Goal: Task Accomplishment & Management: Complete application form

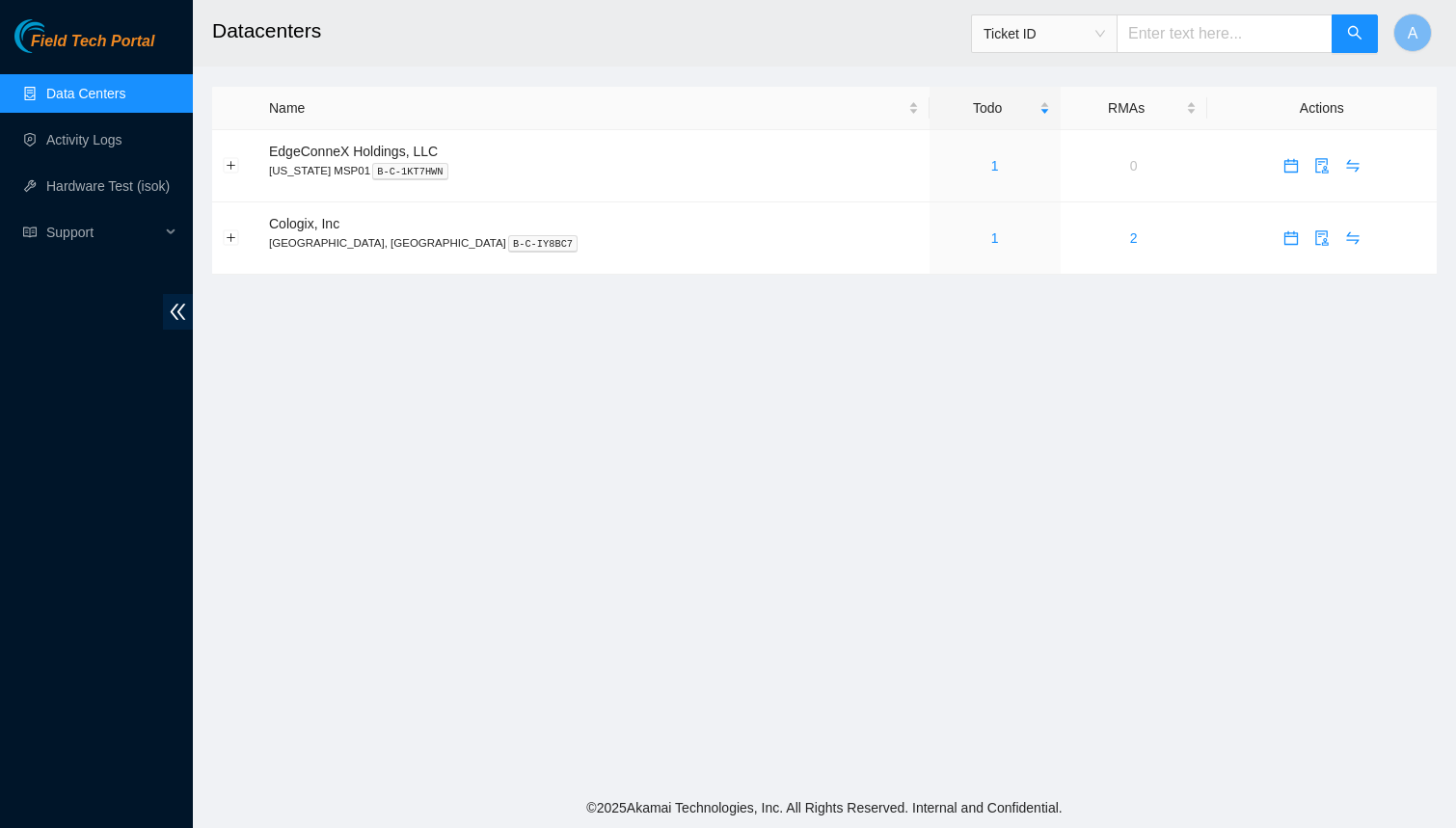
click at [862, 328] on main "Datacenters Ticket ID A Name Todo RMAs Actions EdgeConneX Holdings, LLC [US_STA…" at bounding box center [824, 393] width 1263 height 787
click at [991, 162] on link "1" at bounding box center [995, 166] width 8 height 16
click at [991, 170] on link "2" at bounding box center [995, 166] width 8 height 16
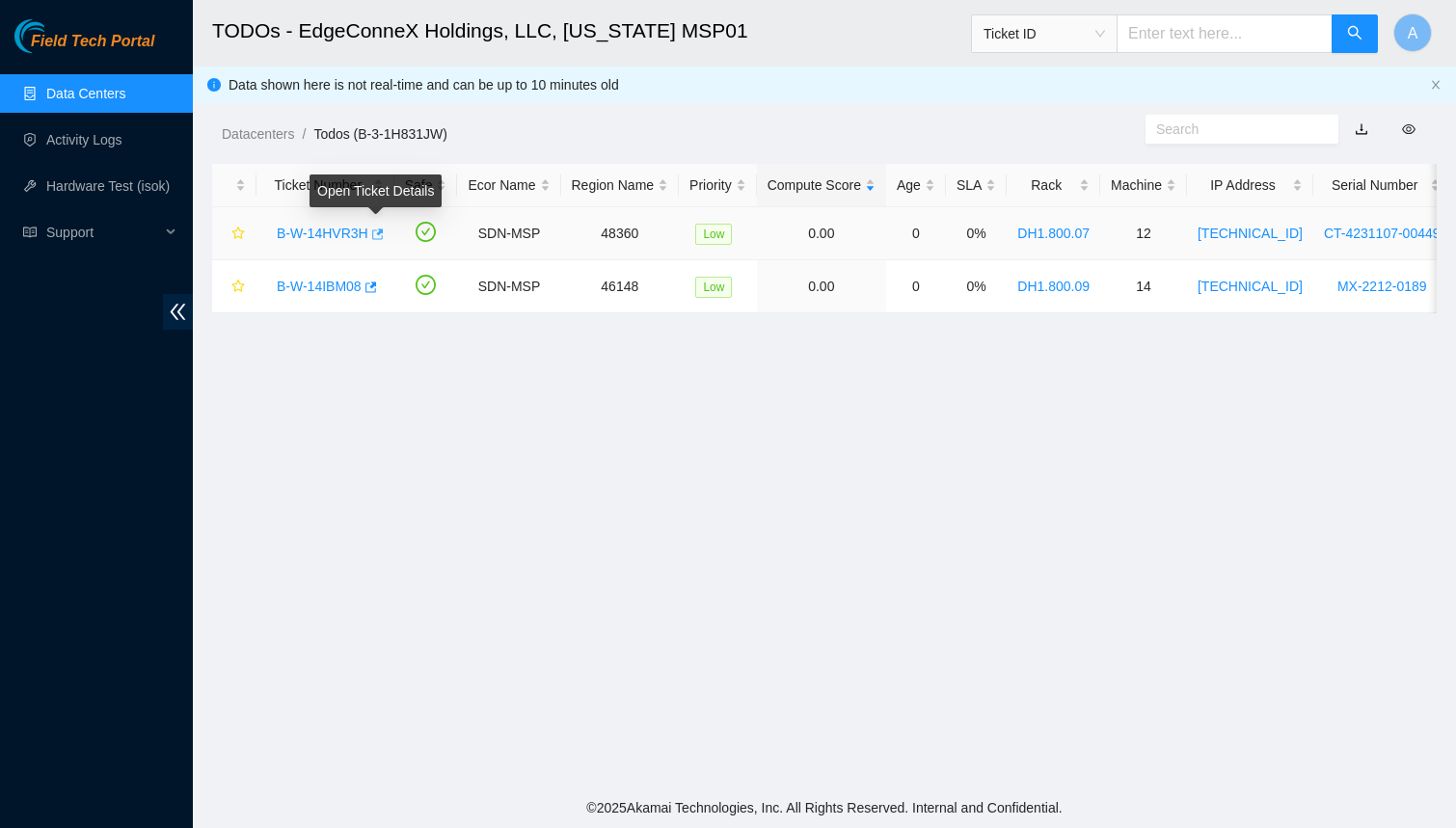
click at [378, 232] on icon "button" at bounding box center [376, 235] width 14 height 14
click at [90, 144] on link "Activity Logs" at bounding box center [84, 140] width 76 height 16
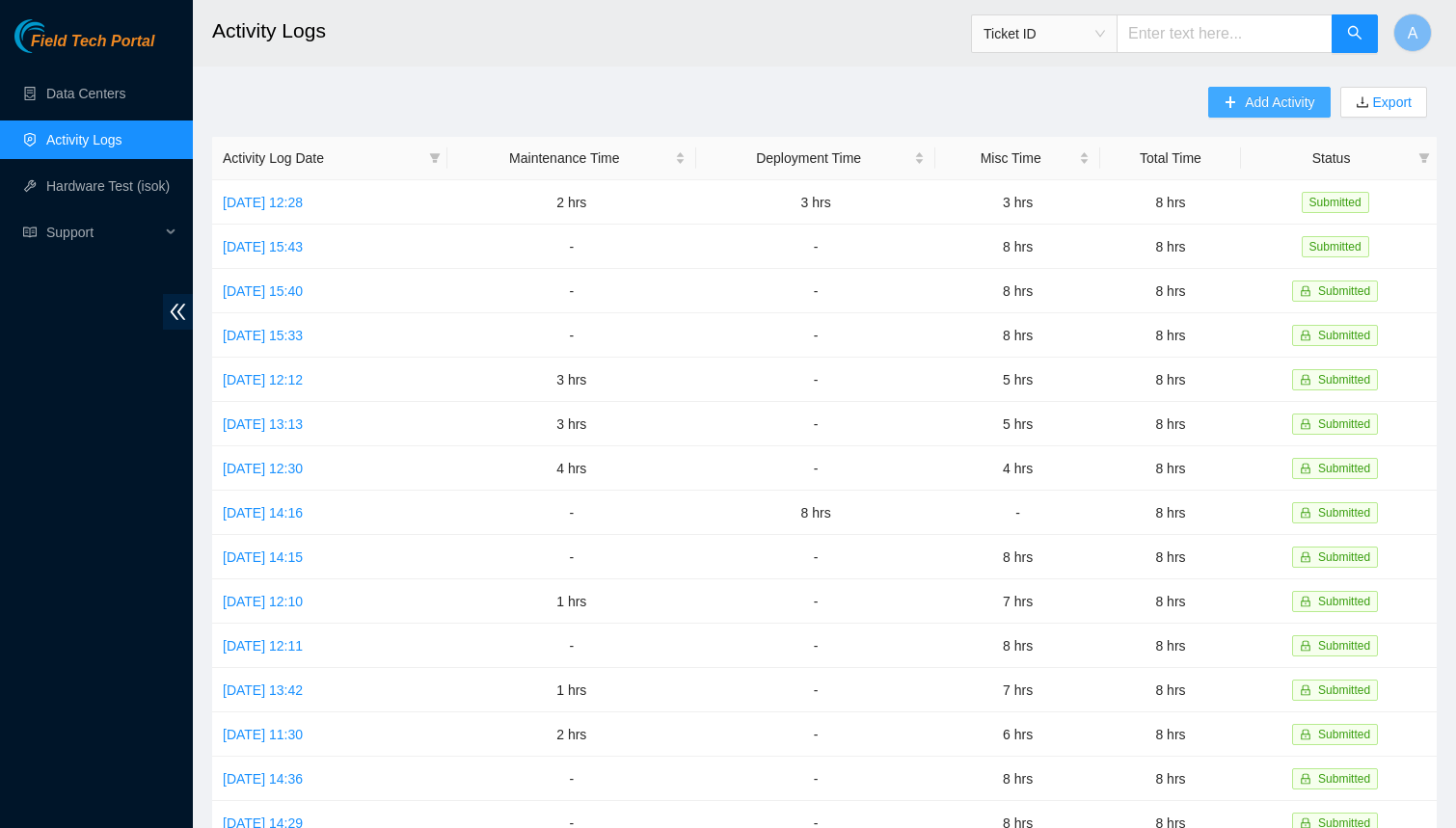
click at [1262, 109] on span "Add Activity" at bounding box center [1280, 101] width 69 height 21
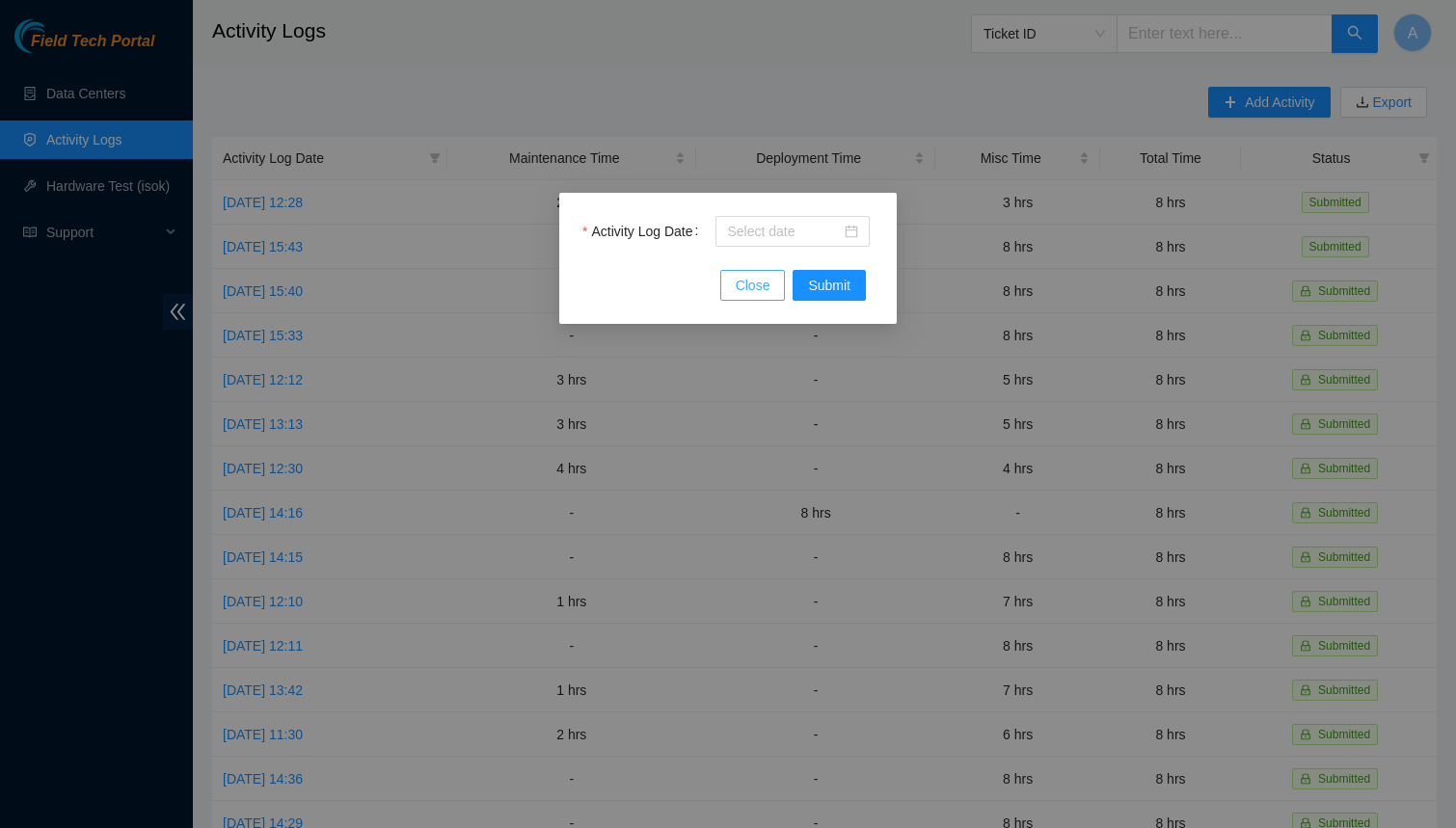
click at [775, 290] on button "Close" at bounding box center [753, 285] width 65 height 31
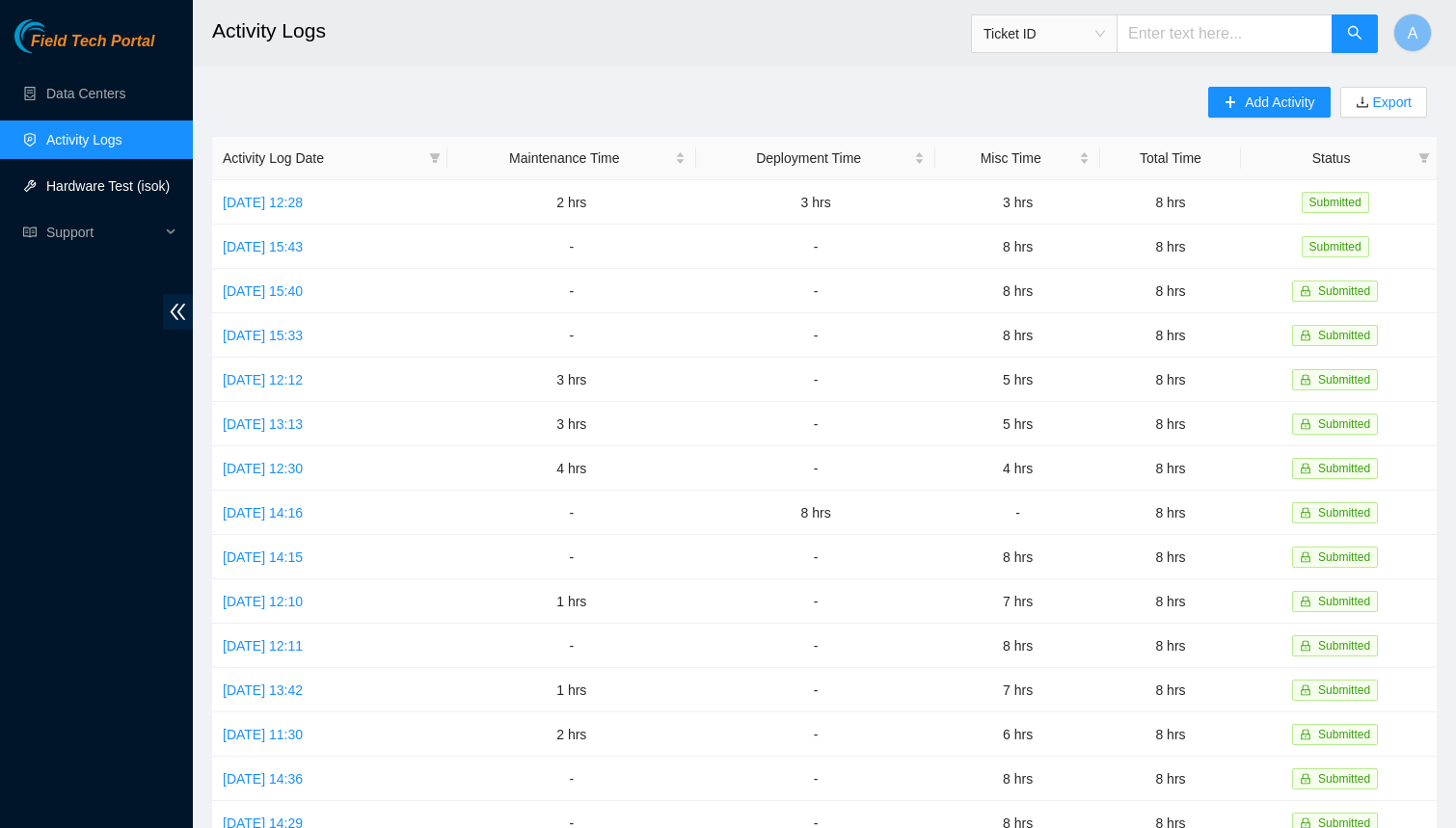
click at [120, 182] on link "Hardware Test (isok)" at bounding box center [108, 186] width 124 height 16
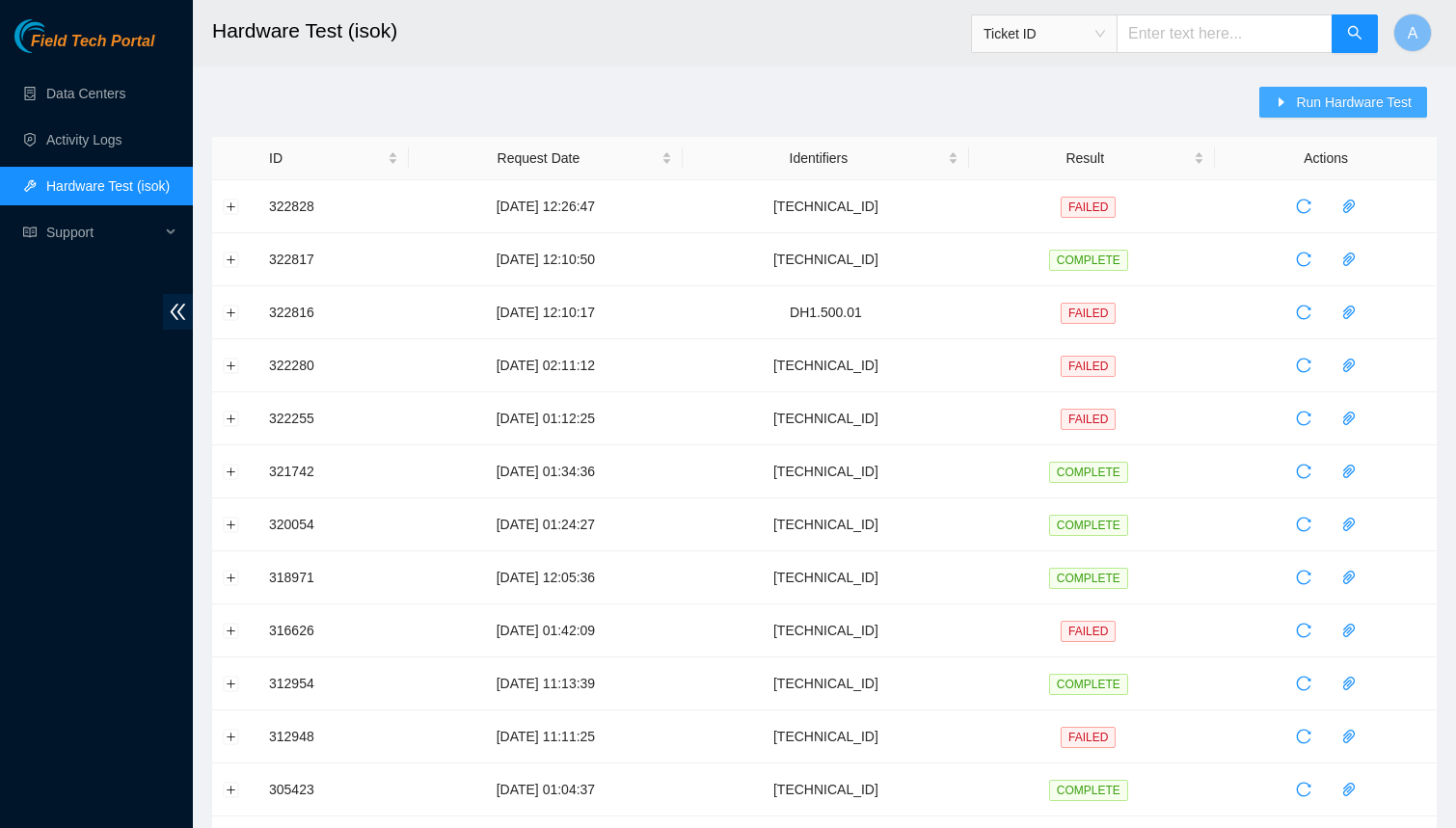
click at [1333, 106] on span "Run Hardware Test" at bounding box center [1353, 101] width 116 height 21
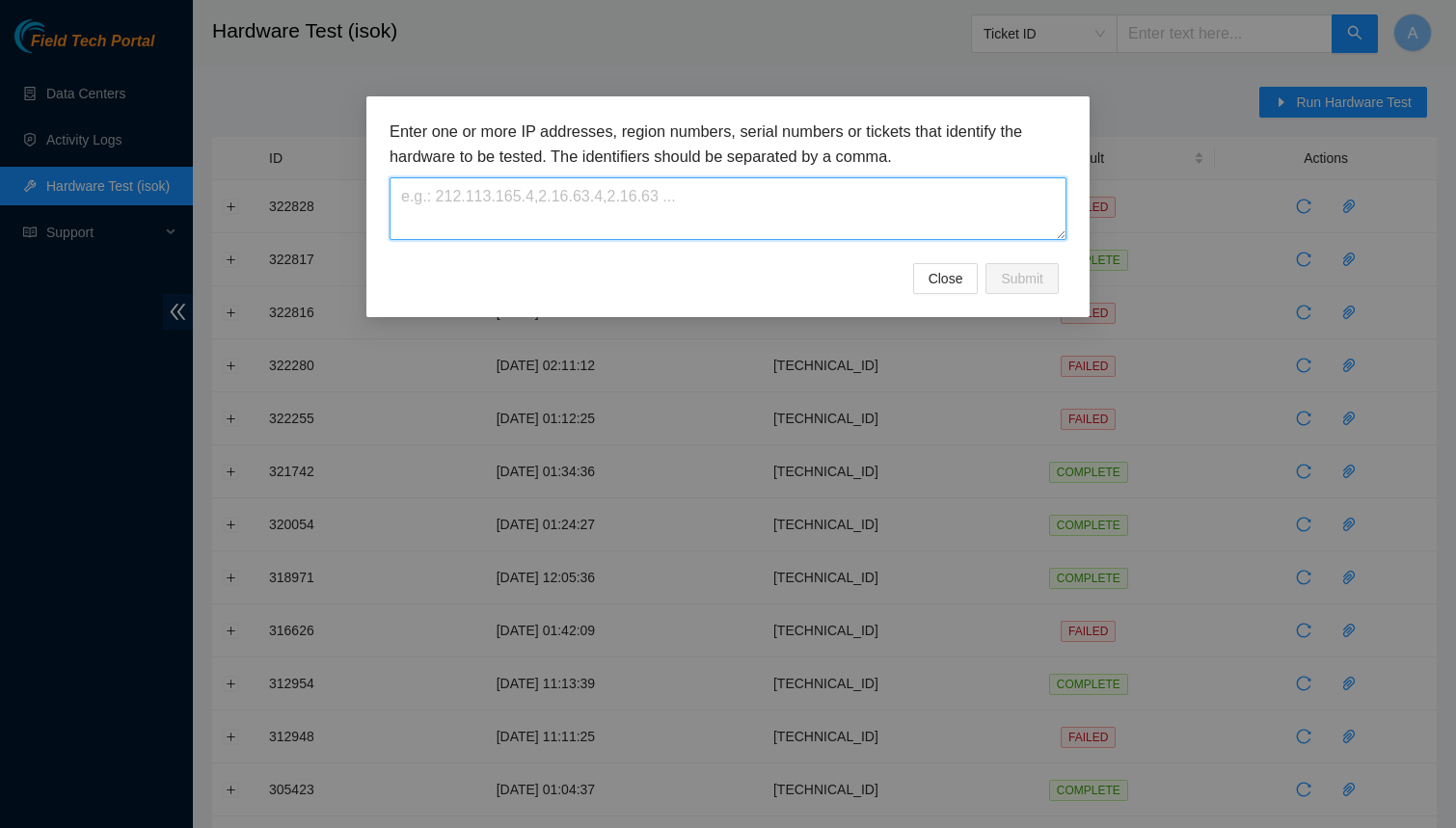
click at [902, 195] on textarea at bounding box center [727, 208] width 676 height 62
paste textarea "23.32.237.77"
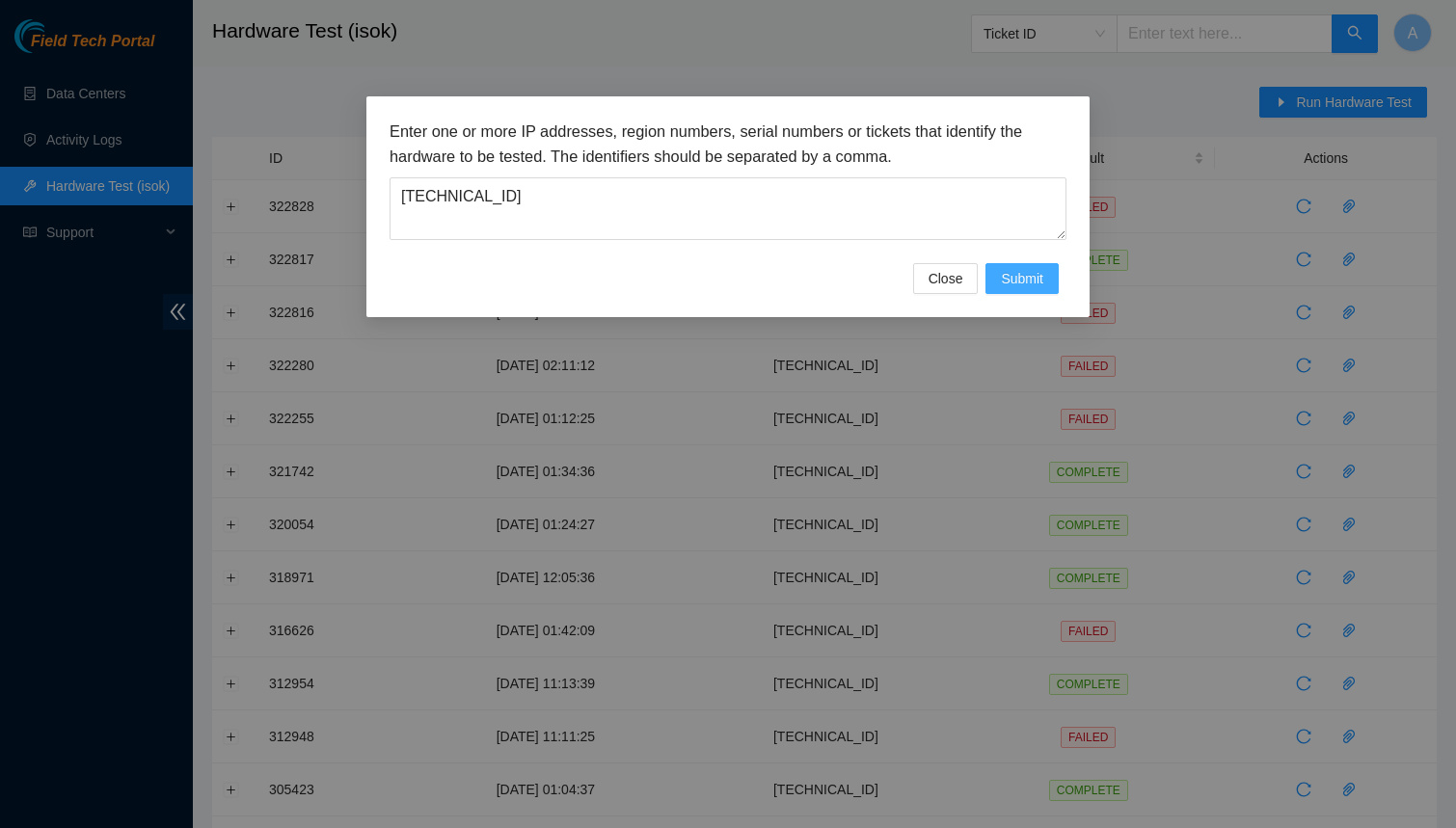
click at [1048, 285] on button "Submit" at bounding box center [1022, 278] width 73 height 31
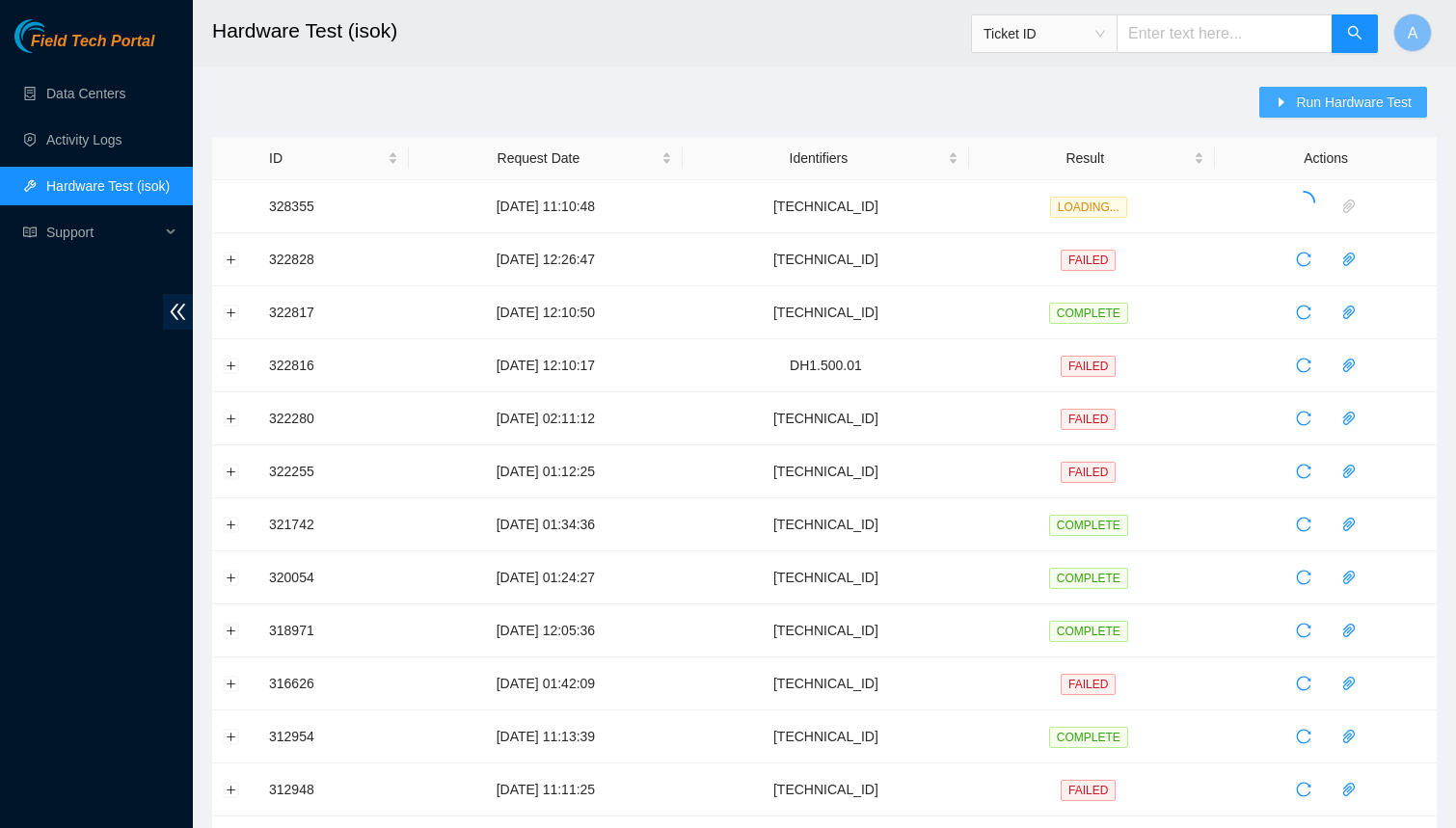
click at [1287, 102] on icon "caret-right" at bounding box center [1282, 102] width 14 height 14
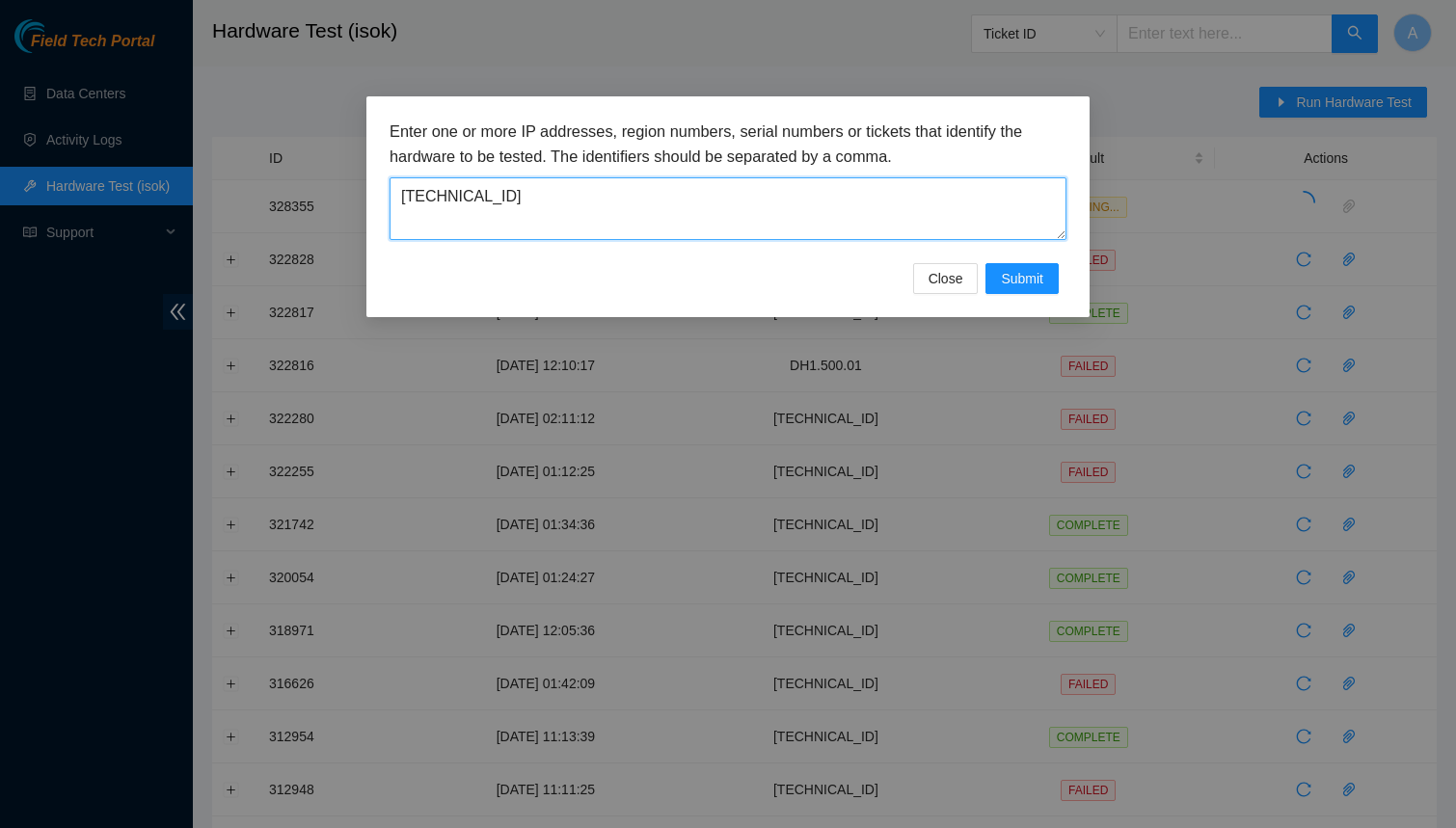
click at [856, 194] on textarea "23.32.237.77" at bounding box center [727, 208] width 676 height 62
paste textarea "40.98.209"
type textarea "23.40.98.209"
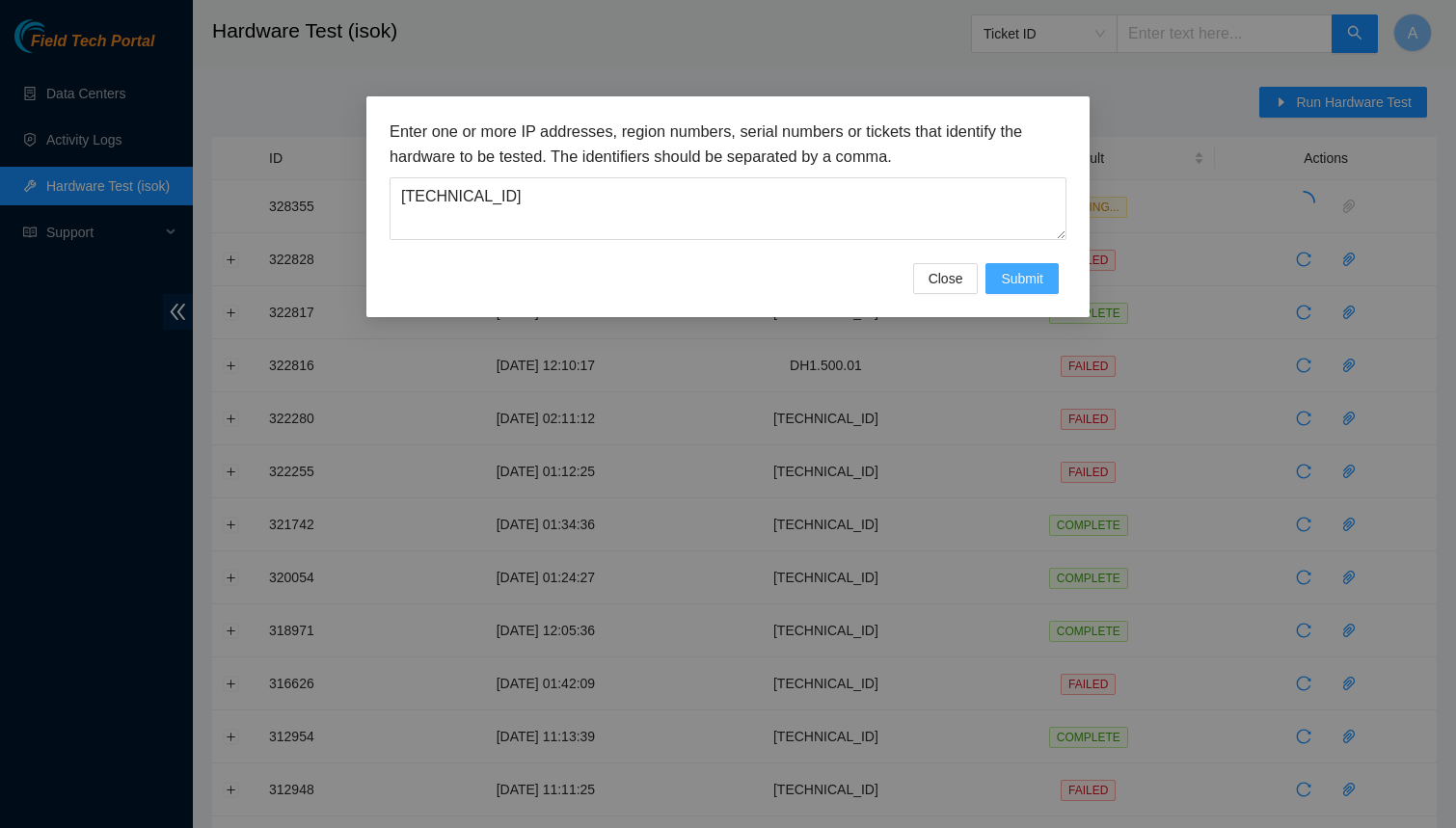
click at [1034, 275] on span "Submit" at bounding box center [1022, 278] width 43 height 21
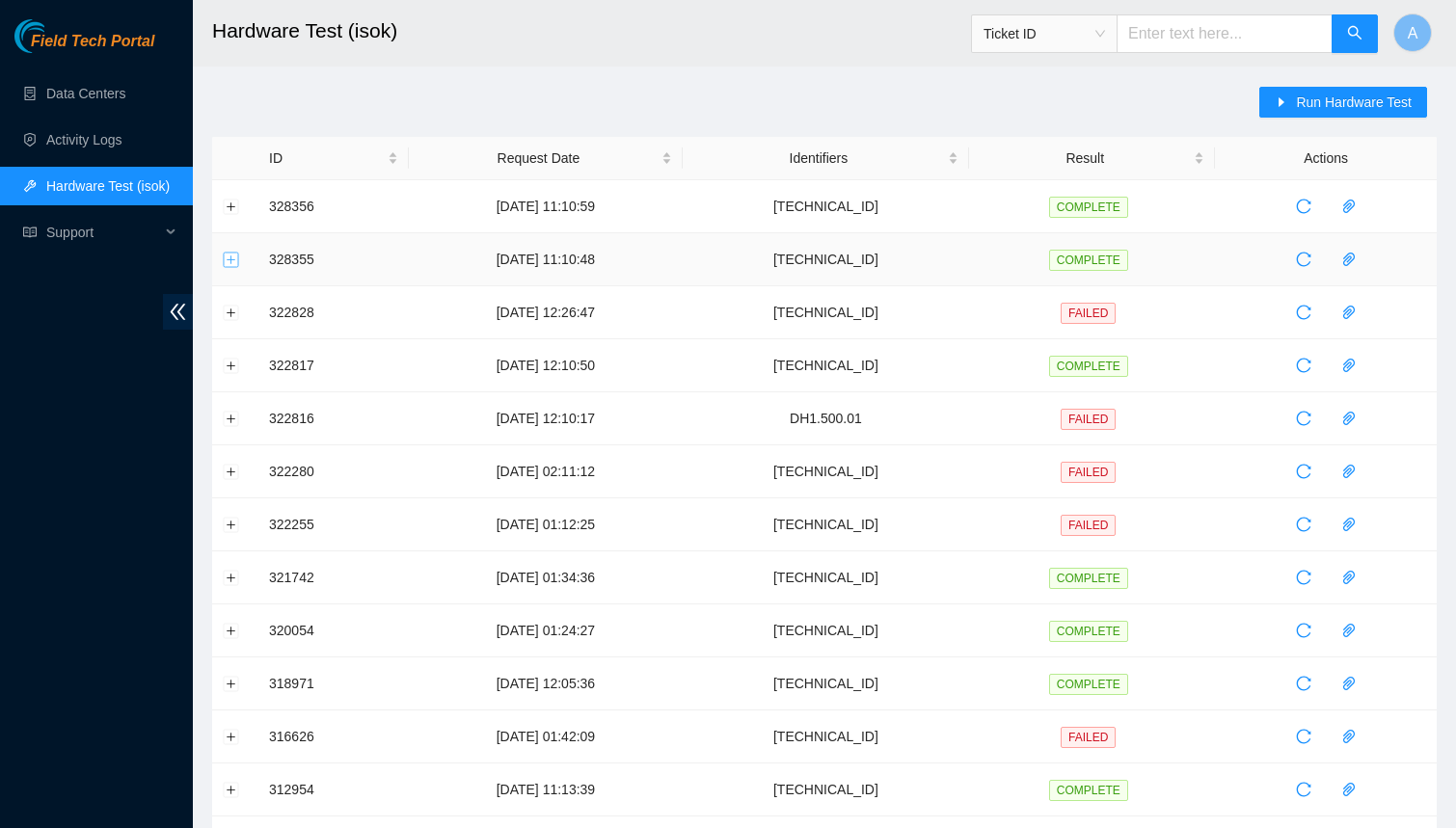
click at [231, 253] on button "Expand row" at bounding box center [232, 259] width 16 height 16
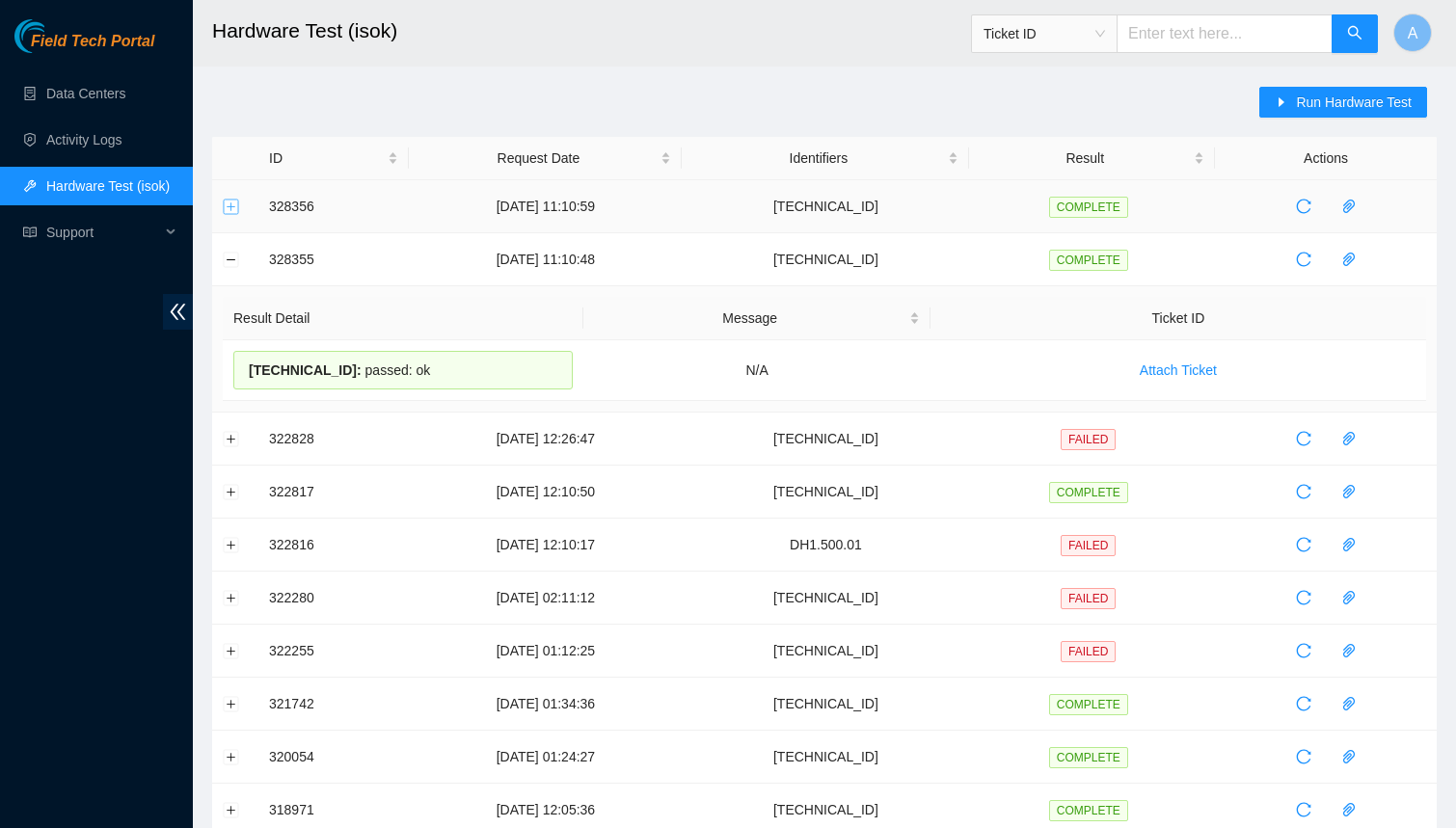
click at [231, 202] on button "Expand row" at bounding box center [232, 207] width 16 height 16
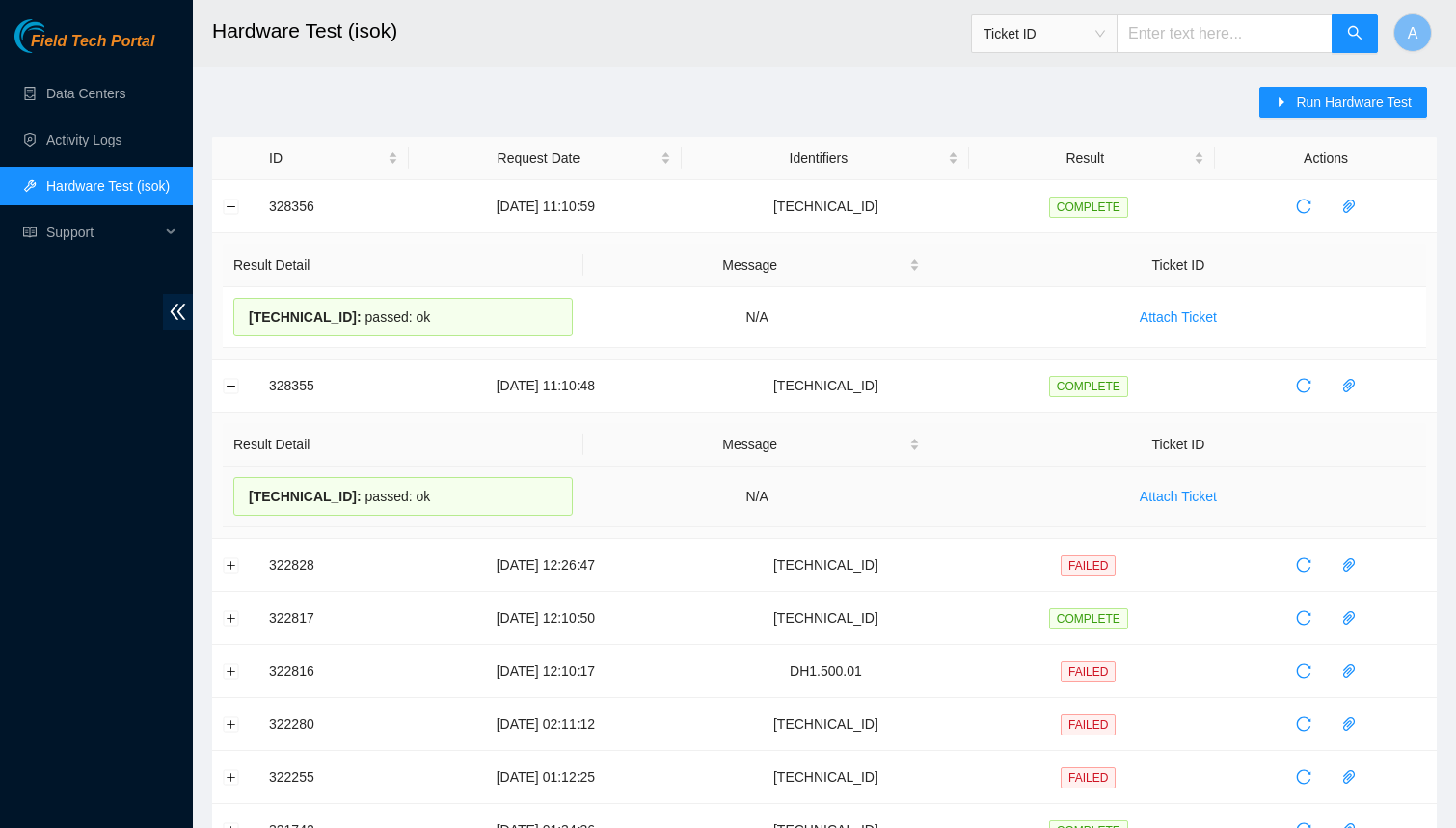
click at [353, 492] on div "23.32.237.77 : passed: ok" at bounding box center [403, 496] width 340 height 39
copy div "23.32.237.77 : passed: ok"
click at [334, 316] on span "23.40.98.209 :" at bounding box center [305, 318] width 113 height 16
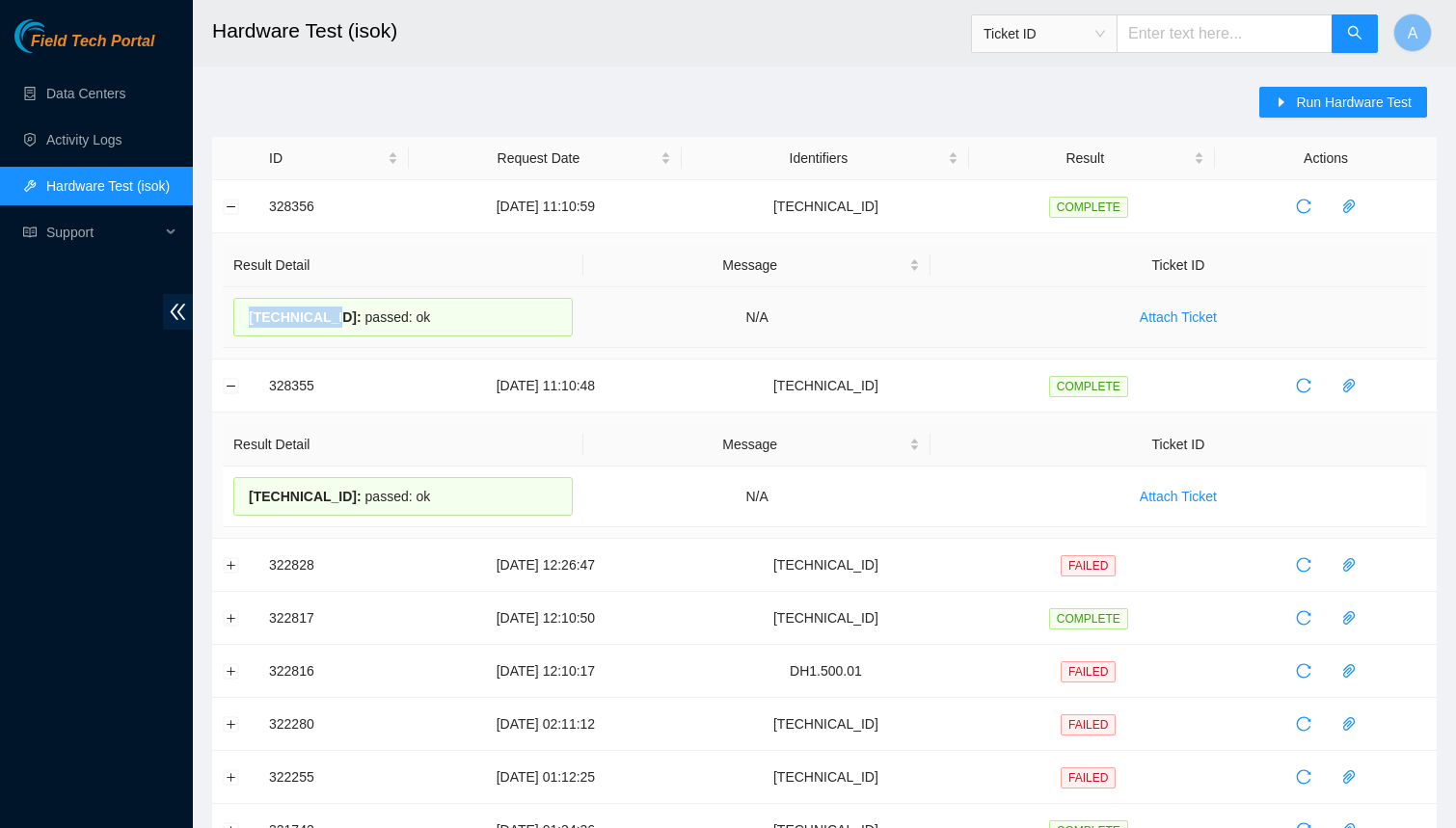
click at [334, 316] on span "23.40.98.209 :" at bounding box center [305, 318] width 113 height 16
copy div "23.40.98.209 : passed: ok"
click at [76, 87] on link "Data Centers" at bounding box center [86, 94] width 79 height 16
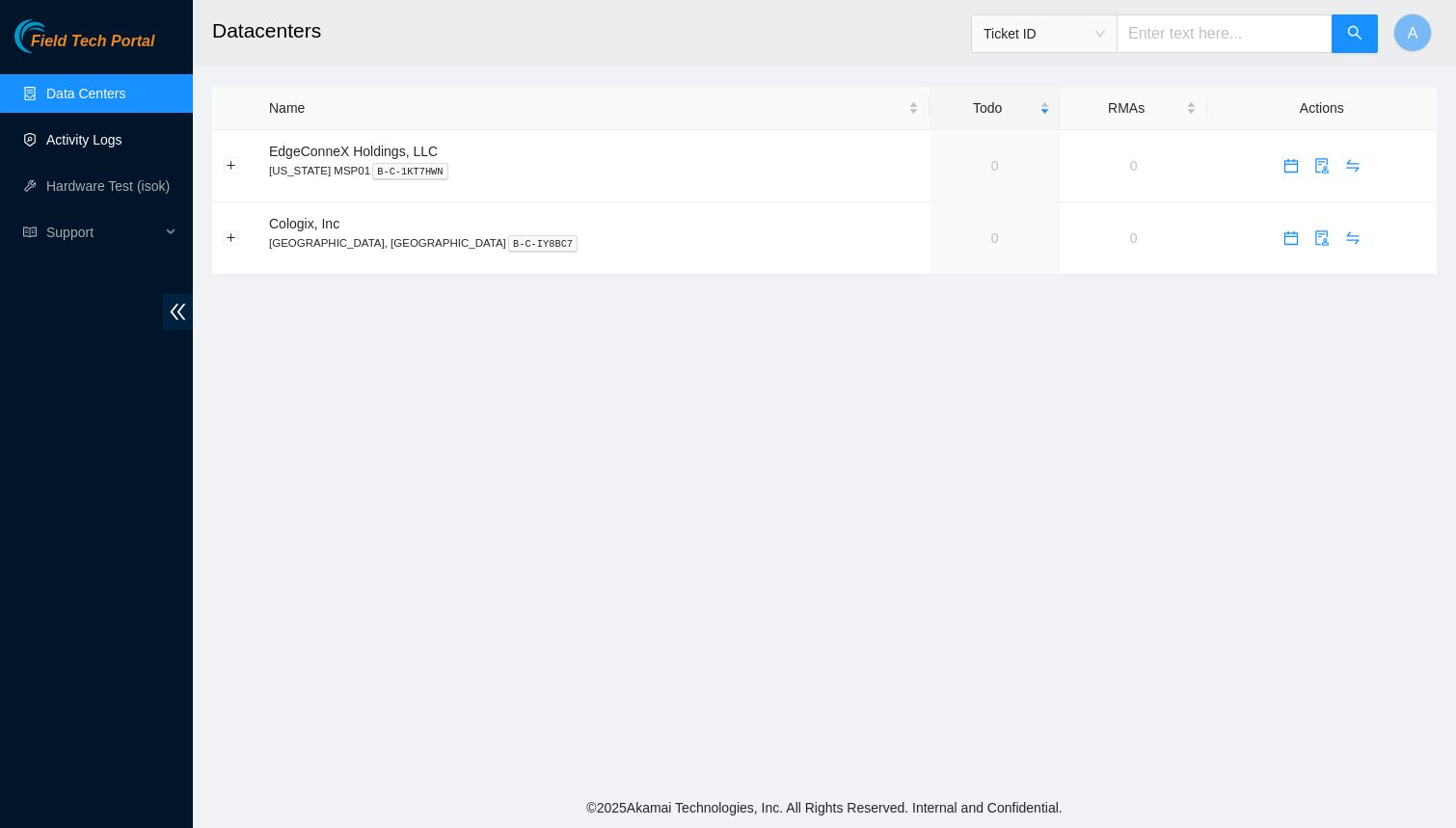
click at [107, 148] on link "Activity Logs" at bounding box center [84, 140] width 76 height 16
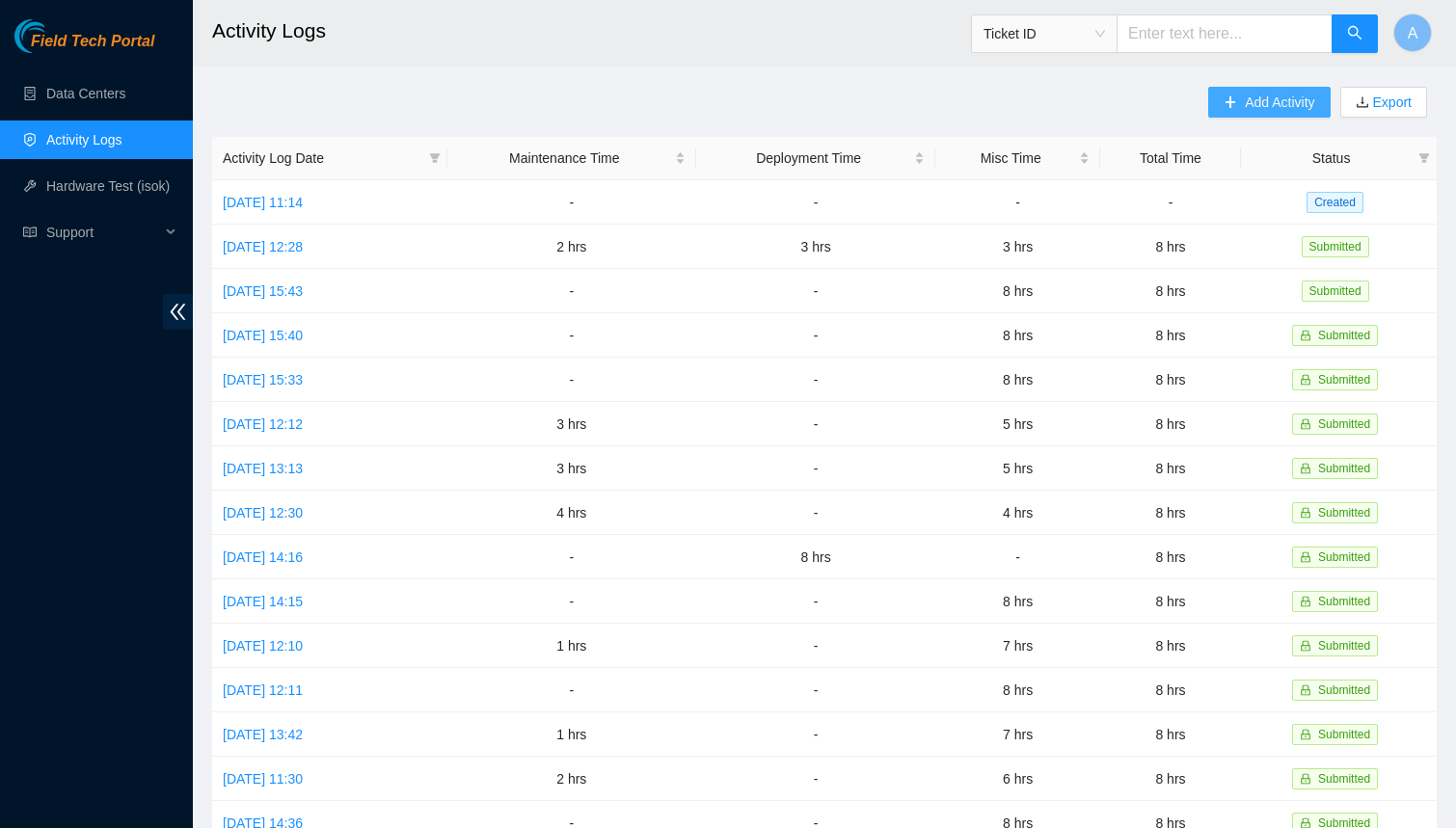
click at [1259, 105] on span "Add Activity" at bounding box center [1280, 101] width 69 height 21
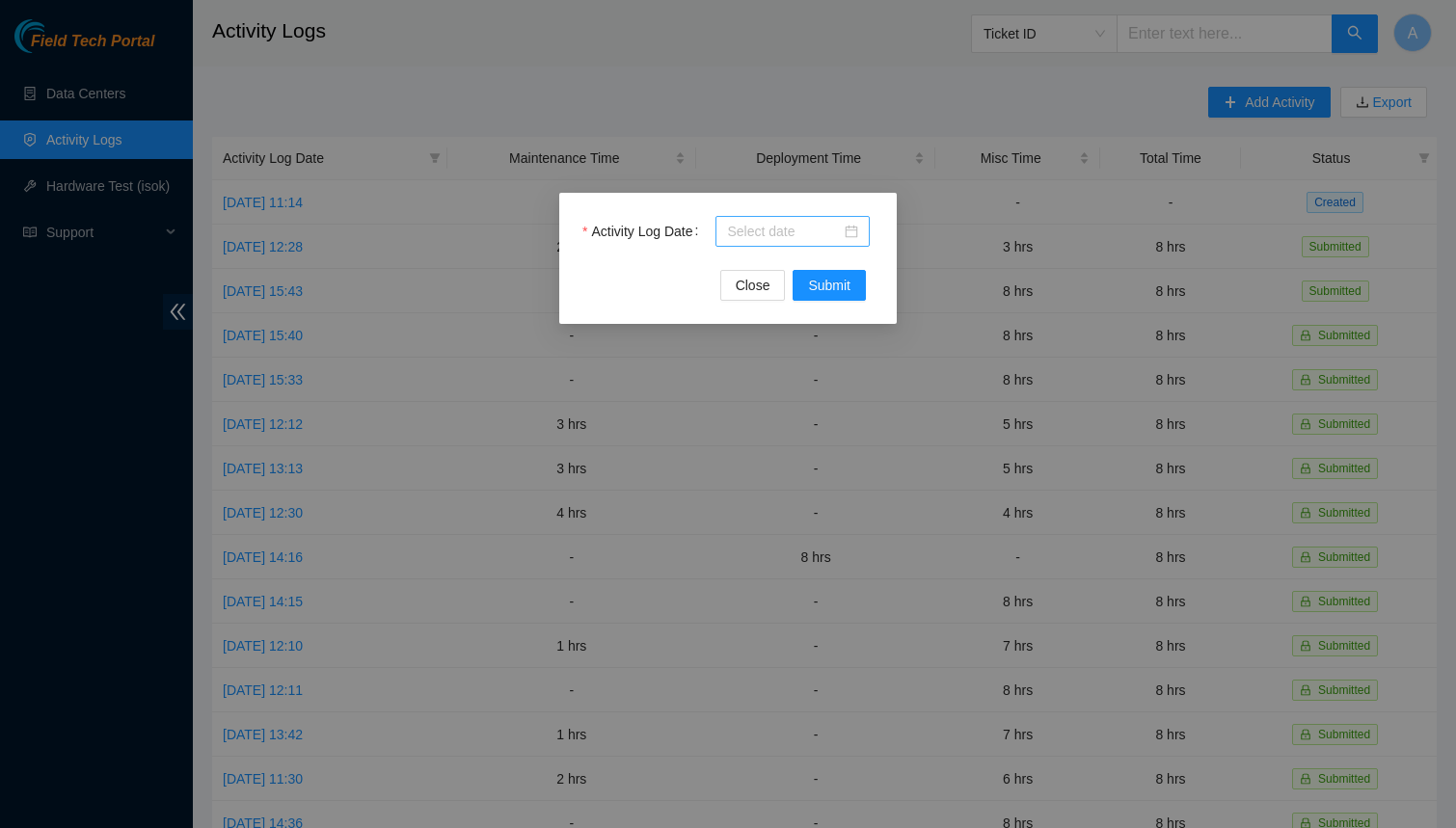
click at [751, 241] on input "Activity Log Date" at bounding box center [783, 231] width 114 height 21
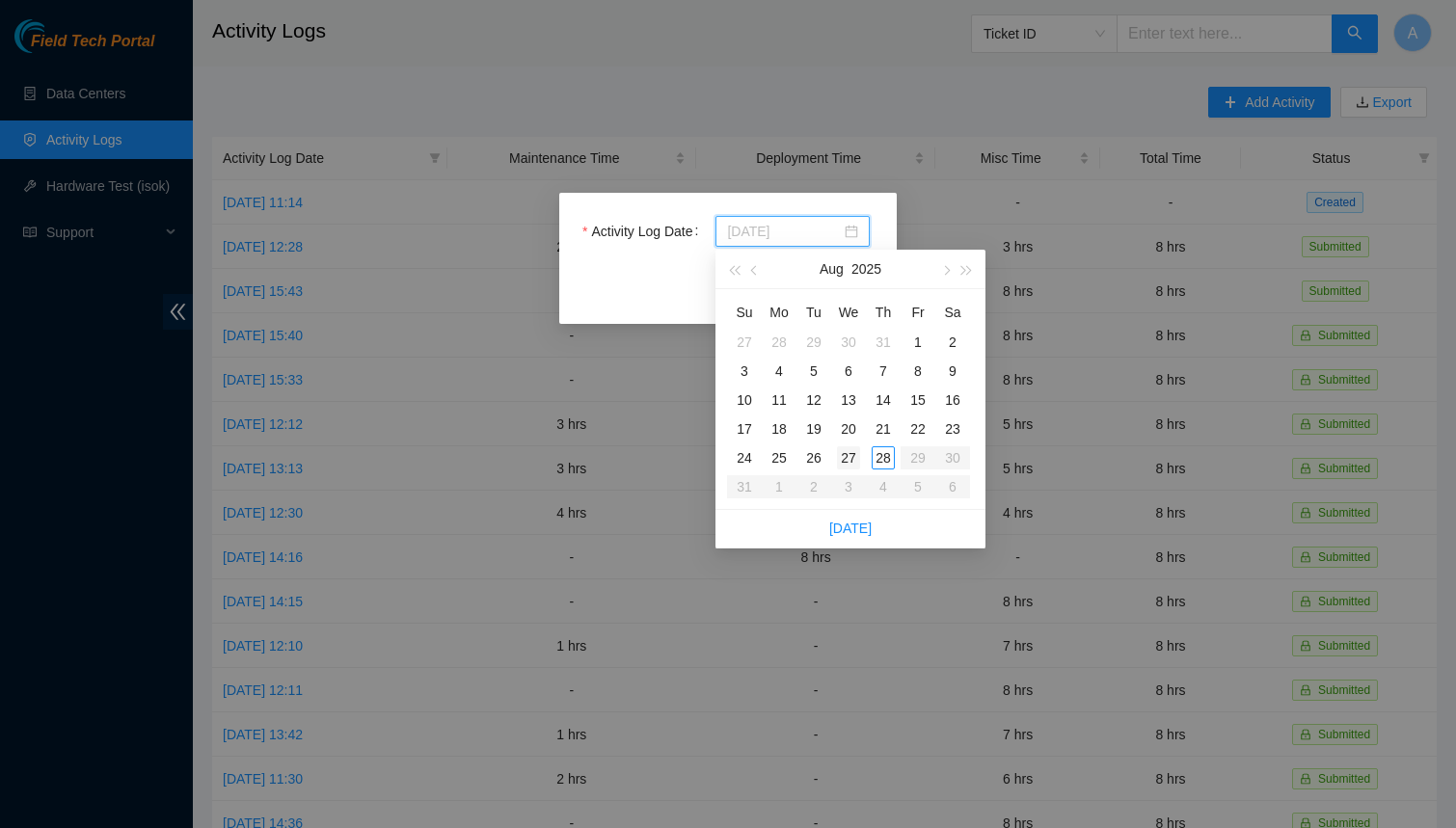
type input "2025-08-27"
click at [848, 463] on div "27" at bounding box center [848, 458] width 23 height 23
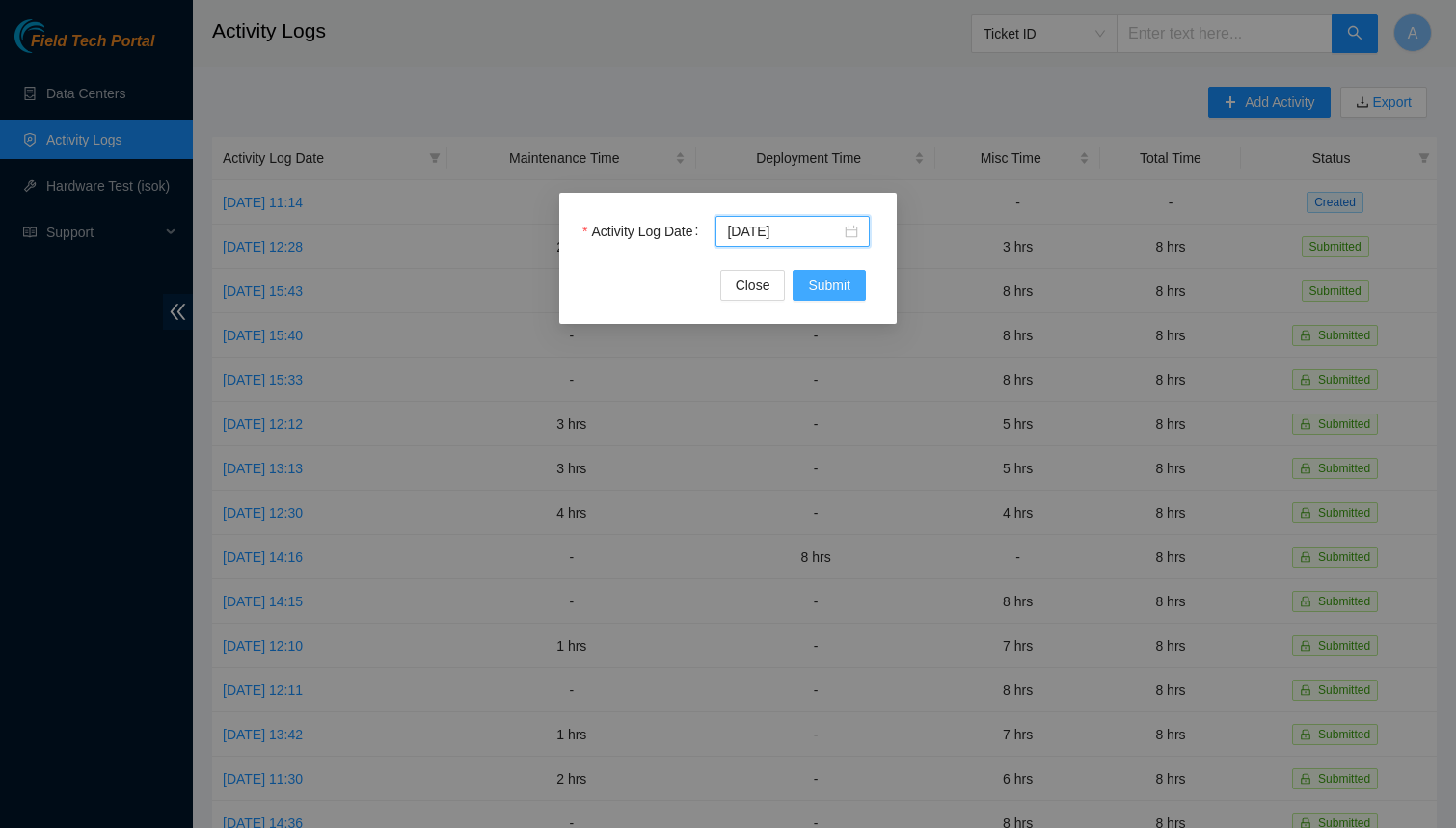
click at [804, 281] on button "Submit" at bounding box center [829, 285] width 73 height 31
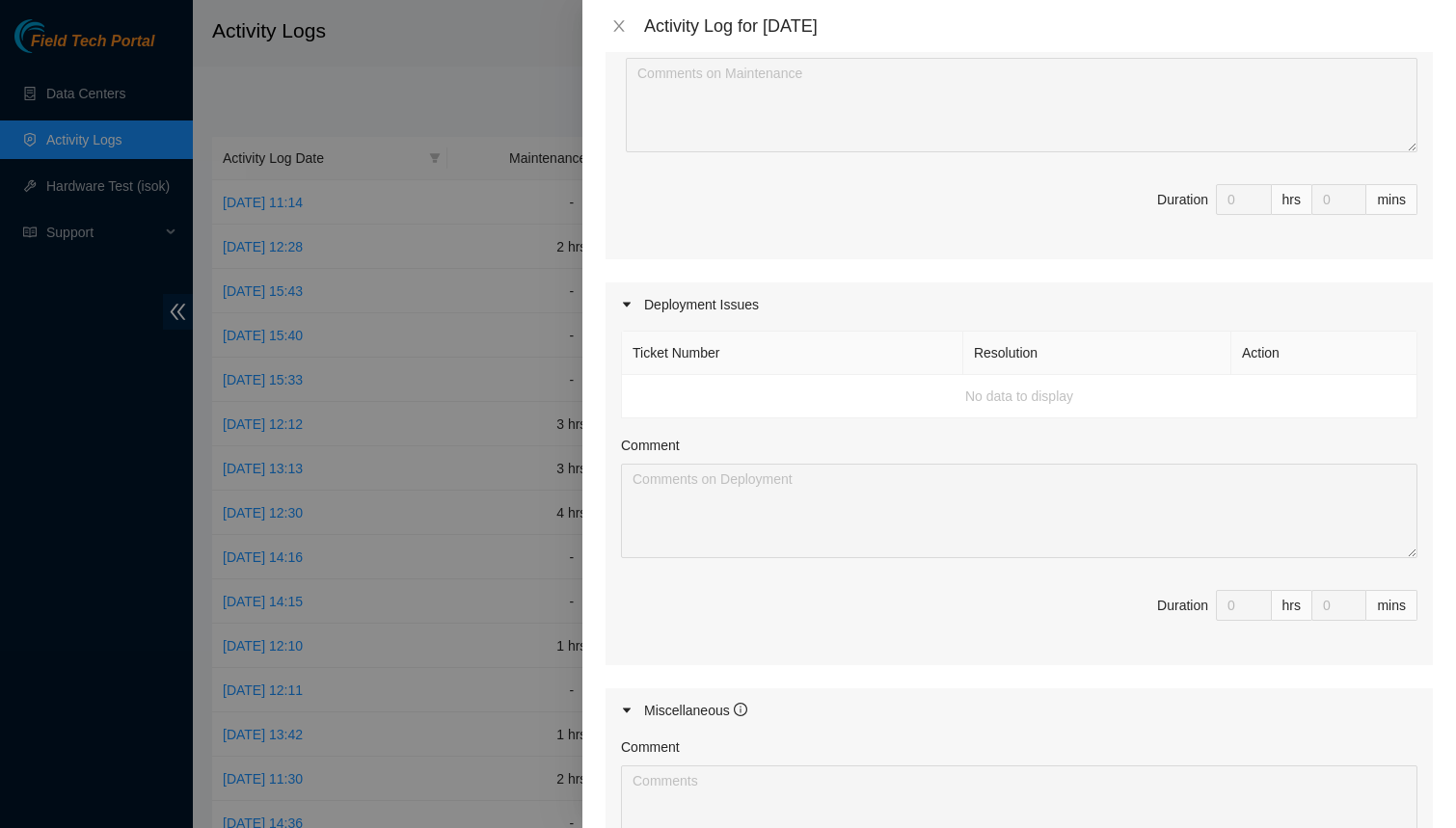
scroll to position [475, 0]
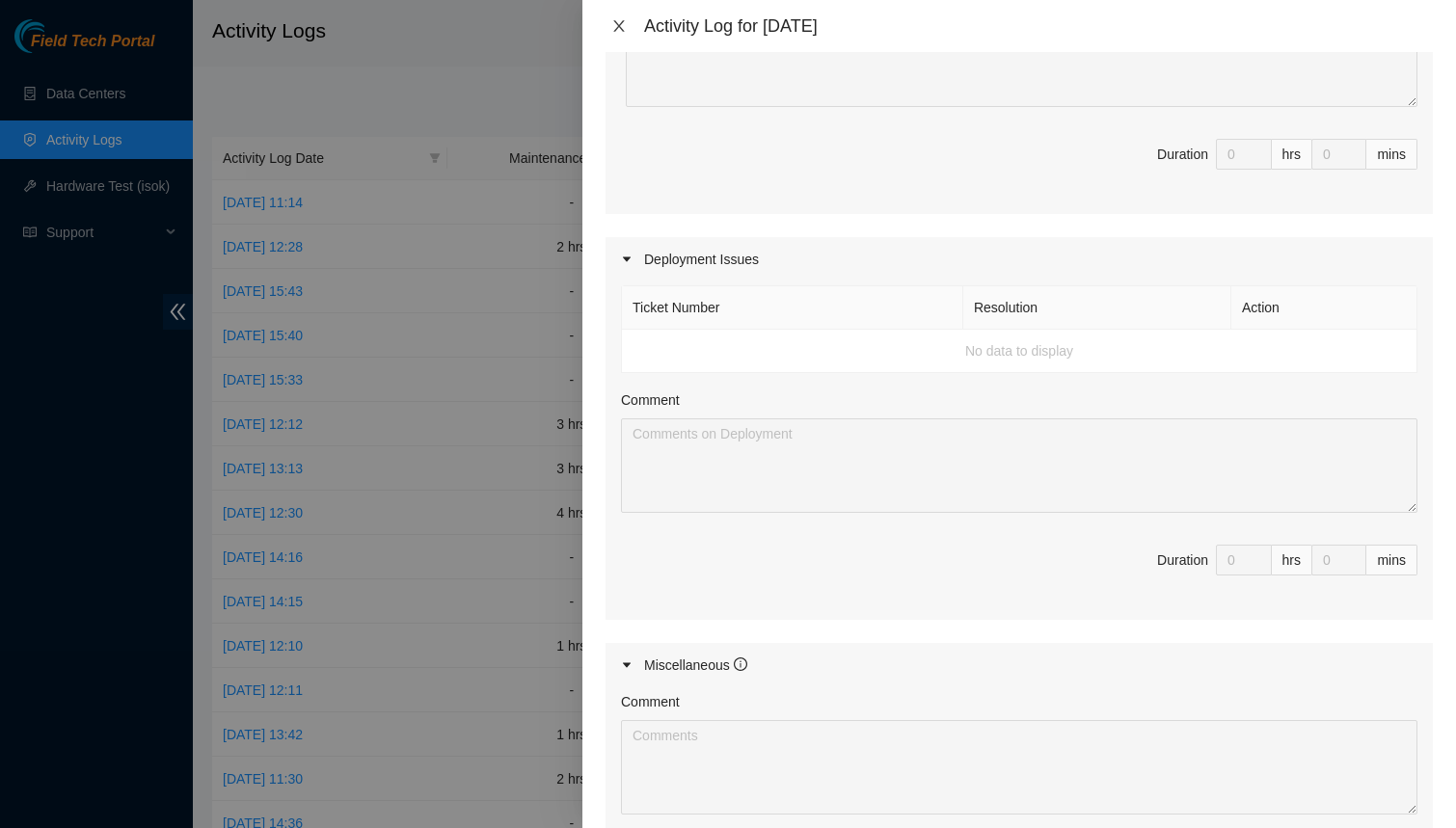
click at [616, 26] on icon "close" at bounding box center [619, 26] width 16 height 16
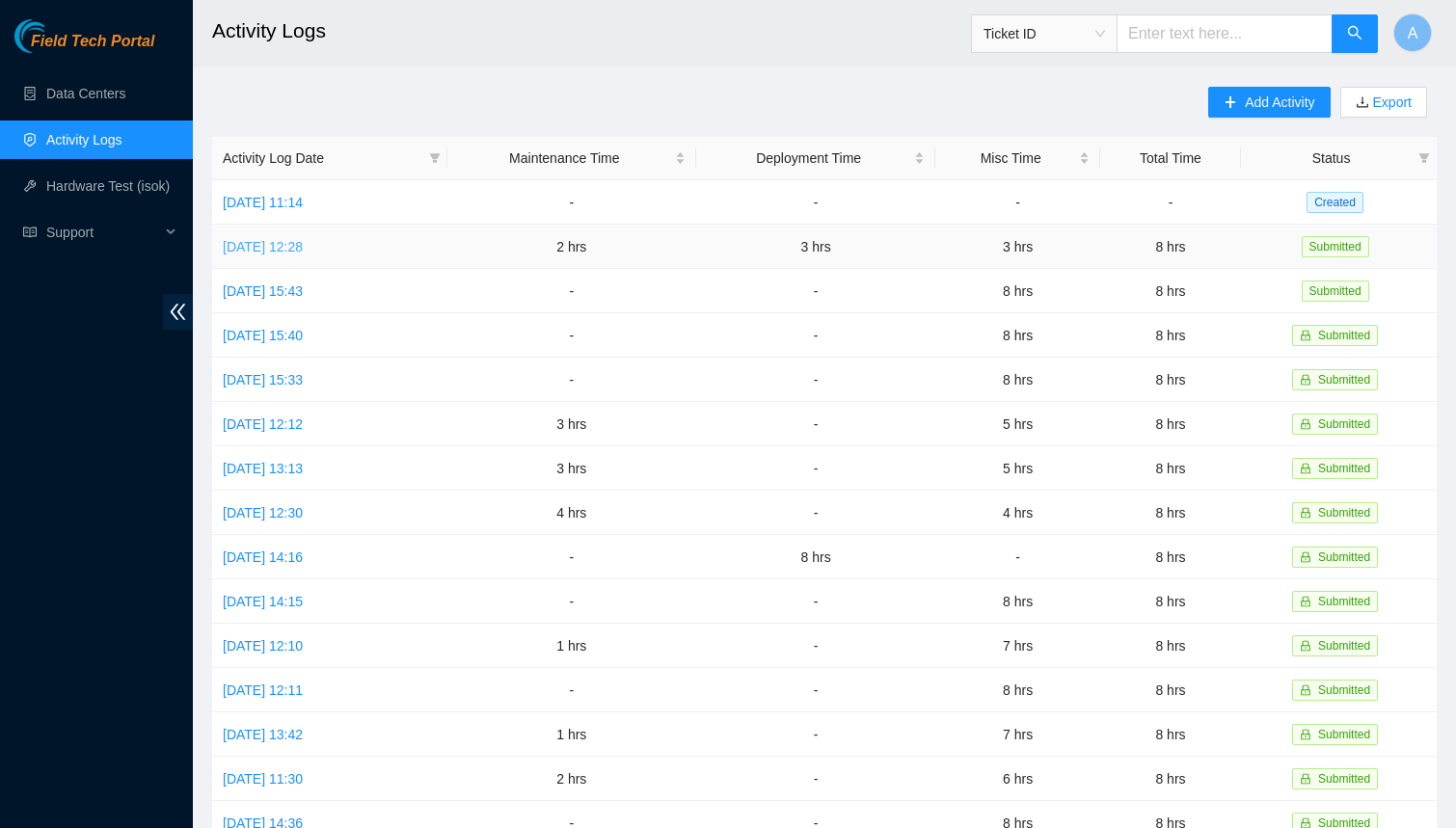
click at [303, 239] on link "[DATE] 12:28" at bounding box center [262, 247] width 80 height 16
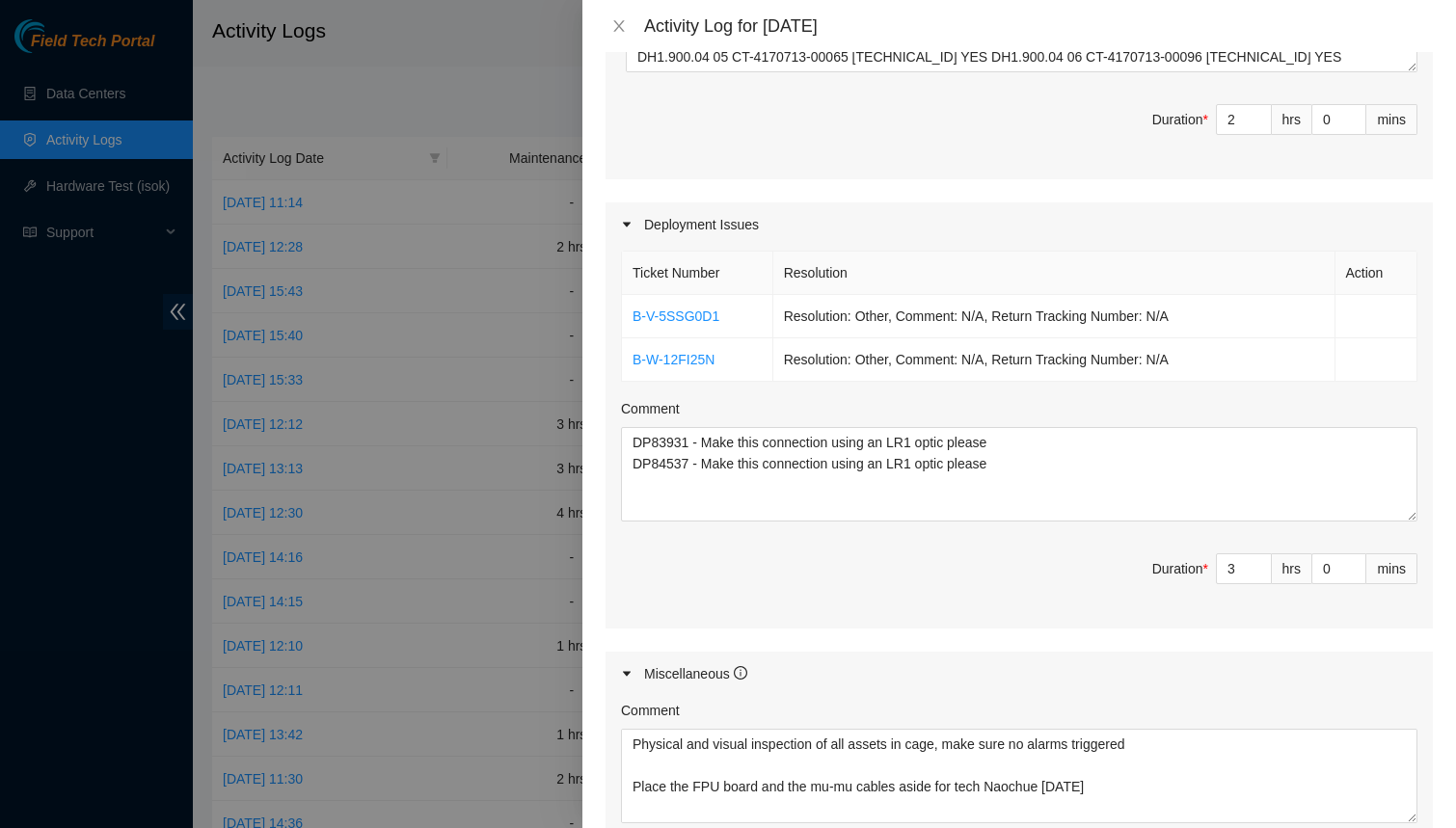
scroll to position [926, 0]
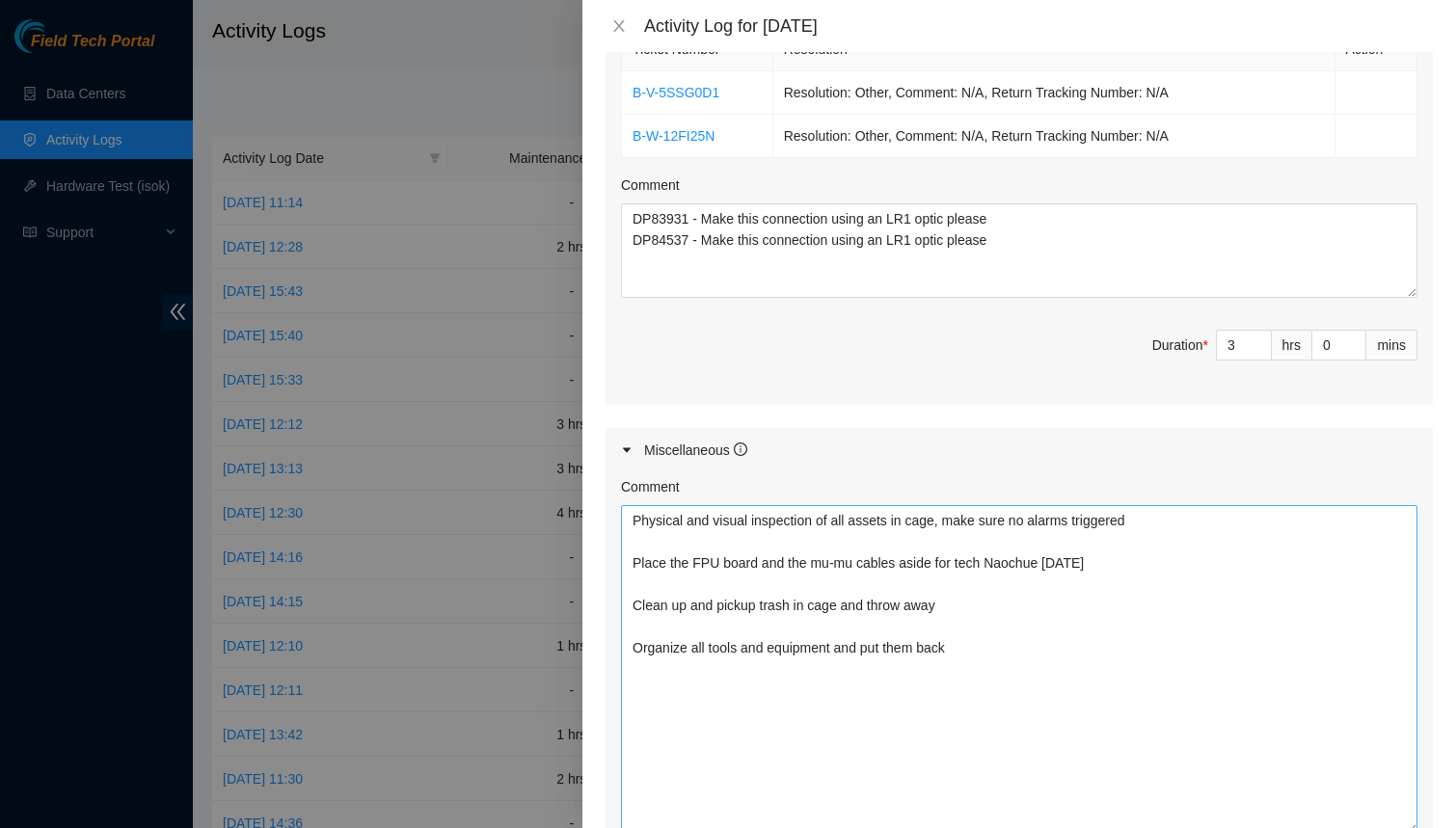
drag, startPoint x: 1404, startPoint y: 588, endPoint x: 1402, endPoint y: 824, distance: 236.0
click at [1402, 824] on textarea "Physical and visual inspection of all assets in cage, make sure no alarms trigg…" at bounding box center [1019, 670] width 796 height 329
click at [621, 19] on icon "close" at bounding box center [619, 26] width 16 height 16
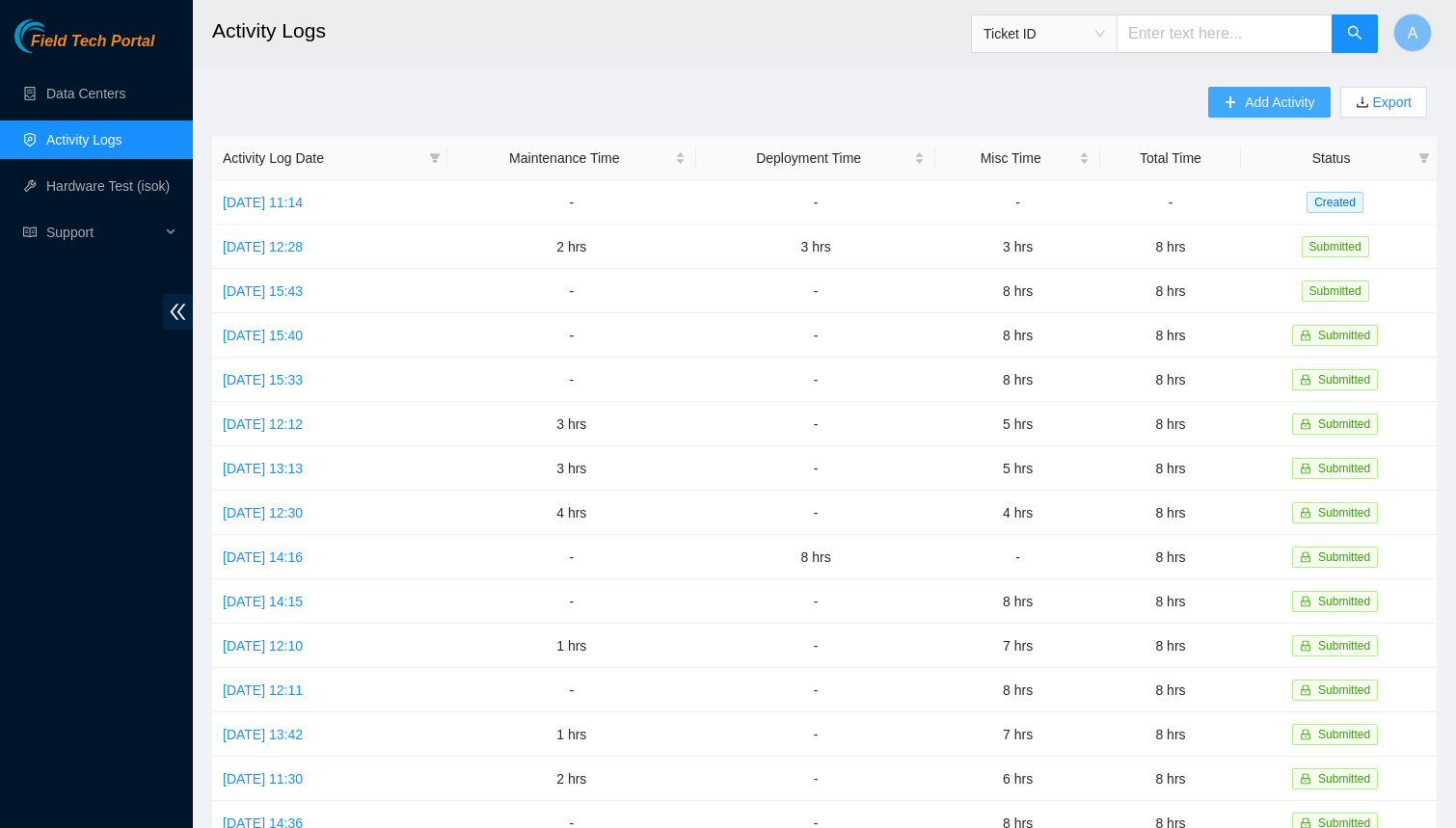
click at [1273, 117] on button "Add Activity" at bounding box center [1269, 102] width 122 height 31
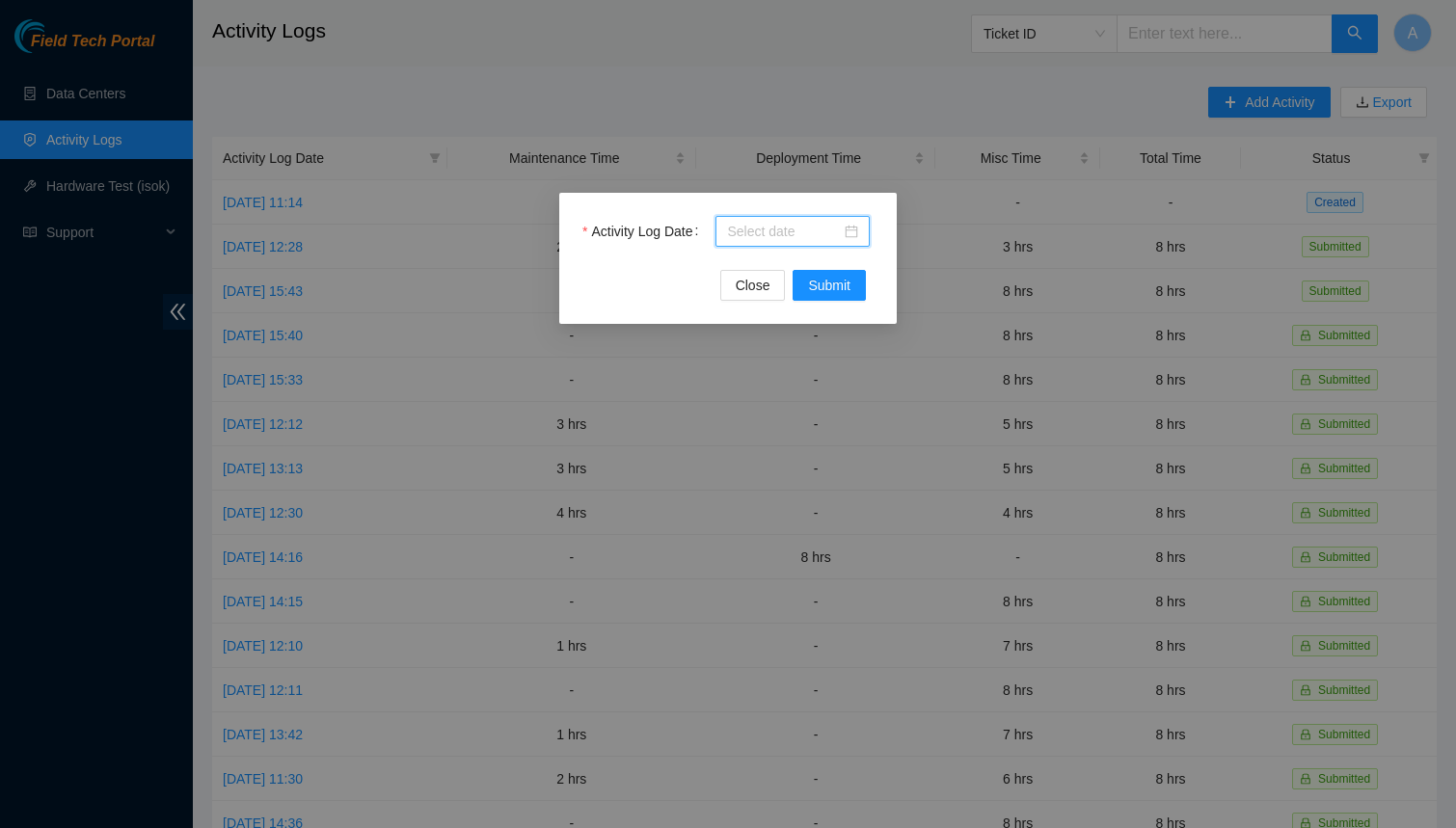
click at [771, 237] on input "Activity Log Date" at bounding box center [783, 231] width 114 height 21
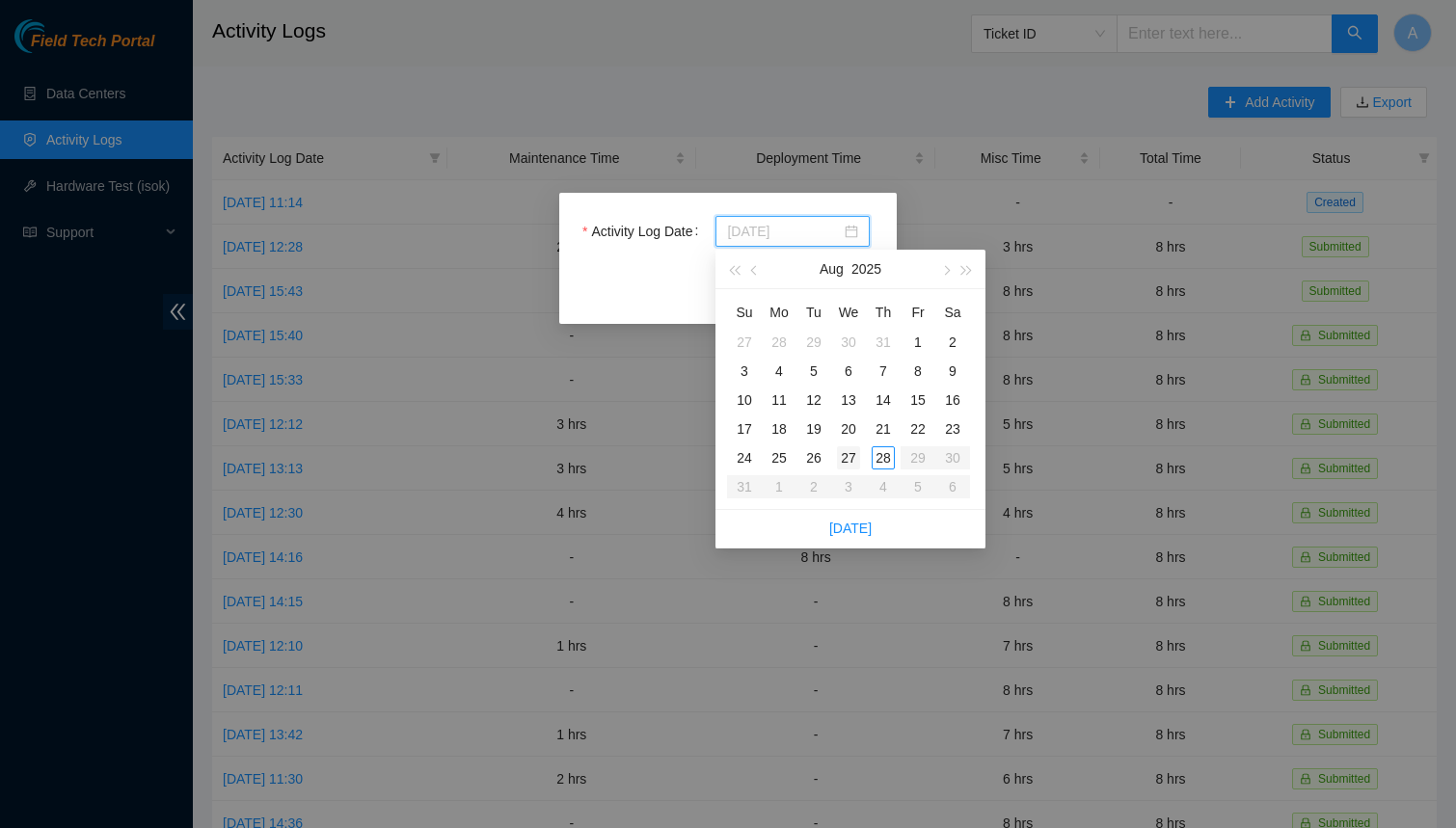
type input "2025-08-27"
click at [844, 456] on div "27" at bounding box center [848, 458] width 23 height 23
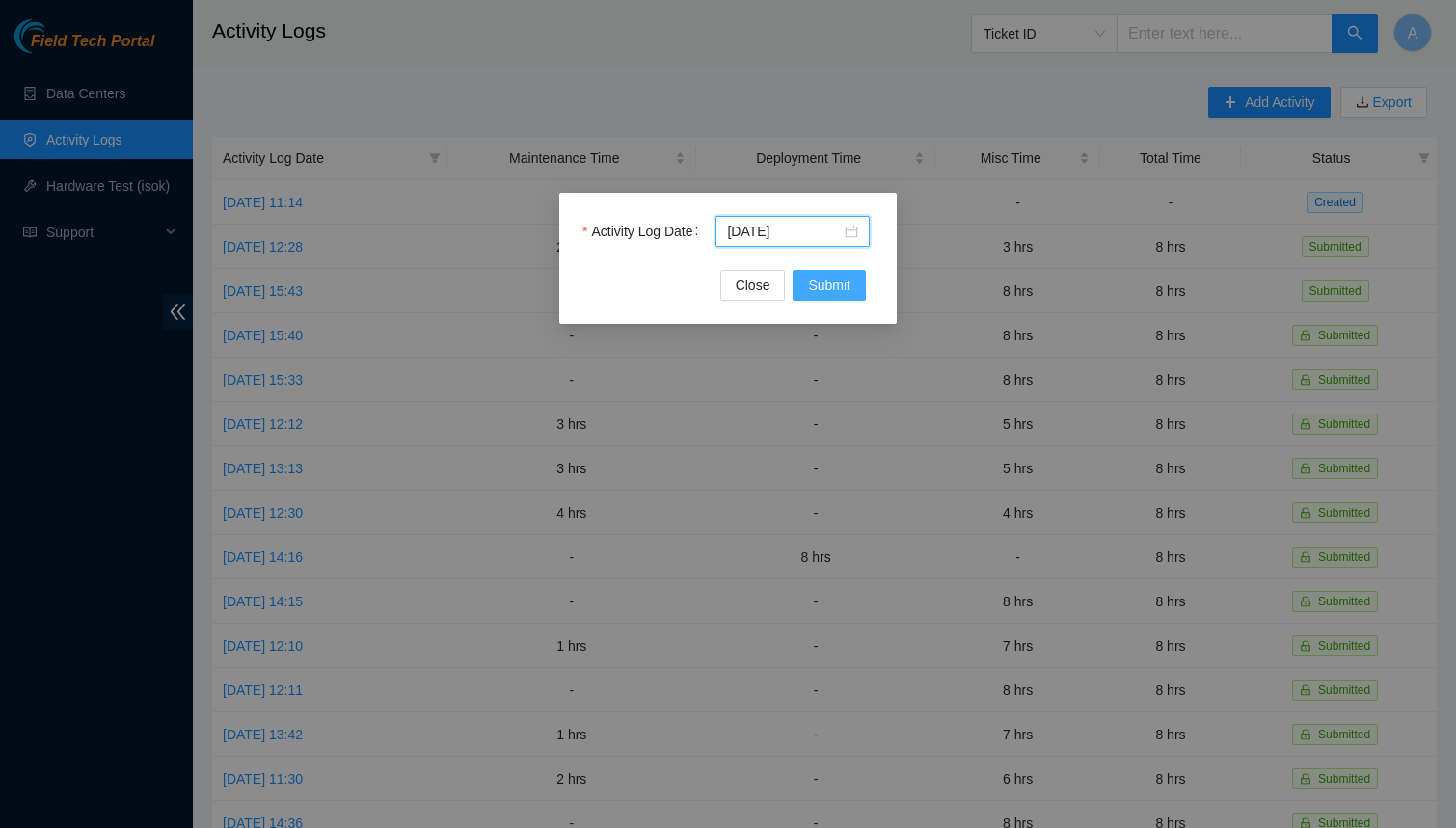
click at [817, 283] on span "Submit" at bounding box center [829, 284] width 43 height 21
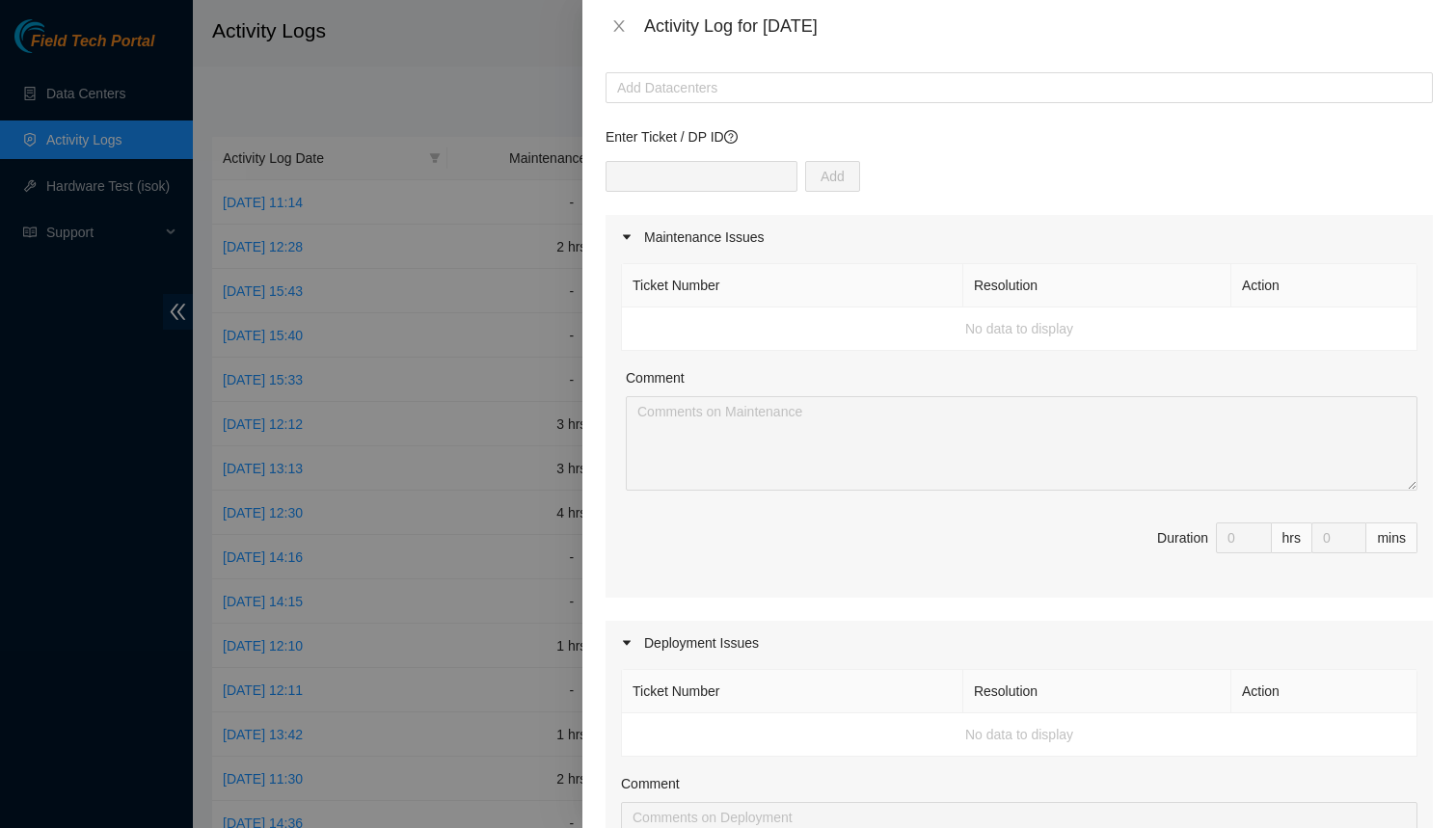
scroll to position [3, 0]
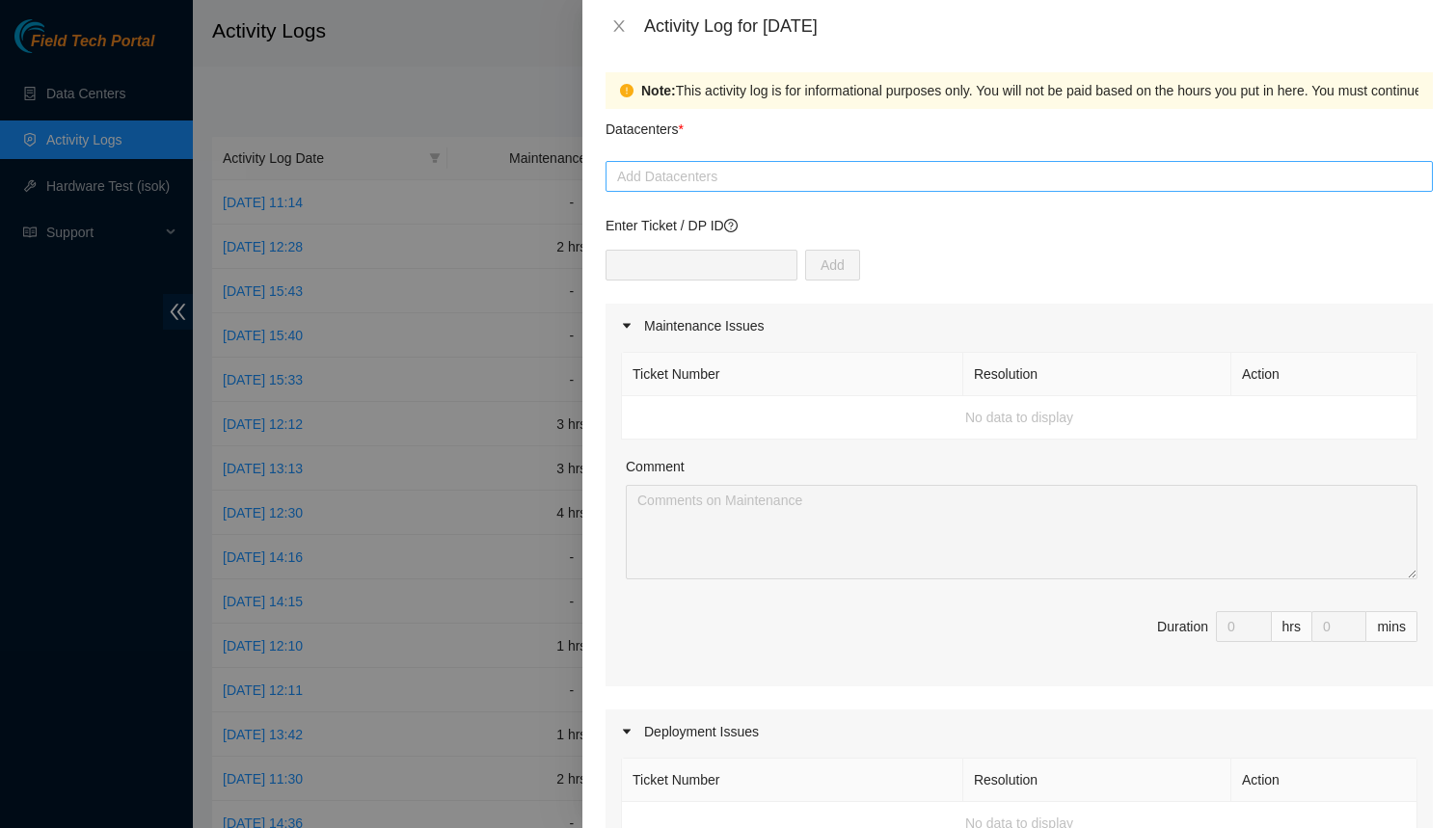
click at [708, 177] on div at bounding box center [1019, 175] width 818 height 23
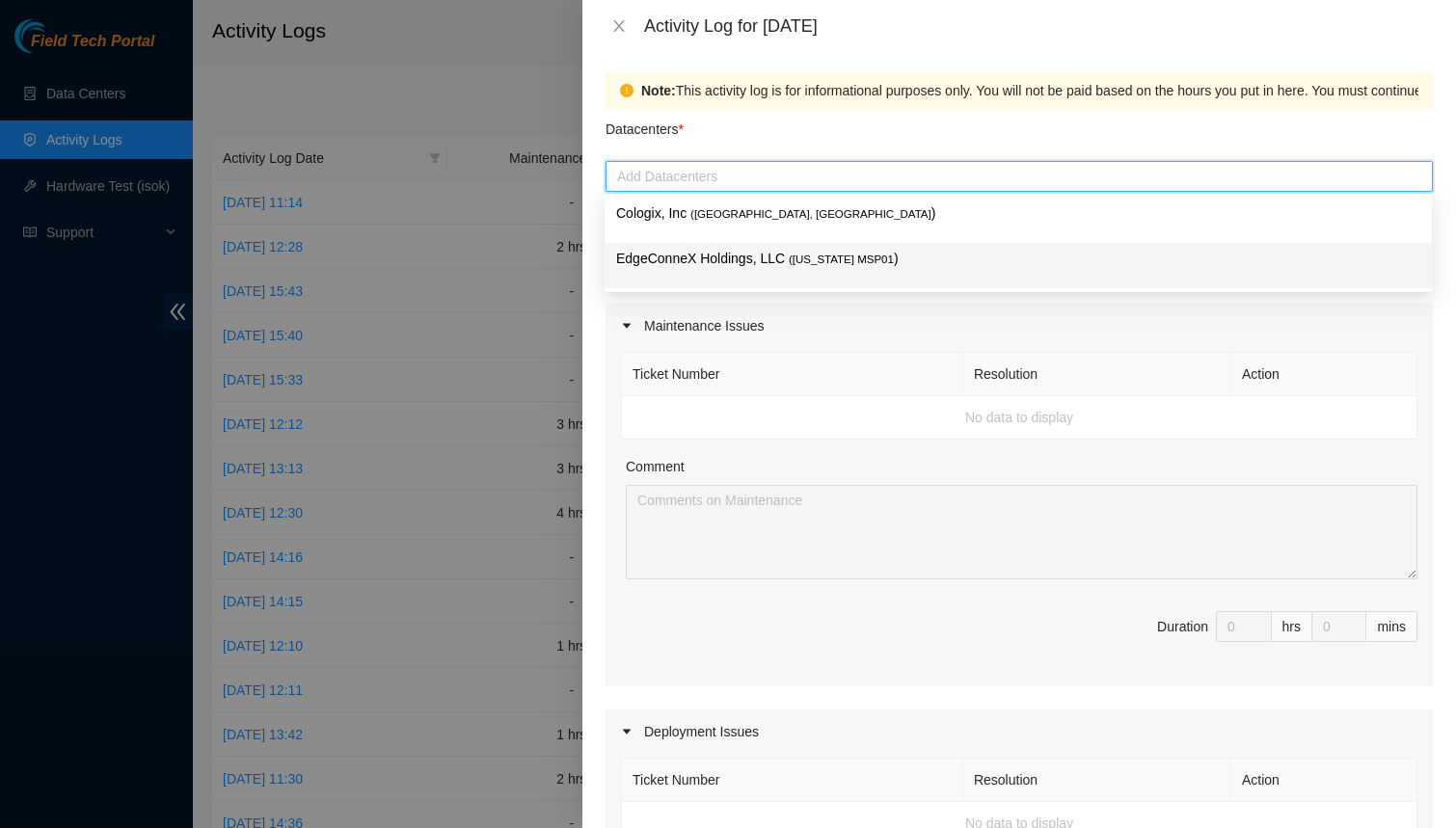
click at [757, 255] on p "EdgeConneX Holdings, LLC ( Minnesota MSP01 )" at bounding box center [1018, 259] width 804 height 22
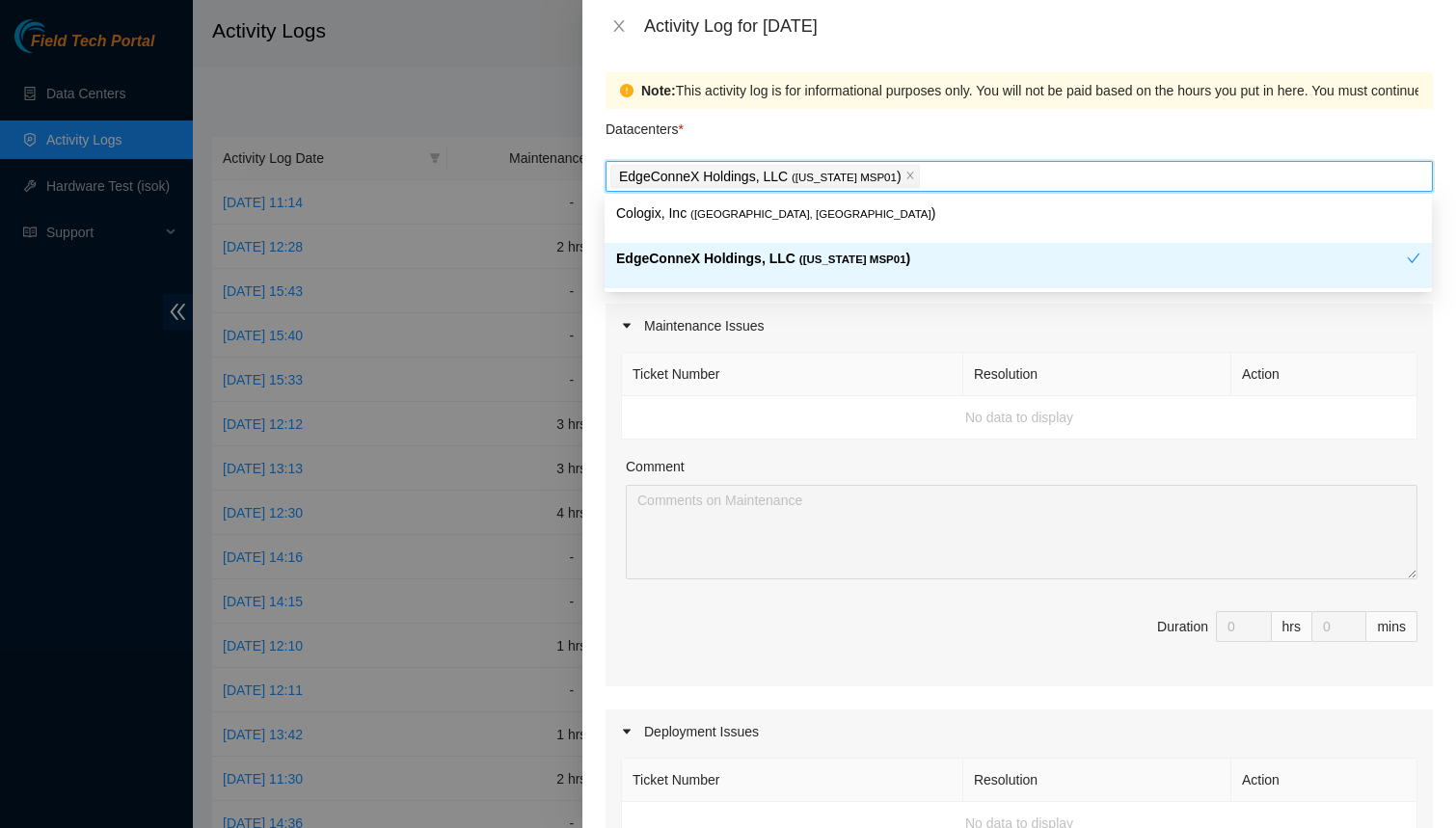
click at [927, 345] on div "Maintenance Issues" at bounding box center [1018, 326] width 827 height 45
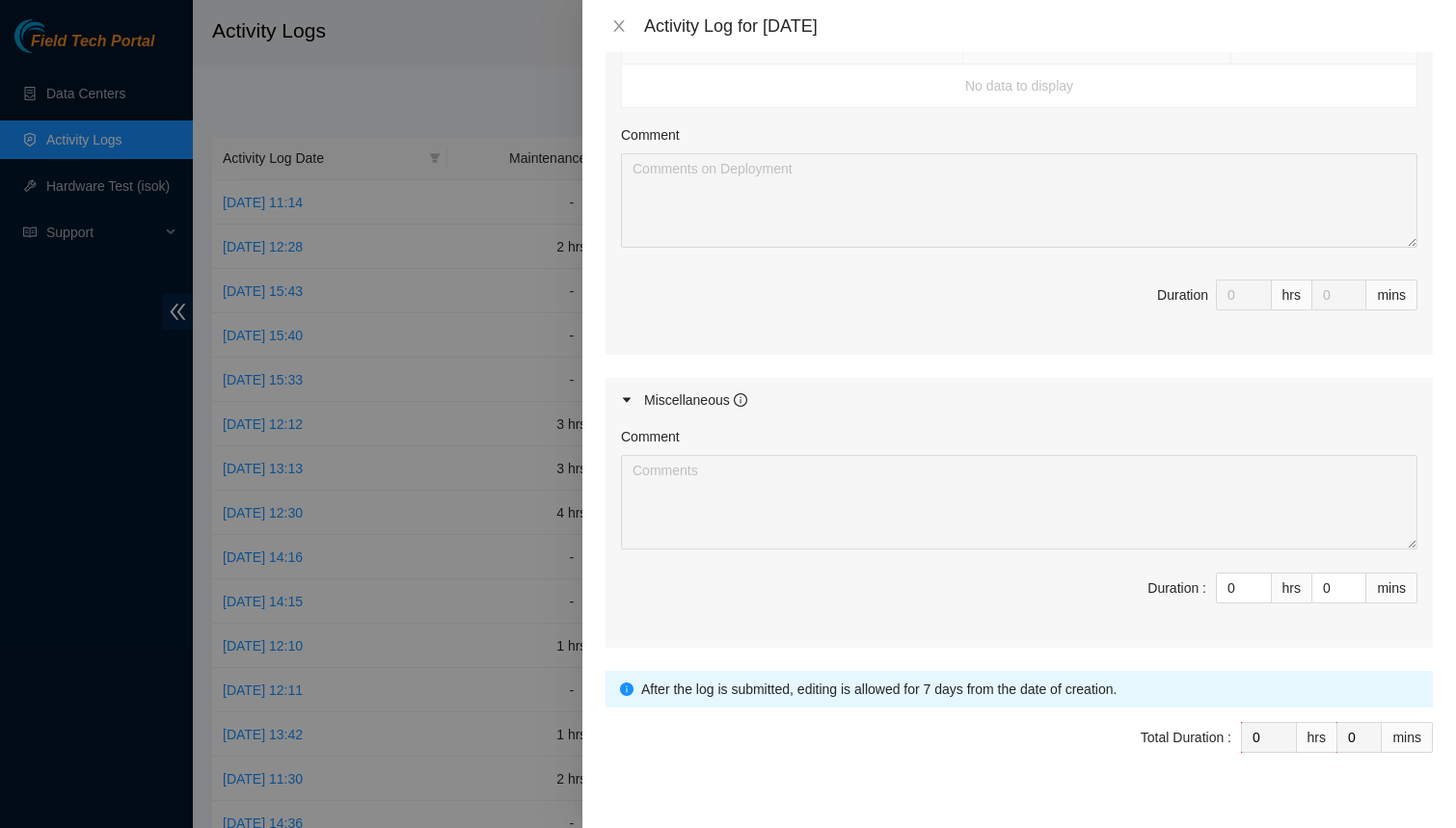
scroll to position [429, 0]
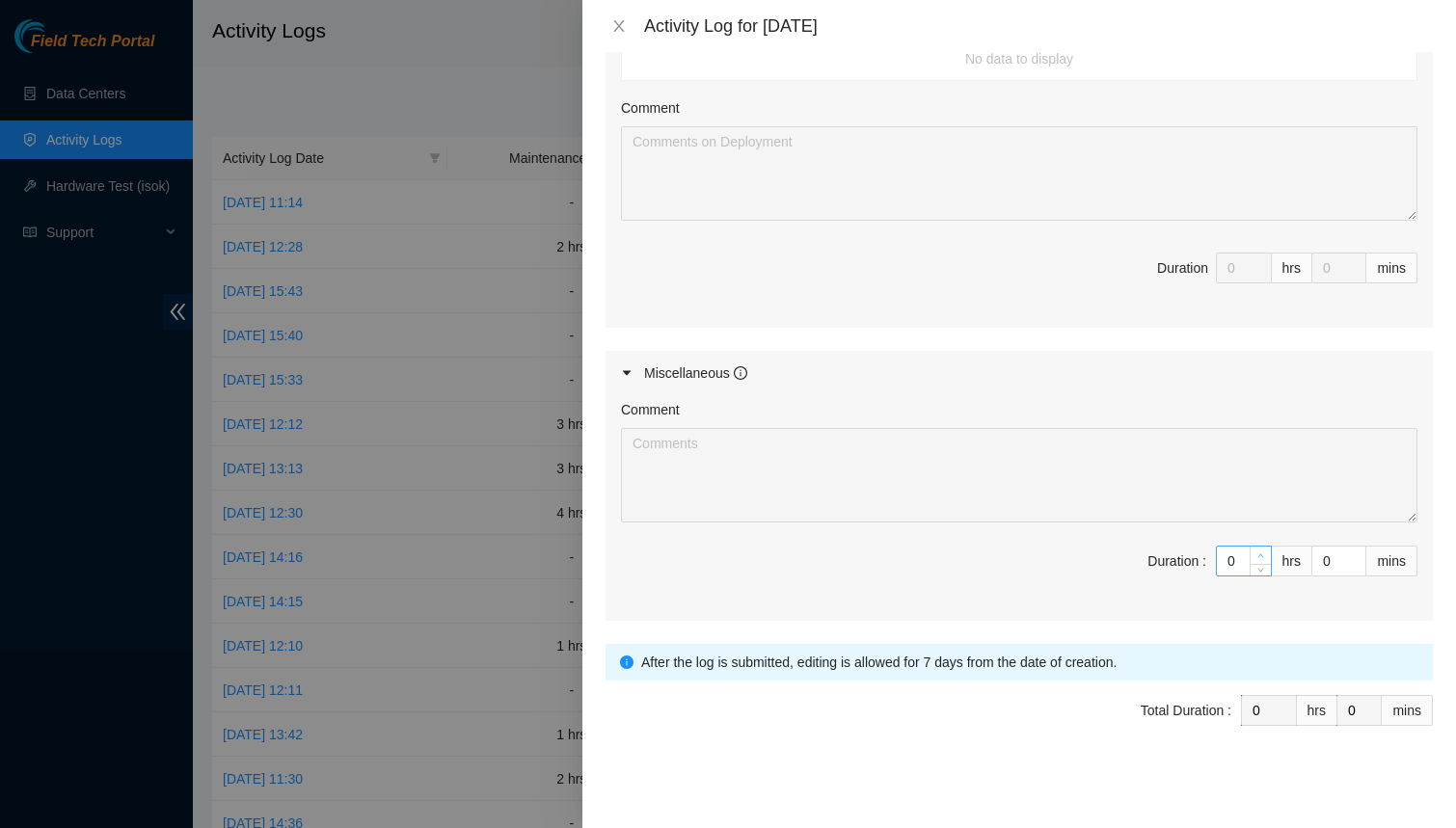
type input "1"
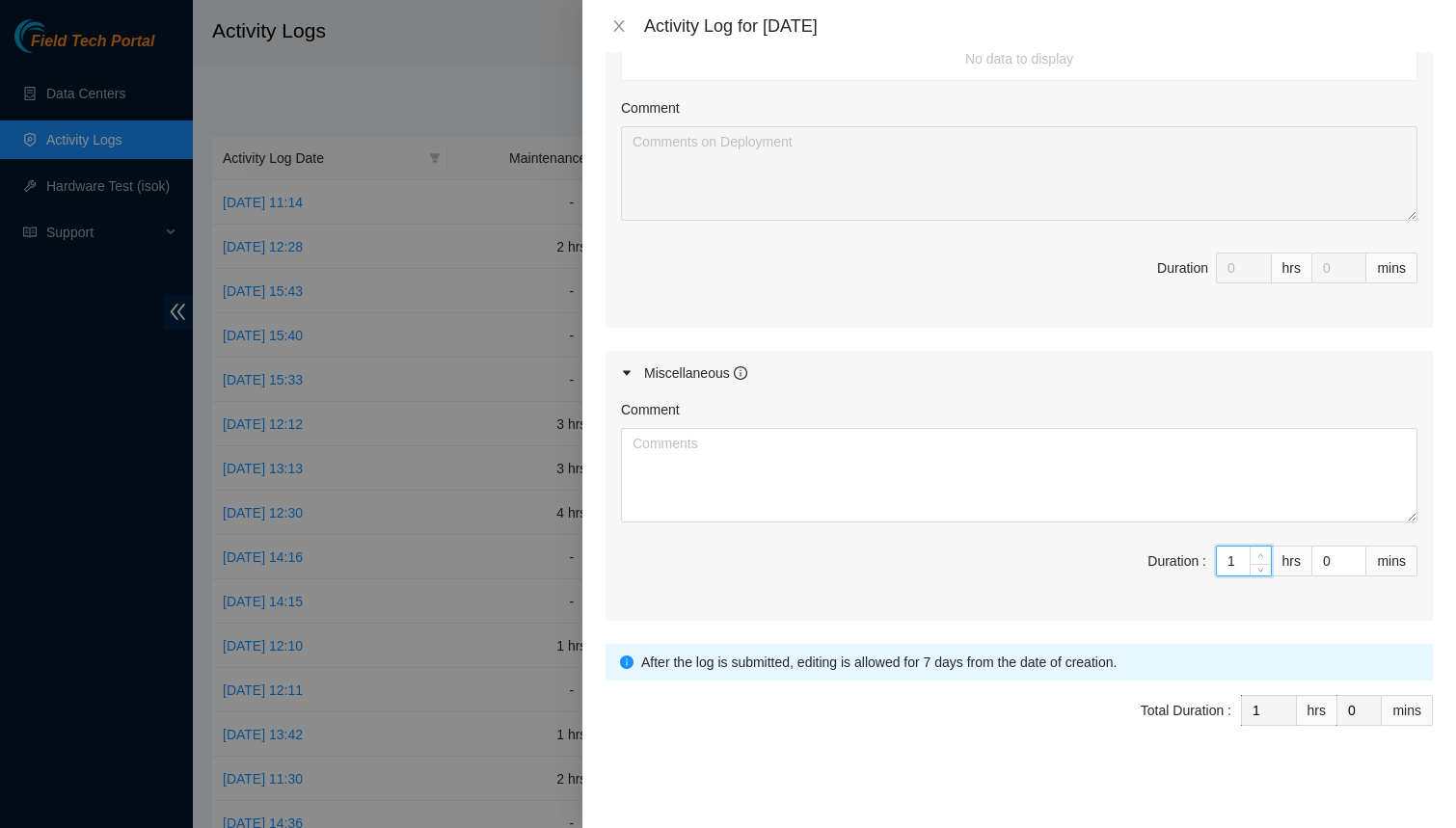
click at [1267, 554] on span "Increase Value" at bounding box center [1260, 556] width 21 height 18
type input "2"
click at [1267, 554] on span "Increase Value" at bounding box center [1260, 556] width 21 height 18
type input "3"
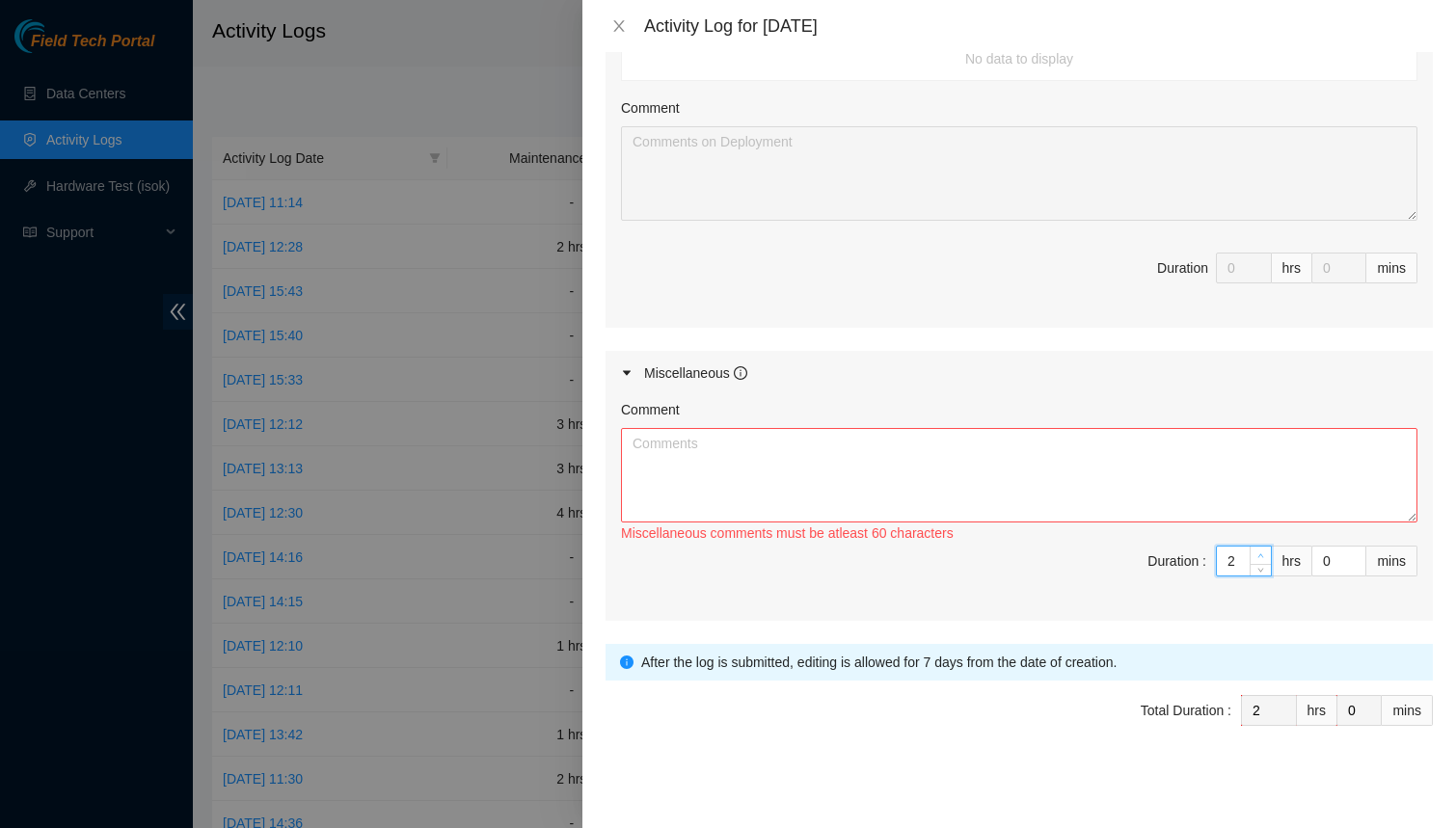
type input "3"
click at [1267, 554] on span "Increase Value" at bounding box center [1260, 556] width 21 height 18
type input "4"
click at [1267, 554] on span "Increase Value" at bounding box center [1260, 556] width 21 height 18
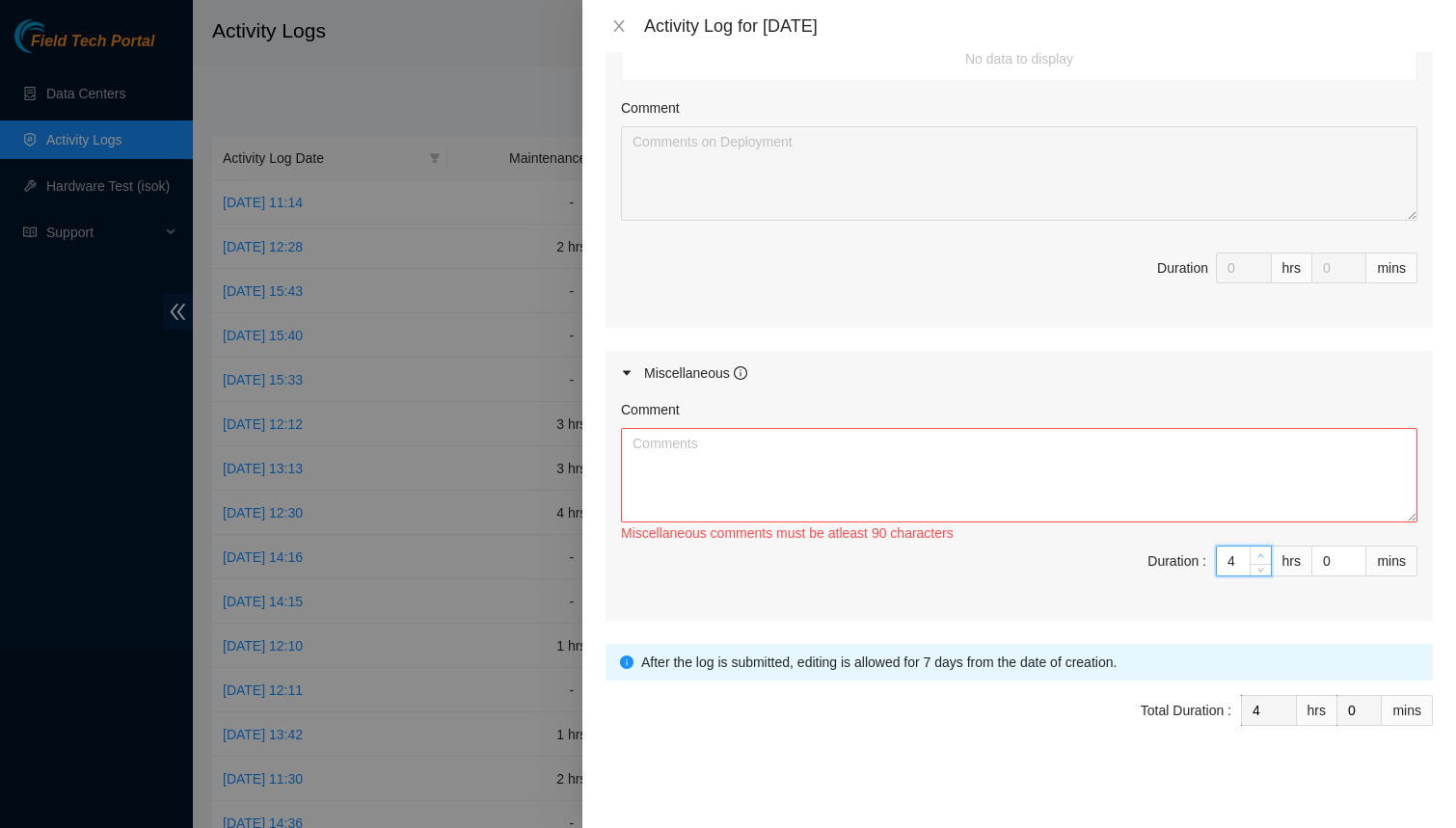
type input "5"
click at [1267, 554] on span "Increase Value" at bounding box center [1260, 556] width 21 height 18
type input "6"
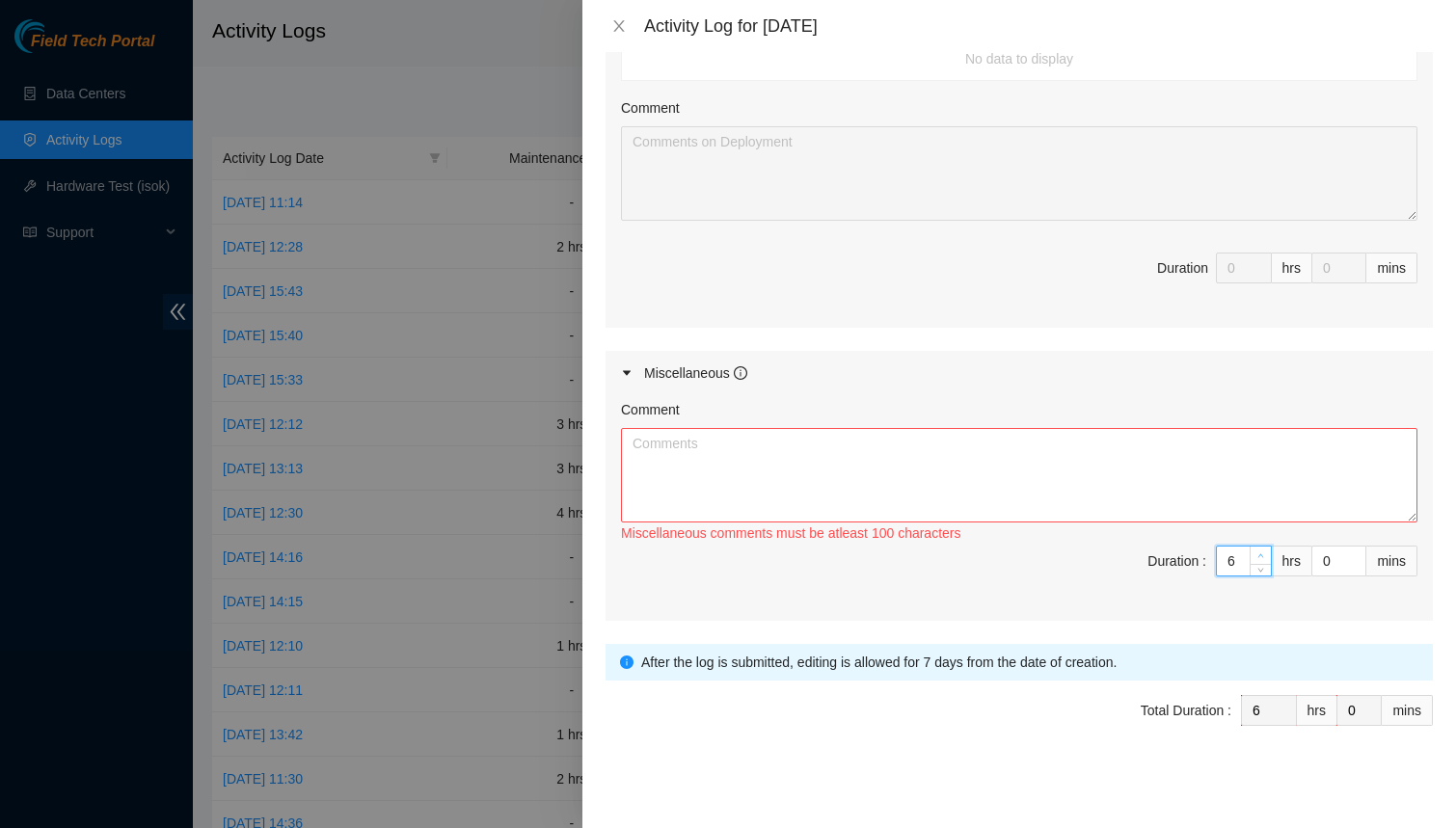
click at [1267, 554] on span "Increase Value" at bounding box center [1260, 556] width 21 height 18
type input "7"
click at [1267, 554] on span "Increase Value" at bounding box center [1260, 556] width 21 height 18
type input "8"
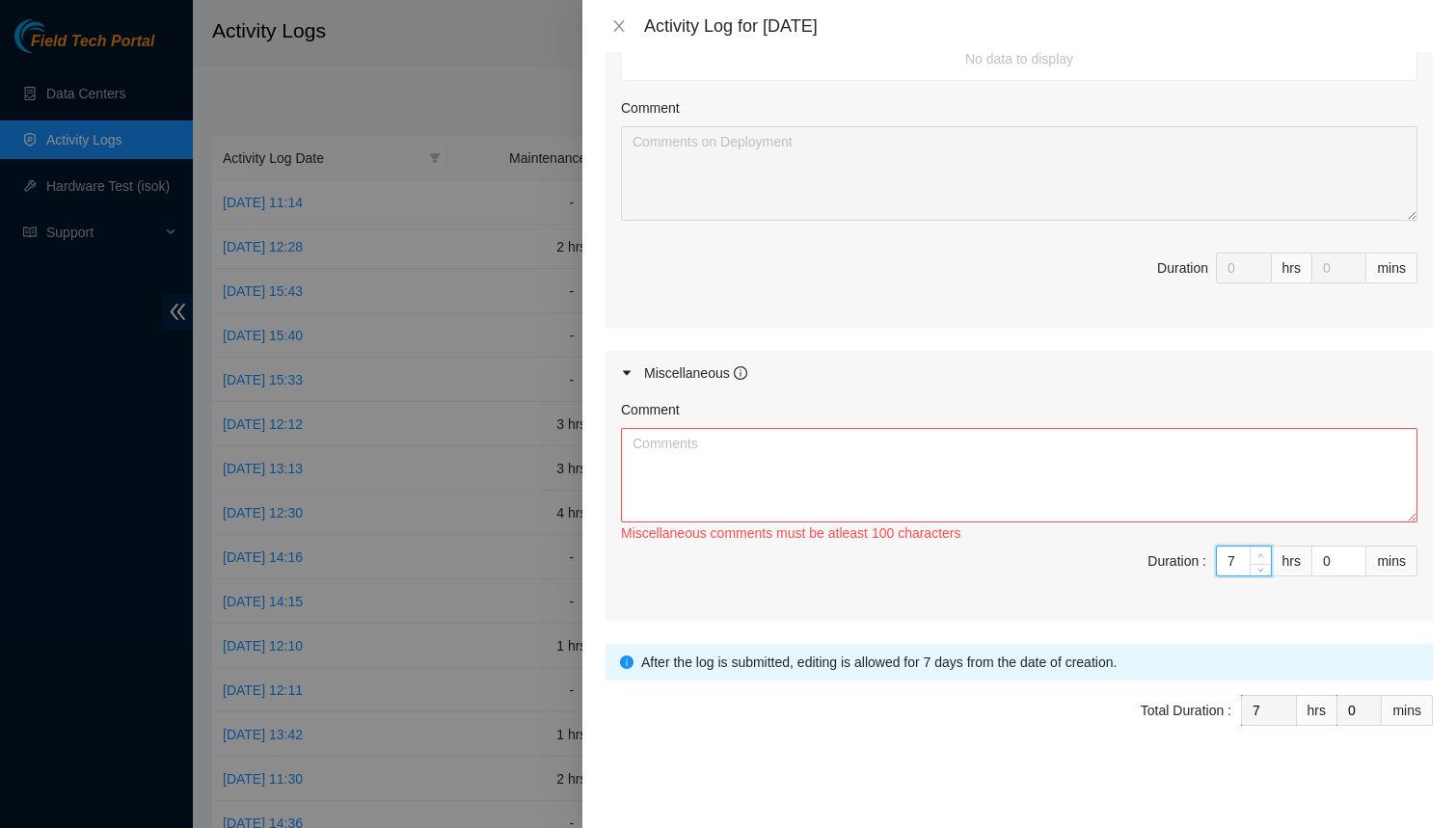
type input "8"
click at [1267, 554] on span "Increase Value" at bounding box center [1260, 556] width 21 height 18
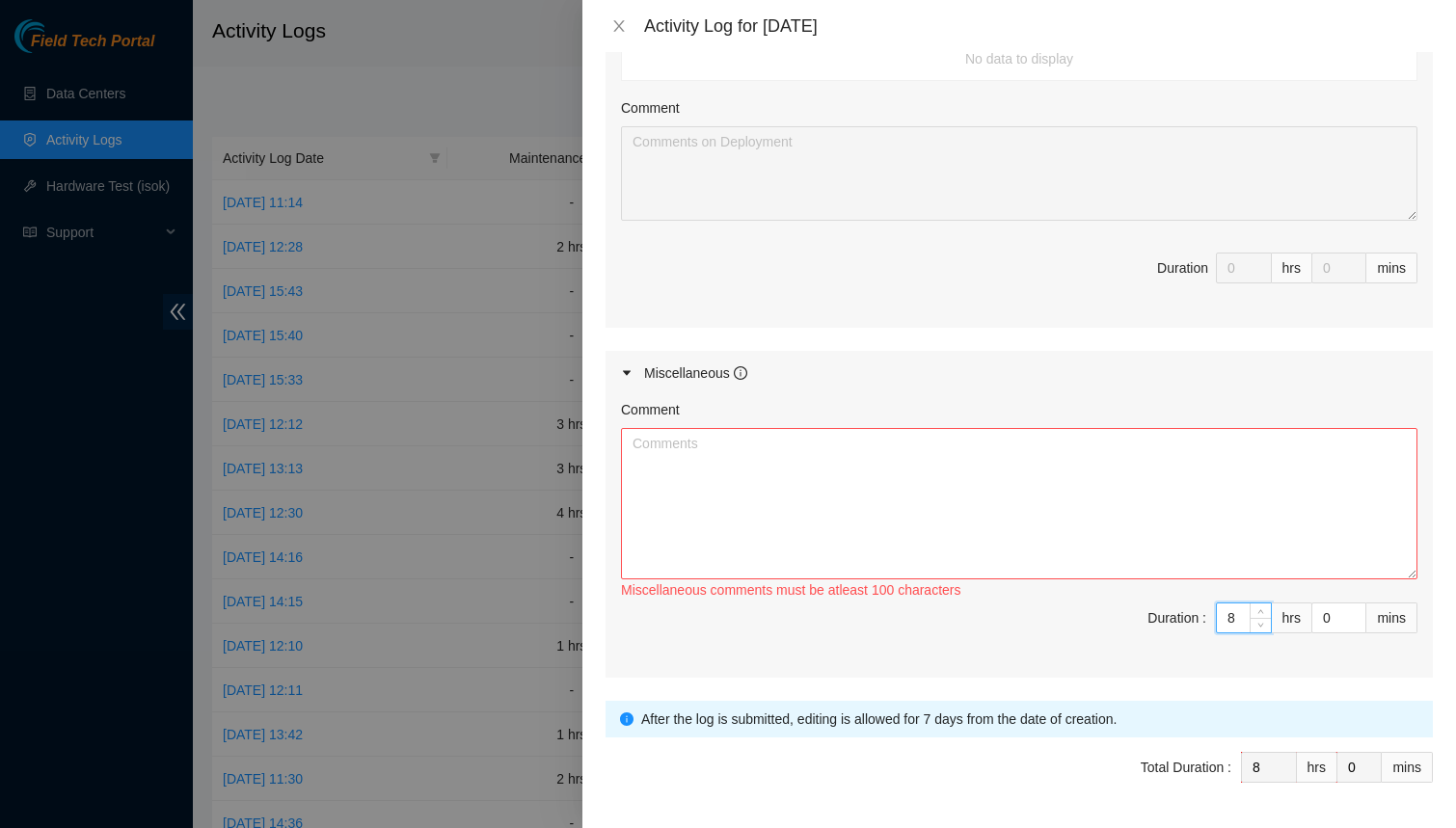
drag, startPoint x: 1404, startPoint y: 517, endPoint x: 1404, endPoint y: 679, distance: 162.0
click at [1404, 579] on textarea "Comment" at bounding box center [1019, 503] width 796 height 152
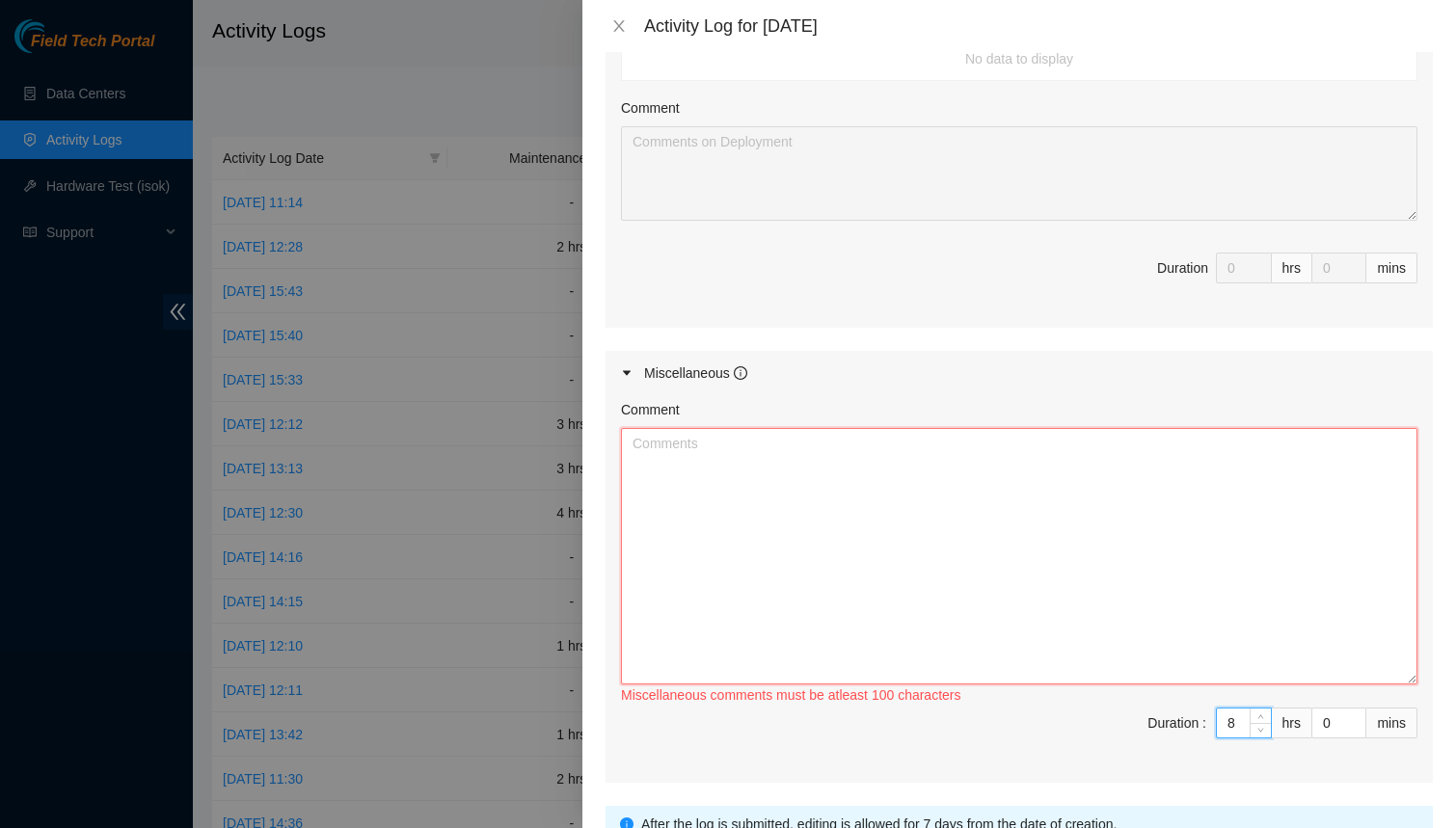
click at [1046, 542] on textarea "Comment" at bounding box center [1019, 556] width 796 height 257
click at [835, 501] on textarea "Comment" at bounding box center [1019, 556] width 796 height 257
paste textarea "Trace old and unused fiber traces in our borders rack Tighten up fiber bundles …"
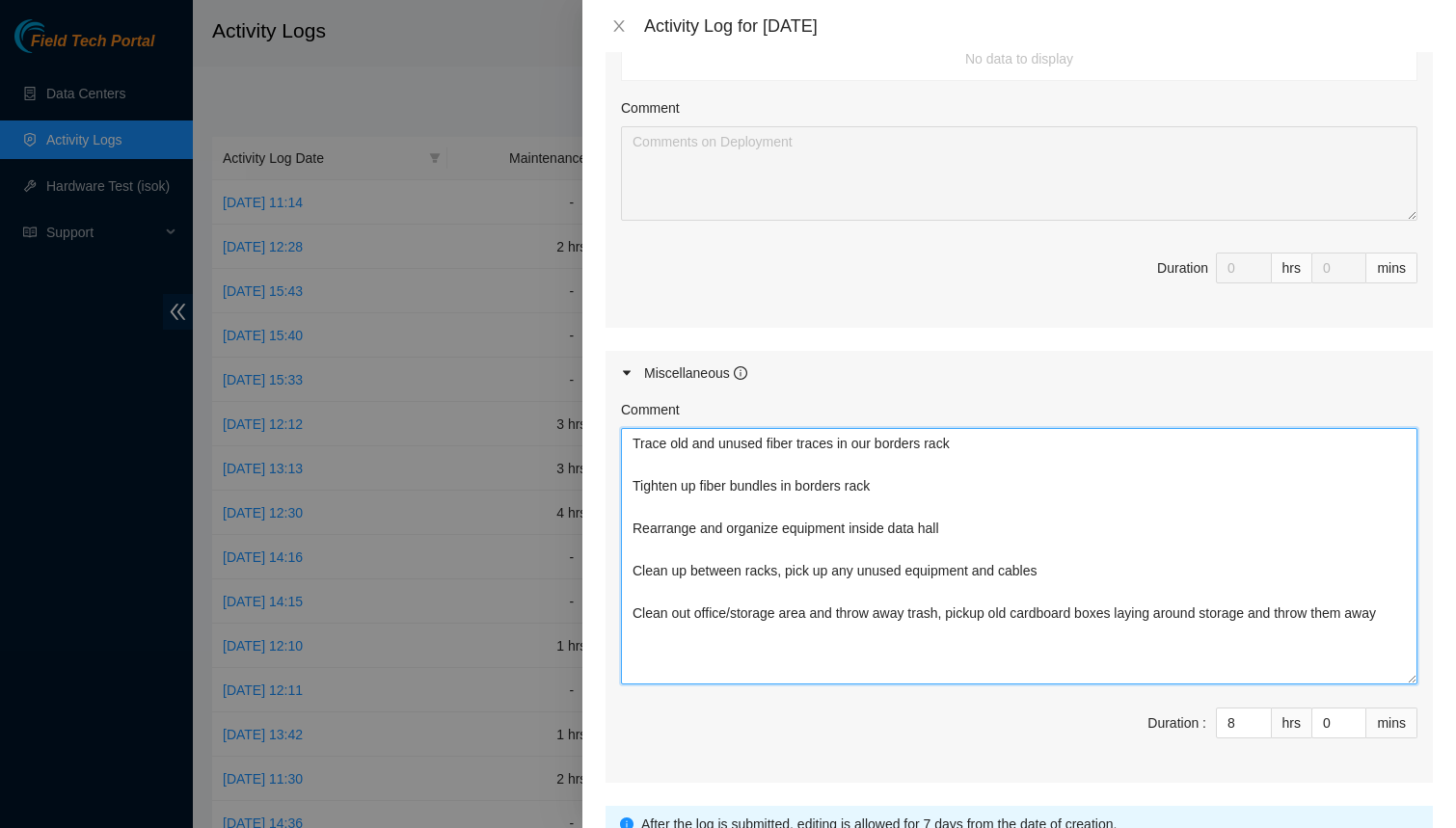
click at [988, 442] on textarea "Trace old and unused fiber traces in our borders rack Tighten up fiber bundles …" at bounding box center [1019, 556] width 796 height 257
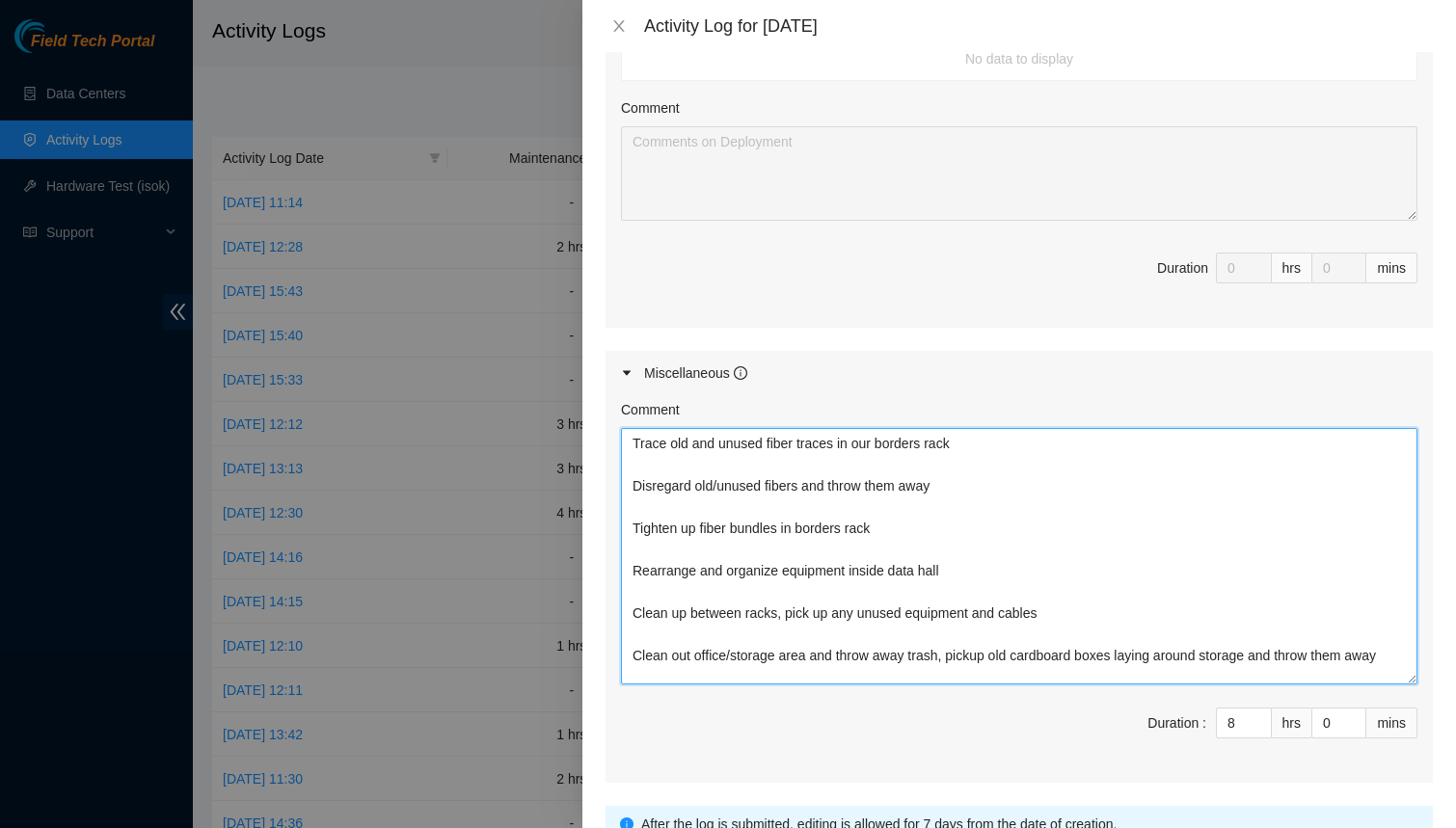
click at [781, 523] on textarea "Trace old and unused fiber traces in our borders rack Disregard old/unused fibe…" at bounding box center [1019, 556] width 796 height 257
click at [896, 530] on textarea "Trace old and unused fiber traces in our borders rack Disregard old/unused fibe…" at bounding box center [1019, 556] width 796 height 257
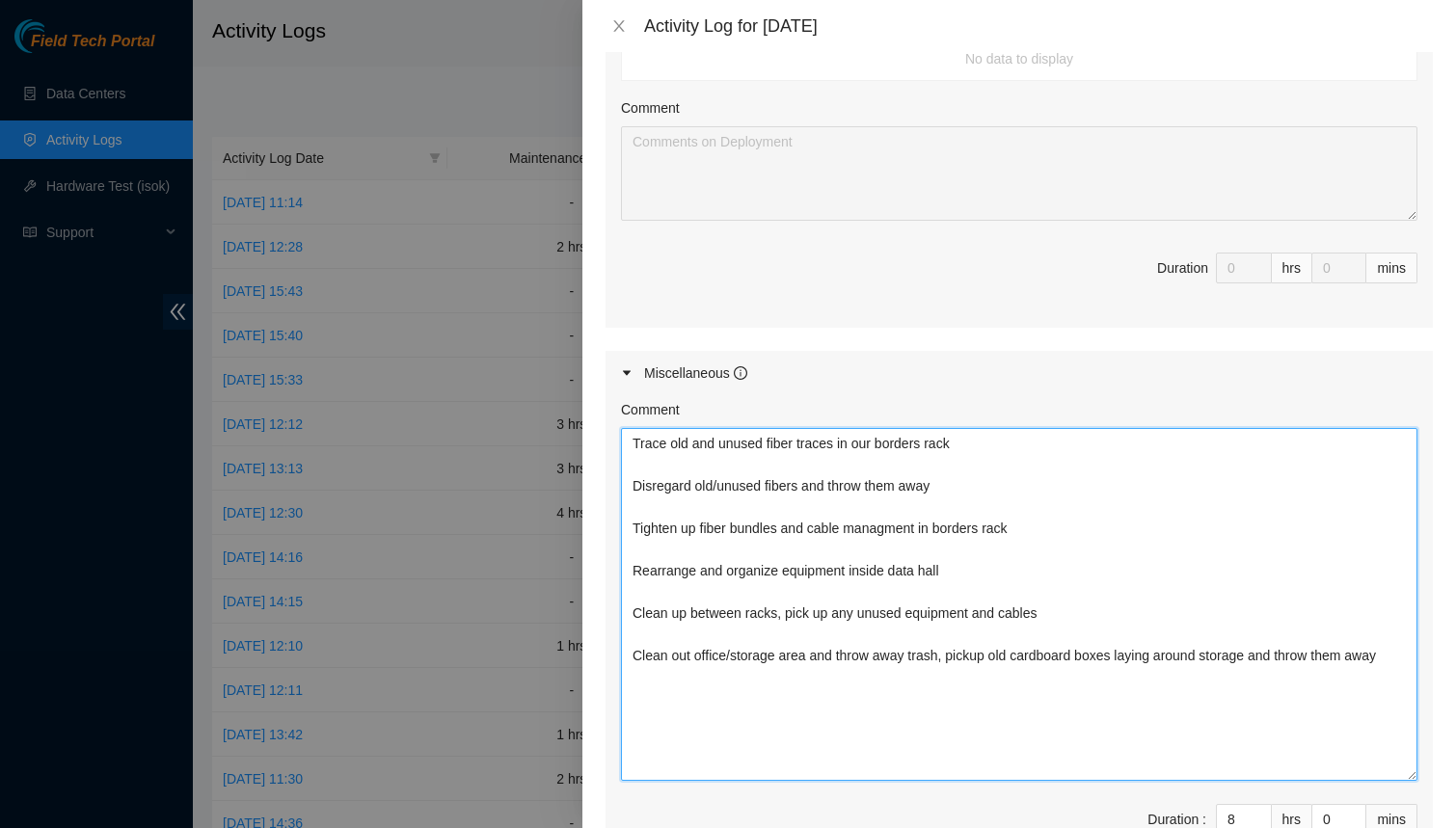
drag, startPoint x: 1409, startPoint y: 676, endPoint x: 1412, endPoint y: 776, distance: 100.0
click at [1412, 776] on textarea "Trace old and unused fiber traces in our borders rack Disregard old/unused fibe…" at bounding box center [1019, 604] width 796 height 353
click at [1068, 517] on textarea "Trace old and unused fiber traces in our borders rack Disregard old/unused fibe…" at bounding box center [1019, 605] width 796 height 355
click at [633, 438] on textarea "Trace old and unused fiber traces in our borders rack Disregard old/unused fibe…" at bounding box center [1019, 605] width 796 height 355
click at [640, 451] on textarea "Trace old and unused fiber traces in our borders rack Disregard old/unused fibe…" at bounding box center [1019, 605] width 796 height 355
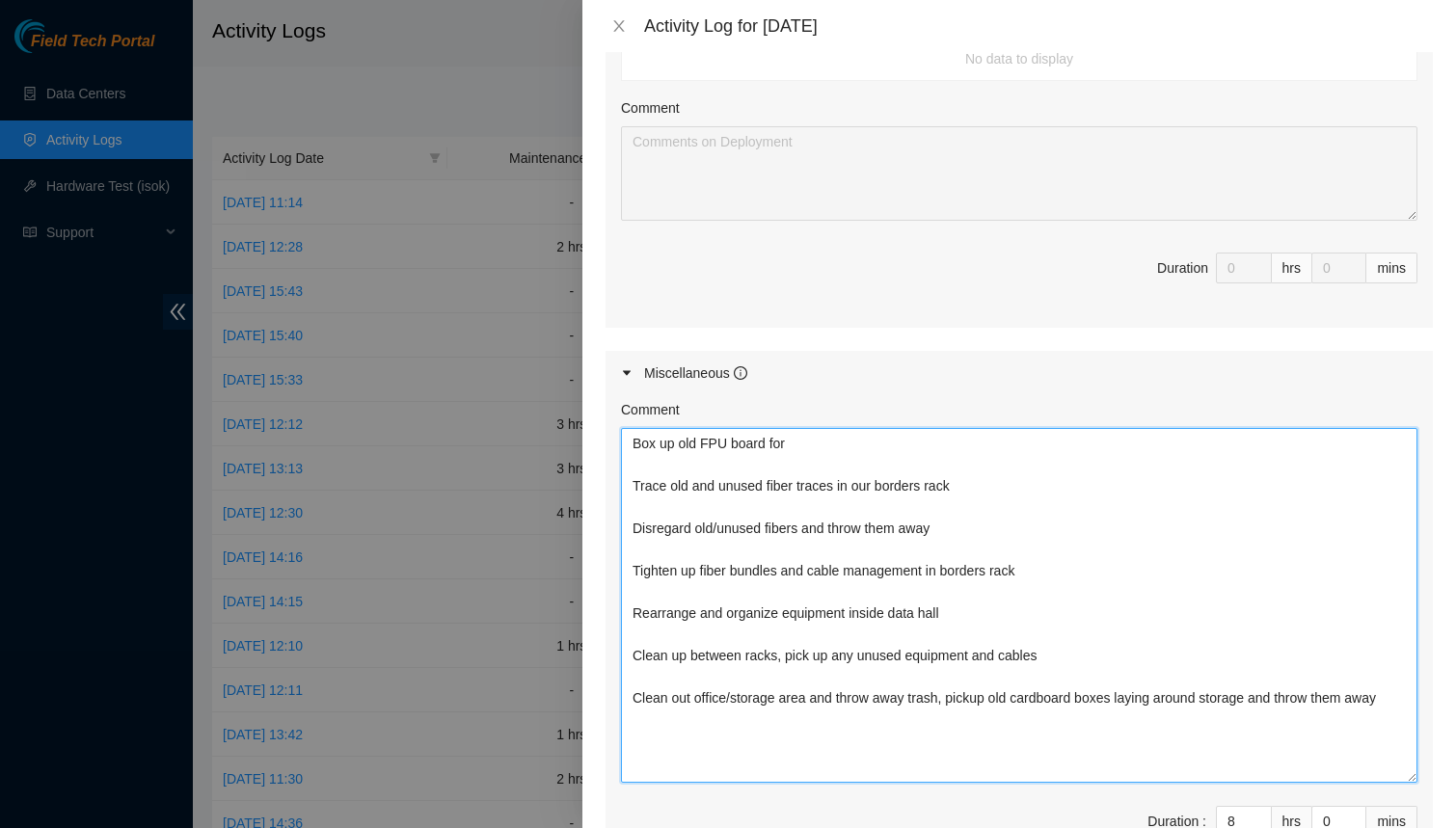
paste textarea "RMA B-W-14HVJFZ"
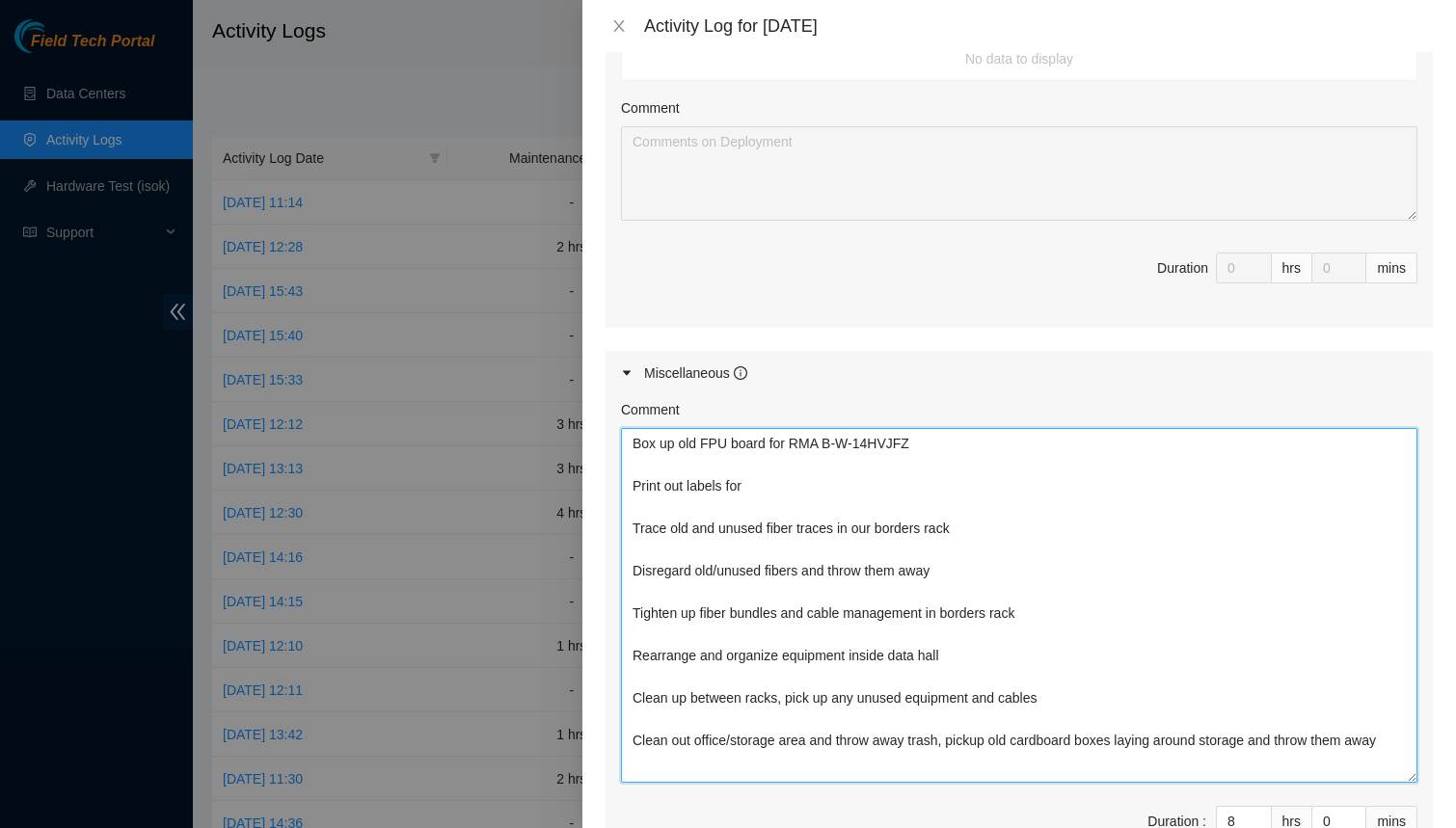
paste textarea "RMA B-W-14HVJFZ"
type textarea "Box up old FPU board for RMA B-W-14HVJFZ Print out labels for RMA B-W-14HVJFZ a…"
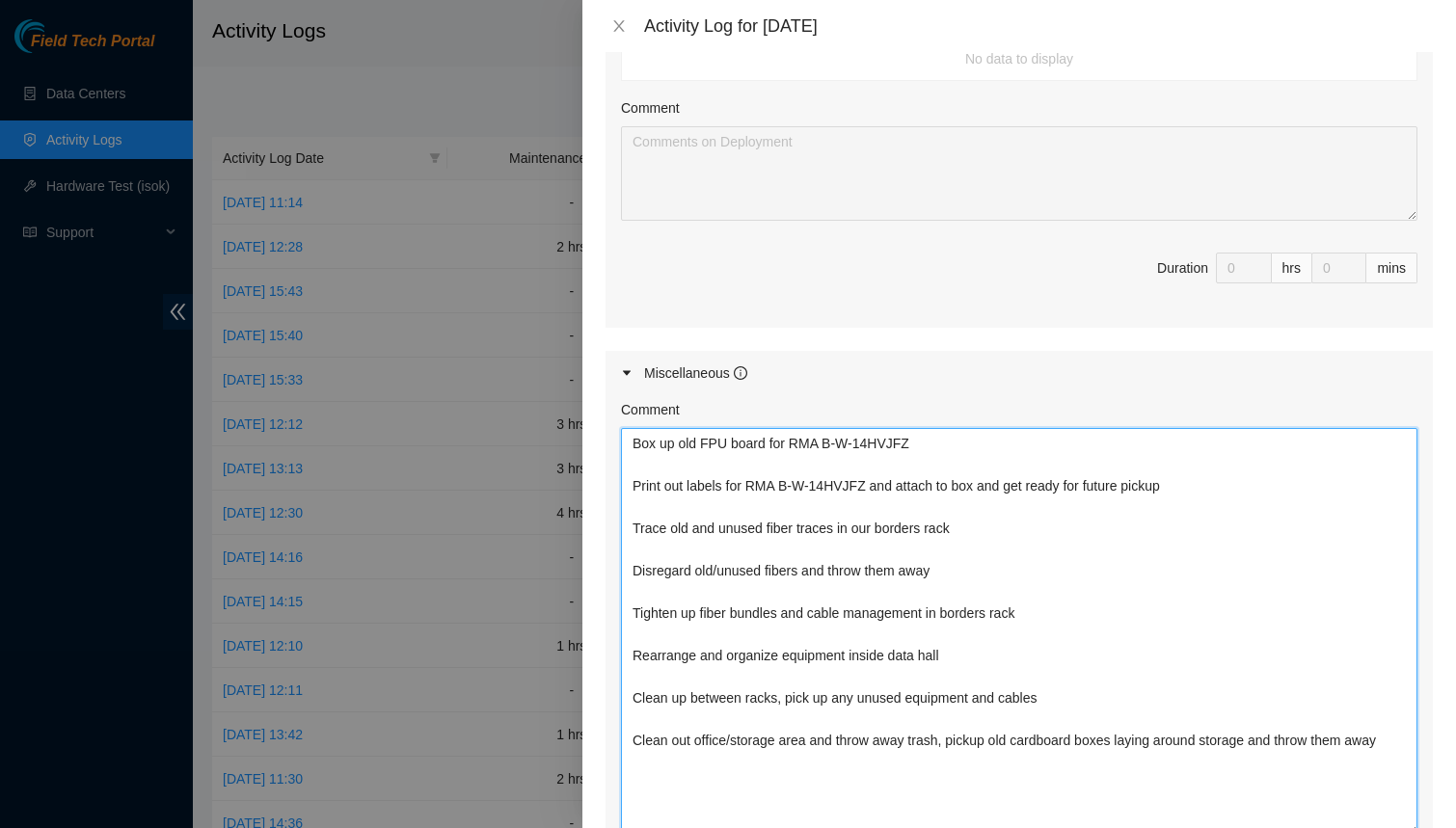
drag, startPoint x: 1406, startPoint y: 774, endPoint x: 1405, endPoint y: 827, distance: 53.0
click at [1405, 827] on textarea "Box up old FPU board for RMA B-W-14HVJFZ Print out labels for RMA B-W-14HVJFZ a…" at bounding box center [1019, 632] width 796 height 408
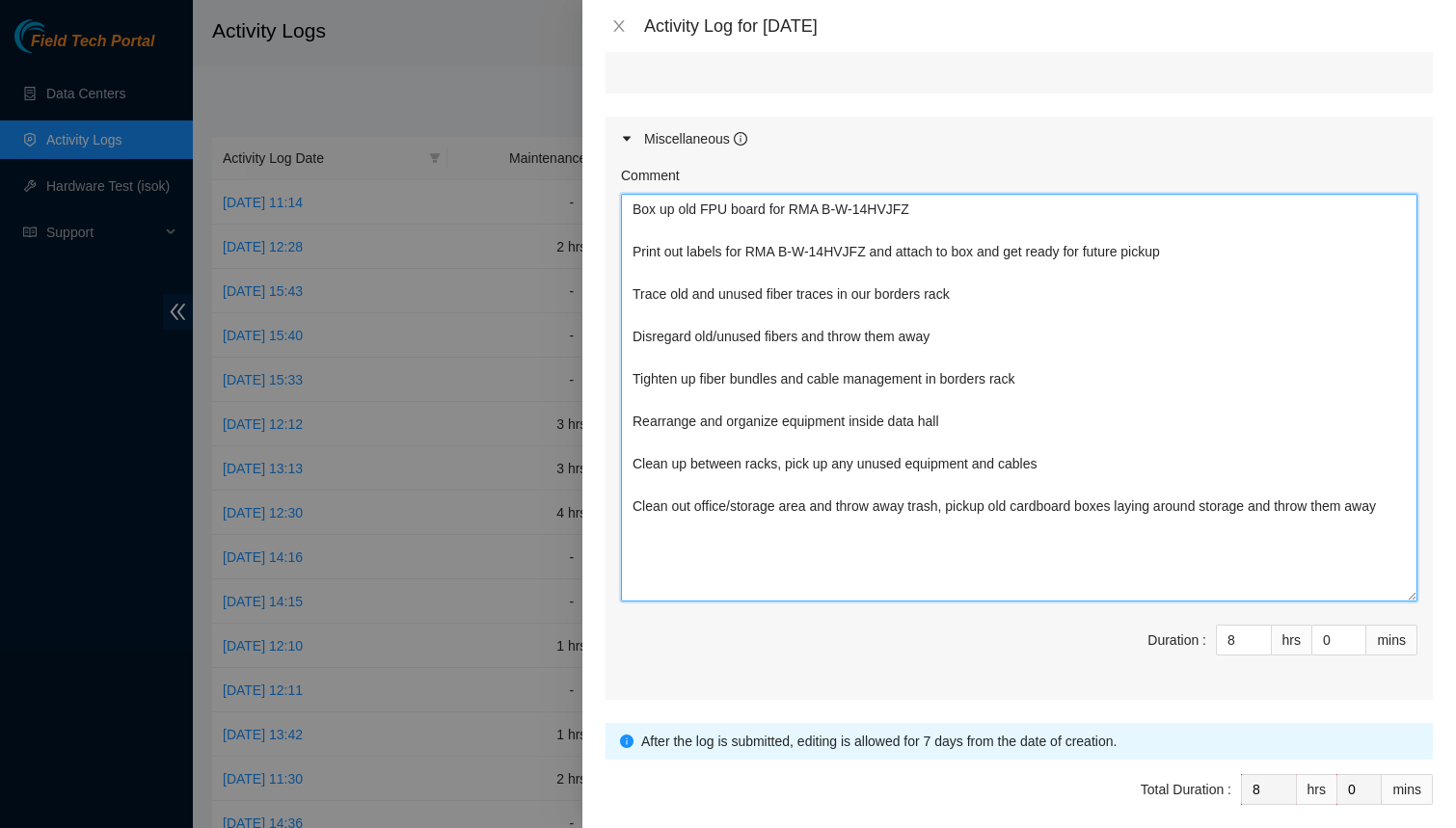
scroll to position [743, 0]
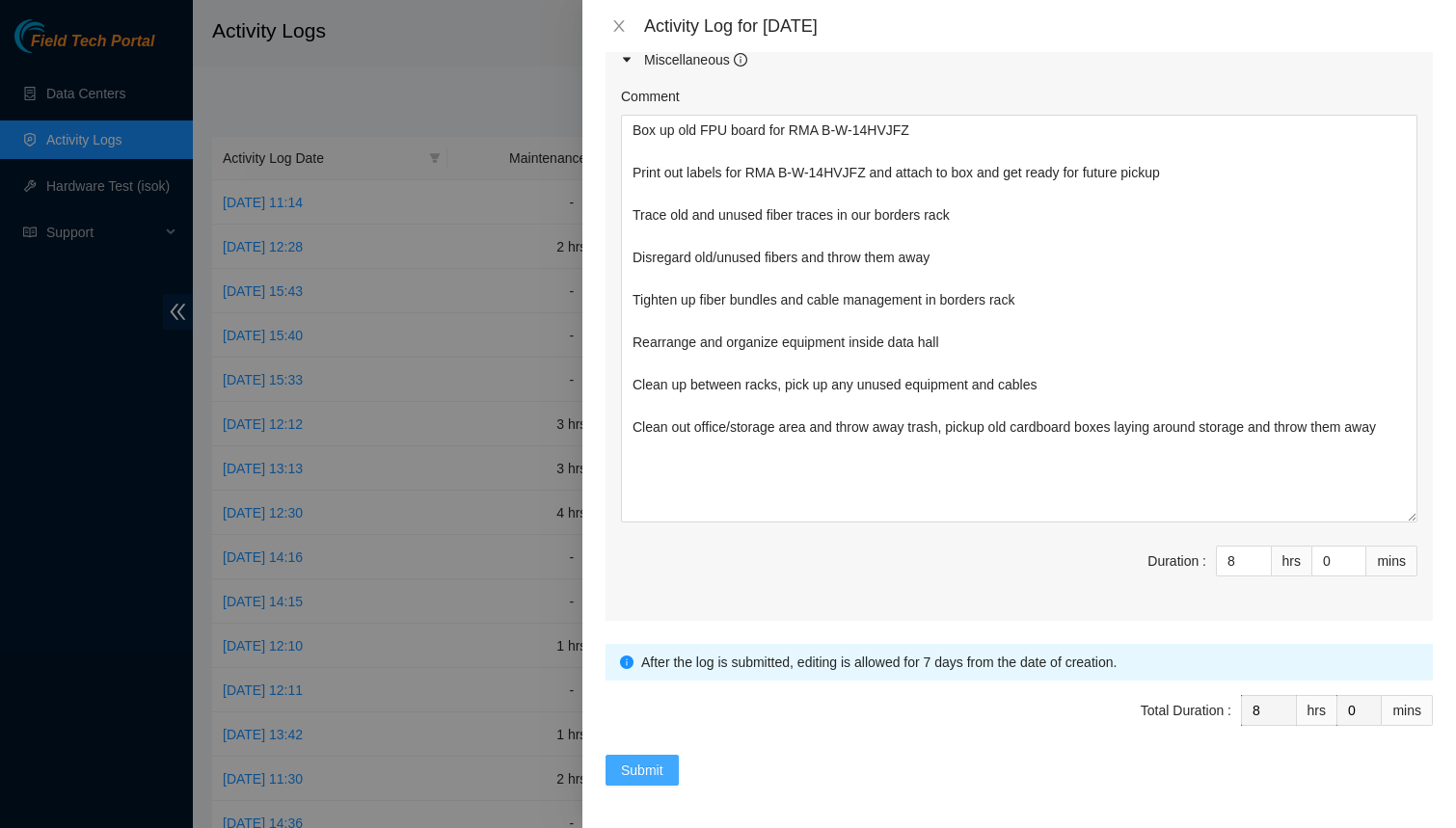
click at [636, 760] on span "Submit" at bounding box center [642, 770] width 43 height 21
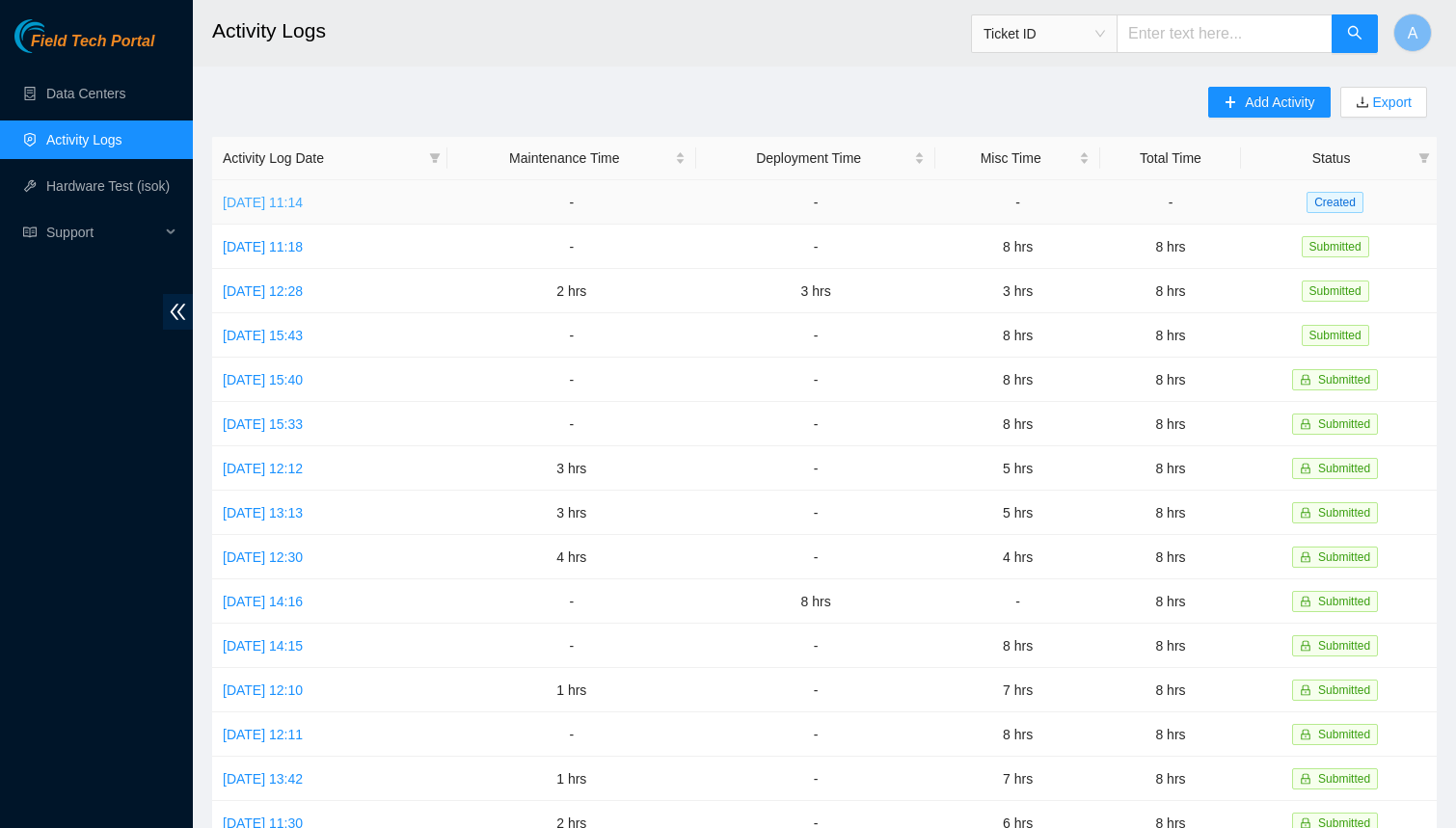
click at [303, 195] on link "[DATE] 11:14" at bounding box center [262, 203] width 80 height 16
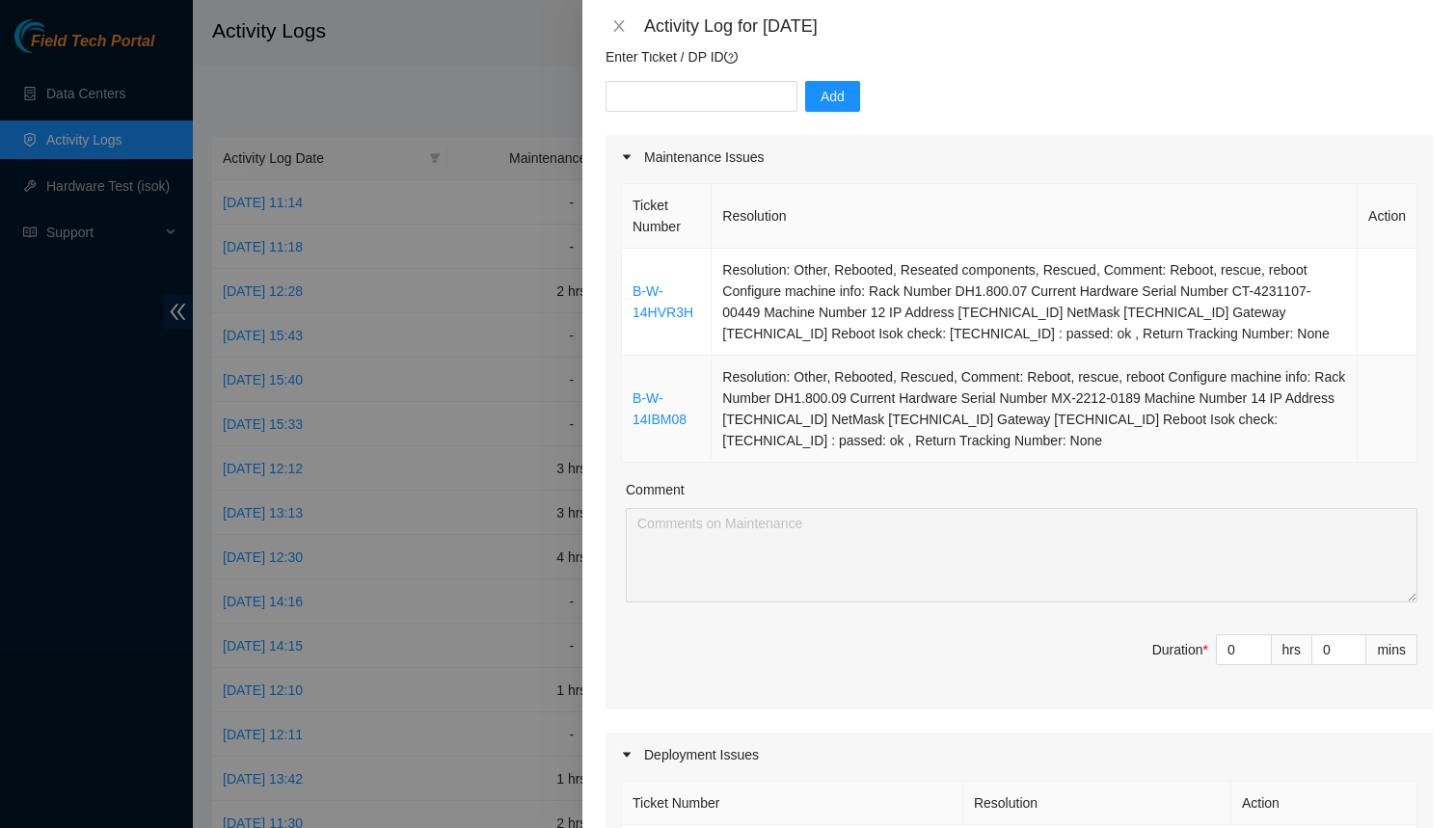
scroll to position [175, 0]
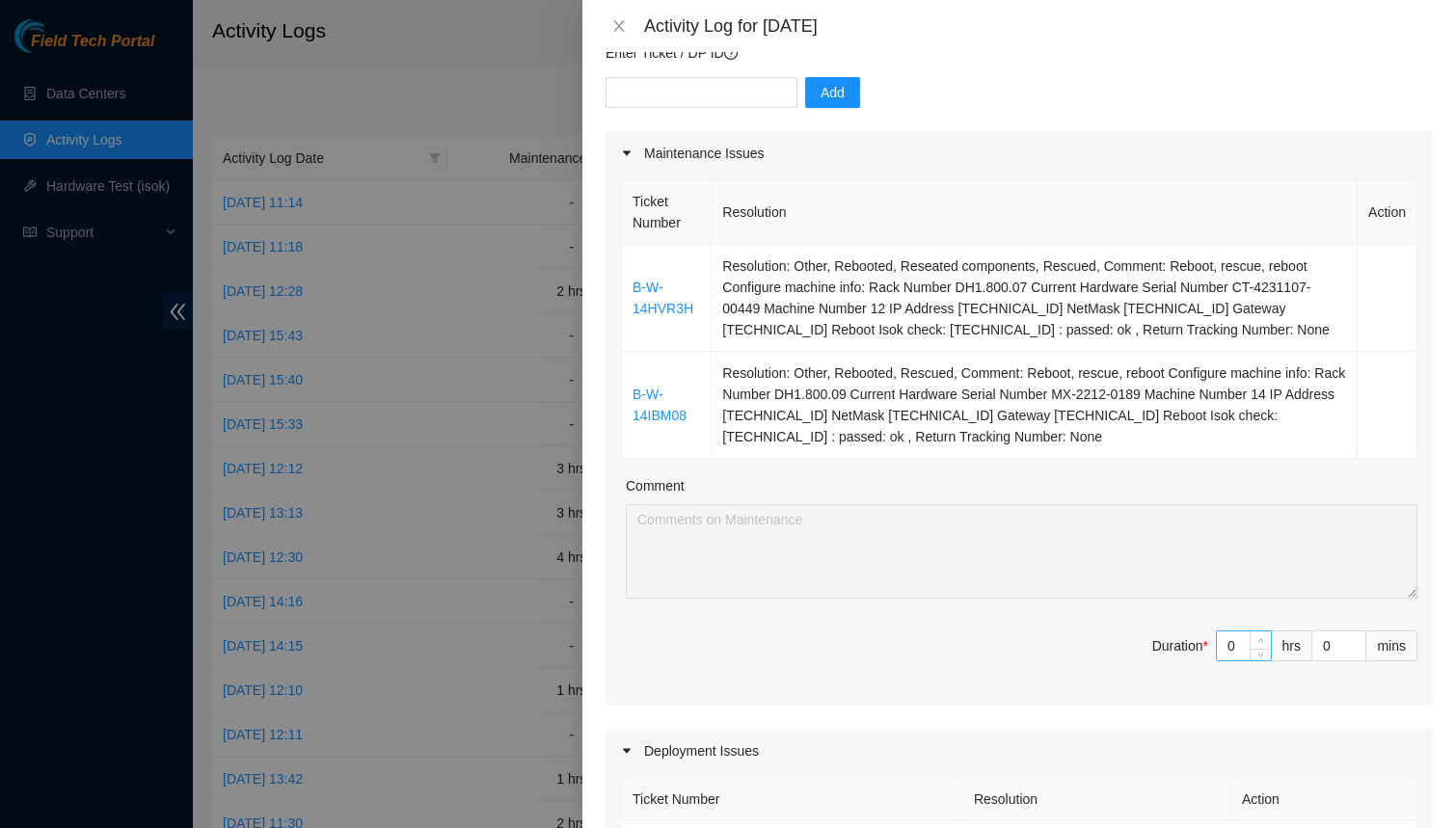
type input "1"
click at [1264, 638] on span "up" at bounding box center [1262, 642] width 12 height 12
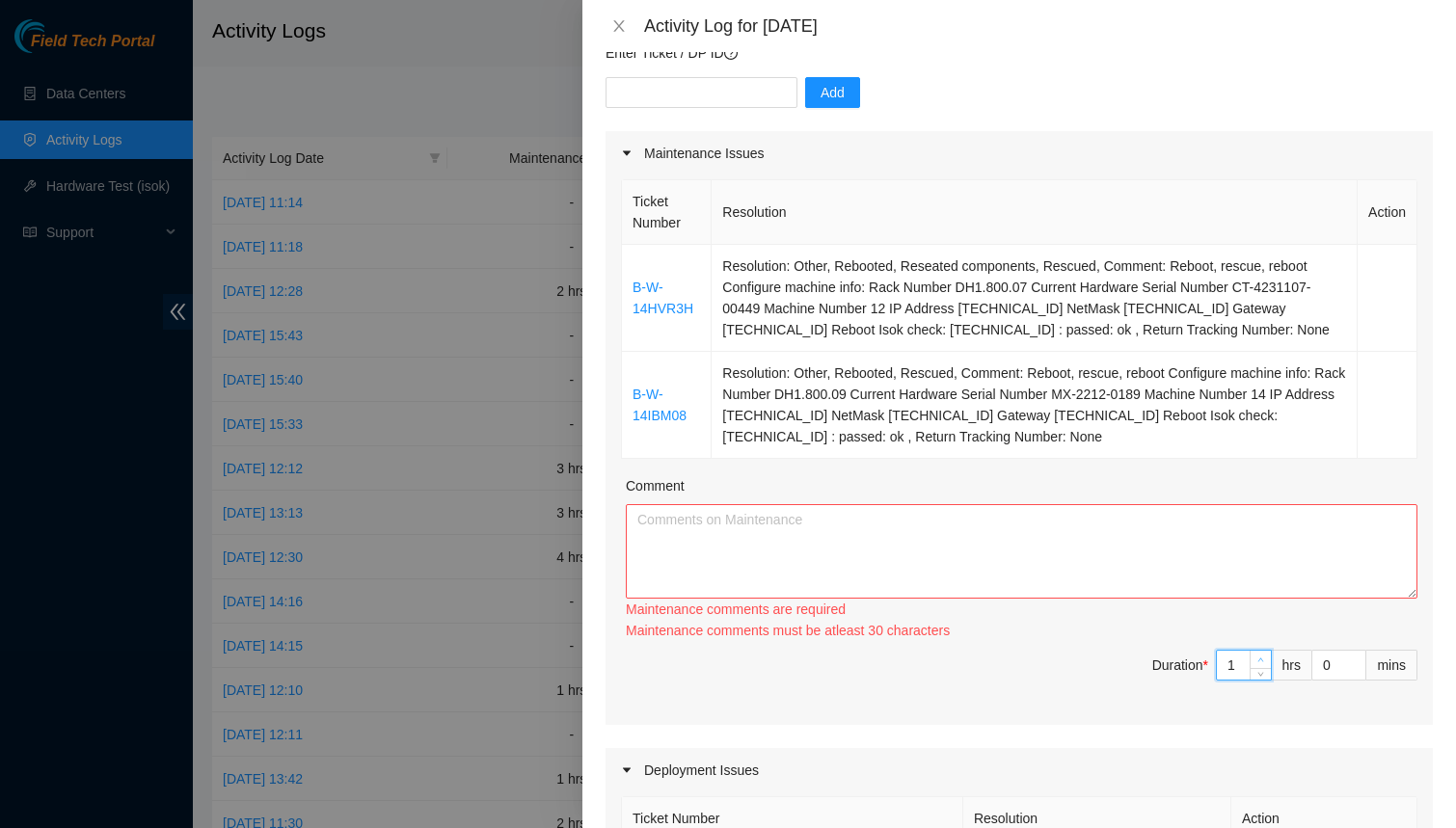
type input "2"
click at [1260, 655] on span "up" at bounding box center [1262, 661] width 12 height 12
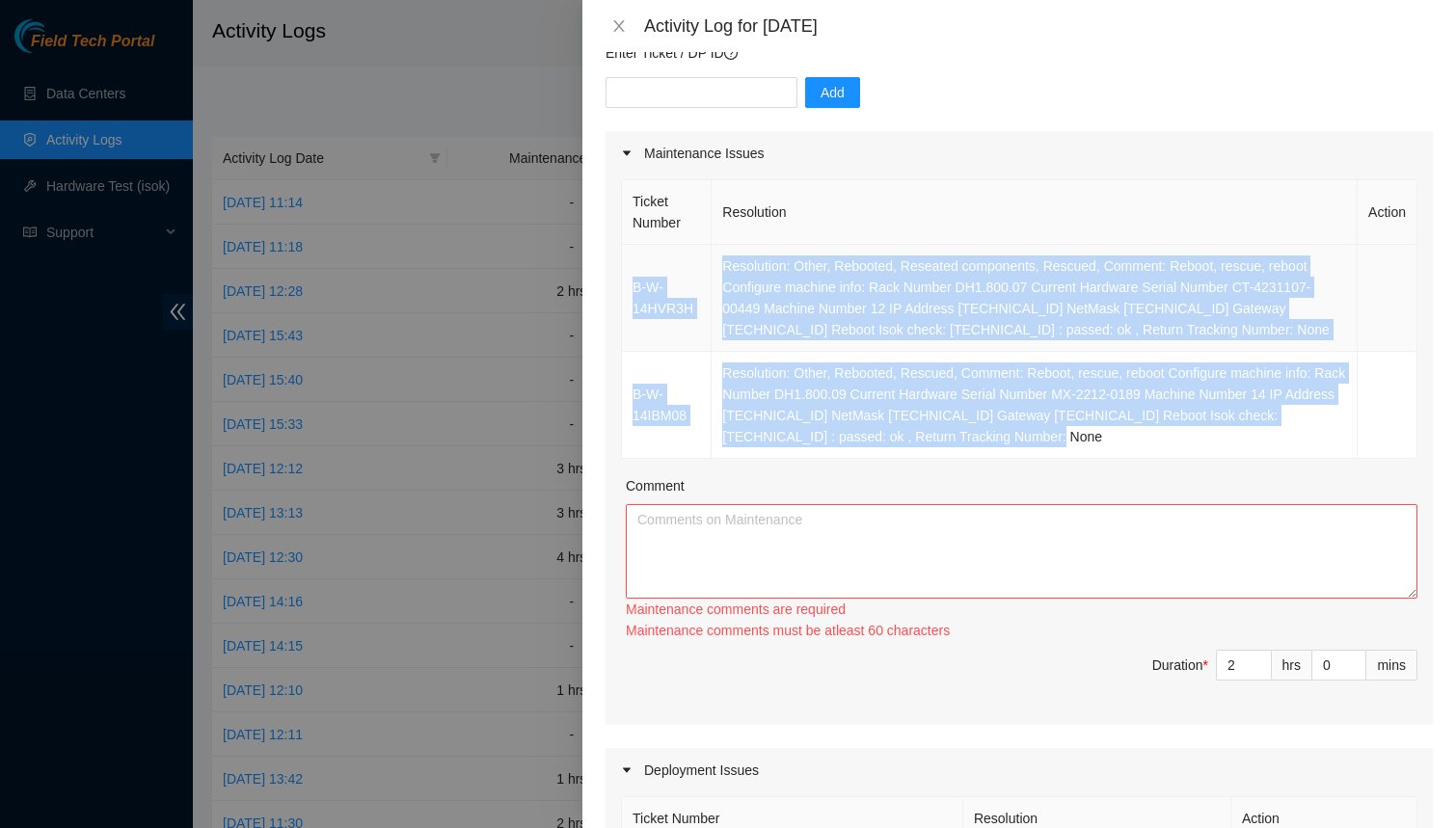
drag, startPoint x: 1110, startPoint y: 433, endPoint x: 623, endPoint y: 270, distance: 513.6
click at [623, 270] on tbody "B-W-14HVR3H Resolution: Other, Rebooted, Reseated components, Rescued, Comment:…" at bounding box center [1019, 352] width 795 height 214
copy tbody "B-W-14HVR3H Resolution: Other, Rebooted, Reseated components, Rescued, Comment:…"
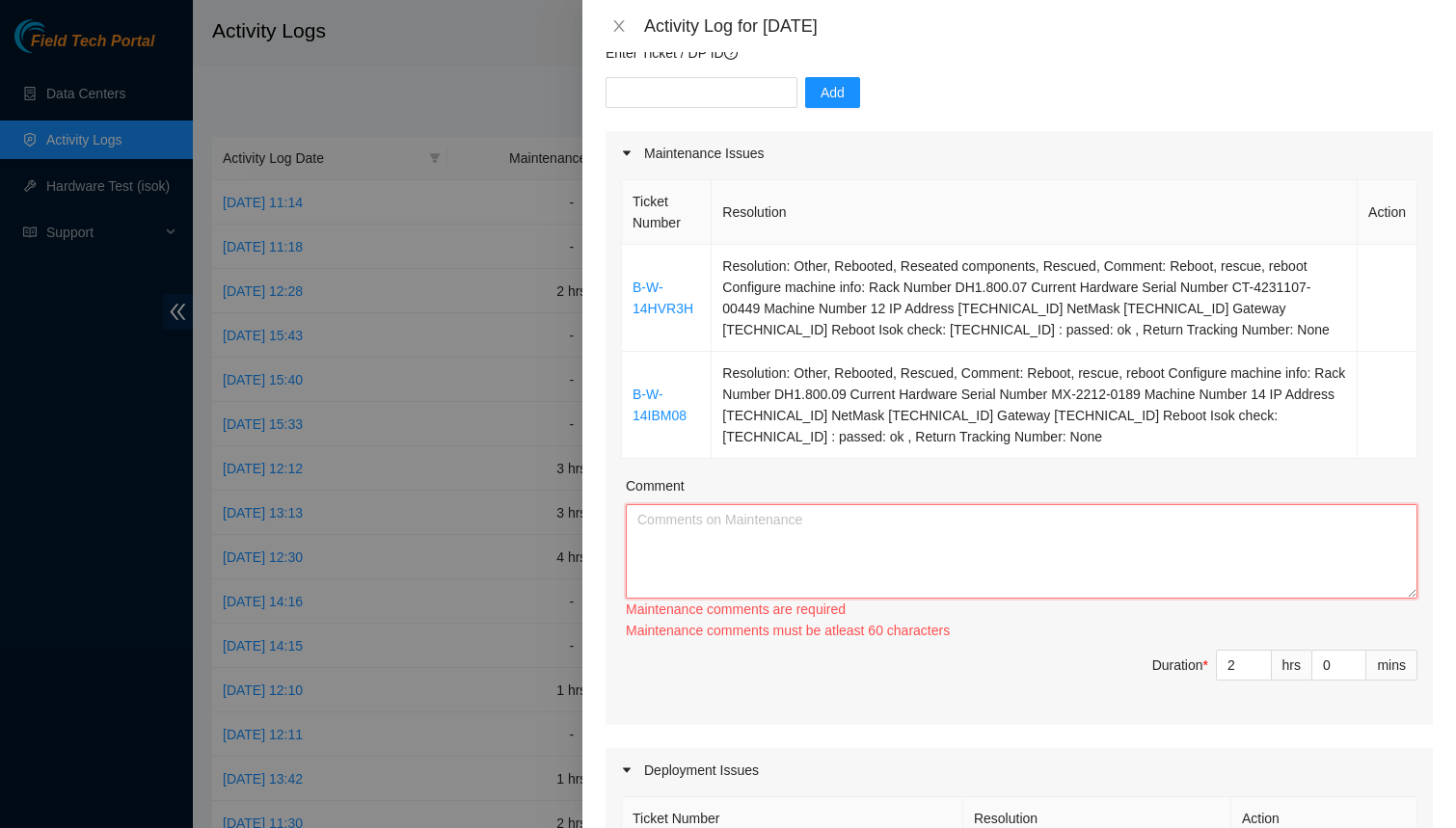
click at [743, 541] on textarea "Comment" at bounding box center [1021, 551] width 791 height 94
paste textarea "B-W-14HVR3H Resolution: Other, Rebooted, Reseated components, Rescued, Comment:…"
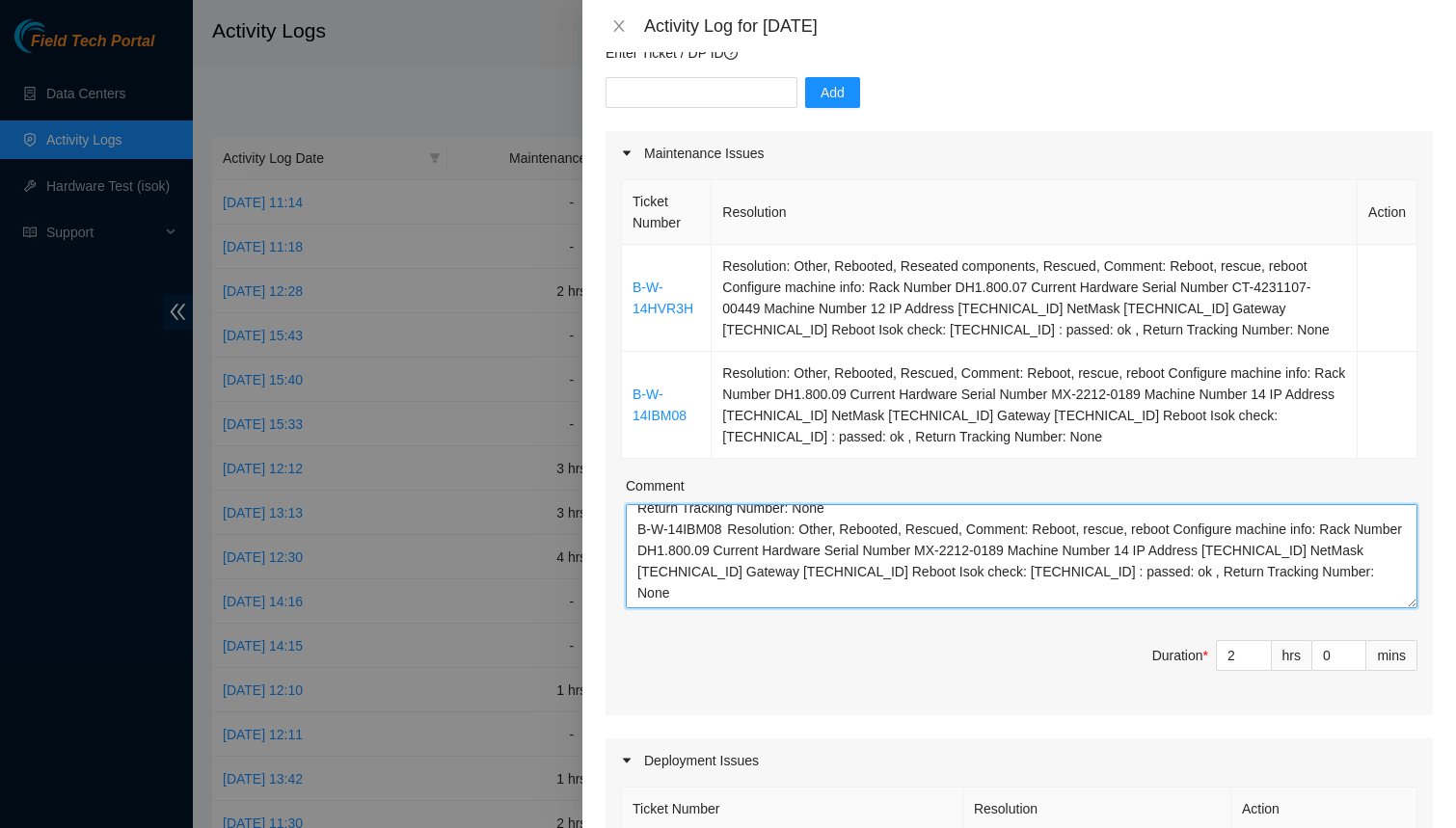
scroll to position [0, 0]
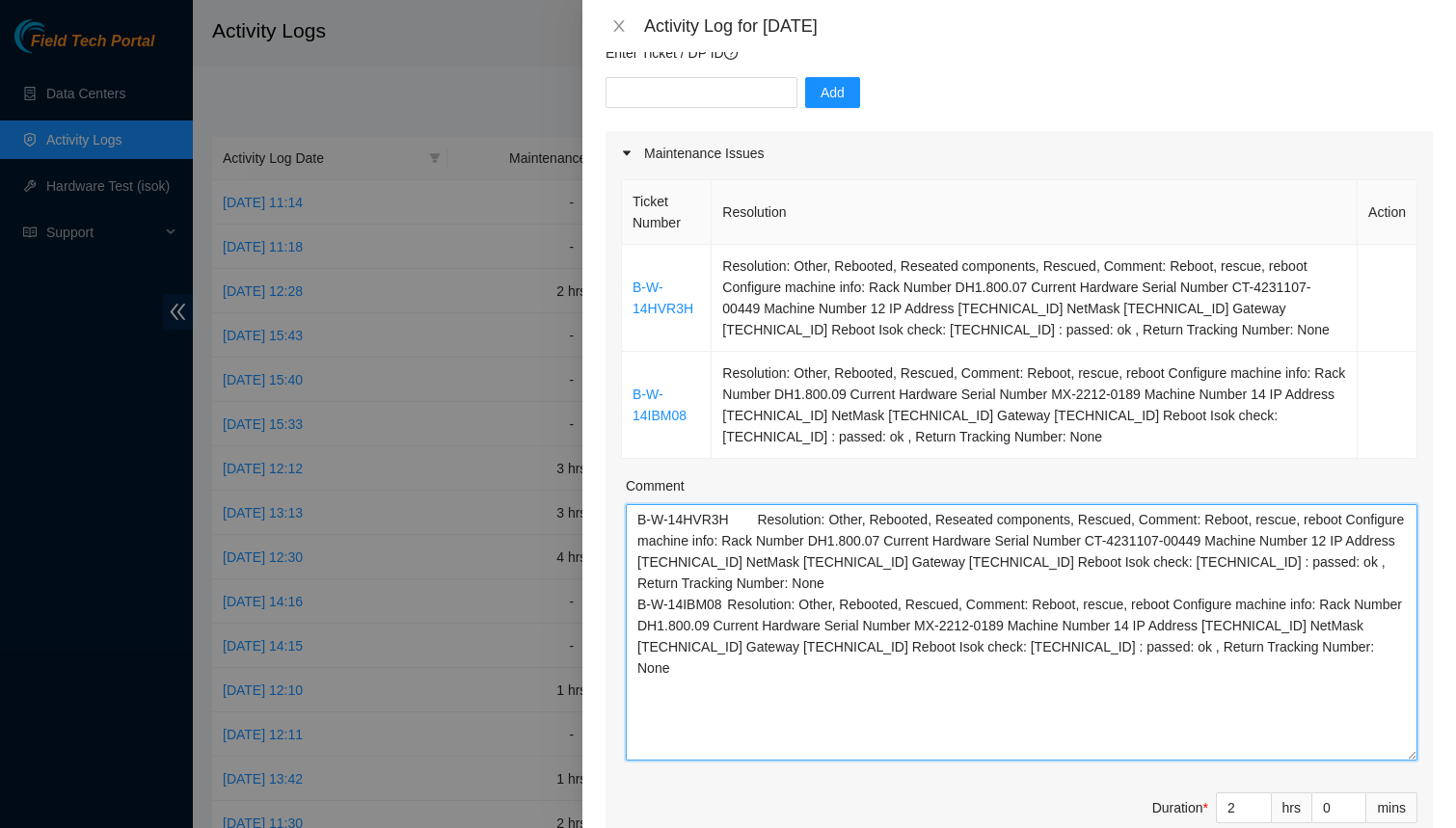
drag, startPoint x: 1405, startPoint y: 592, endPoint x: 1405, endPoint y: 758, distance: 166.0
click at [1405, 758] on textarea "B-W-14HVR3H Resolution: Other, Rebooted, Reseated components, Rescued, Comment:…" at bounding box center [1021, 632] width 791 height 257
type textarea "B-W-14HVR3H Resolution: Other, Rebooted, Reseated components, Rescued, Comment:…"
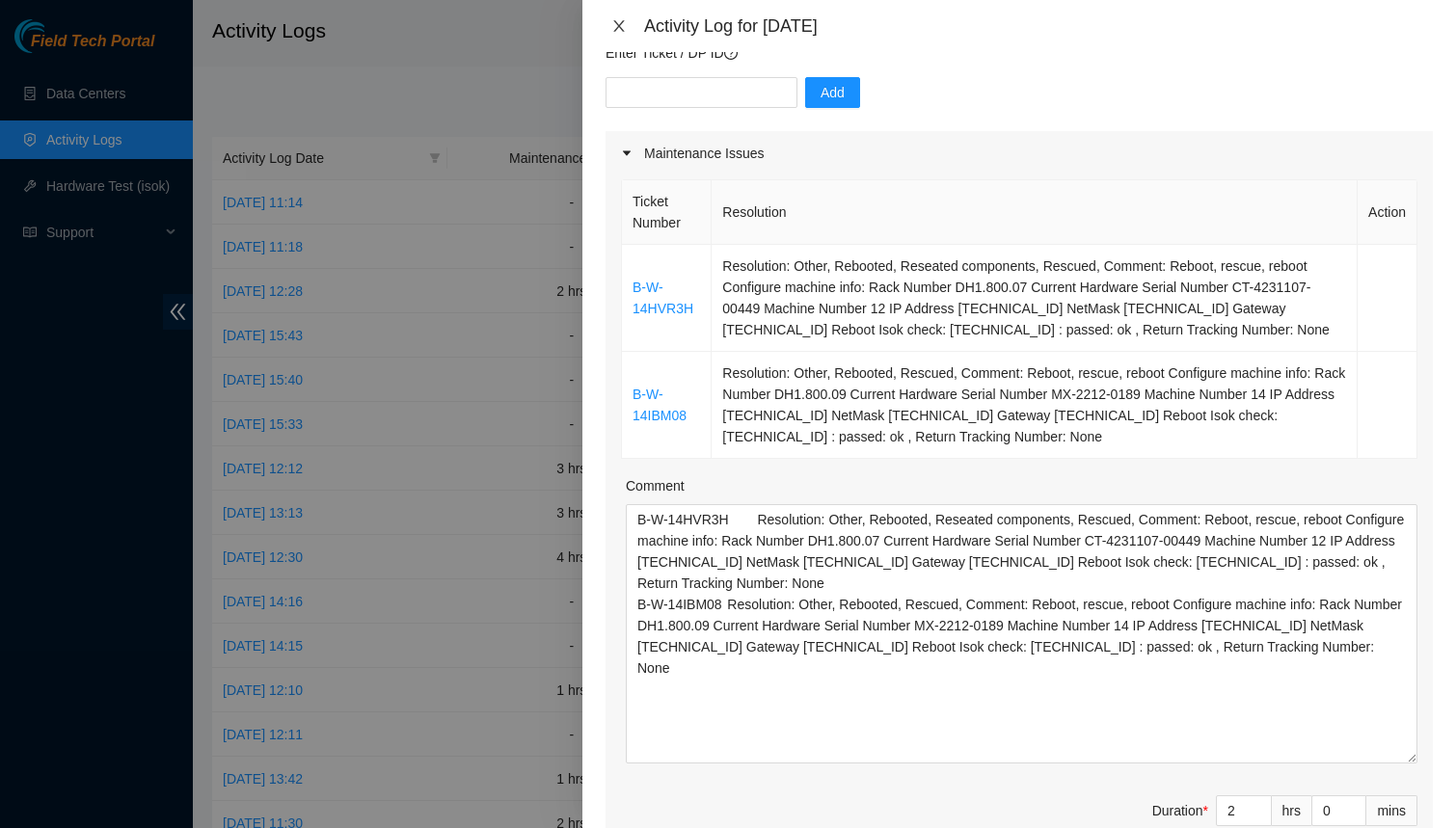
click at [617, 27] on icon "close" at bounding box center [618, 26] width 11 height 12
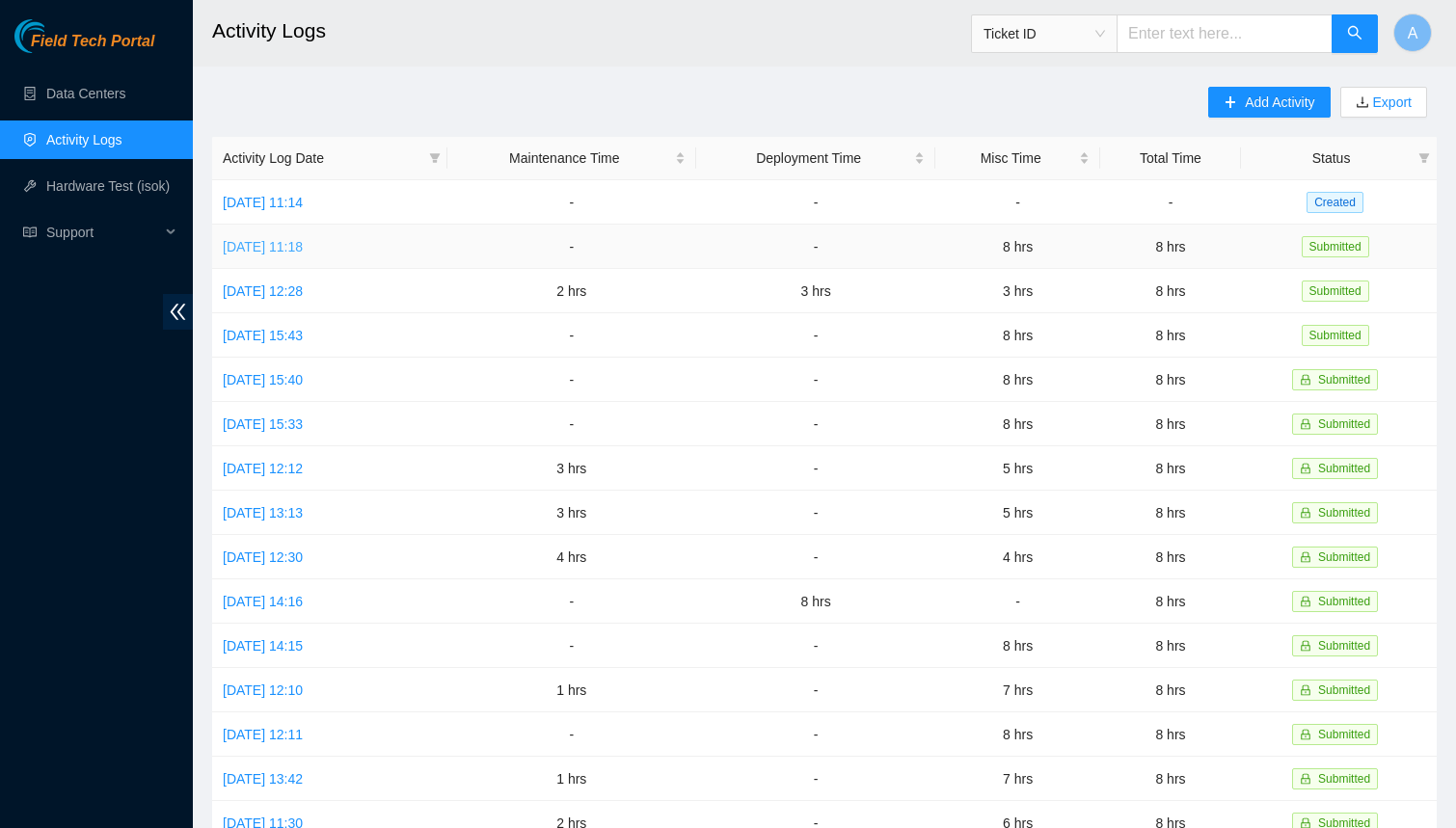
click at [285, 243] on link "[DATE] 11:18" at bounding box center [262, 247] width 80 height 16
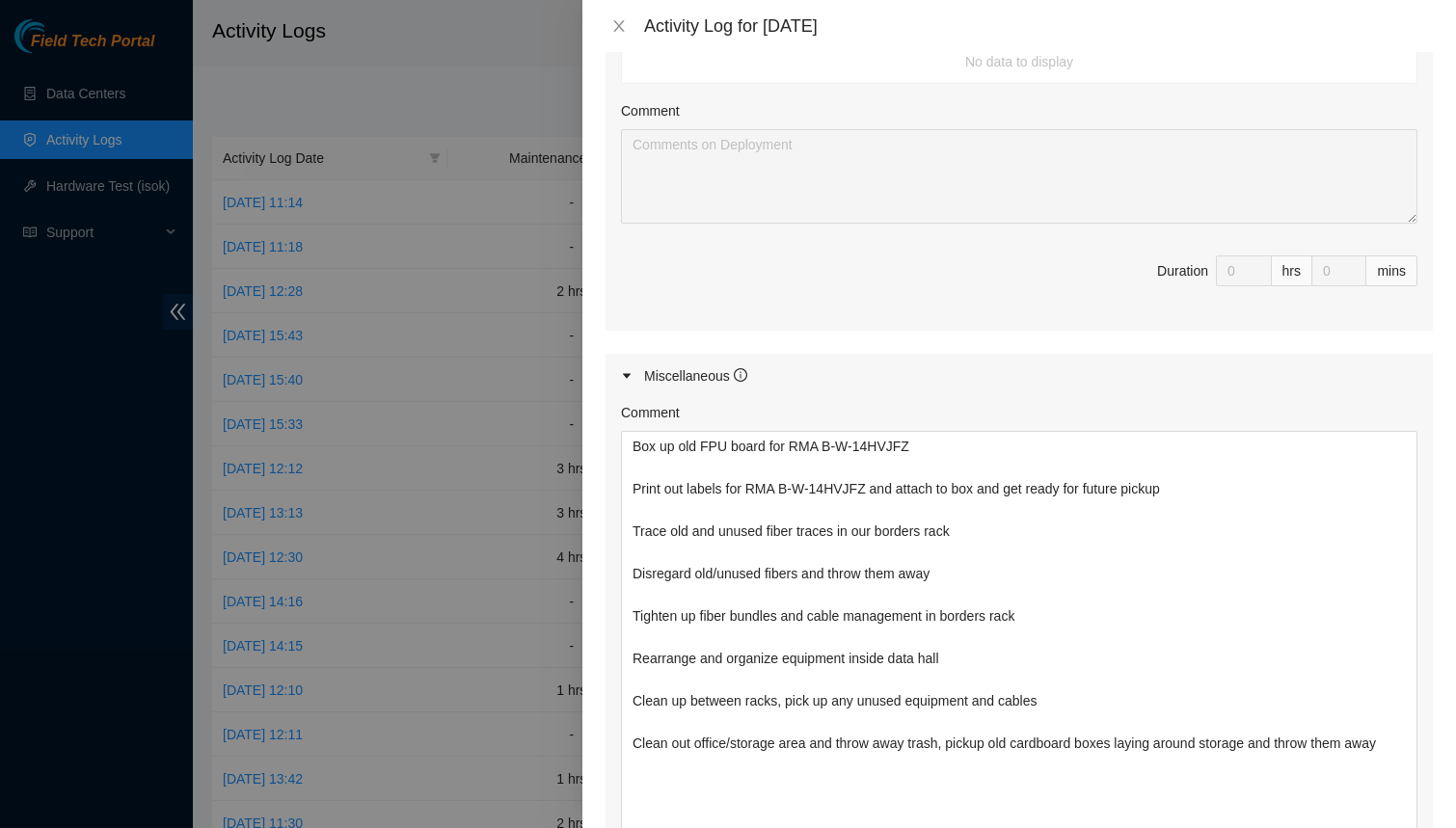
drag, startPoint x: 1406, startPoint y: 511, endPoint x: 1393, endPoint y: 903, distance: 392.2
click at [1393, 827] on html "Field Tech Portal Data Centers Activity Logs Hardware Test (isok) Support Activ…" at bounding box center [728, 414] width 1456 height 828
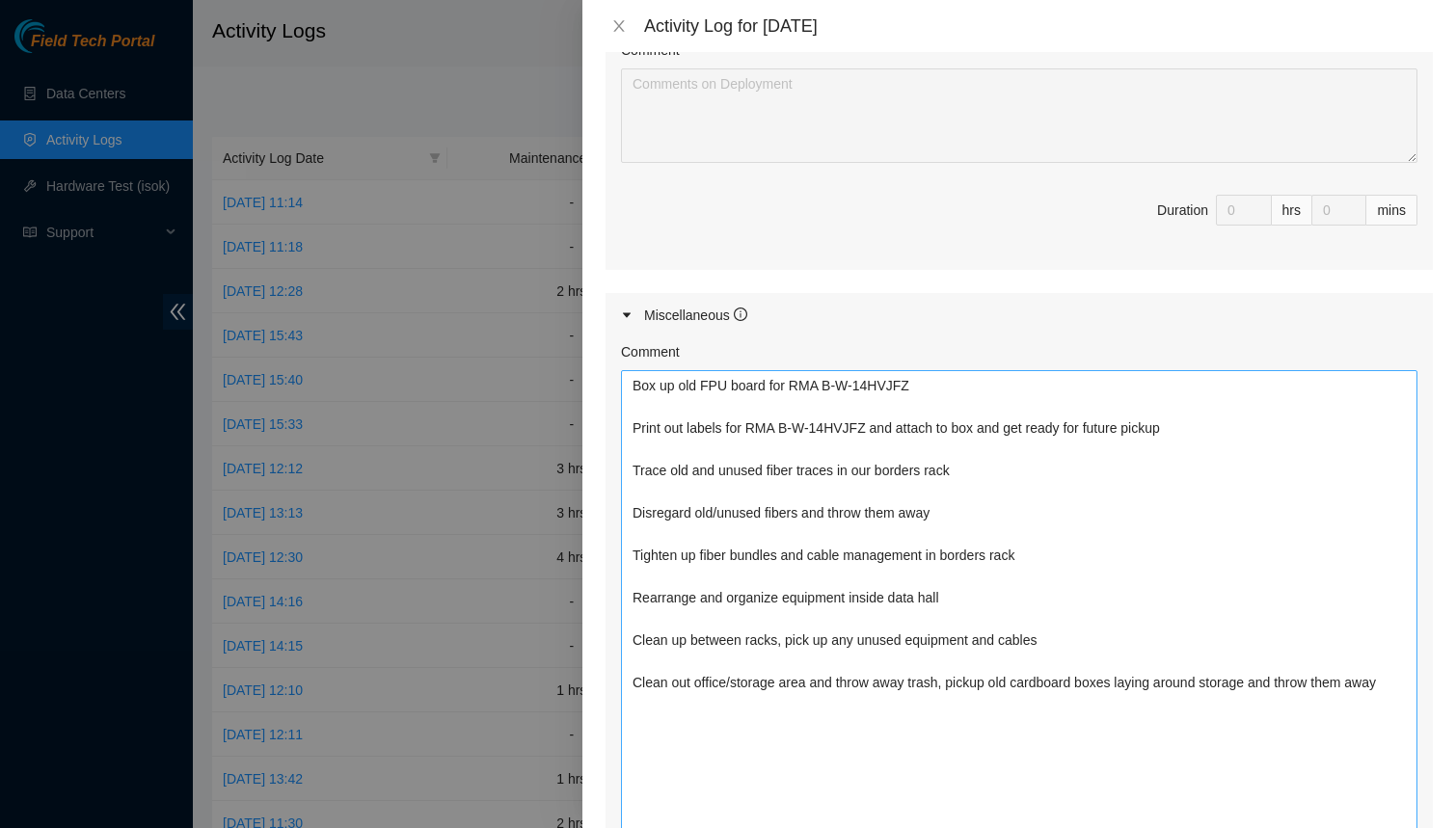
scroll to position [816, 0]
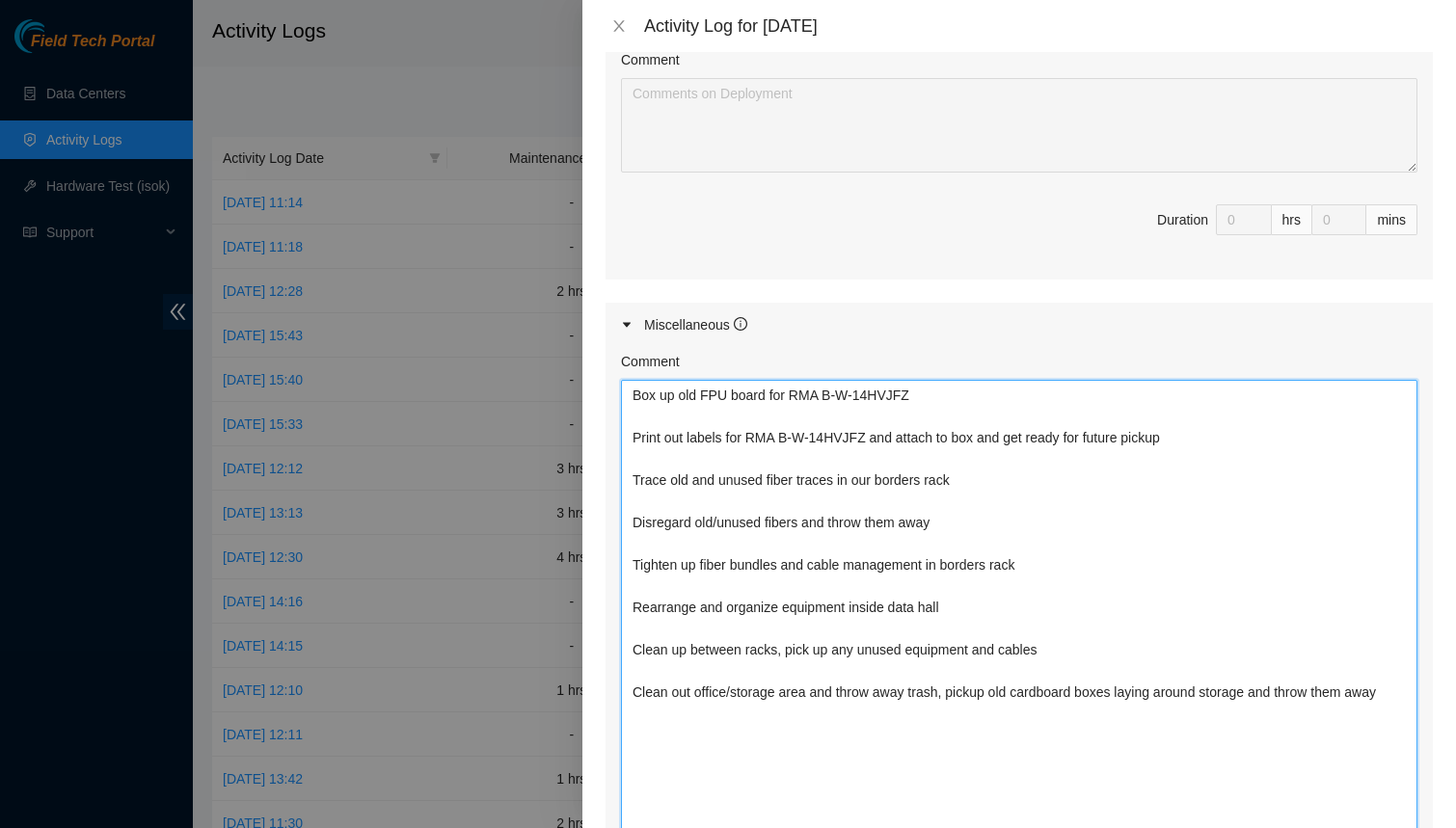
drag, startPoint x: 1208, startPoint y: 437, endPoint x: 552, endPoint y: 375, distance: 658.9
click at [552, 375] on div "Activity Log for [DATE] Note: This activity log is for informational purposes o…" at bounding box center [728, 414] width 1456 height 828
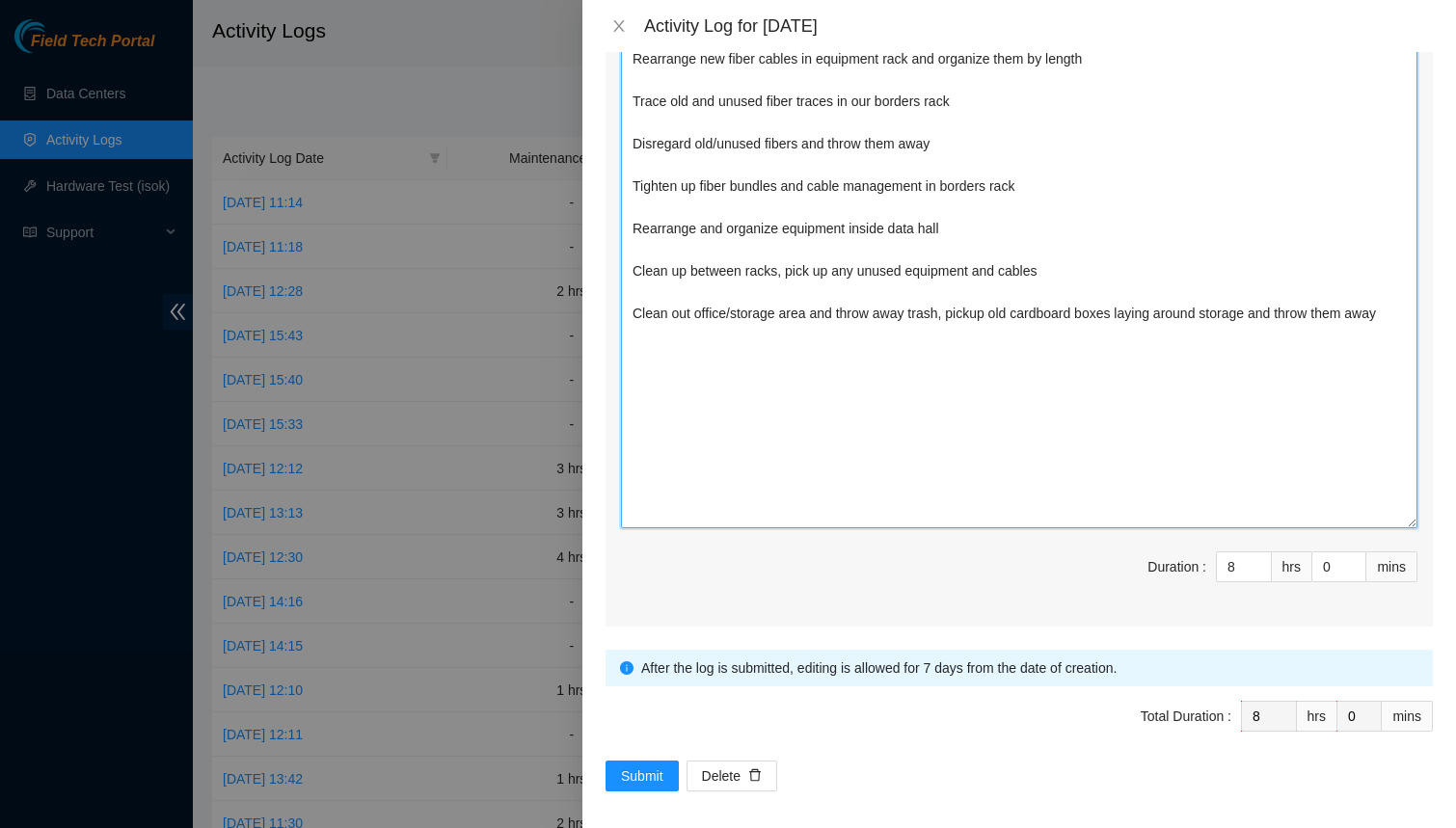
scroll to position [1156, 0]
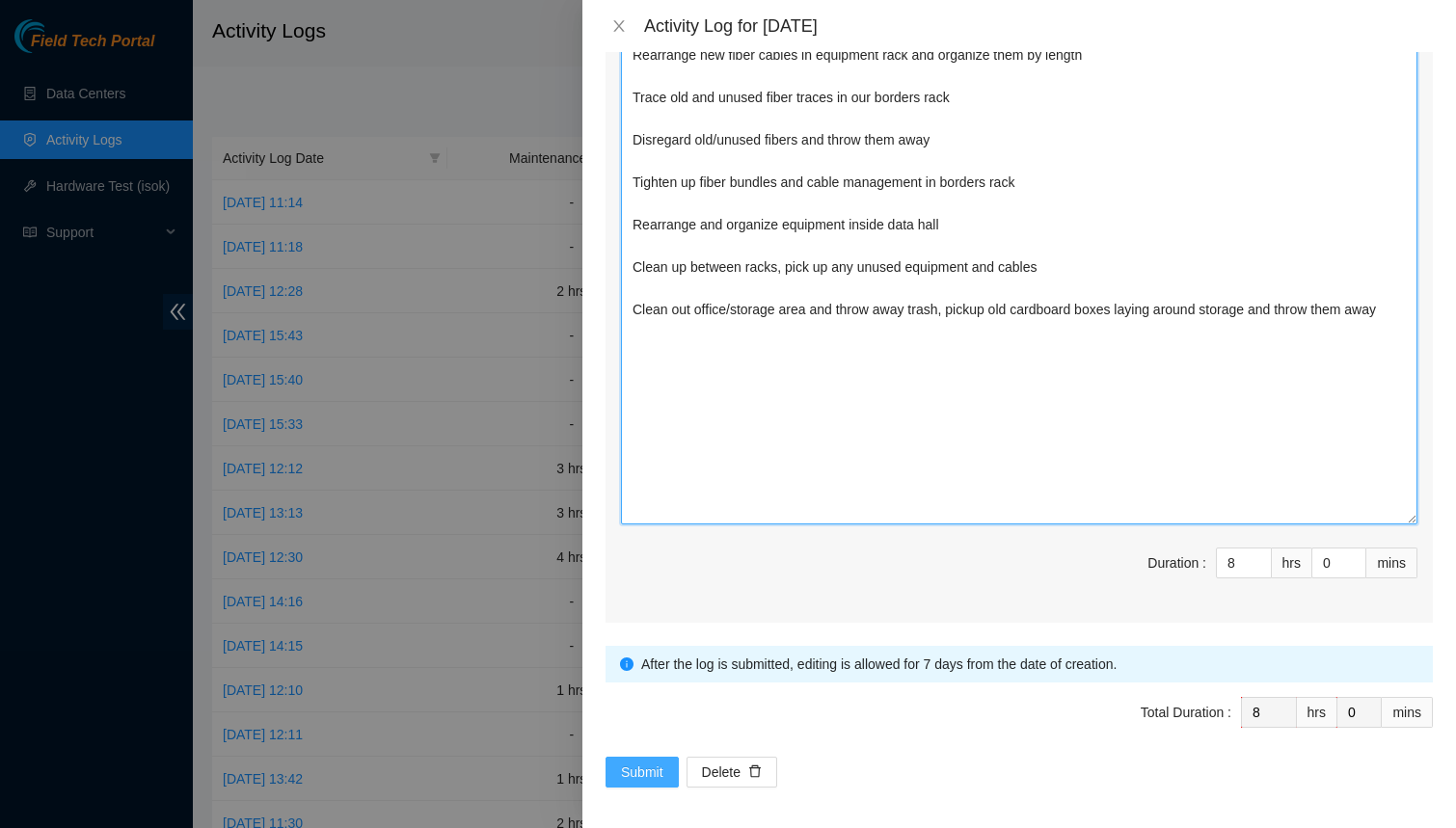
type textarea "Rearrange new fiber cables in equipment rack and organize them by length Trace …"
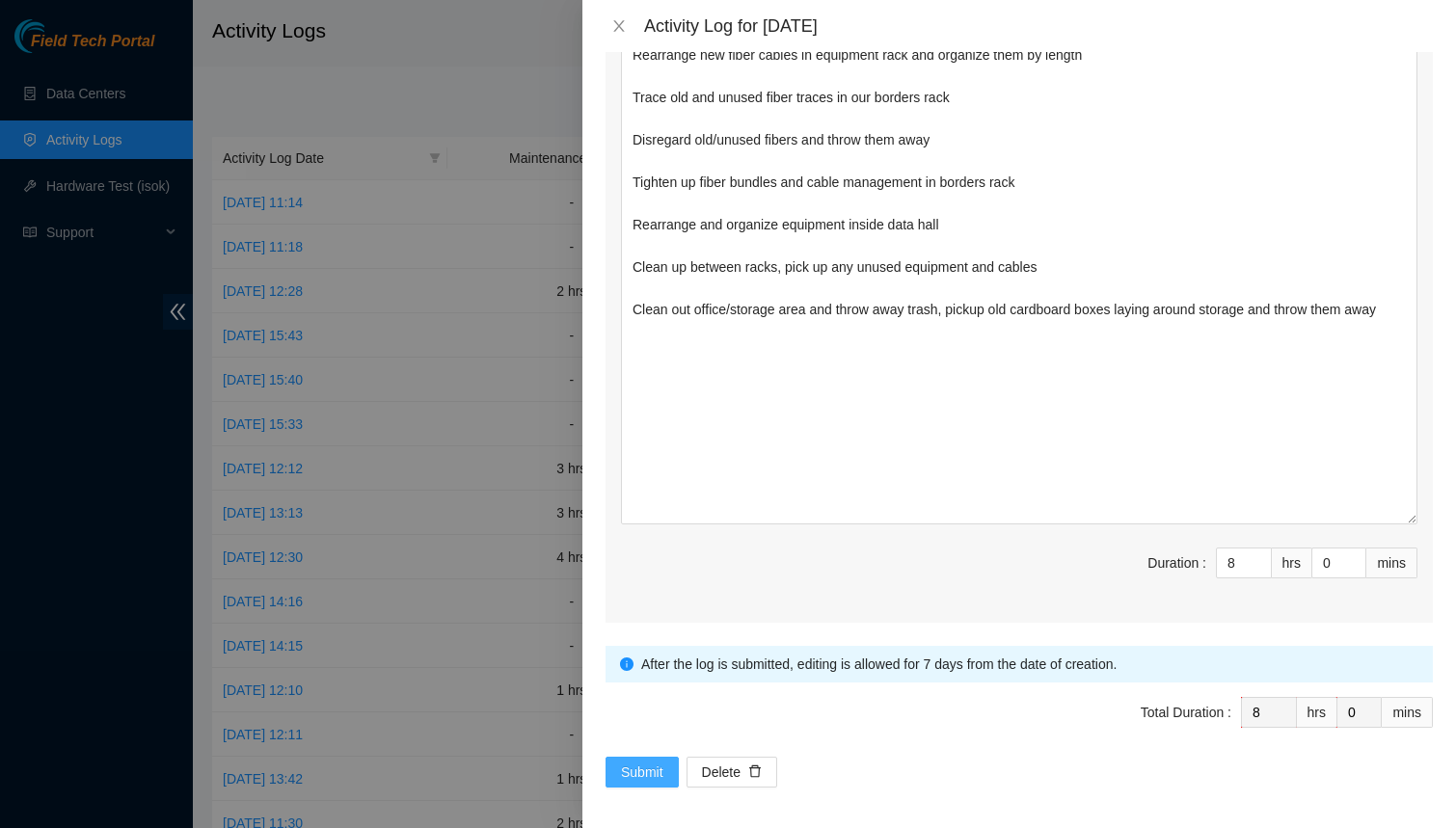
click at [624, 766] on span "Submit" at bounding box center [642, 772] width 43 height 21
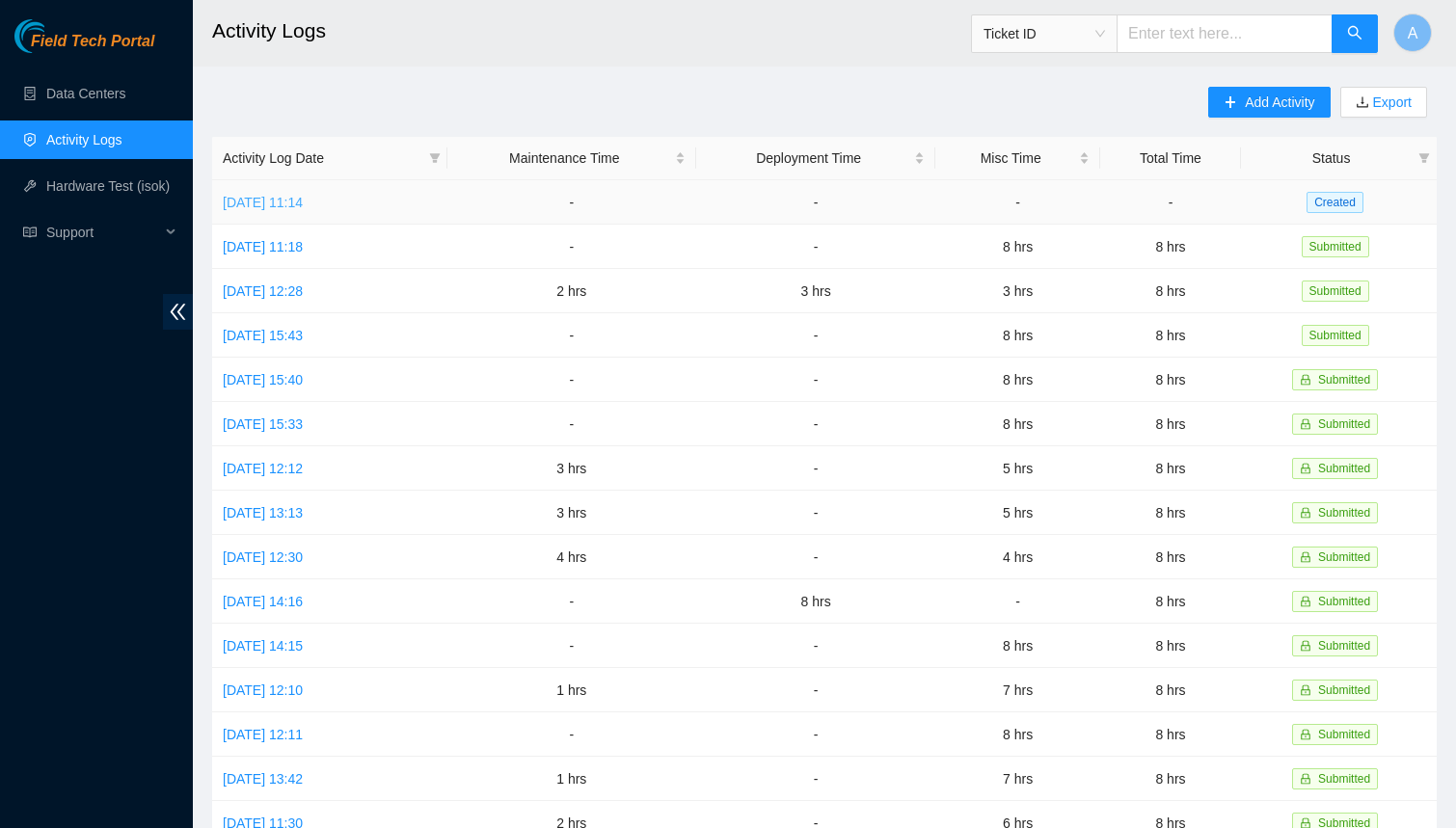
click at [290, 201] on link "[DATE] 11:14" at bounding box center [262, 203] width 80 height 16
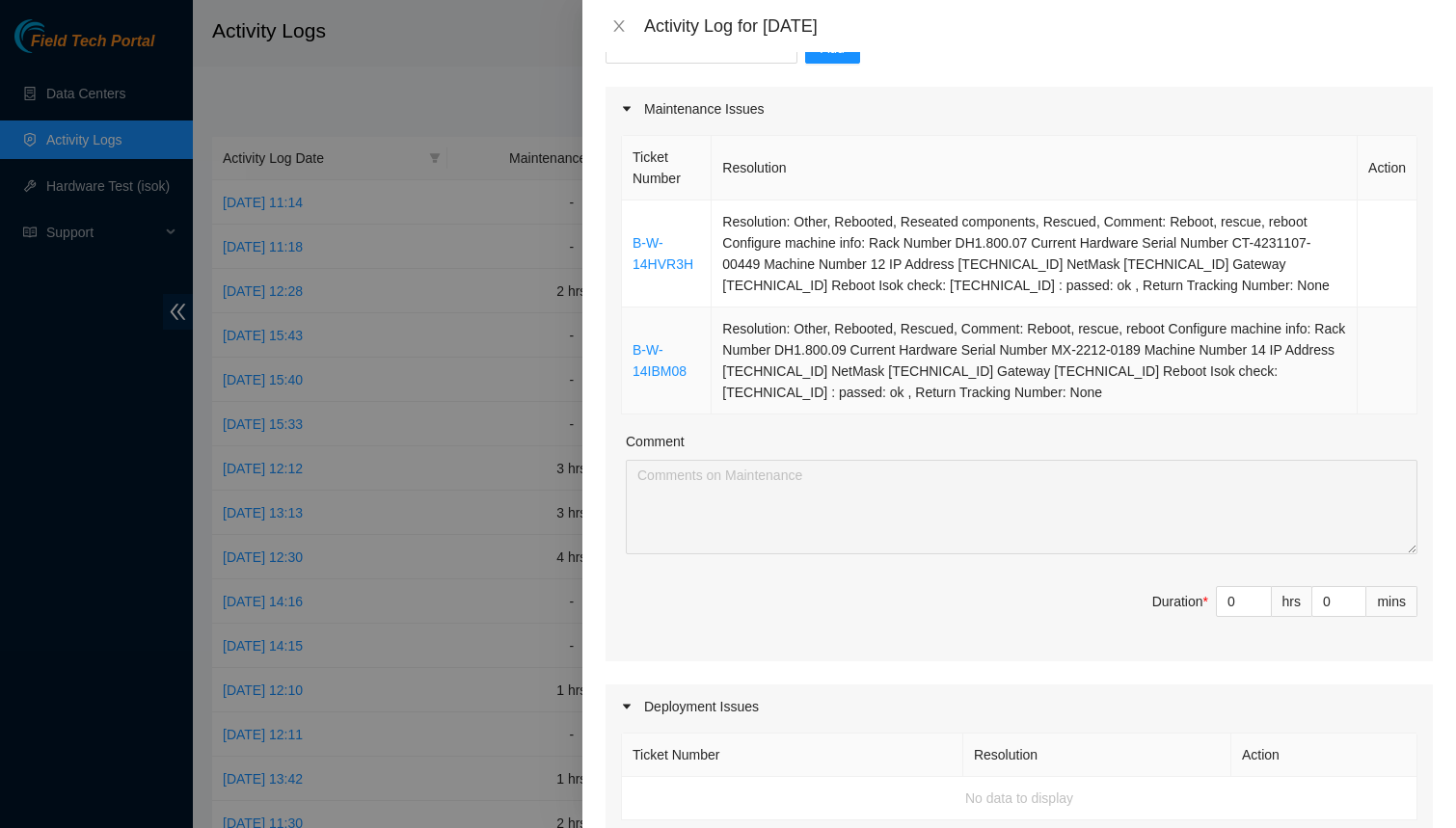
scroll to position [259, 0]
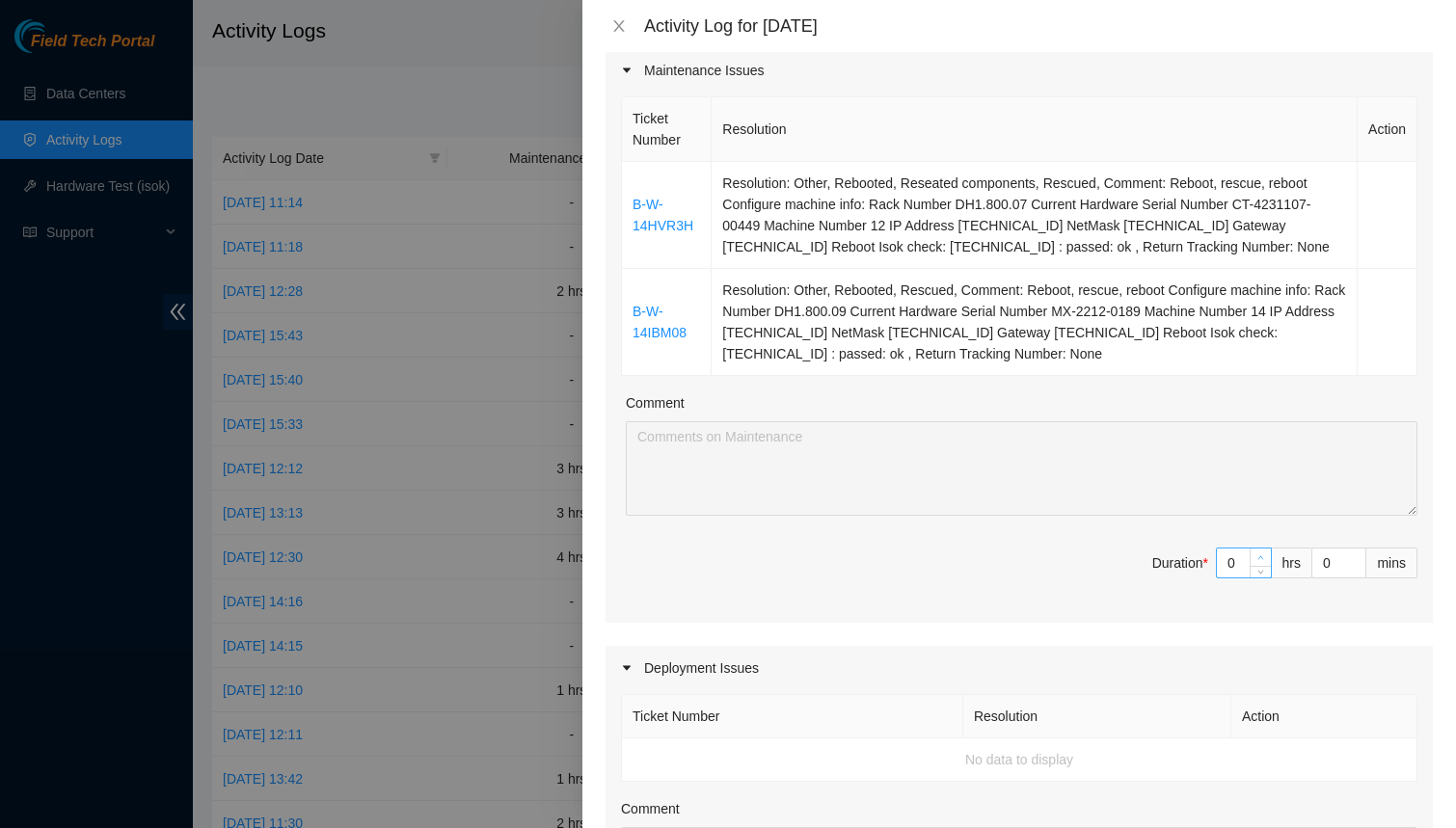
type input "1"
click at [1260, 553] on span "up" at bounding box center [1262, 559] width 12 height 12
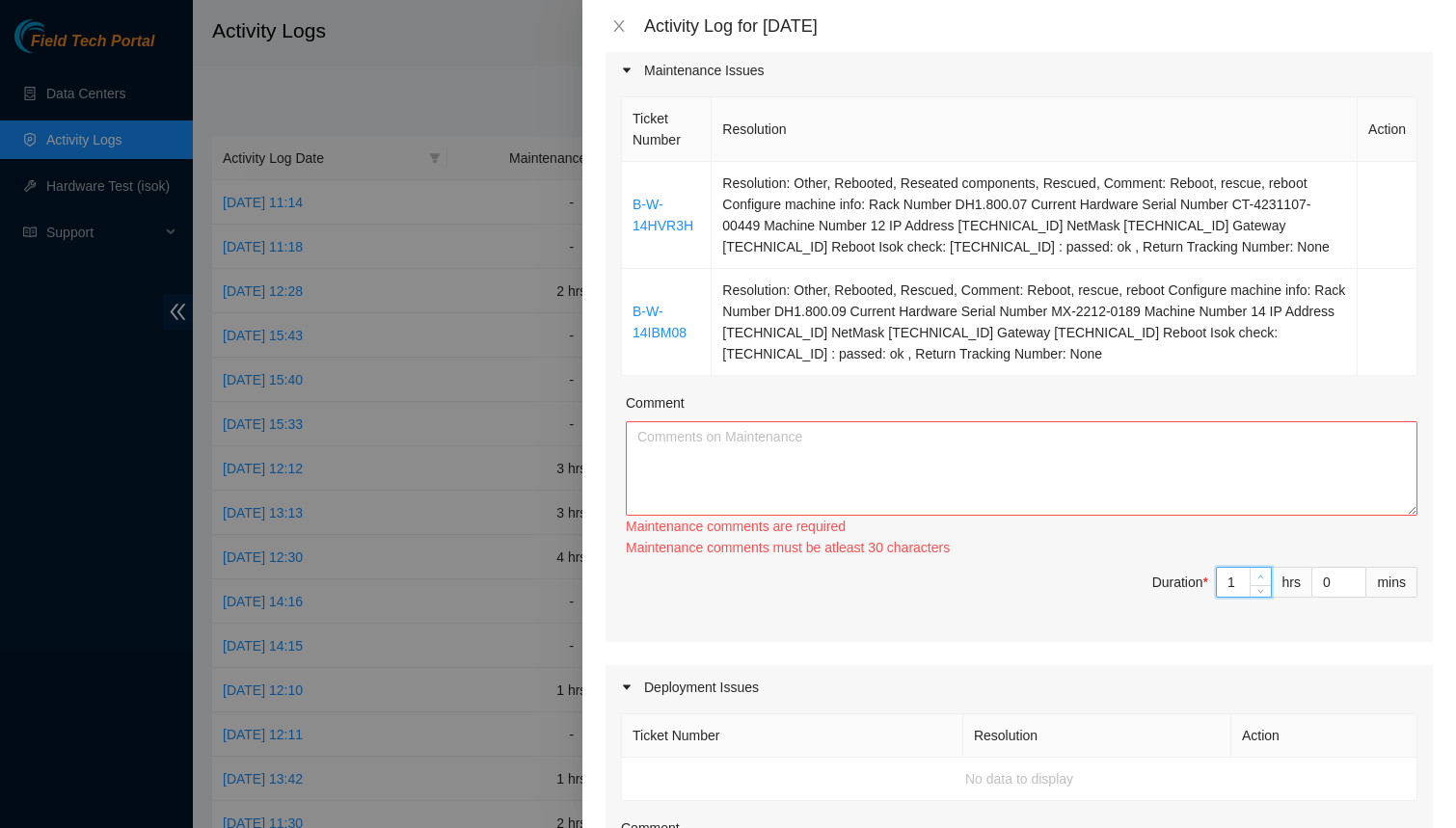
click at [1260, 549] on div "Maintenance comments must be atleast 30 characters" at bounding box center [1021, 547] width 791 height 21
click at [1265, 562] on div "Ticket Number Resolution Action B-W-14HVR3H Resolution: Other, Rebooted, Reseat…" at bounding box center [1018, 366] width 827 height 550
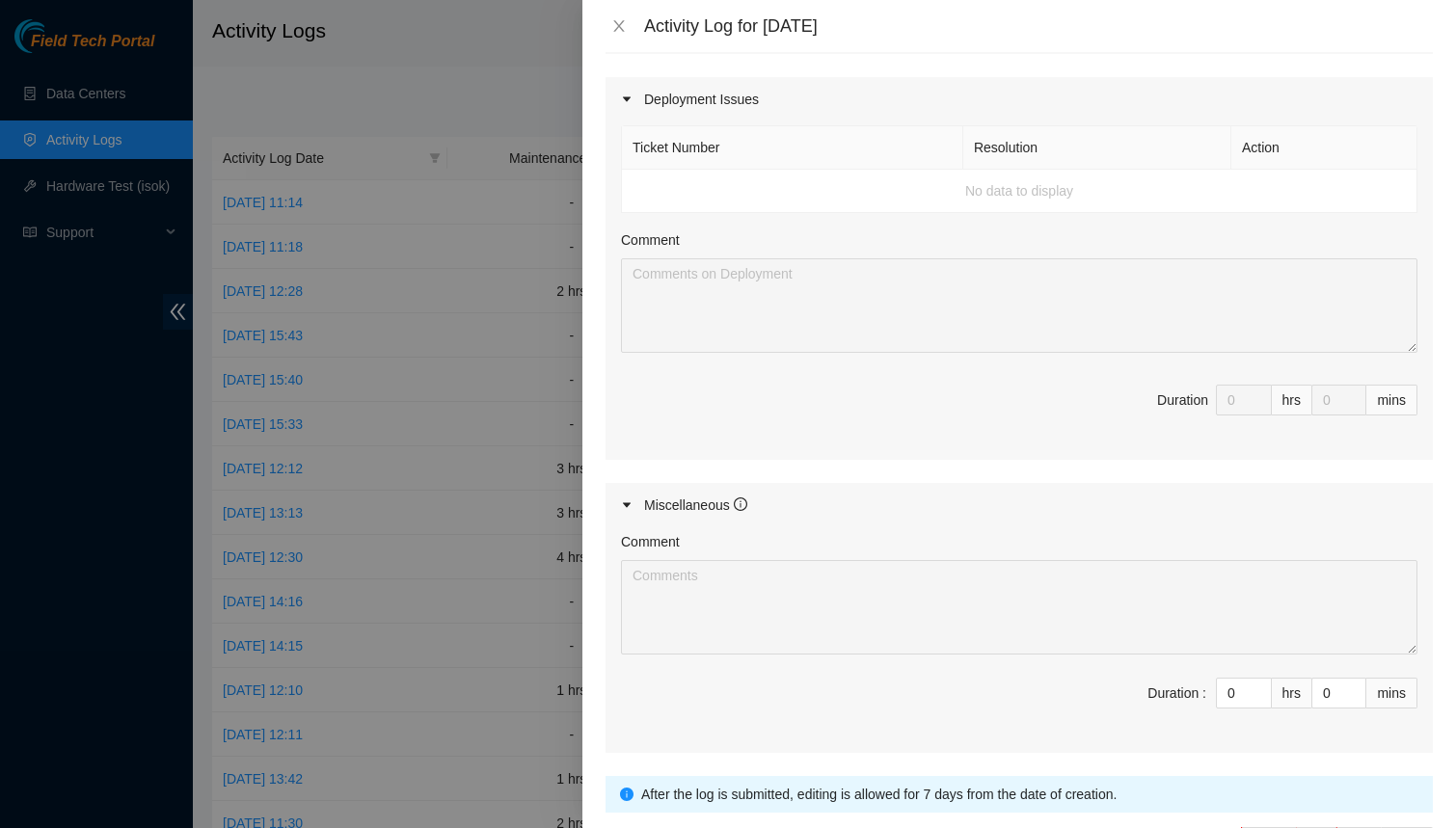
scroll to position [947, 0]
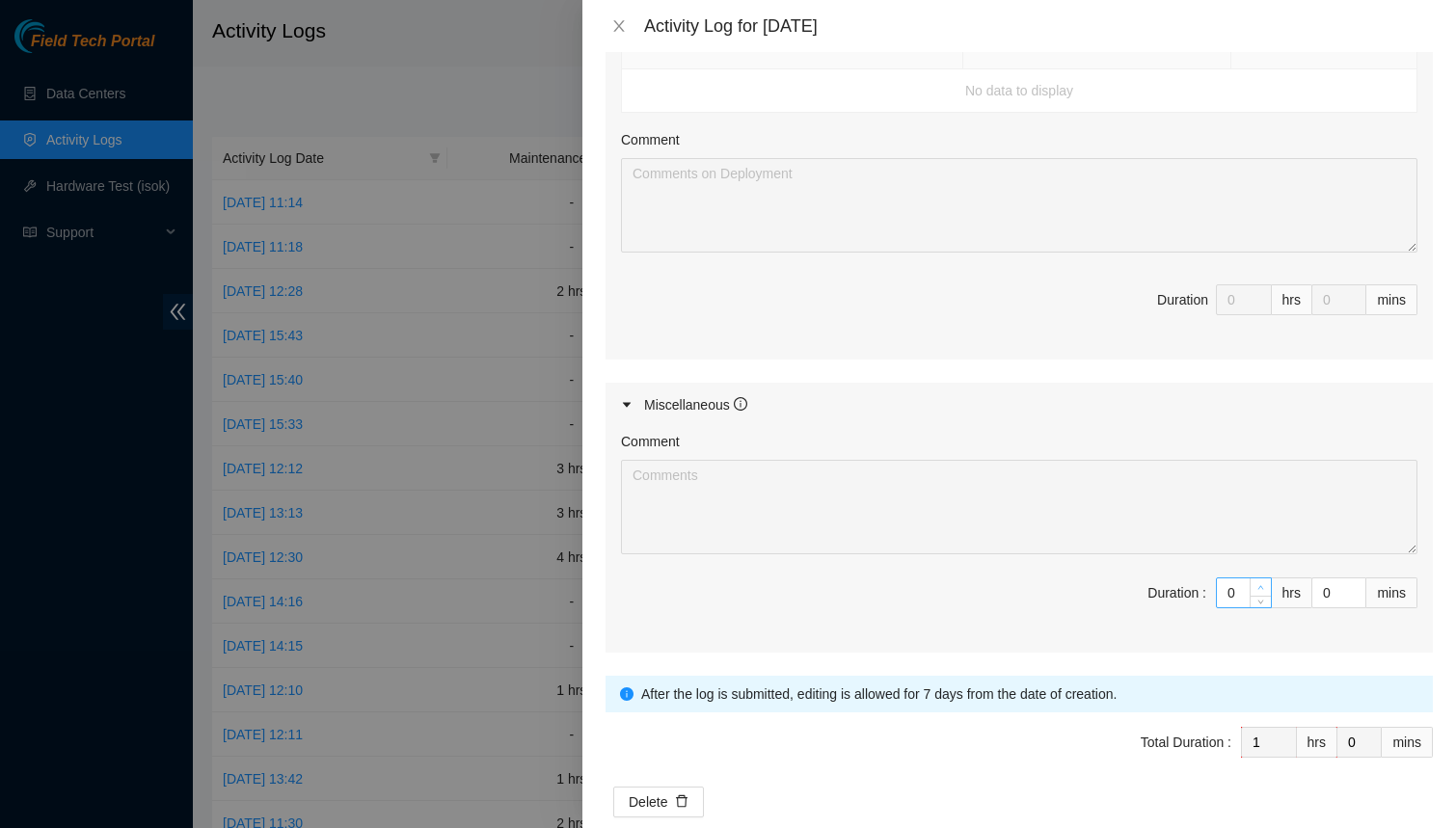
type input "1"
type input "2"
click at [1258, 582] on span "up" at bounding box center [1262, 588] width 12 height 12
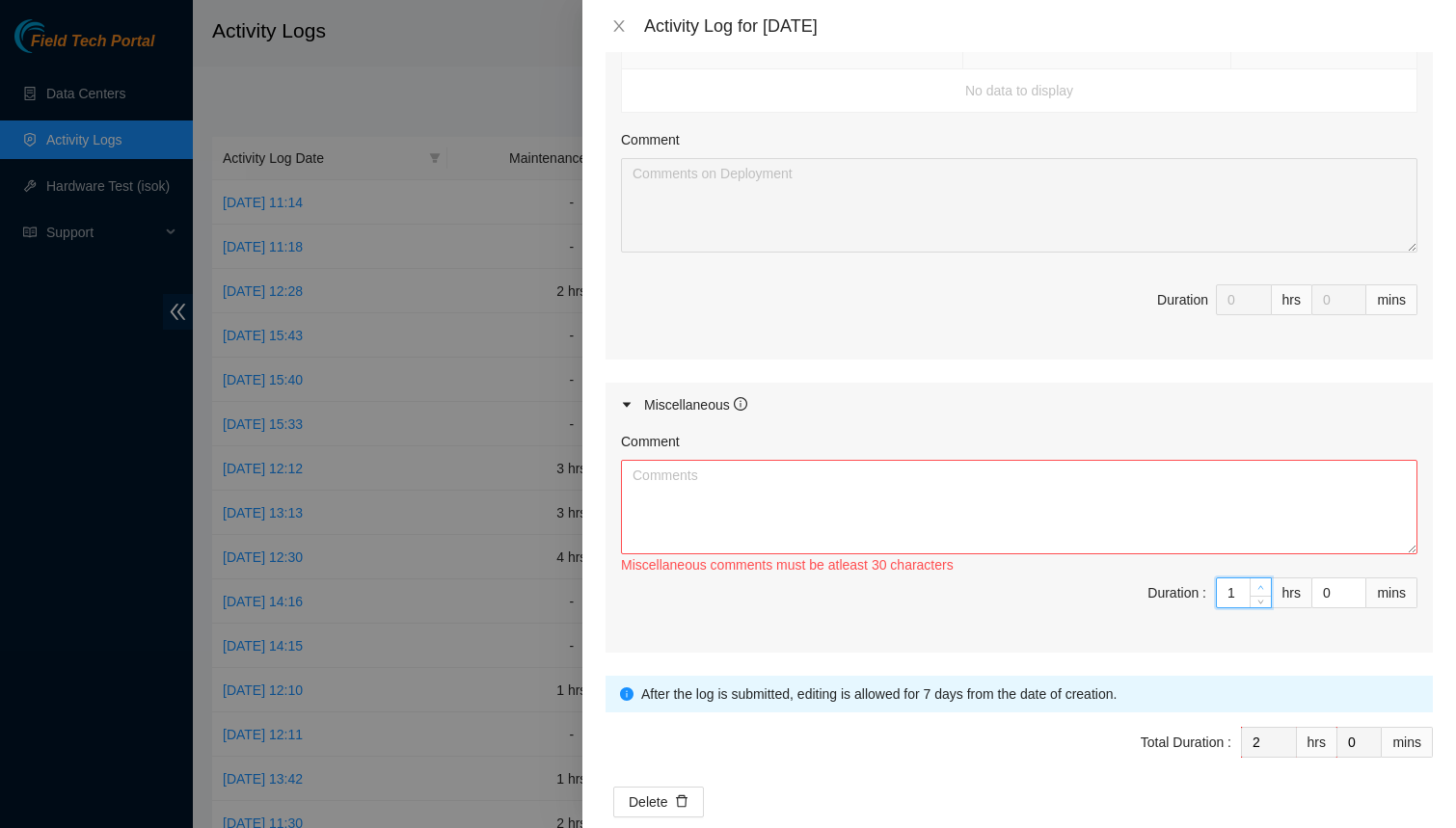
type input "2"
type input "3"
click at [1258, 582] on span "up" at bounding box center [1262, 588] width 12 height 12
type input "3"
type input "4"
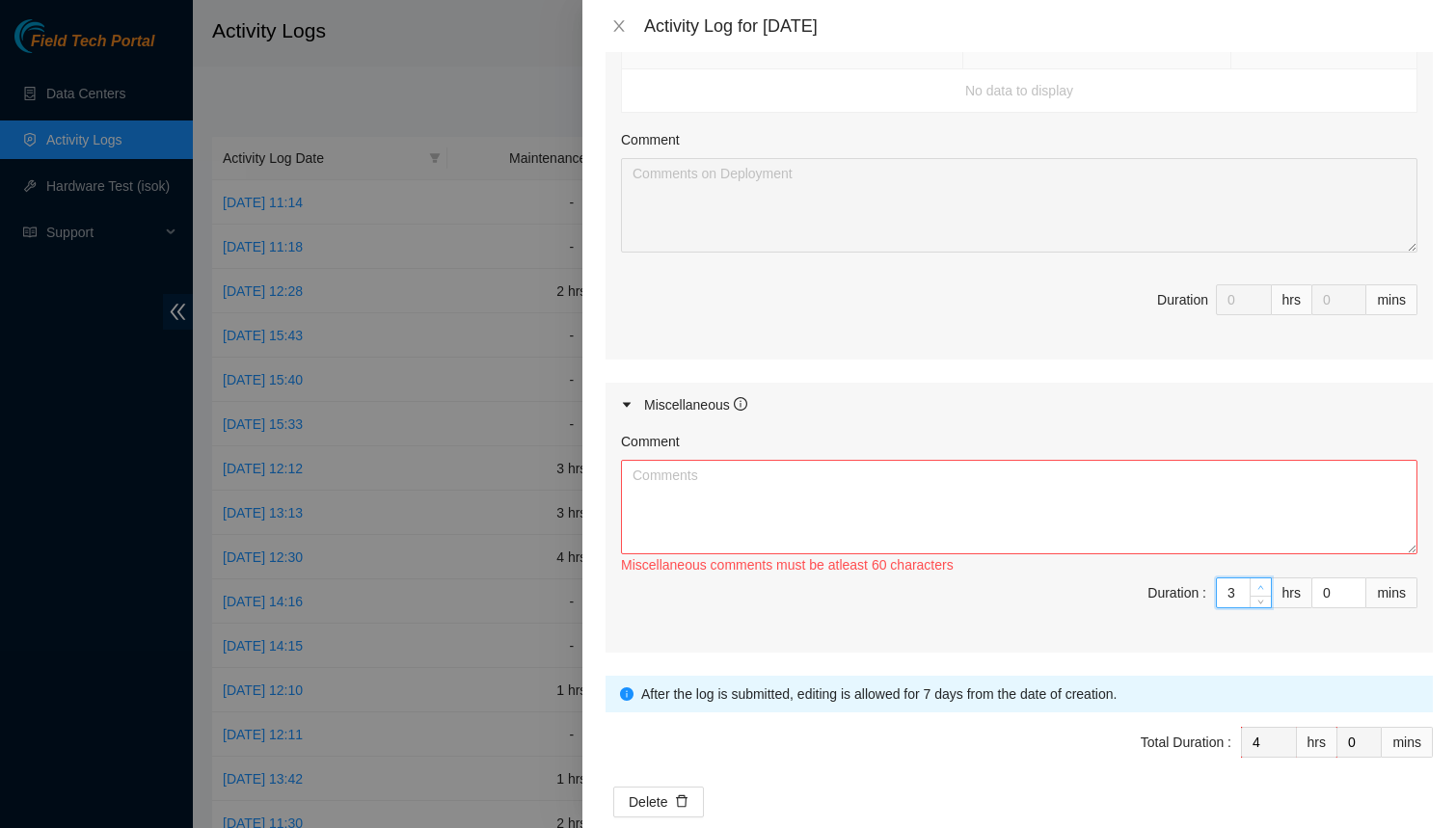
click at [1258, 582] on span "up" at bounding box center [1262, 588] width 12 height 12
type input "4"
type input "5"
click at [1258, 582] on span "up" at bounding box center [1262, 588] width 12 height 12
type input "5"
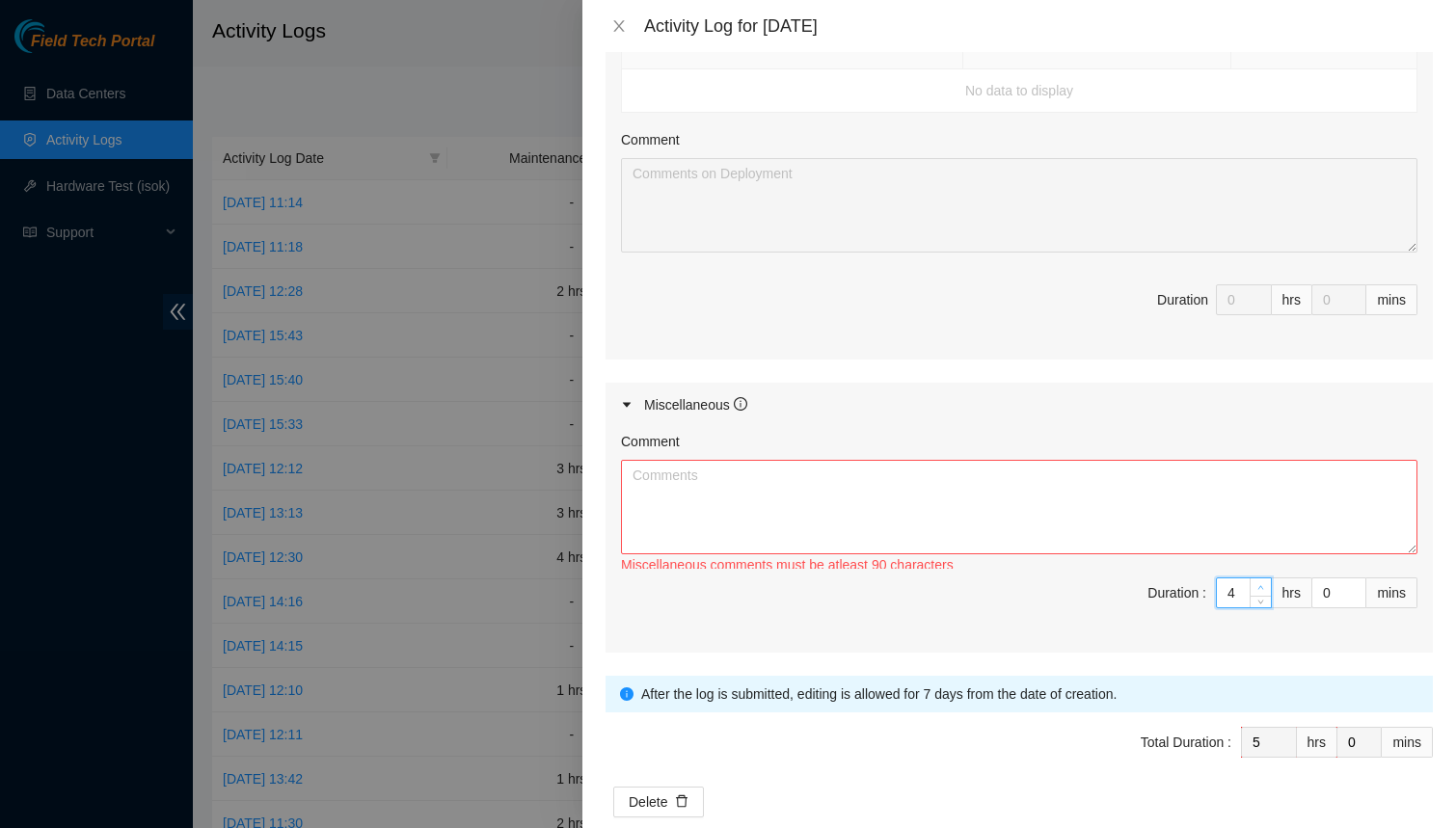
type input "6"
click at [1258, 582] on span "up" at bounding box center [1262, 588] width 12 height 12
type input "6"
type input "7"
click at [1258, 582] on span "up" at bounding box center [1262, 588] width 12 height 12
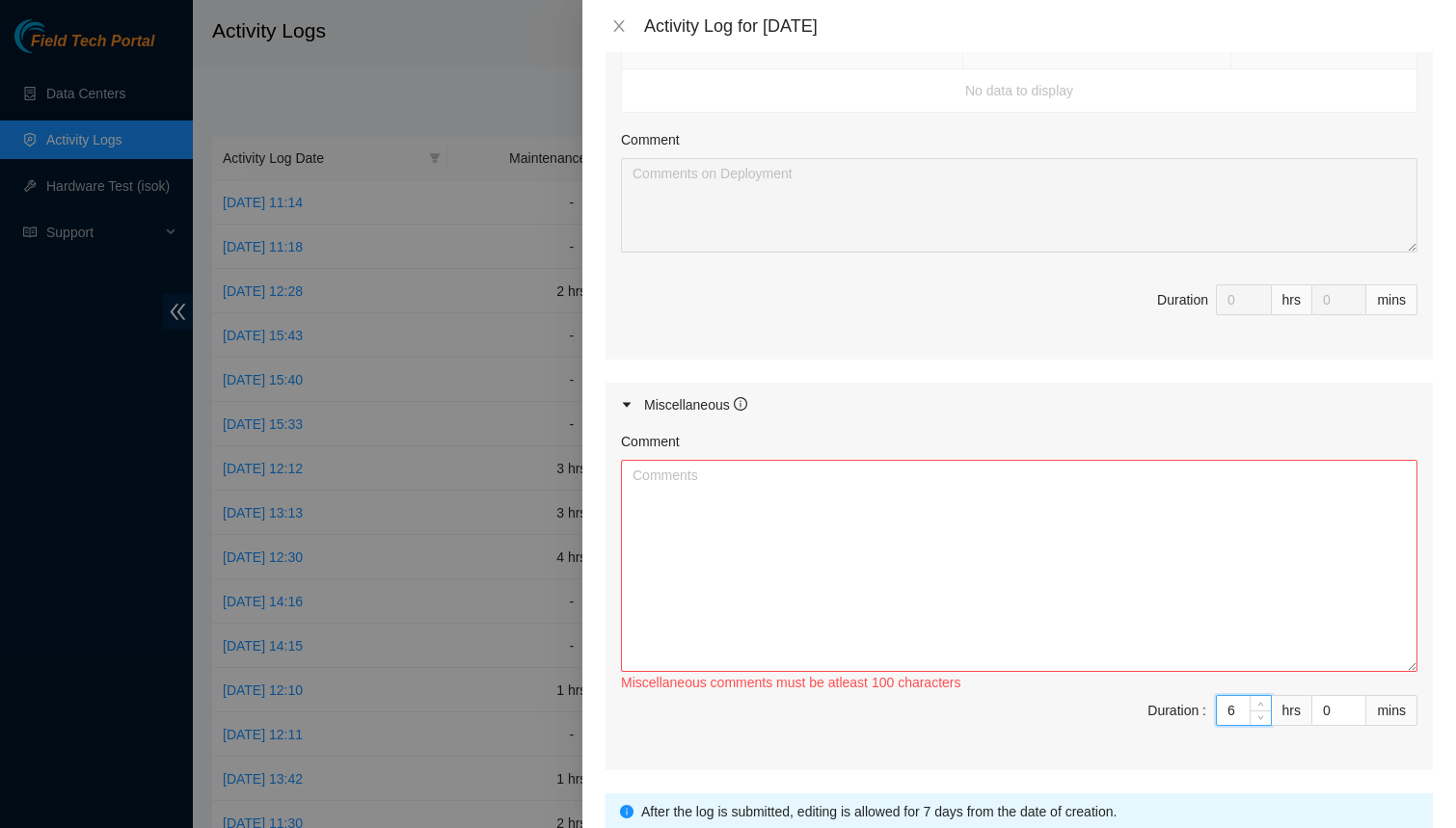
drag, startPoint x: 1405, startPoint y: 543, endPoint x: 1407, endPoint y: 662, distance: 119.0
click at [1407, 662] on textarea "Comment" at bounding box center [1019, 566] width 796 height 212
click at [1262, 592] on textarea "Comment" at bounding box center [1019, 566] width 796 height 212
paste textarea "Box up old FPU board for RMA B-W-14HVJFZ Print out labels for RMA B-W-14HVJFZ a…"
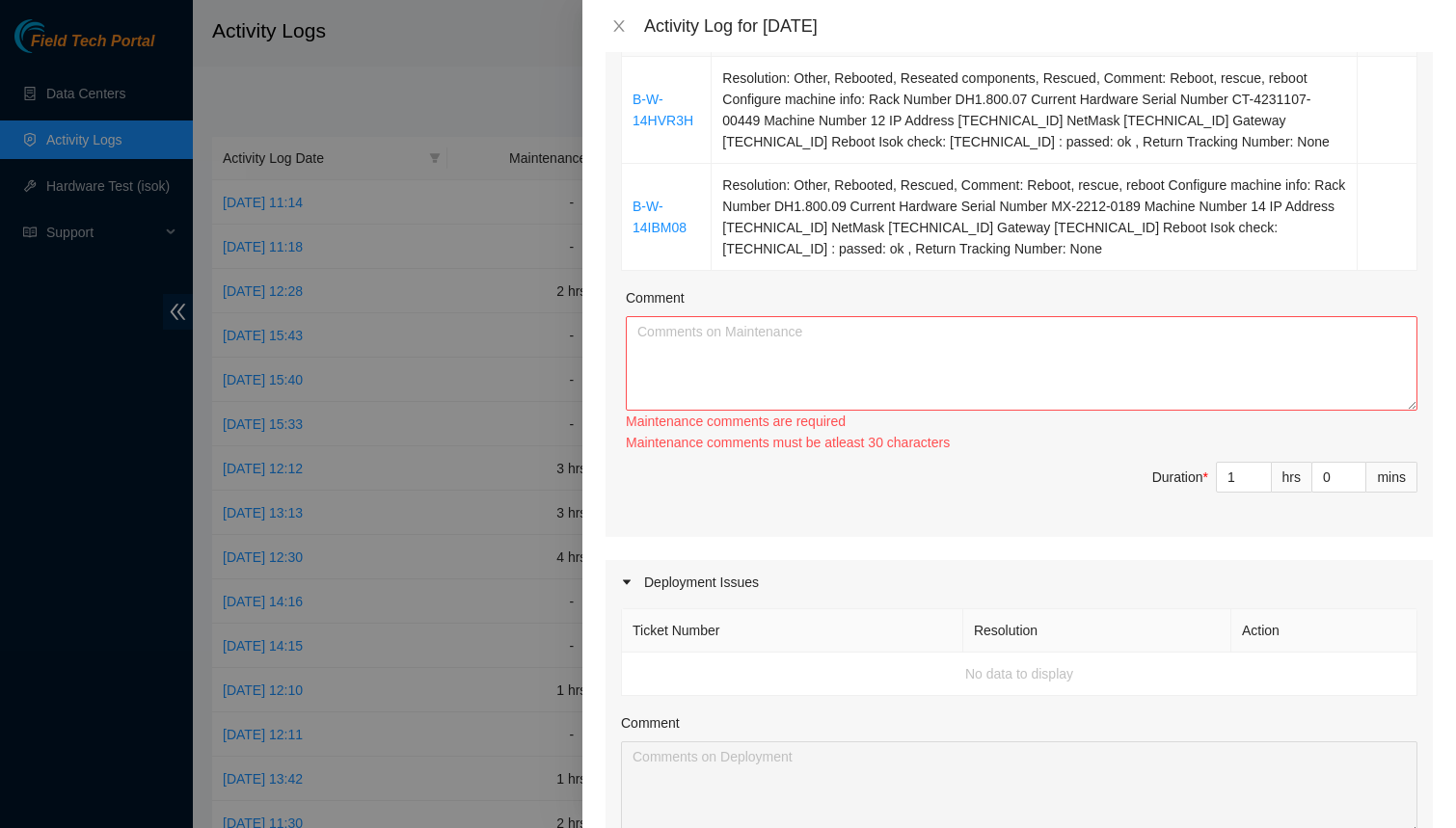
scroll to position [313, 0]
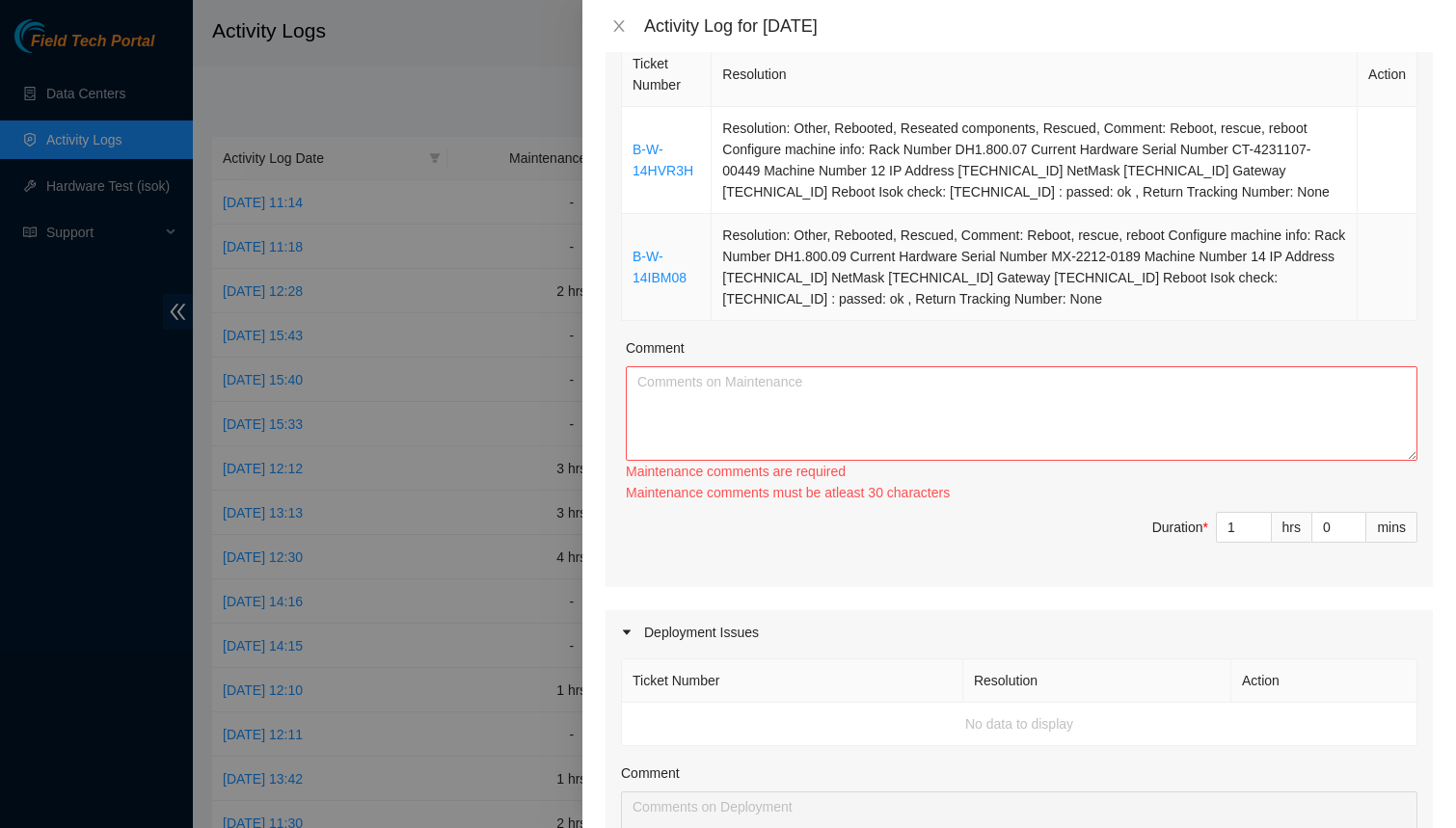
type textarea "Box up old FPU board for RMA B-W-14HVJFZ Print out labels for RMA B-W-14HVJFZ a…"
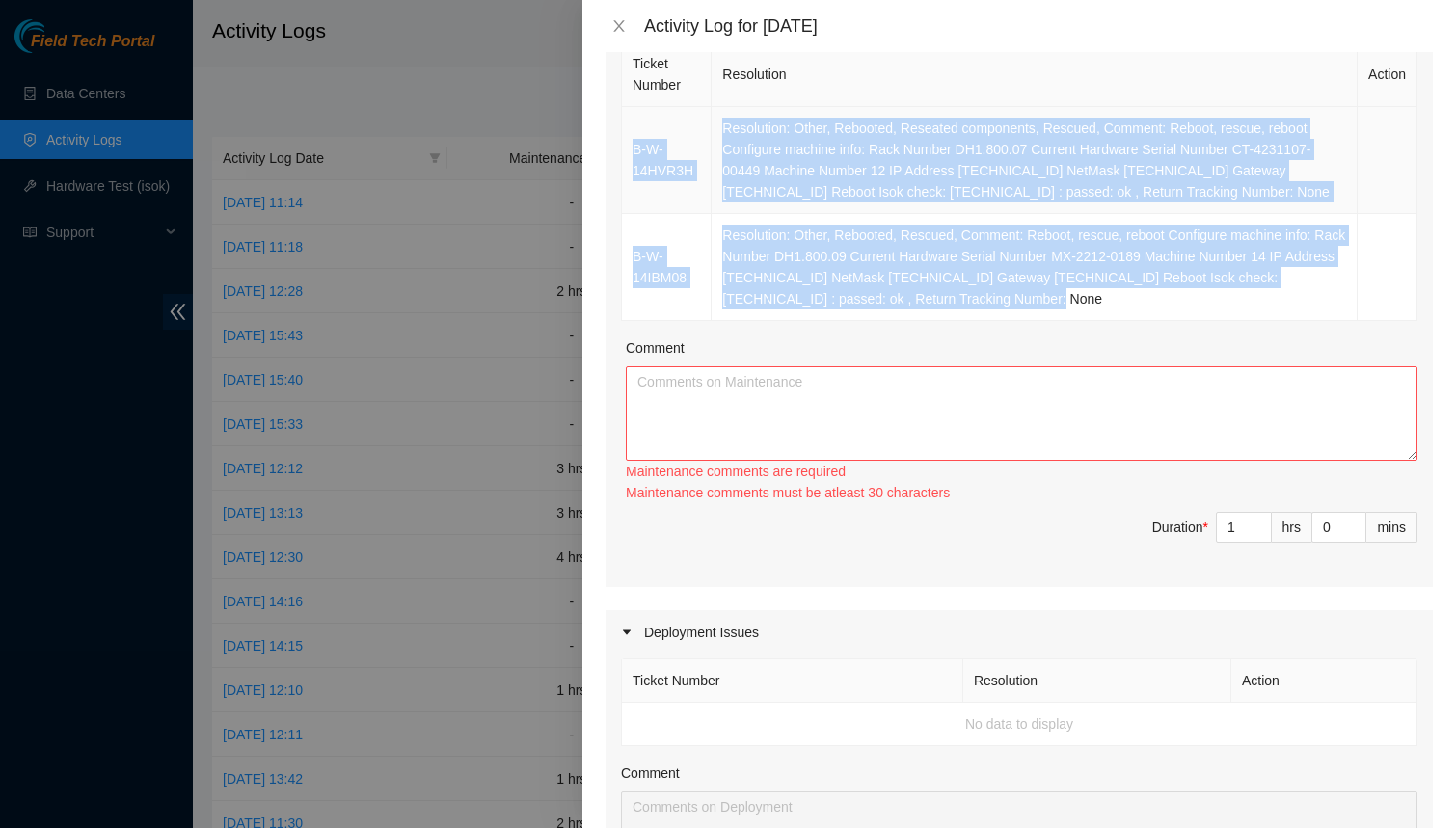
drag, startPoint x: 1111, startPoint y: 300, endPoint x: 625, endPoint y: 148, distance: 509.2
click at [625, 148] on tbody "B-W-14HVR3H Resolution: Other, Rebooted, Reseated components, Rescued, Comment:…" at bounding box center [1019, 214] width 795 height 214
copy tbody "B-W-14HVR3H Resolution: Other, Rebooted, Reseated components, Rescued, Comment:…"
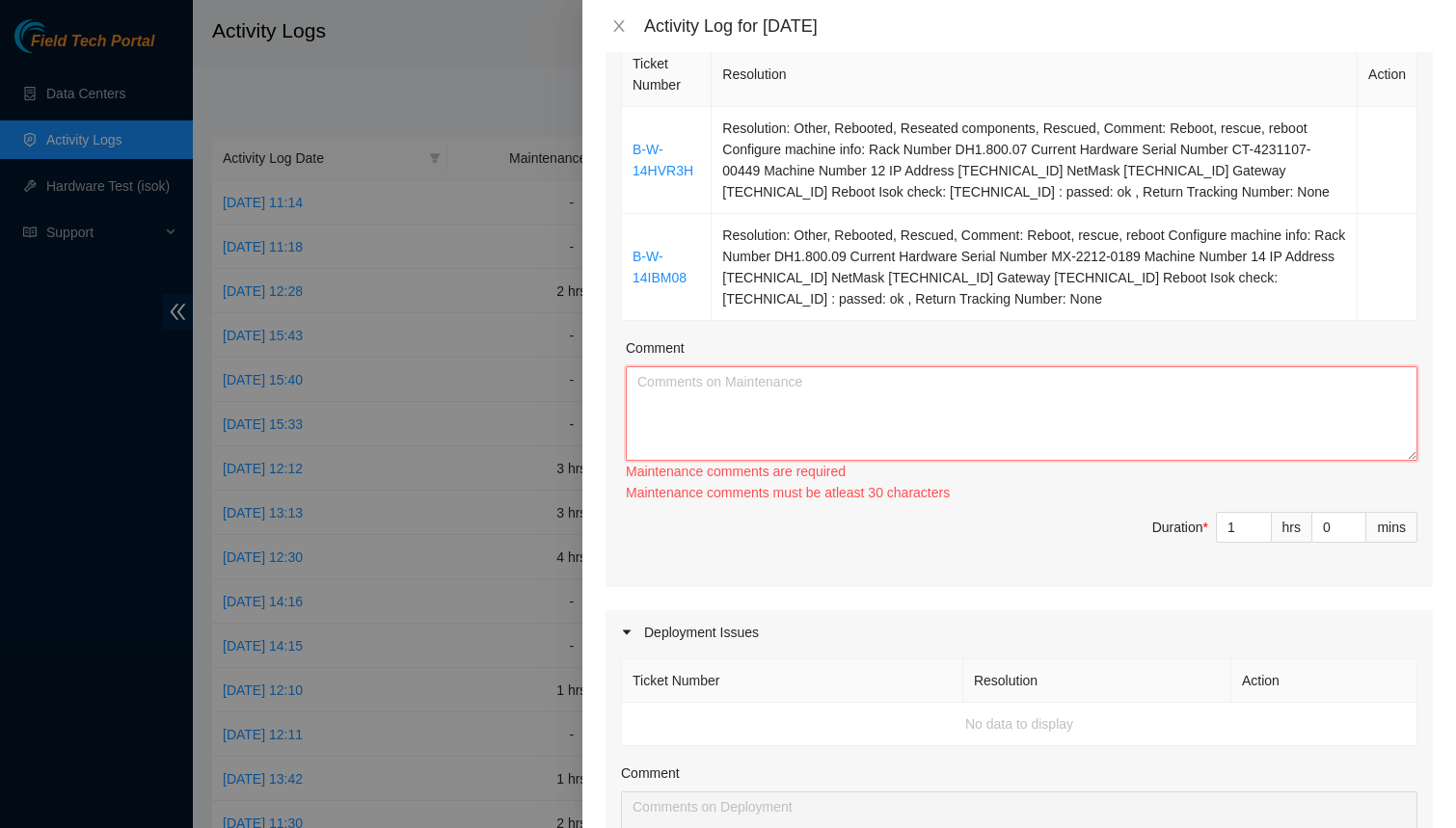
click at [743, 412] on textarea "Comment" at bounding box center [1021, 413] width 791 height 94
paste textarea "B-W-14HVR3H Resolution: Other, Rebooted, Reseated components, Rescued, Comment:…"
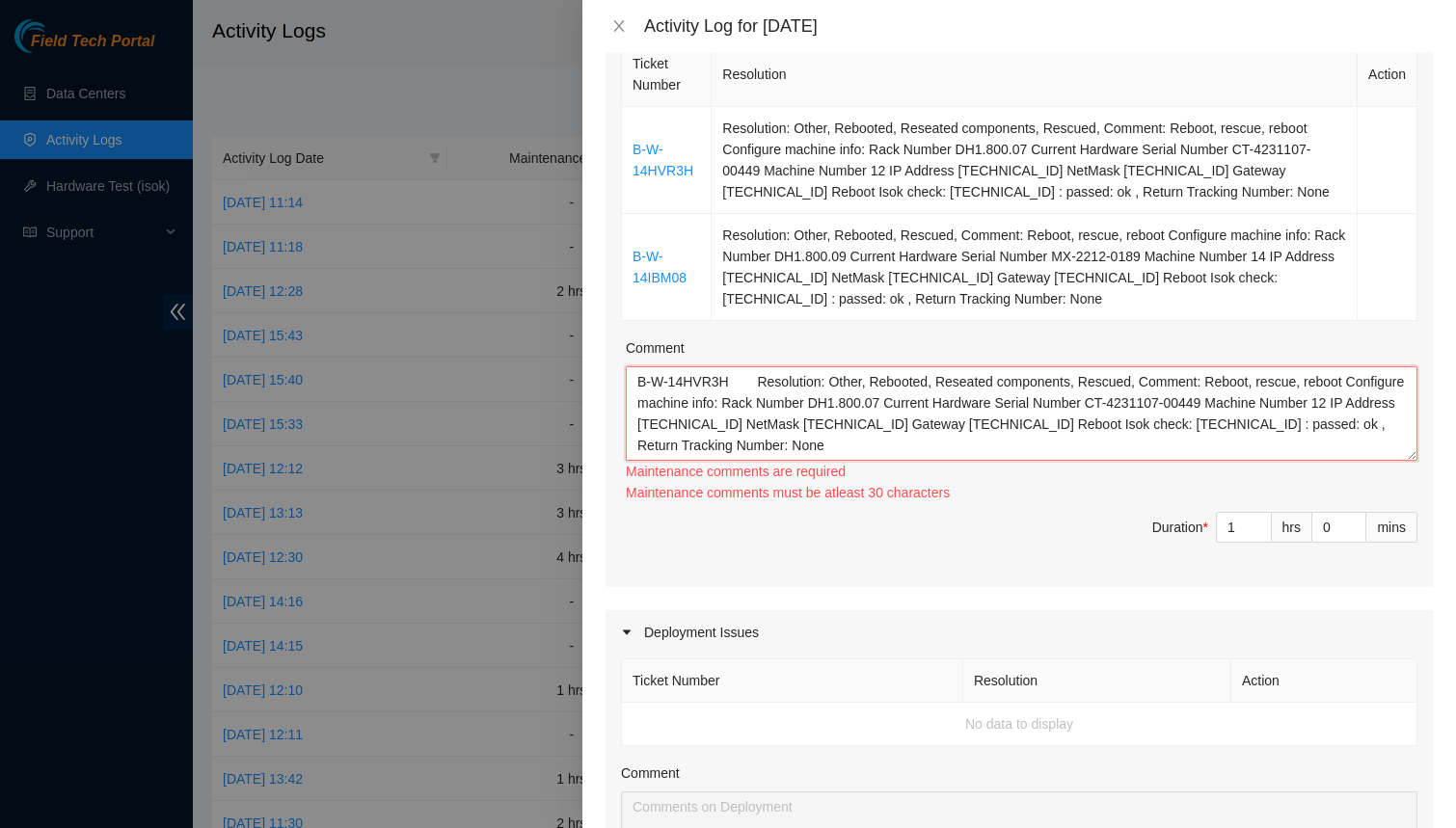
scroll to position [78, 0]
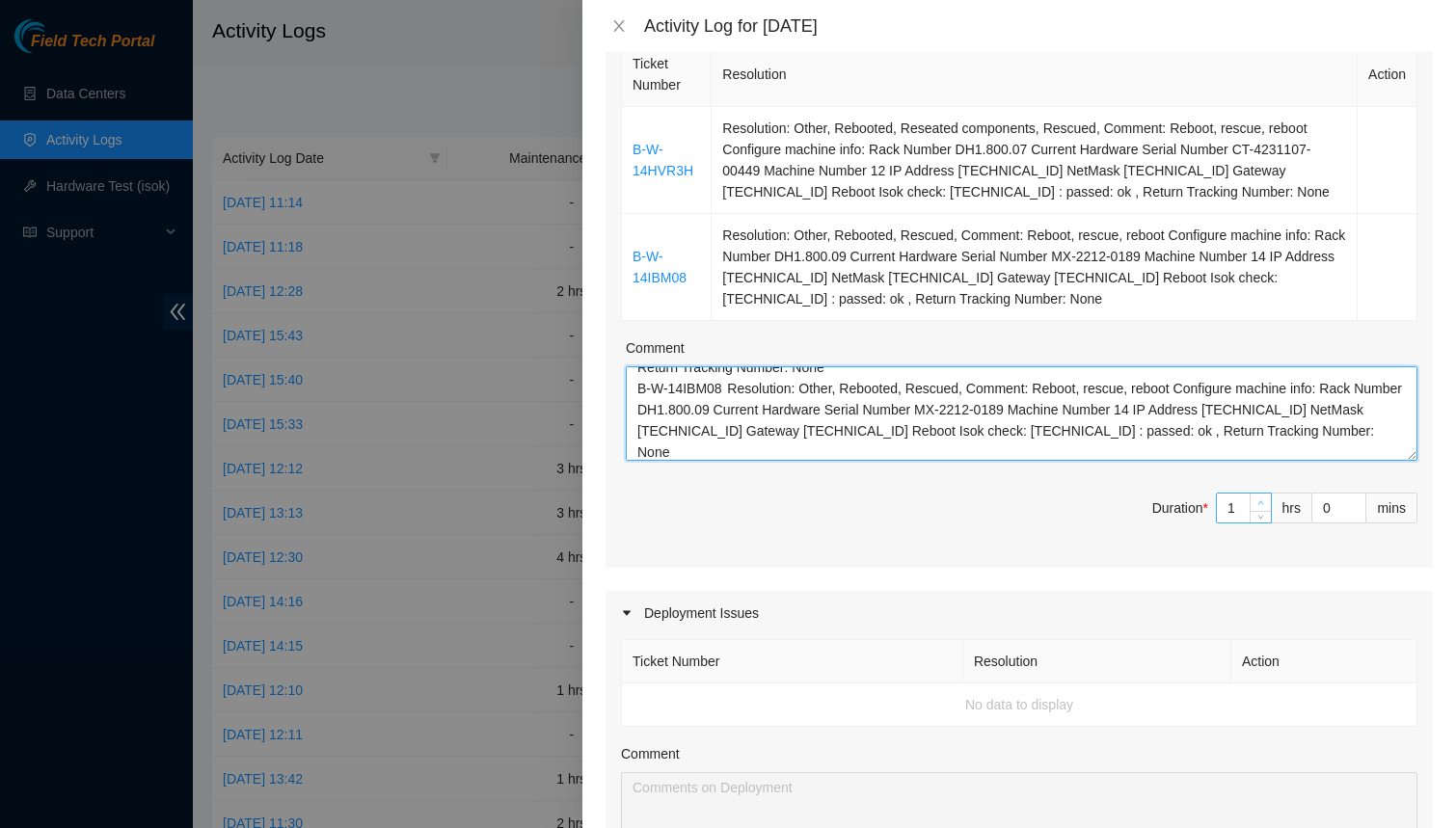
type textarea "B-W-14HVR3H Resolution: Other, Rebooted, Reseated components, Rescued, Comment:…"
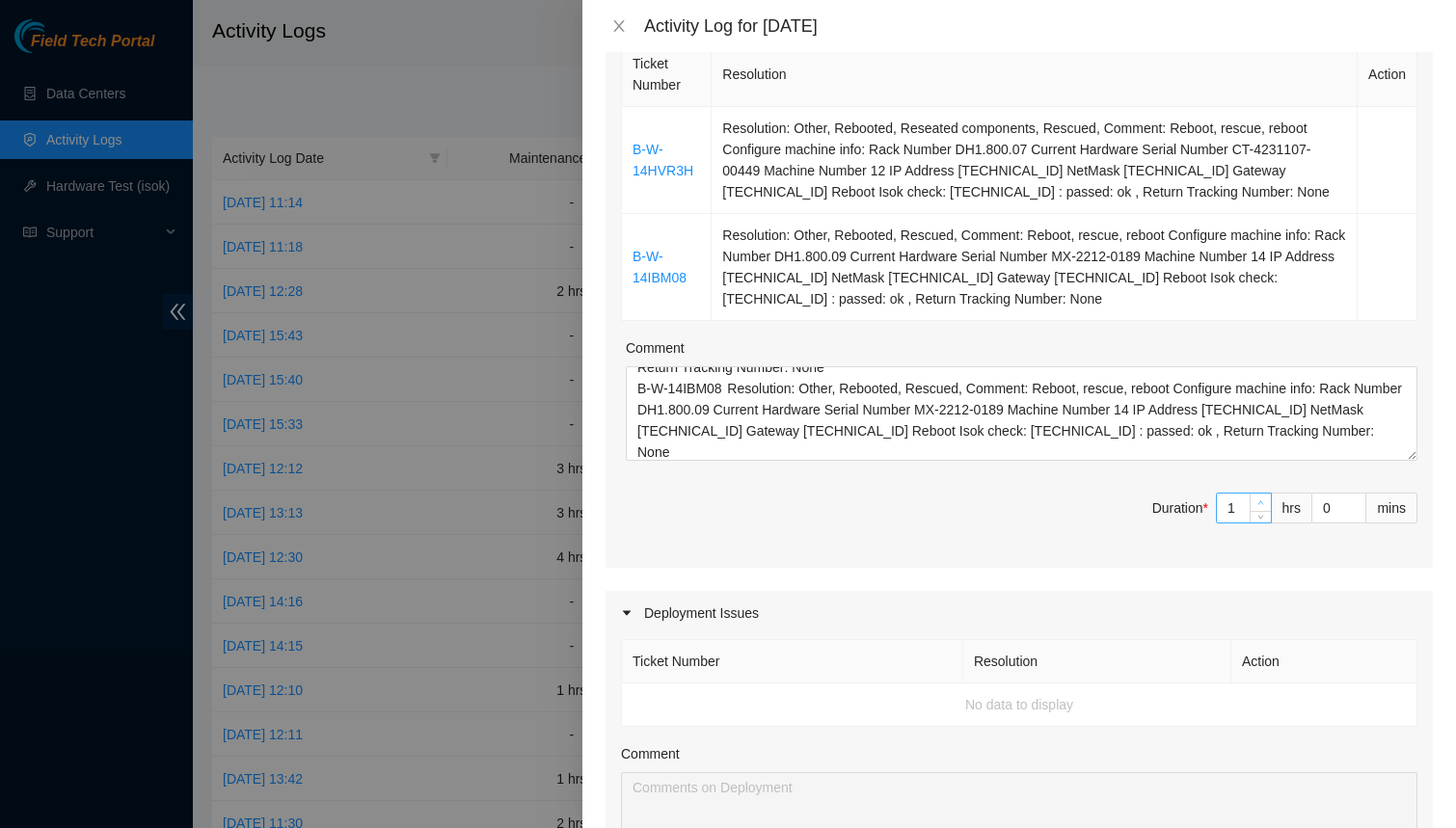
type input "2"
type input "8"
click at [1265, 497] on span "up" at bounding box center [1262, 503] width 12 height 12
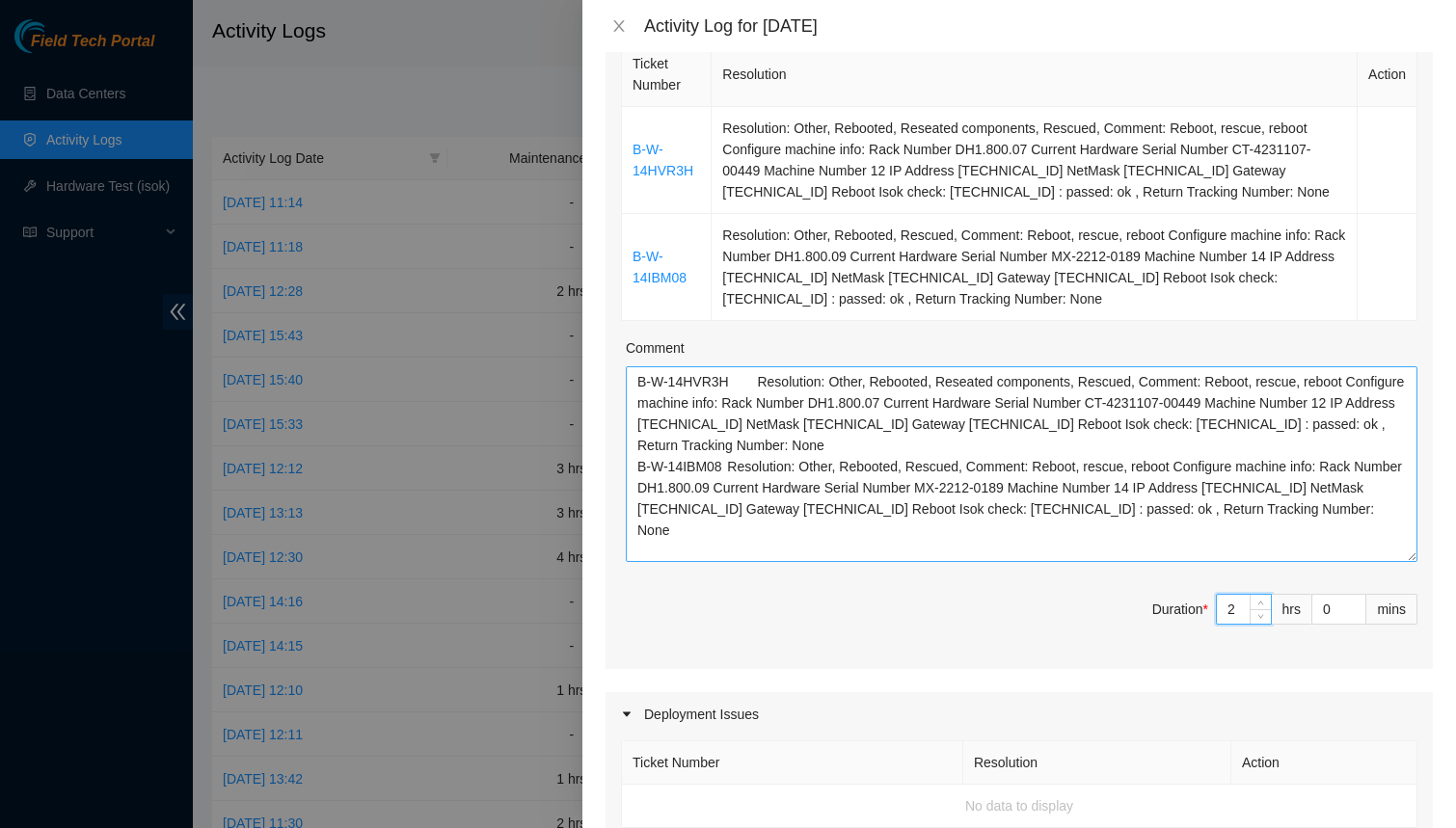
drag, startPoint x: 1407, startPoint y: 456, endPoint x: 1407, endPoint y: 629, distance: 173.0
click at [1407, 563] on textarea "B-W-14HVR3H Resolution: Other, Rebooted, Reseated components, Rescued, Comment:…" at bounding box center [1021, 465] width 791 height 196
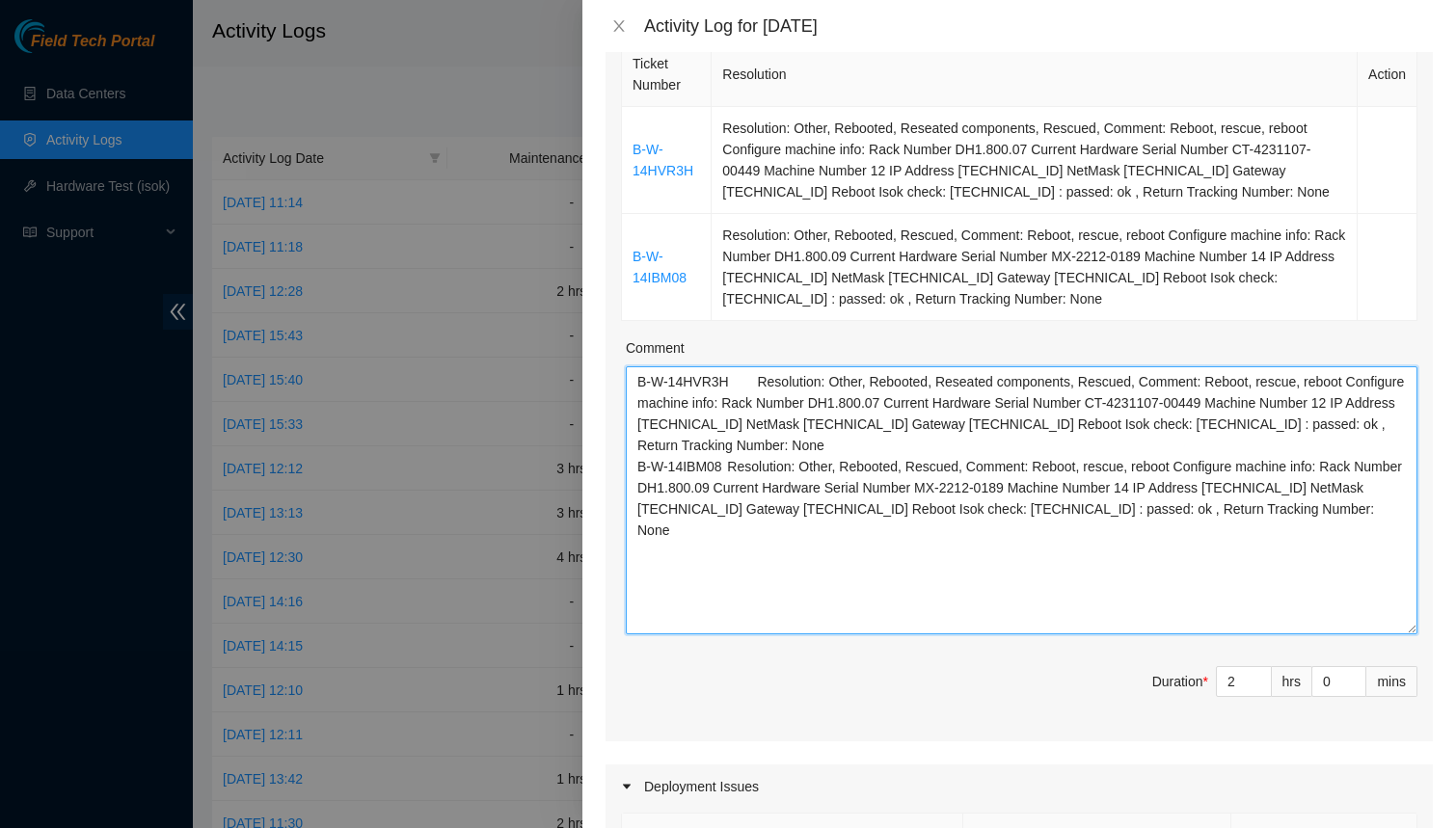
click at [1026, 451] on textarea "B-W-14HVR3H Resolution: Other, Rebooted, Reseated components, Rescued, Comment:…" at bounding box center [1021, 500] width 791 height 268
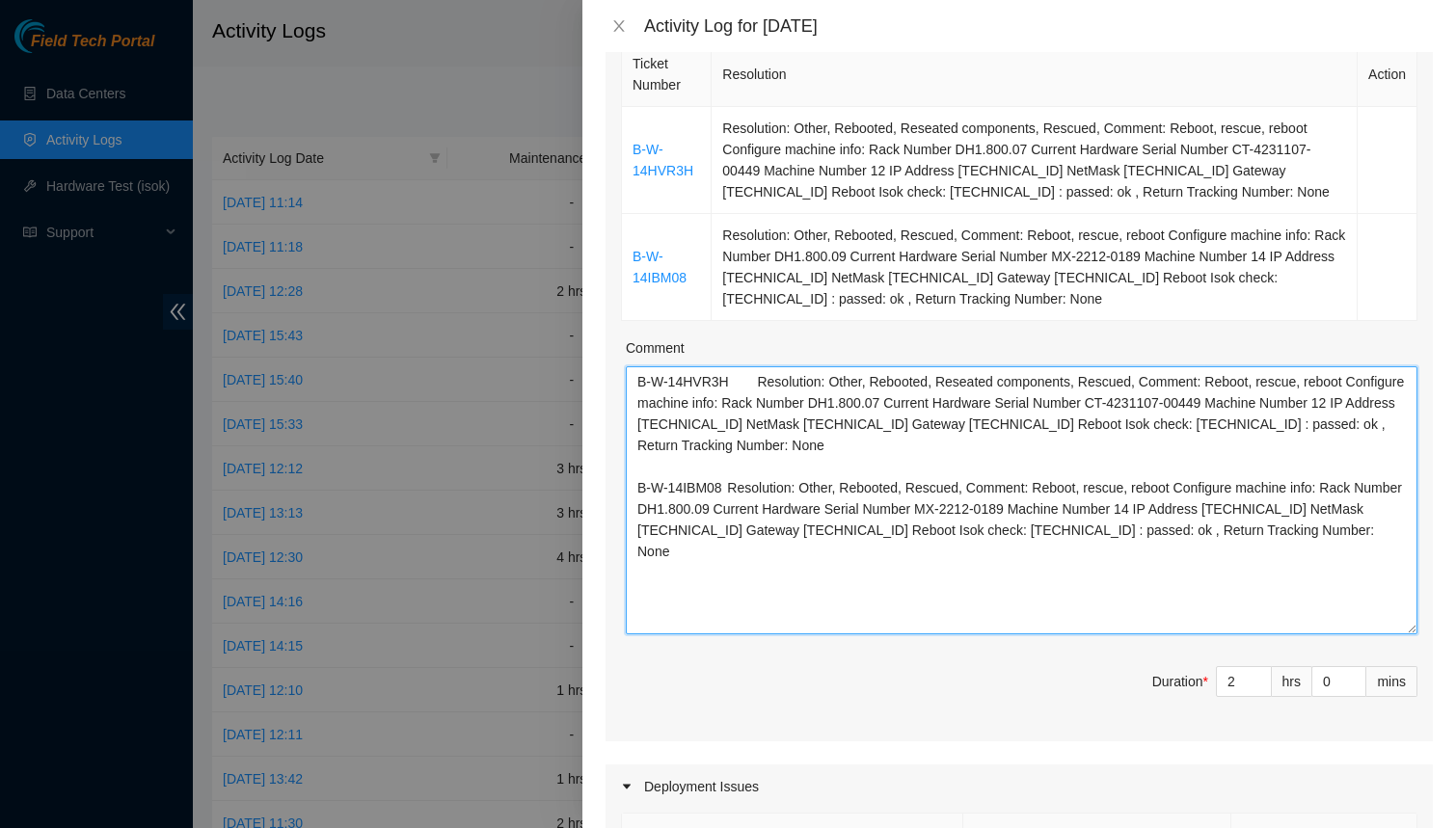
type textarea "B-W-14HVR3H Resolution: Other, Rebooted, Reseated components, Rescued, Comment:…"
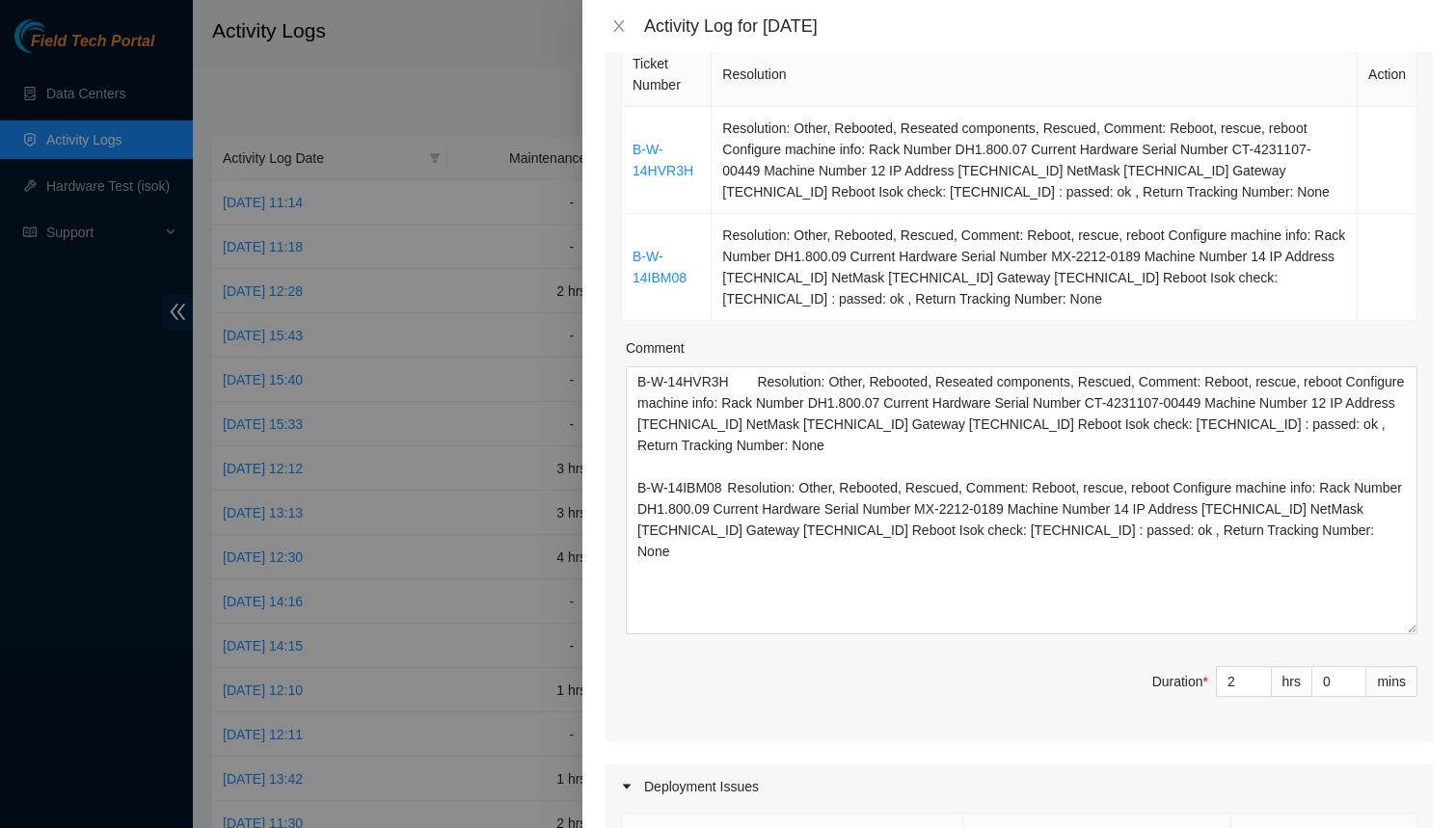
click at [610, 466] on div "Ticket Number Resolution Action B-W-14HVR3H Resolution: Other, Rebooted, Reseat…" at bounding box center [1018, 389] width 827 height 704
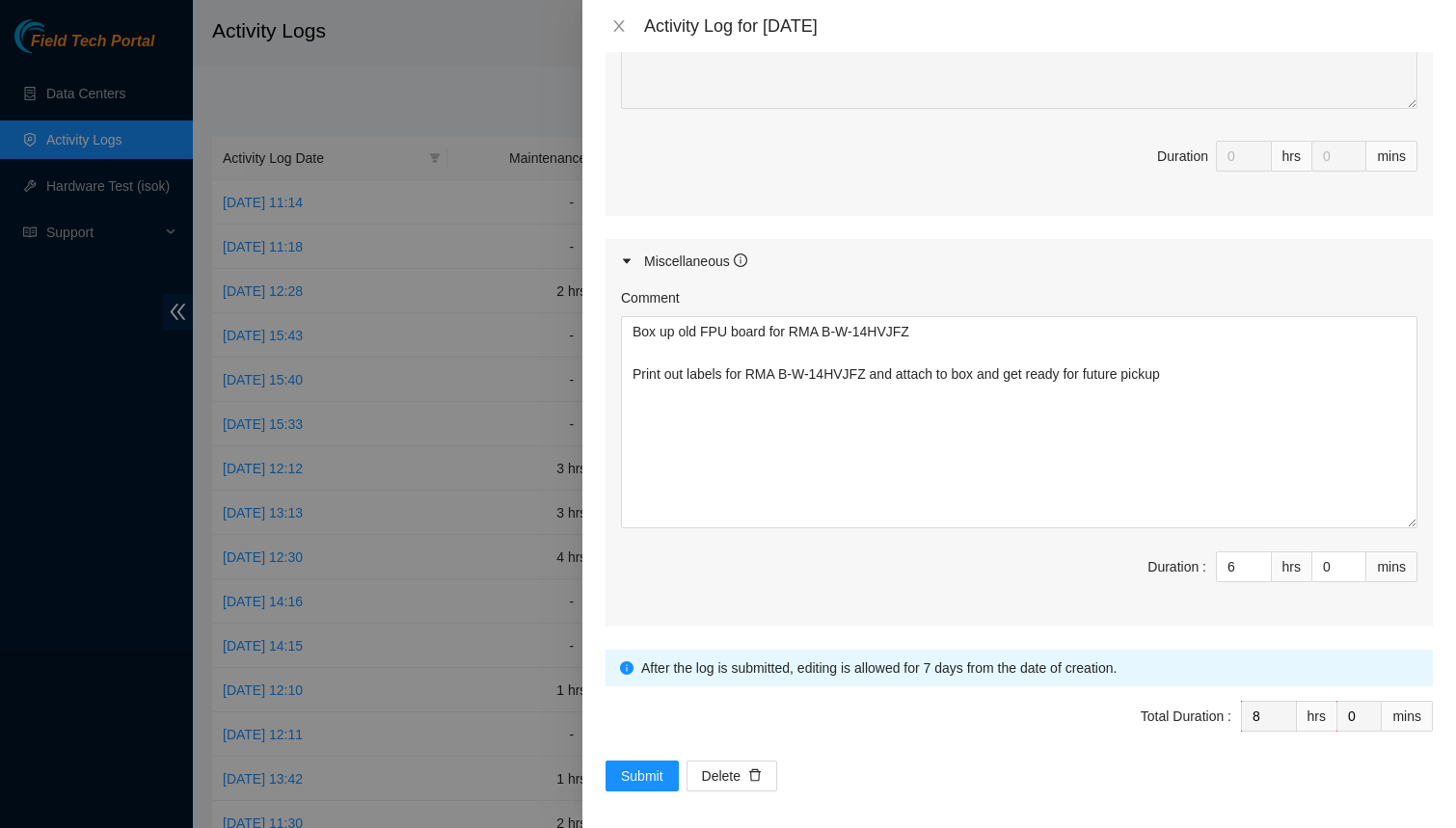
scroll to position [1247, 0]
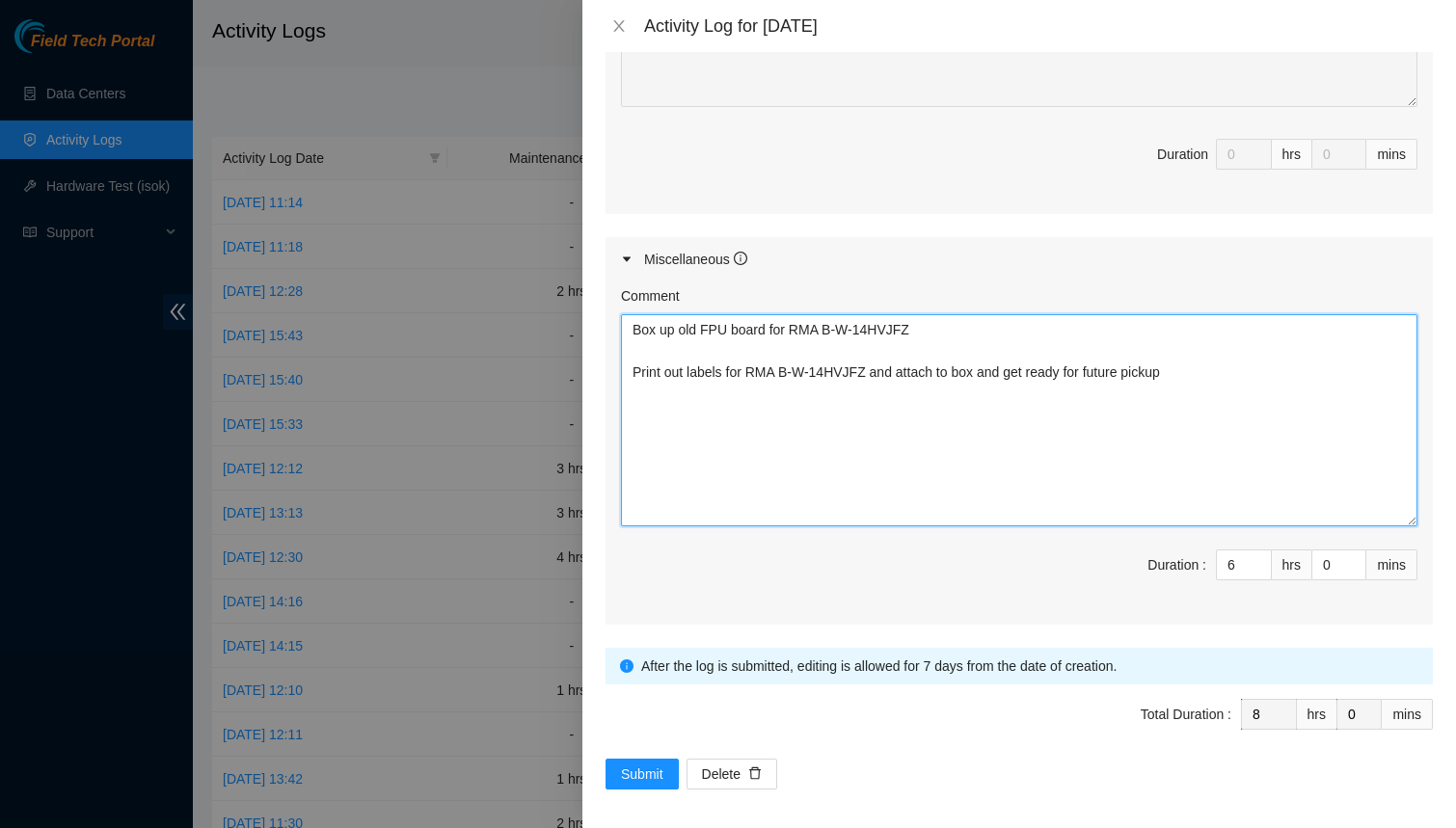
click at [1213, 387] on textarea "Box up old FPU board for RMA B-W-14HVJFZ Print out labels for RMA B-W-14HVJFZ a…" at bounding box center [1019, 420] width 796 height 212
type textarea "Box up old FPU board for RMA B-W-14HVJFZ Print out labels for RMA B-W-14HVJFZ a…"
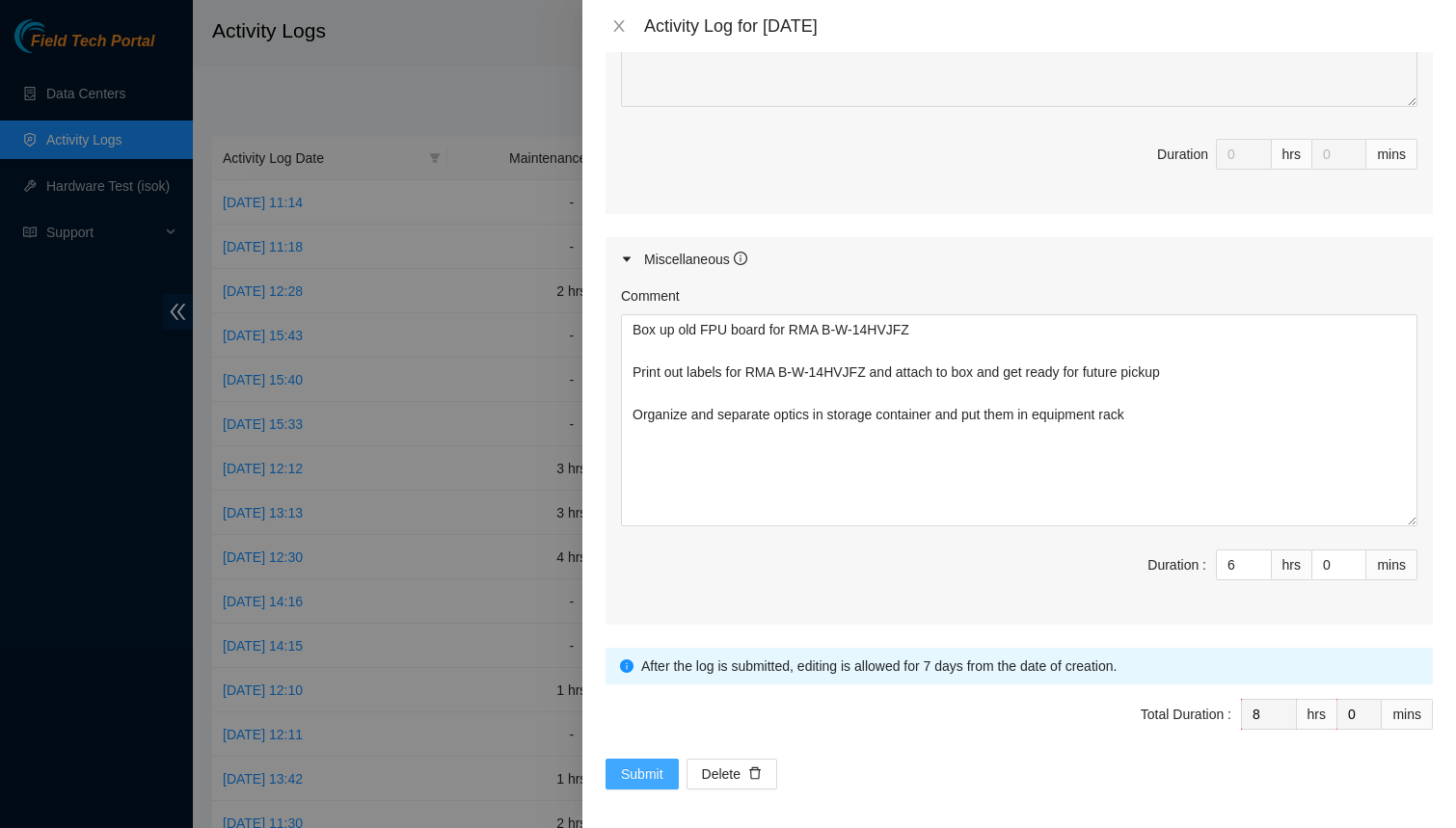
click at [631, 768] on span "Submit" at bounding box center [642, 774] width 43 height 21
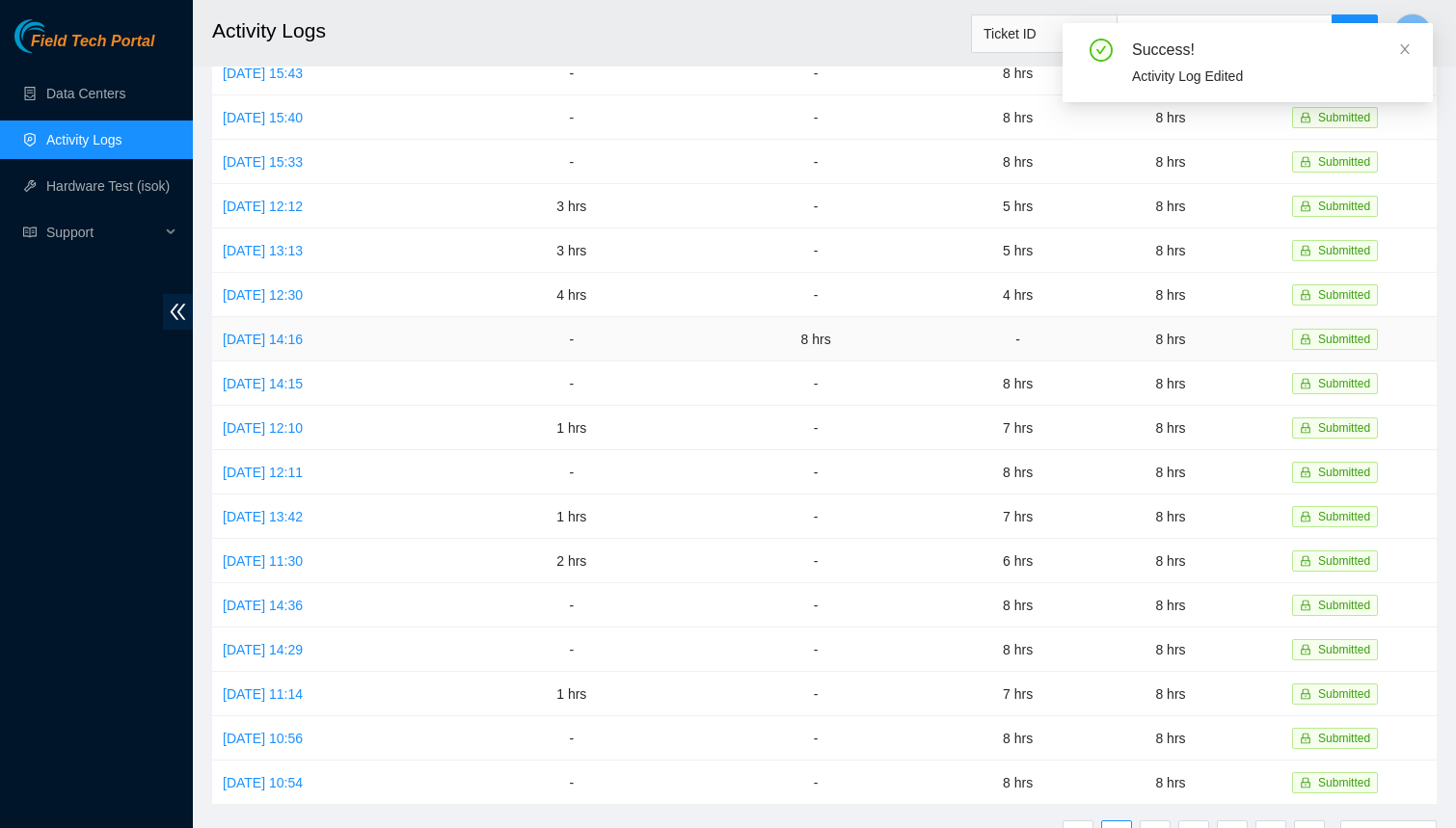
scroll to position [263, 0]
click at [303, 641] on link "[DATE] 14:29" at bounding box center [262, 649] width 80 height 16
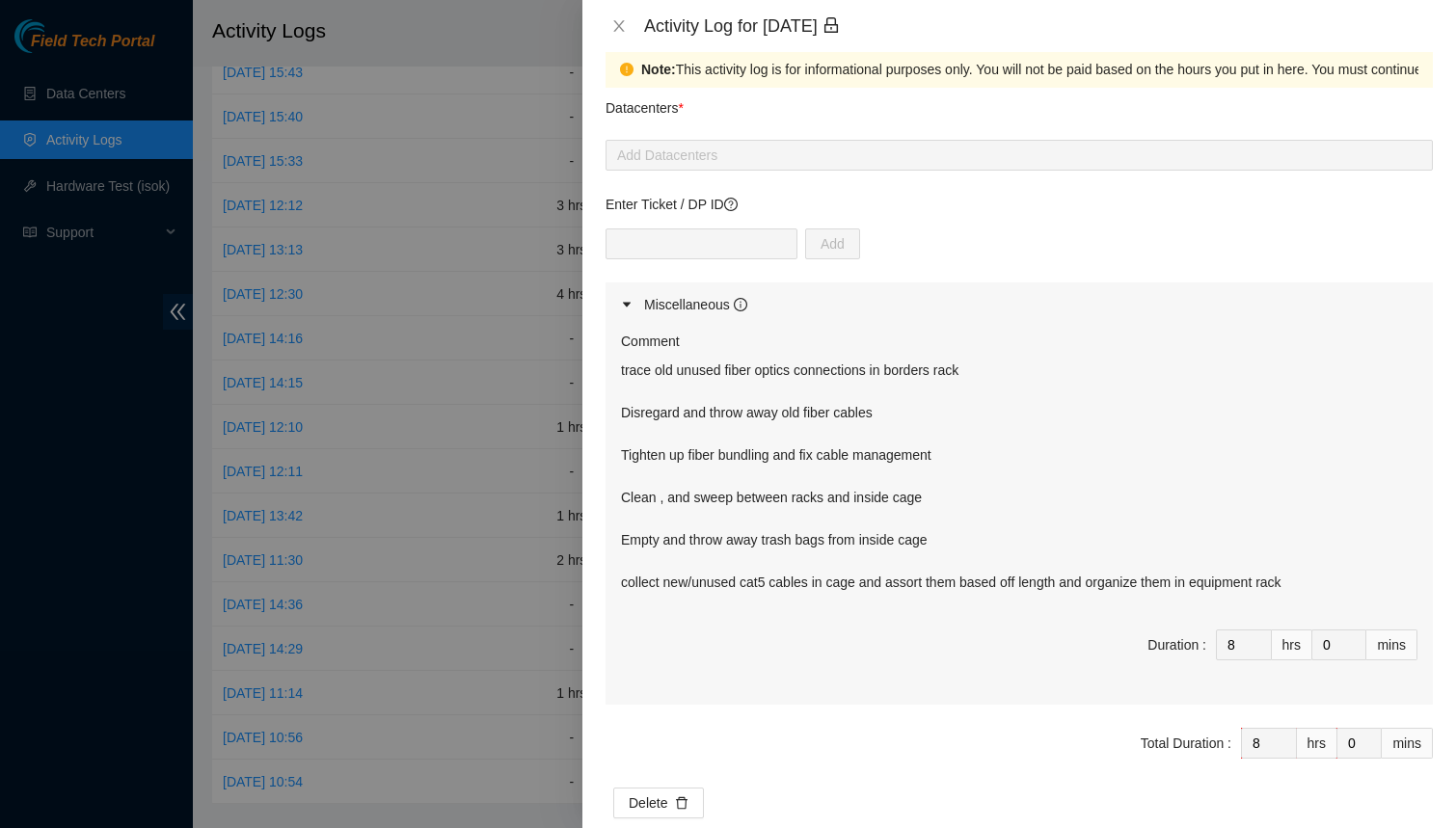
scroll to position [0, 0]
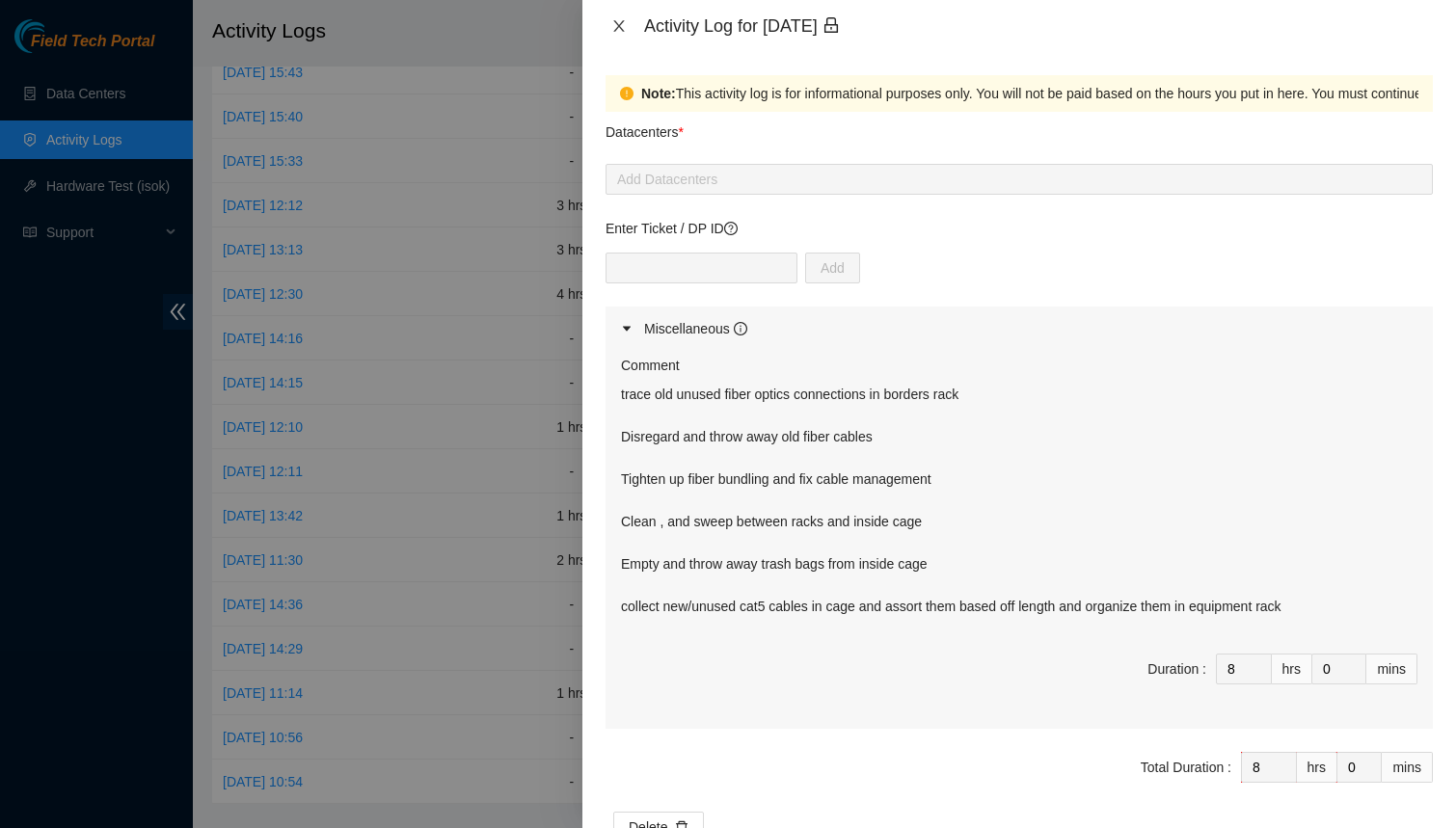
click at [616, 25] on icon "close" at bounding box center [619, 26] width 16 height 16
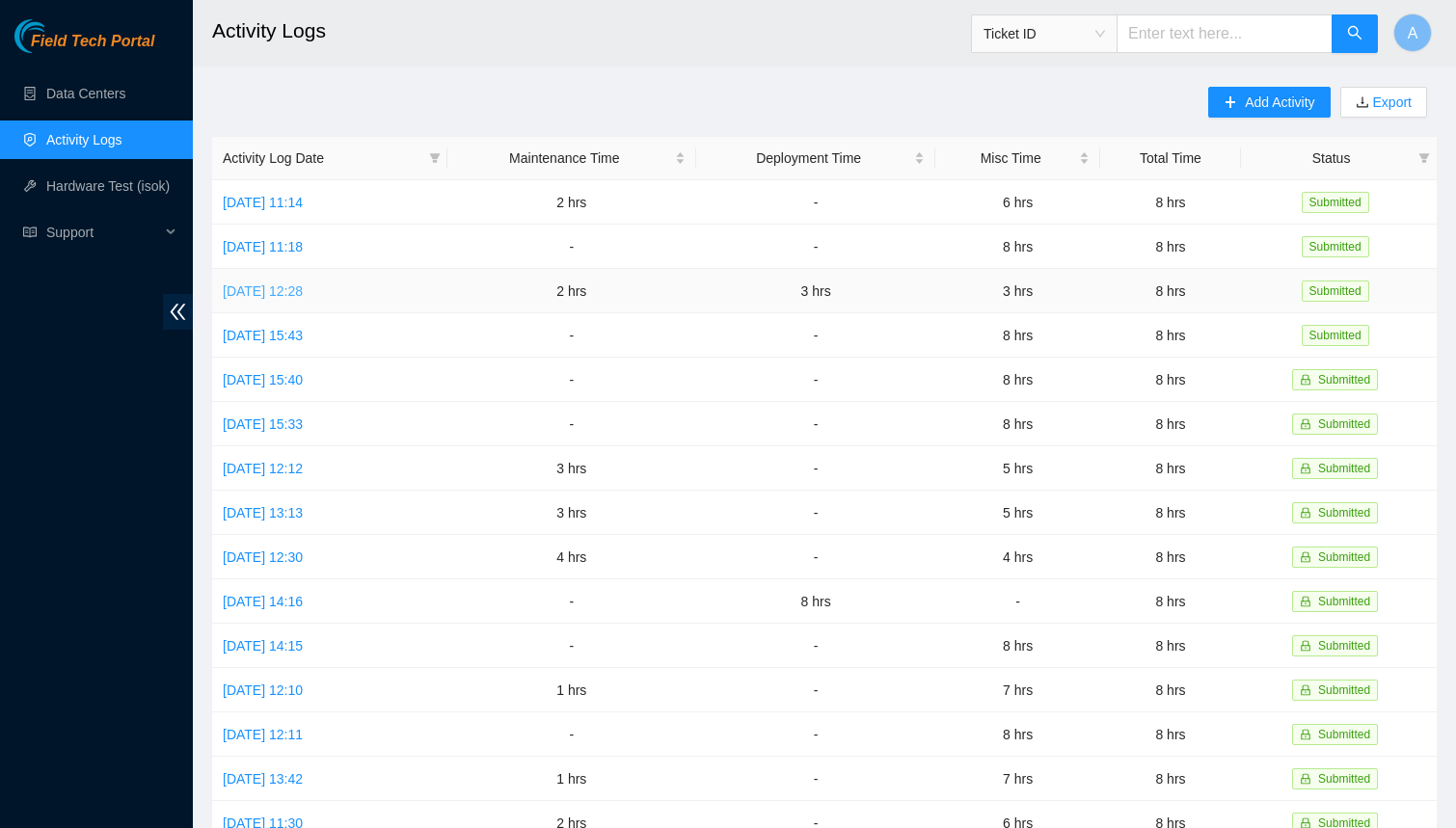
click at [303, 283] on link "[DATE] 12:28" at bounding box center [262, 291] width 80 height 16
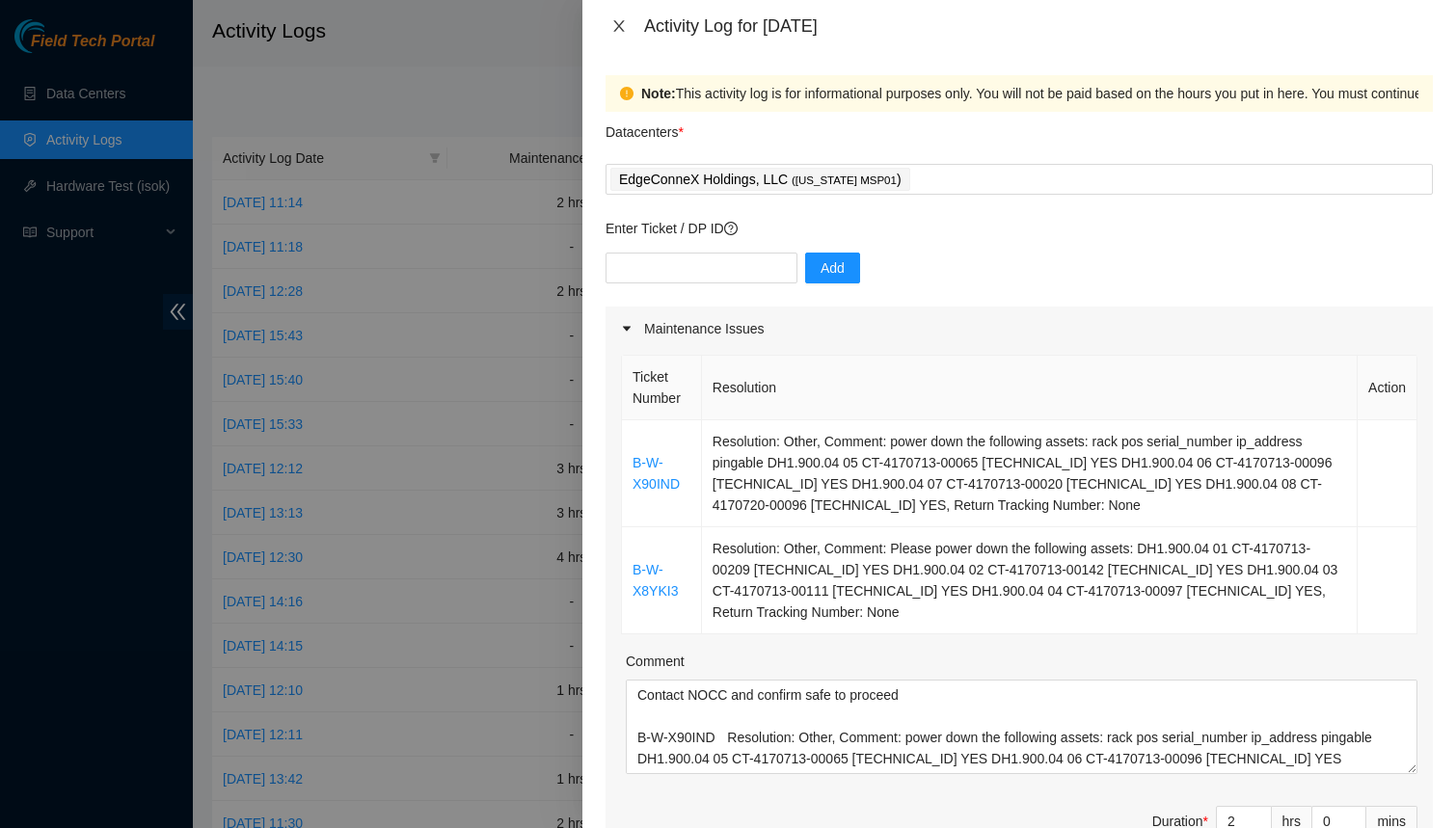
click at [611, 21] on icon "close" at bounding box center [619, 26] width 16 height 16
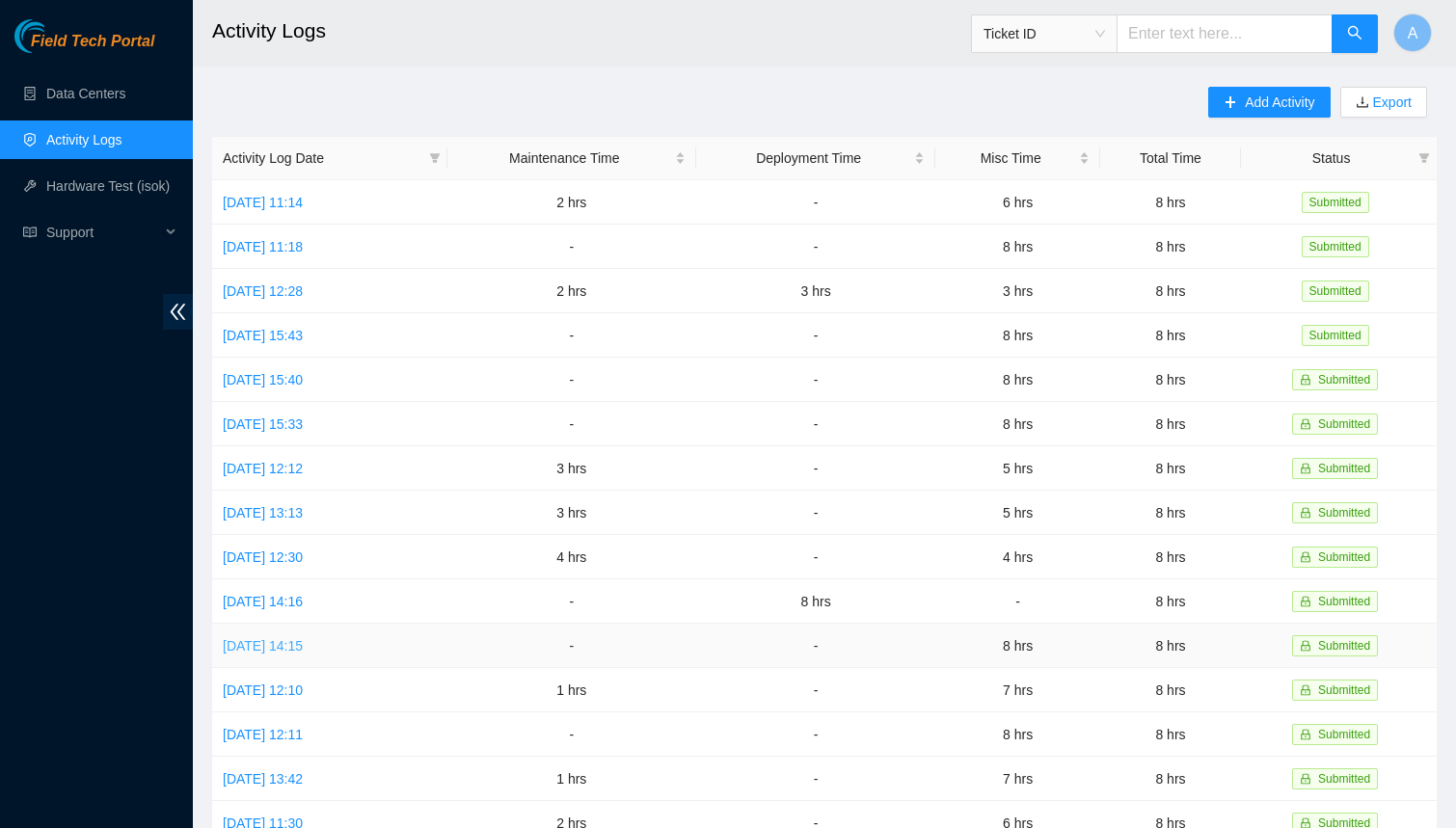
click at [303, 639] on link "[DATE] 14:15" at bounding box center [262, 647] width 80 height 16
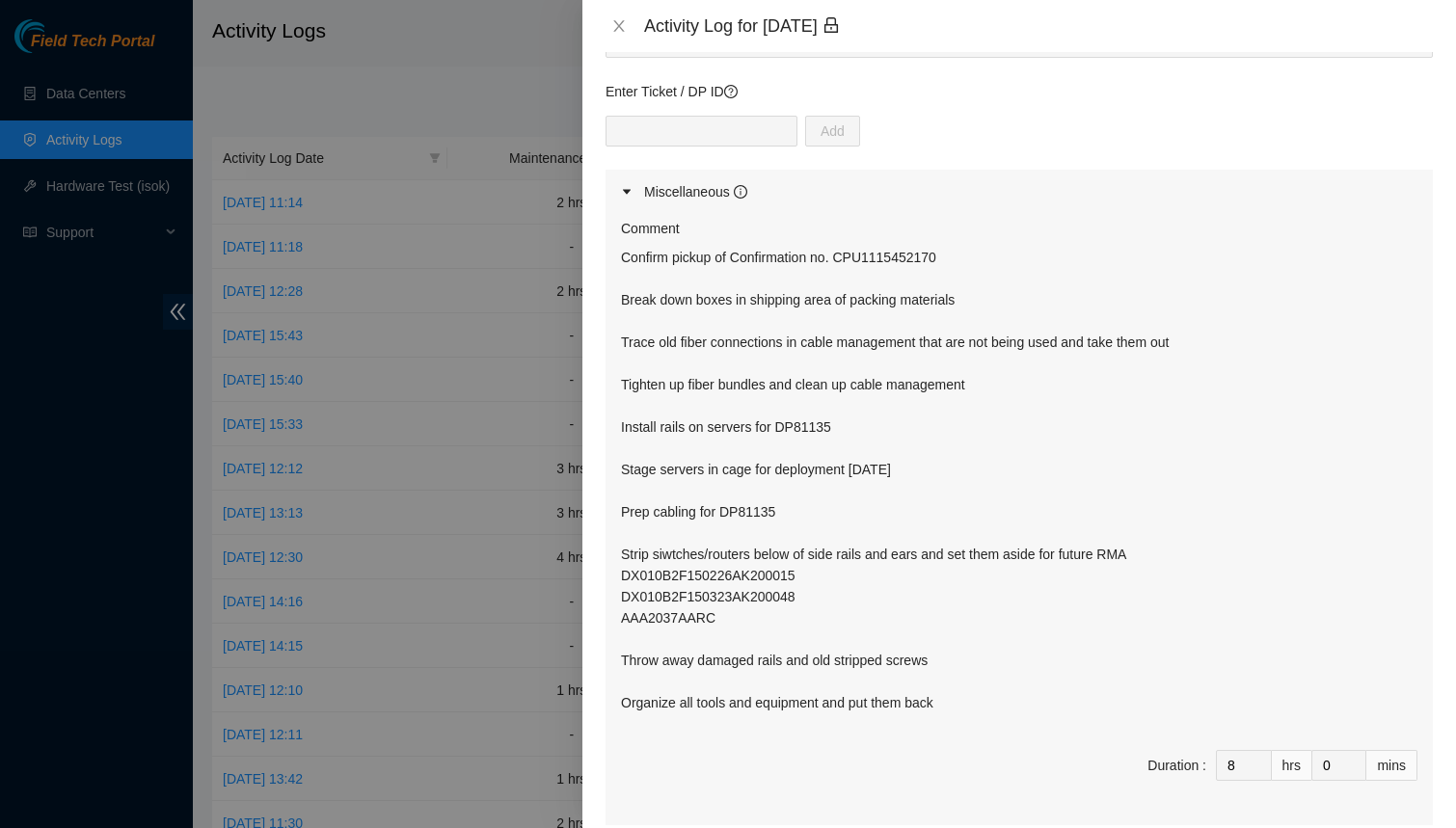
scroll to position [140, 0]
click at [616, 22] on icon "close" at bounding box center [618, 26] width 11 height 12
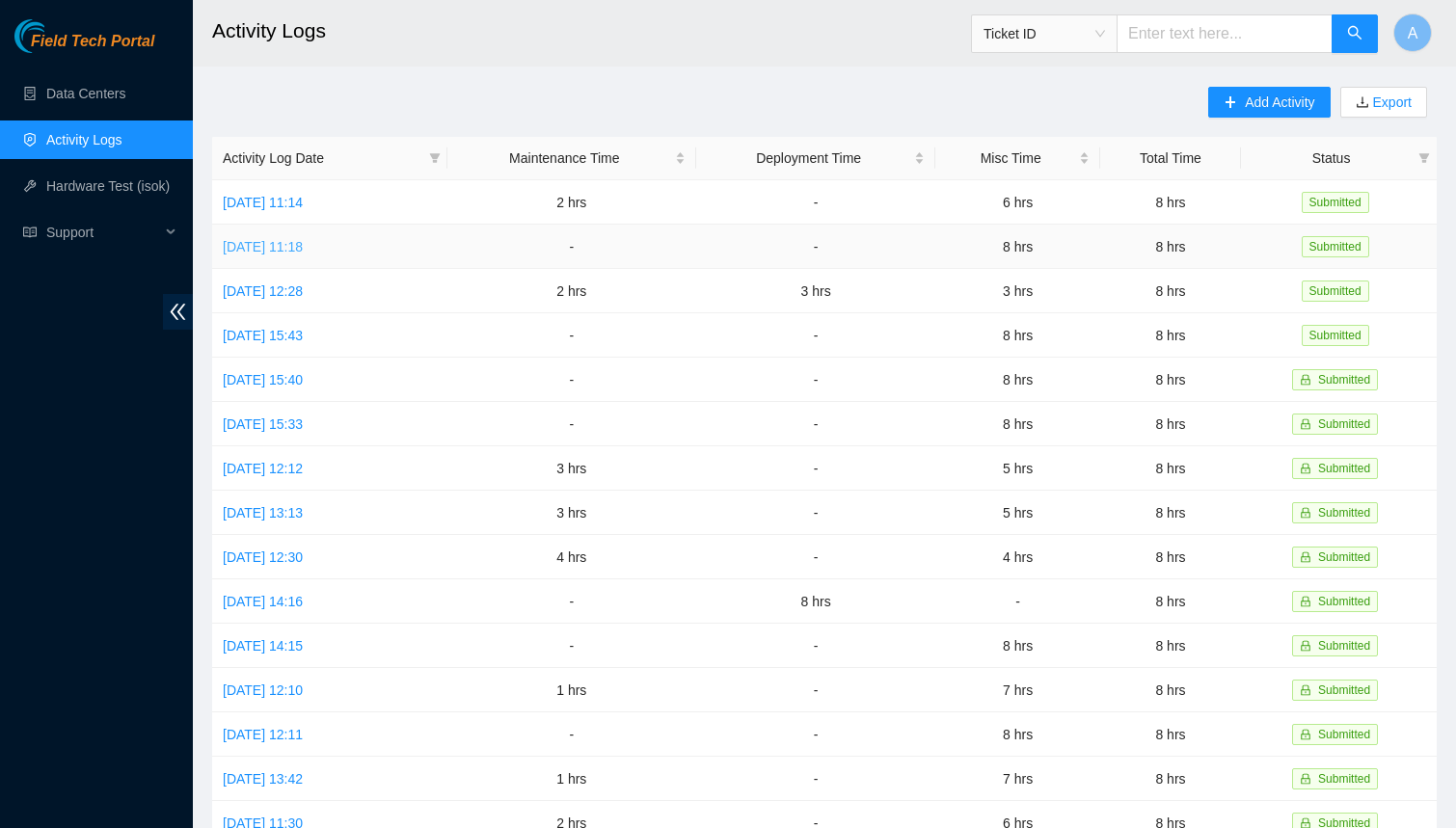
click at [303, 239] on link "[DATE] 11:18" at bounding box center [262, 247] width 80 height 16
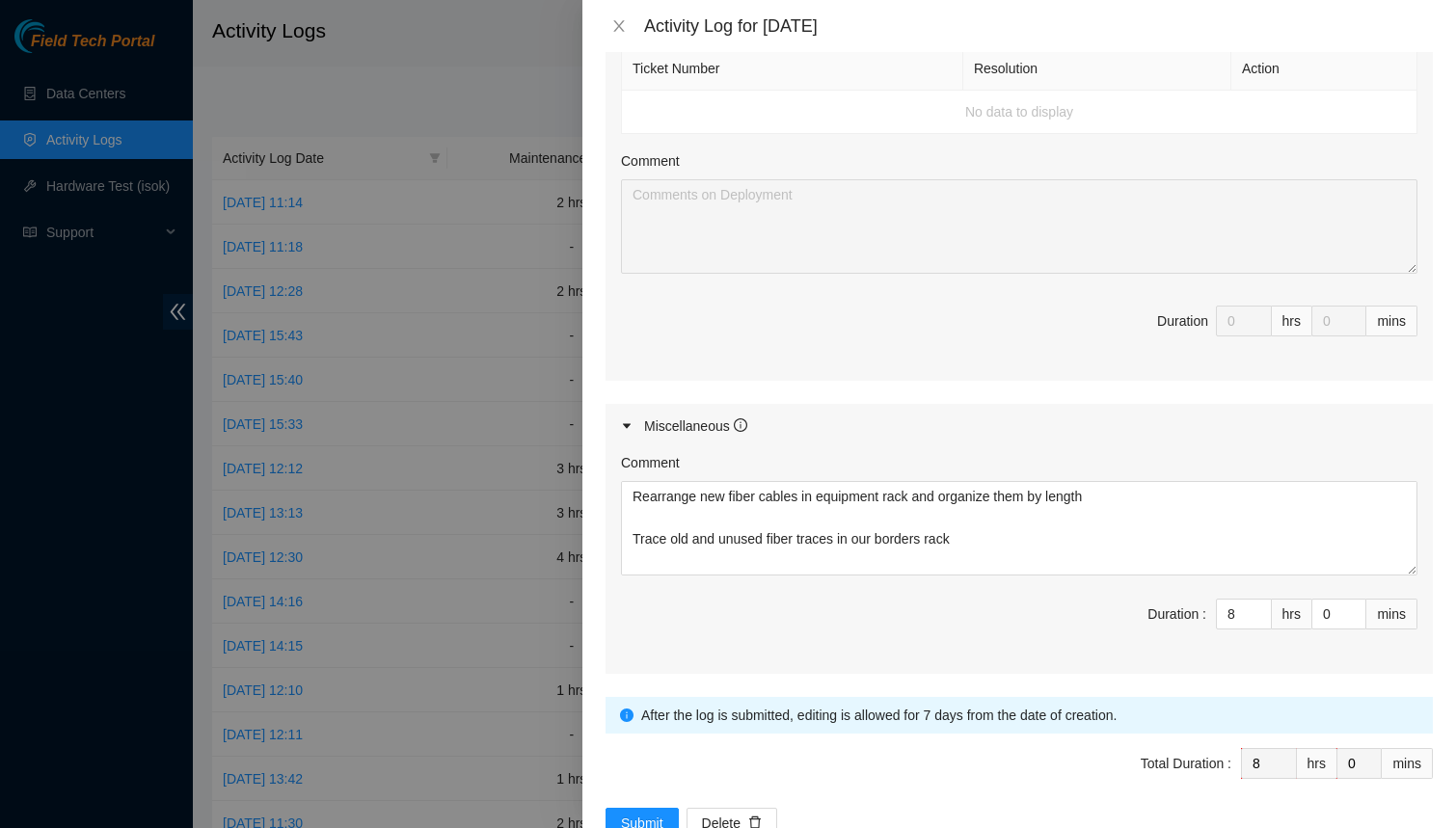
scroll to position [765, 0]
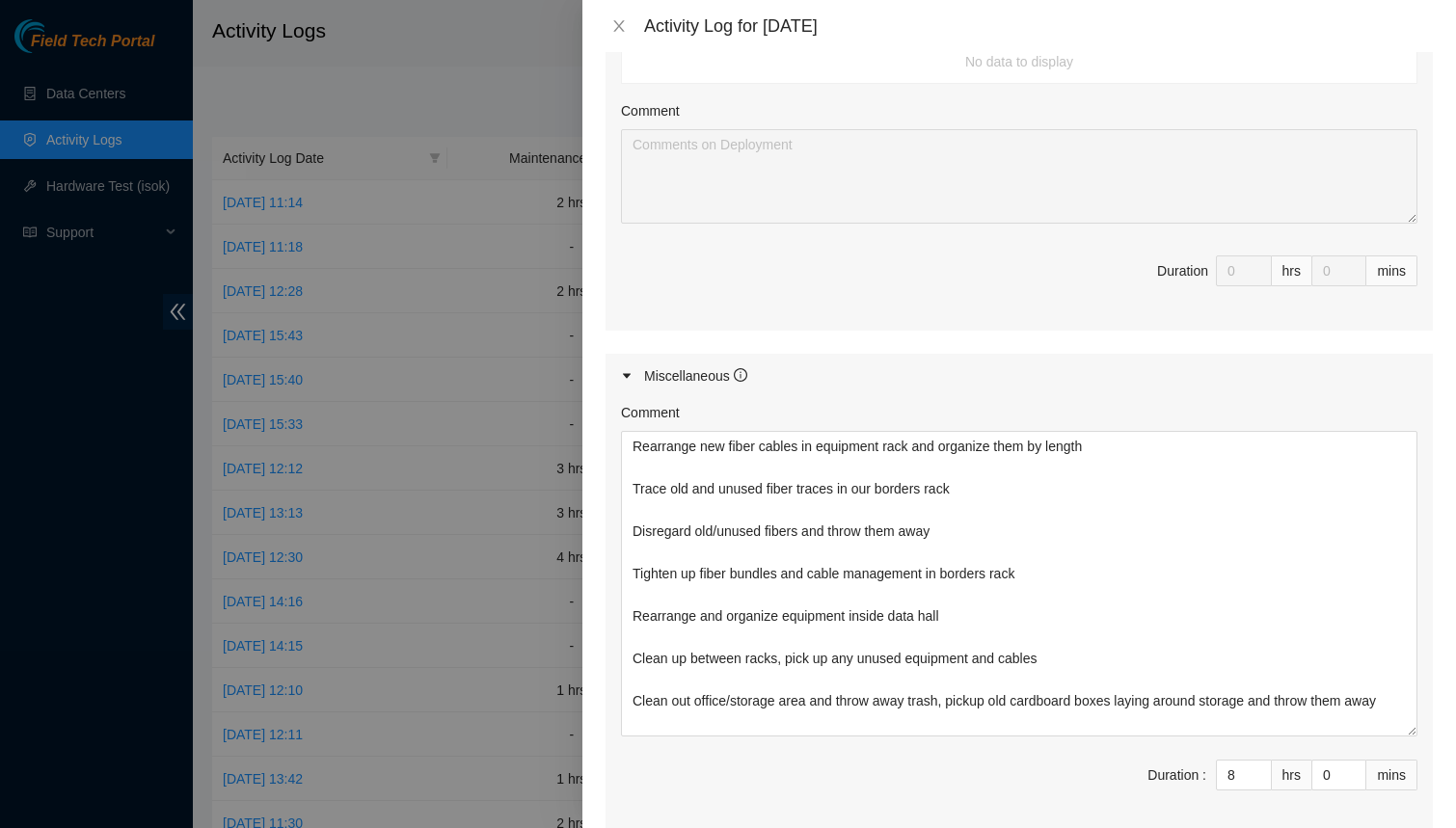
drag, startPoint x: 1410, startPoint y: 516, endPoint x: 1392, endPoint y: 739, distance: 223.7
click at [1392, 737] on textarea "Rearrange new fiber cables in equipment rack and organize them by length Trace …" at bounding box center [1019, 583] width 796 height 306
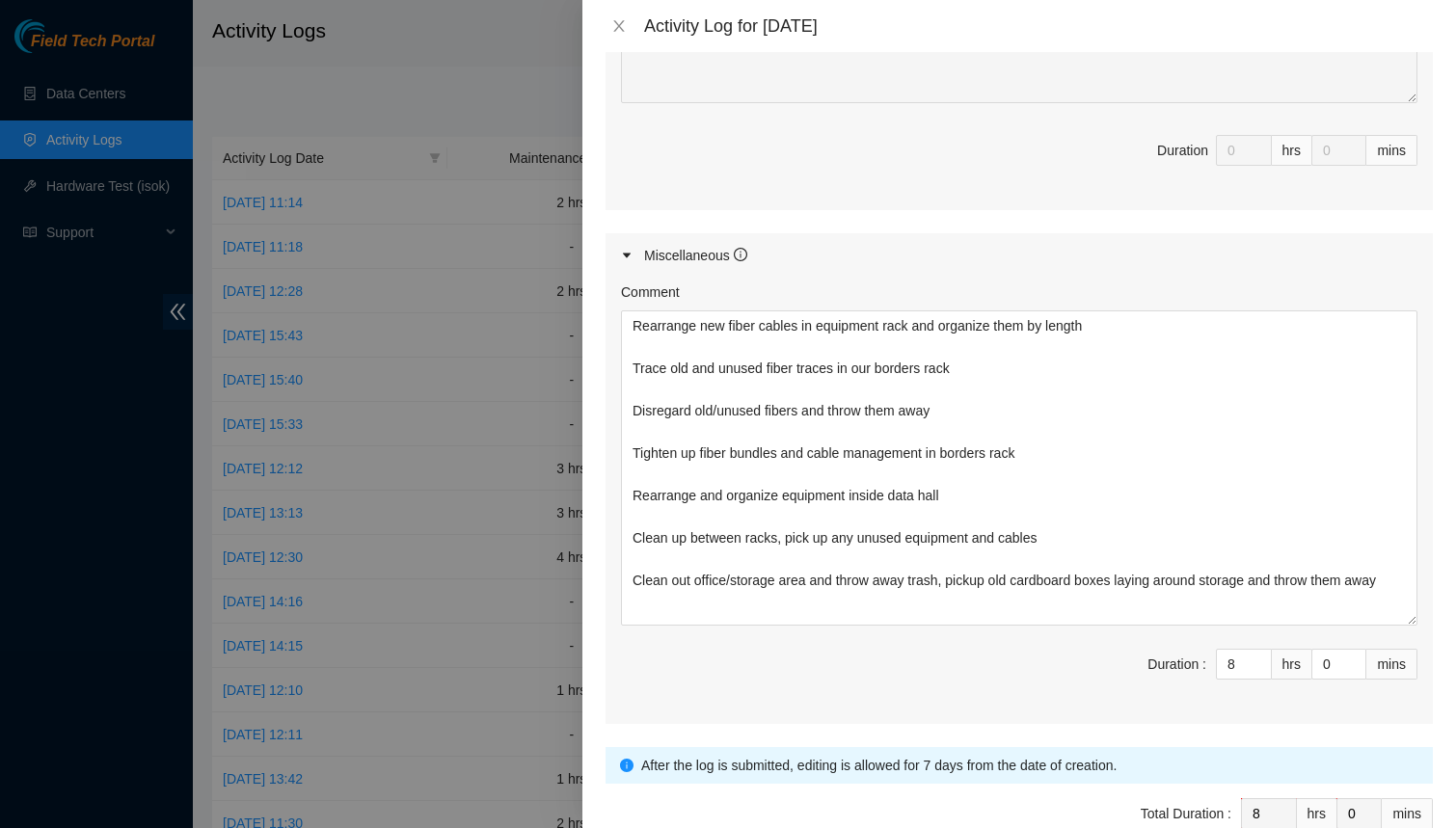
scroll to position [986, 0]
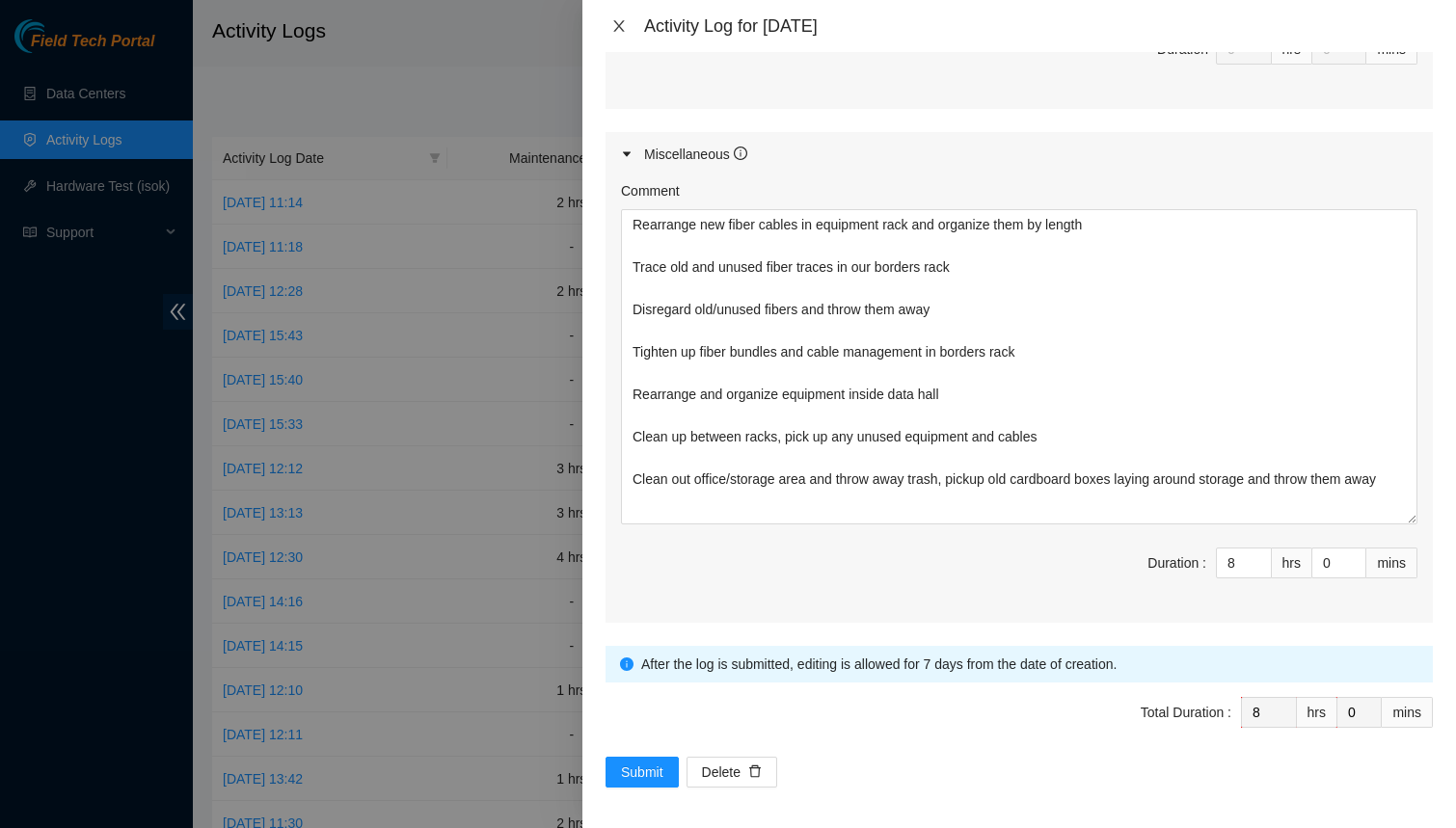
click at [627, 19] on button "Close" at bounding box center [618, 27] width 27 height 18
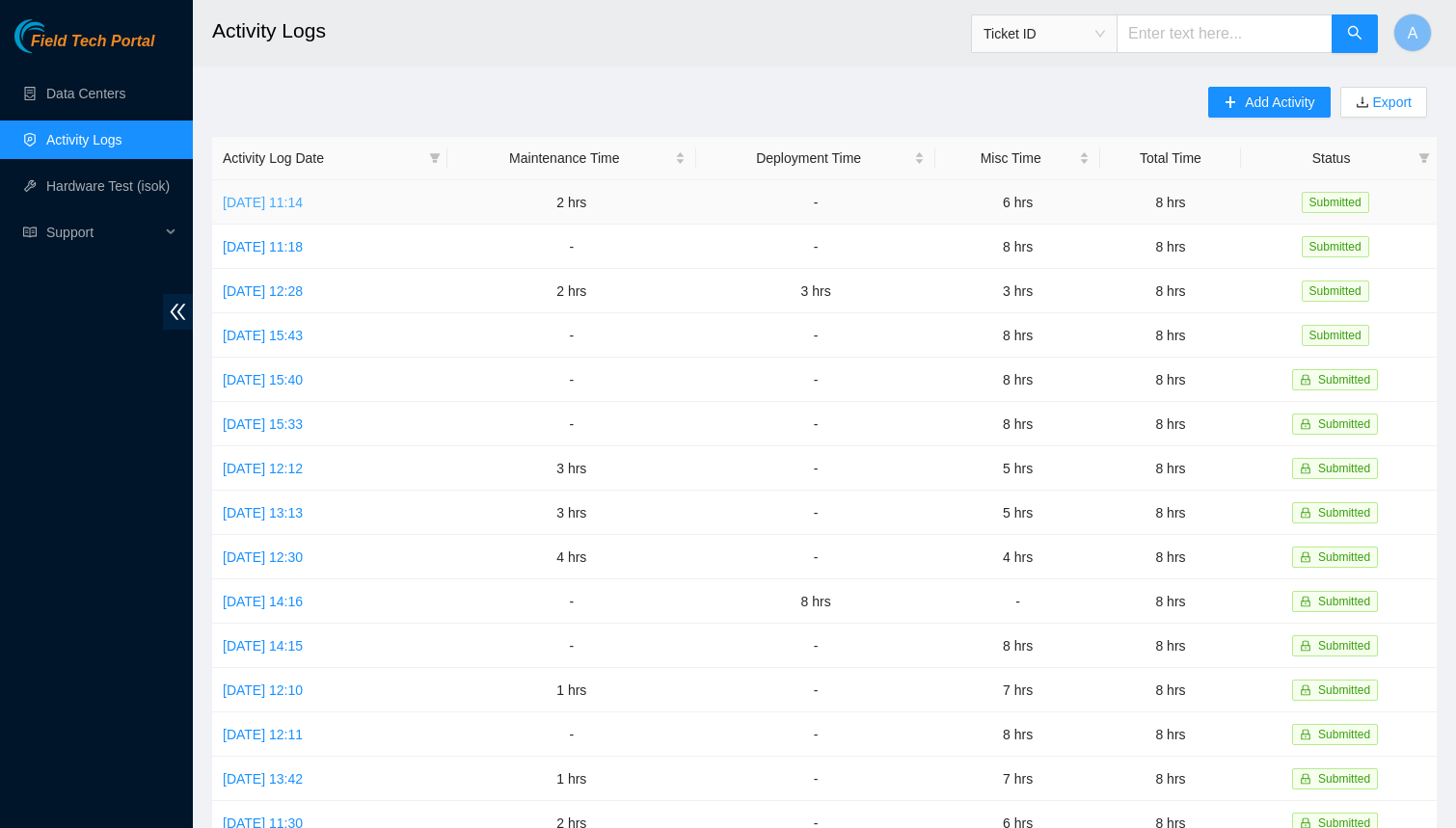
click at [254, 200] on link "[DATE] 11:14" at bounding box center [262, 203] width 80 height 16
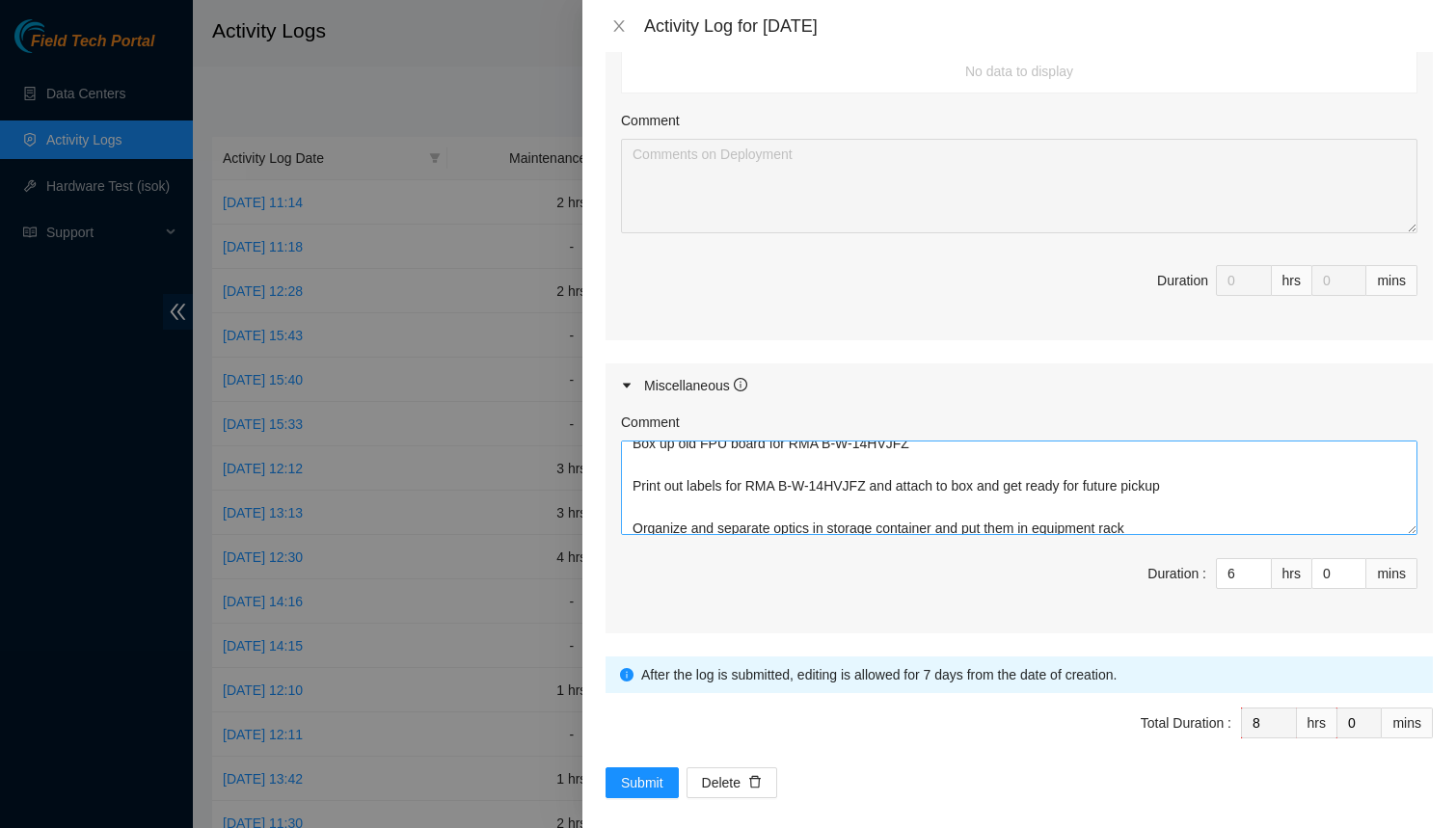
scroll to position [0, 0]
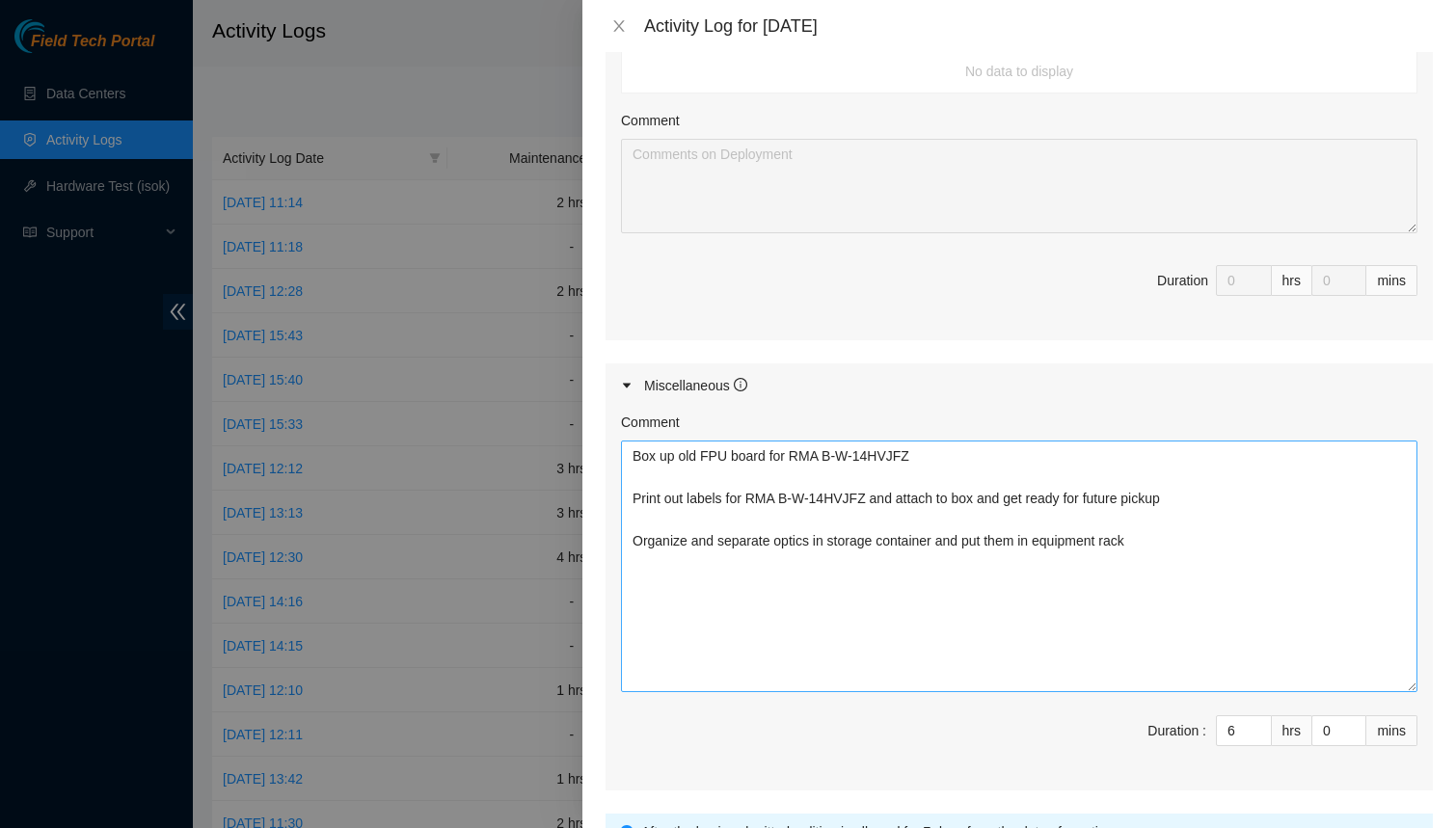
drag, startPoint x: 1404, startPoint y: 522, endPoint x: 1404, endPoint y: 713, distance: 191.0
click at [1404, 692] on textarea "Box up old FPU board for RMA B-W-14HVJFZ Print out labels for RMA B-W-14HVJFZ a…" at bounding box center [1019, 567] width 796 height 252
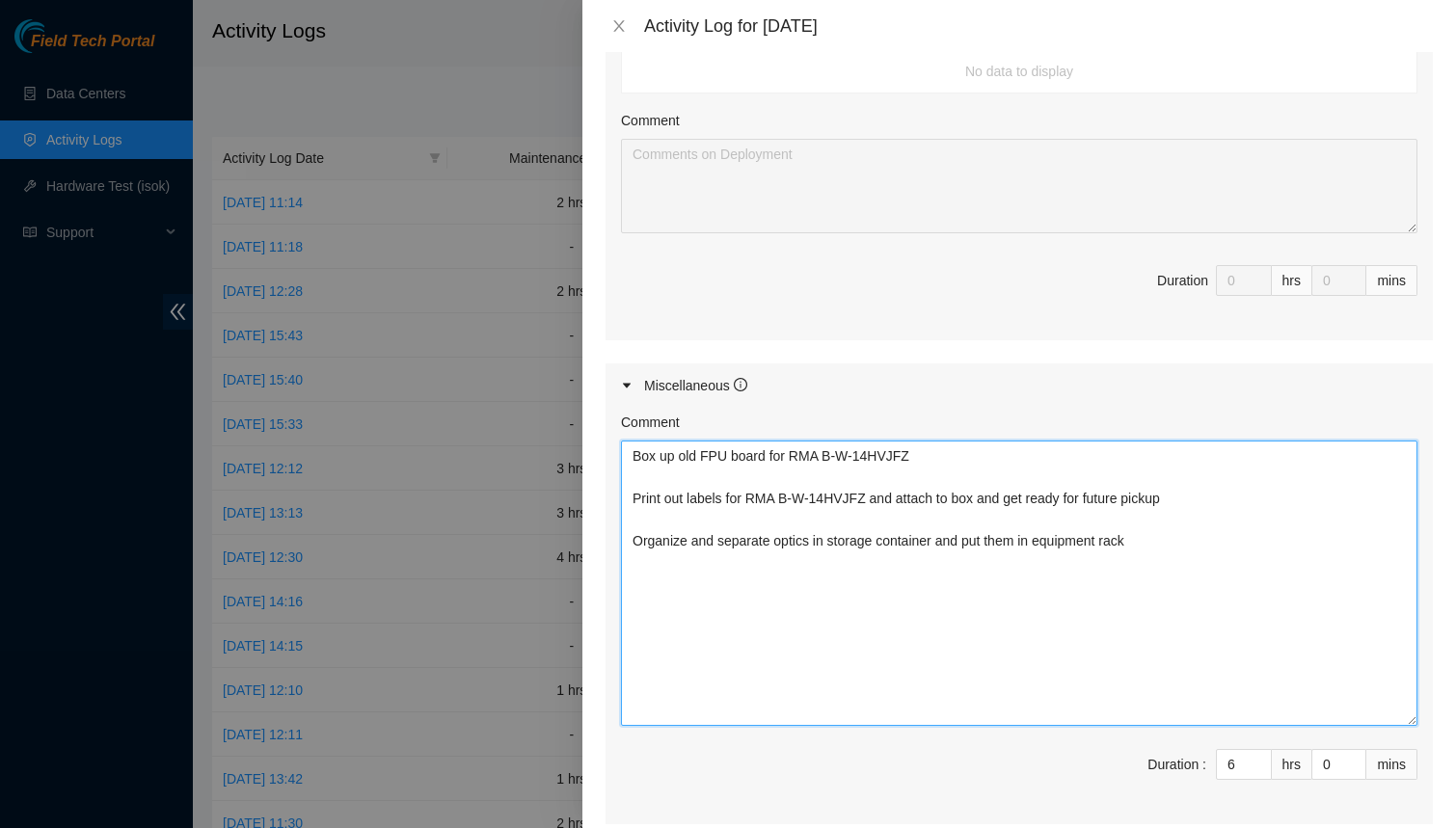
click at [1280, 630] on textarea "Box up old FPU board for RMA B-W-14HVJFZ Print out labels for RMA B-W-14HVJFZ a…" at bounding box center [1019, 583] width 796 height 285
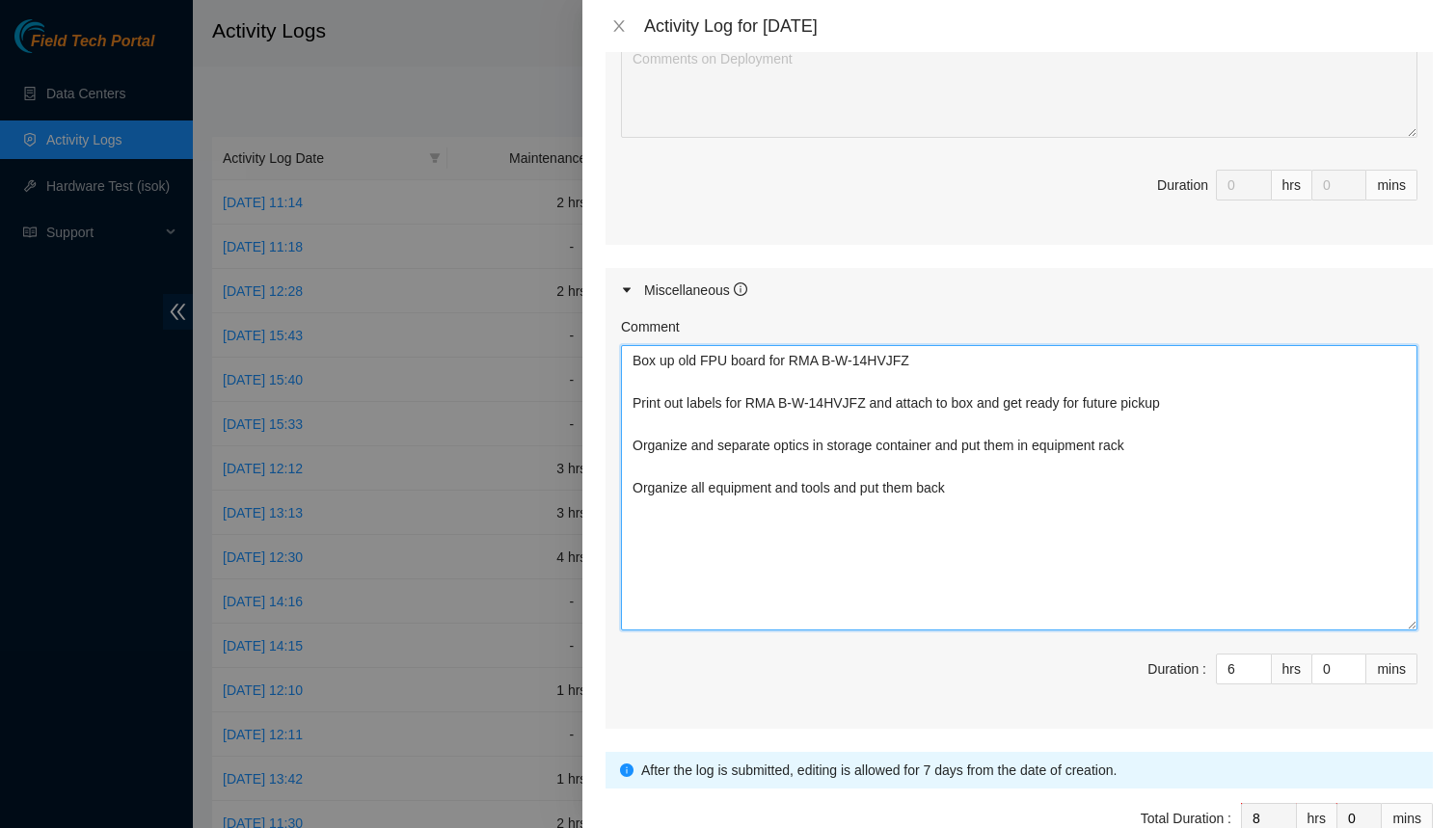
scroll to position [1149, 0]
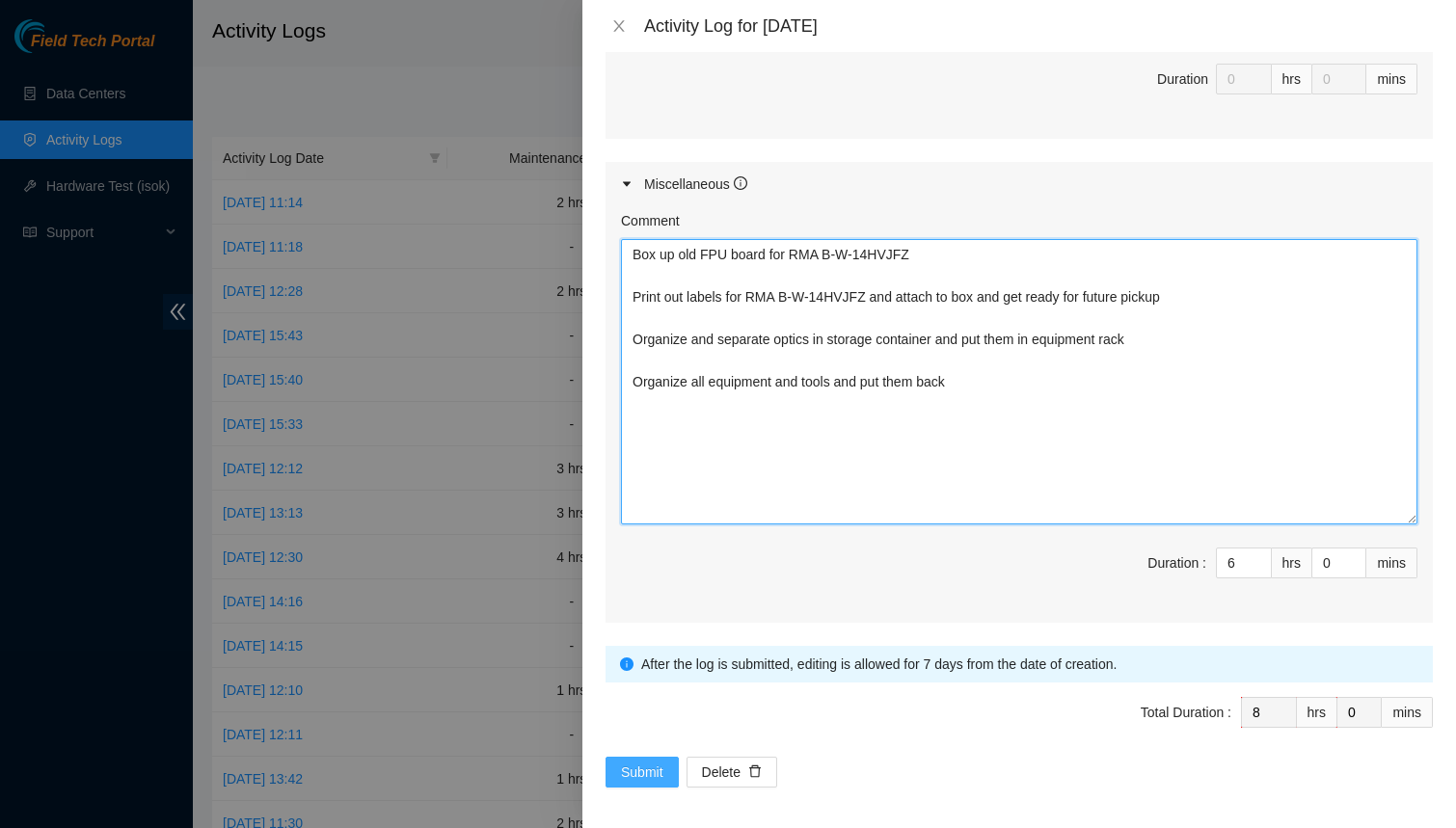
type textarea "Box up old FPU board for RMA B-W-14HVJFZ Print out labels for RMA B-W-14HVJFZ a…"
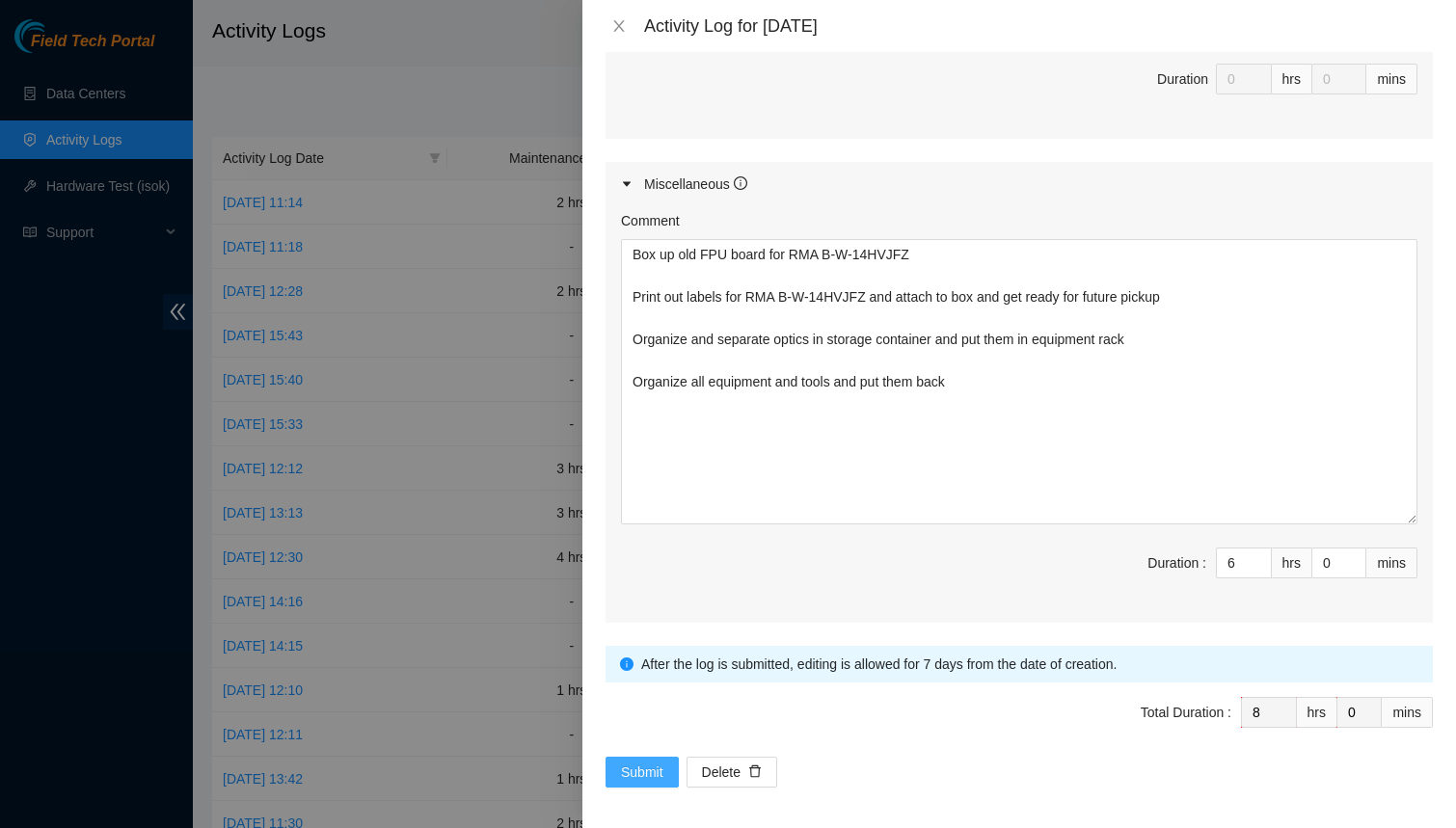
click at [624, 774] on span "Submit" at bounding box center [642, 772] width 43 height 21
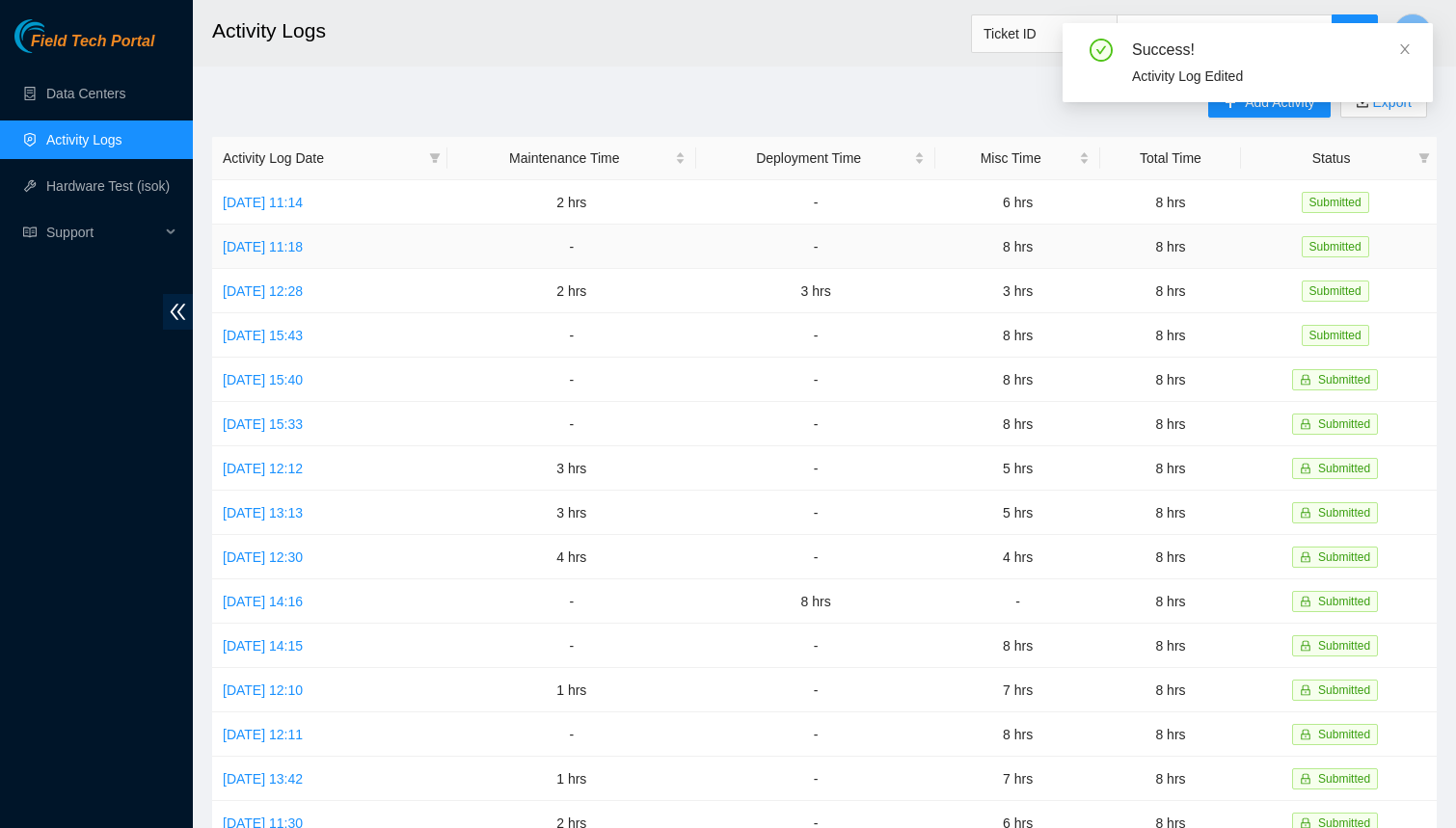
click at [307, 235] on td "[DATE] 11:18" at bounding box center [330, 247] width 236 height 45
click at [303, 244] on link "[DATE] 11:18" at bounding box center [262, 247] width 80 height 16
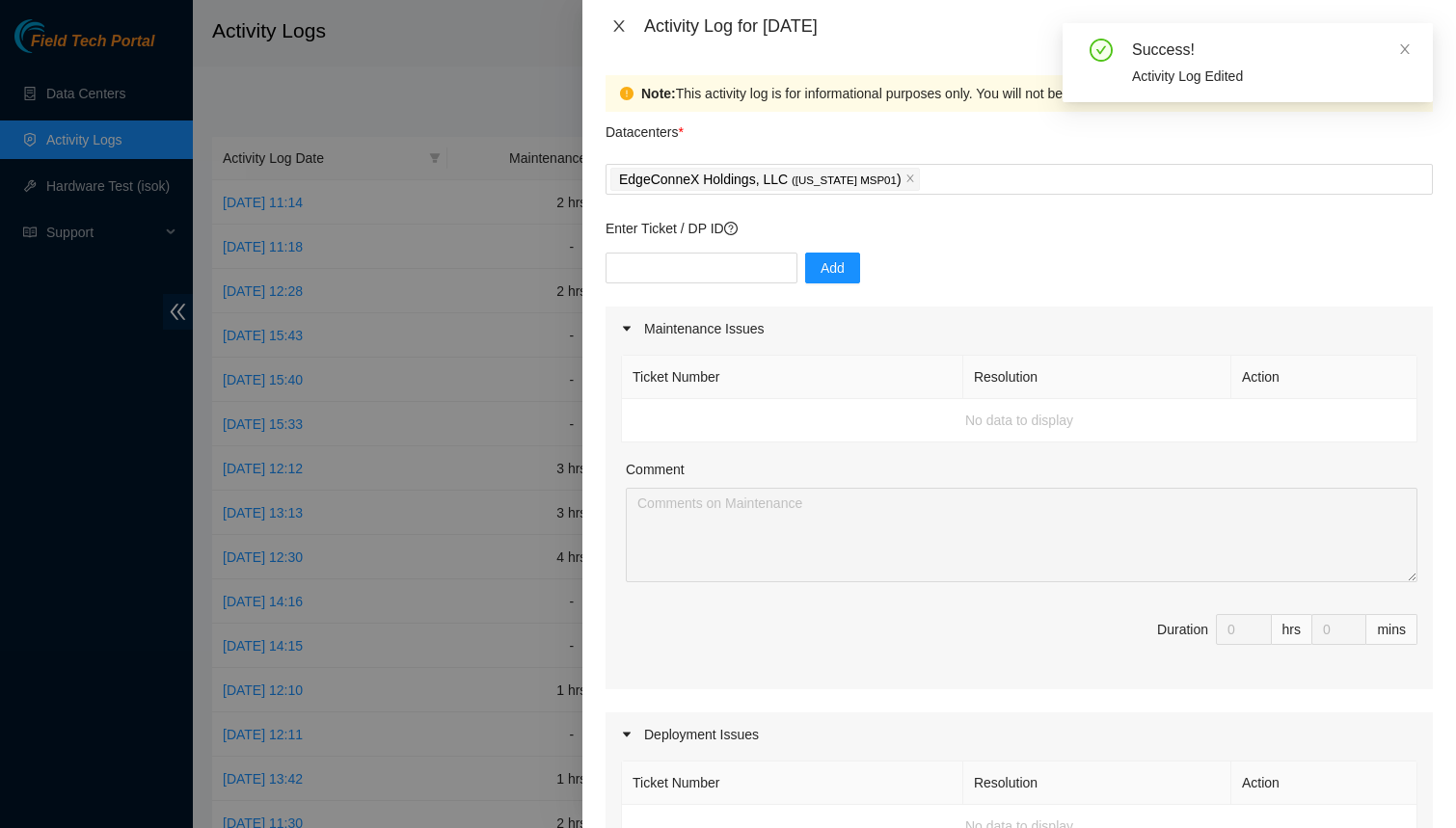
click at [611, 20] on icon "close" at bounding box center [619, 26] width 16 height 16
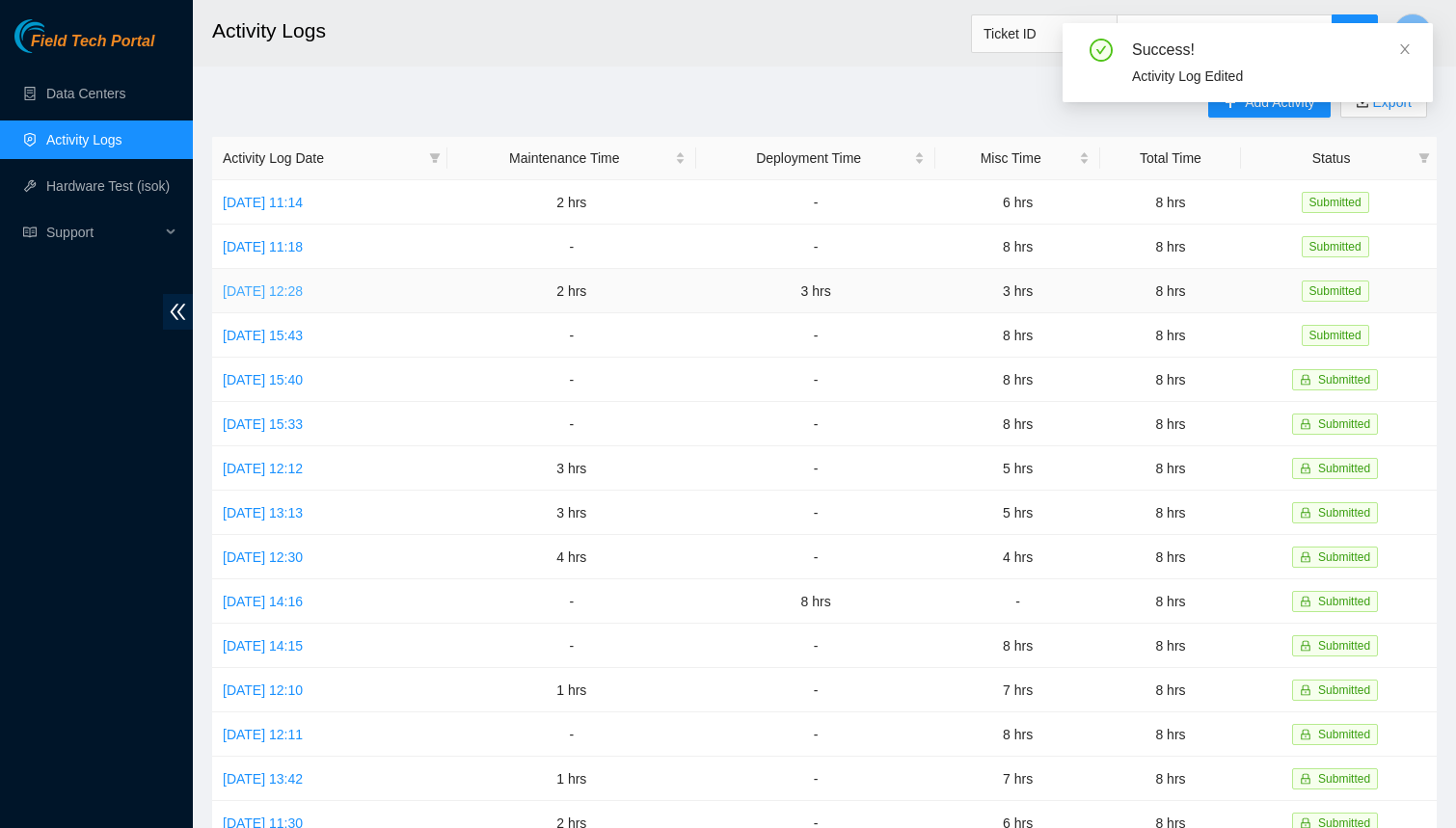
click at [303, 283] on link "[DATE] 12:28" at bounding box center [262, 291] width 80 height 16
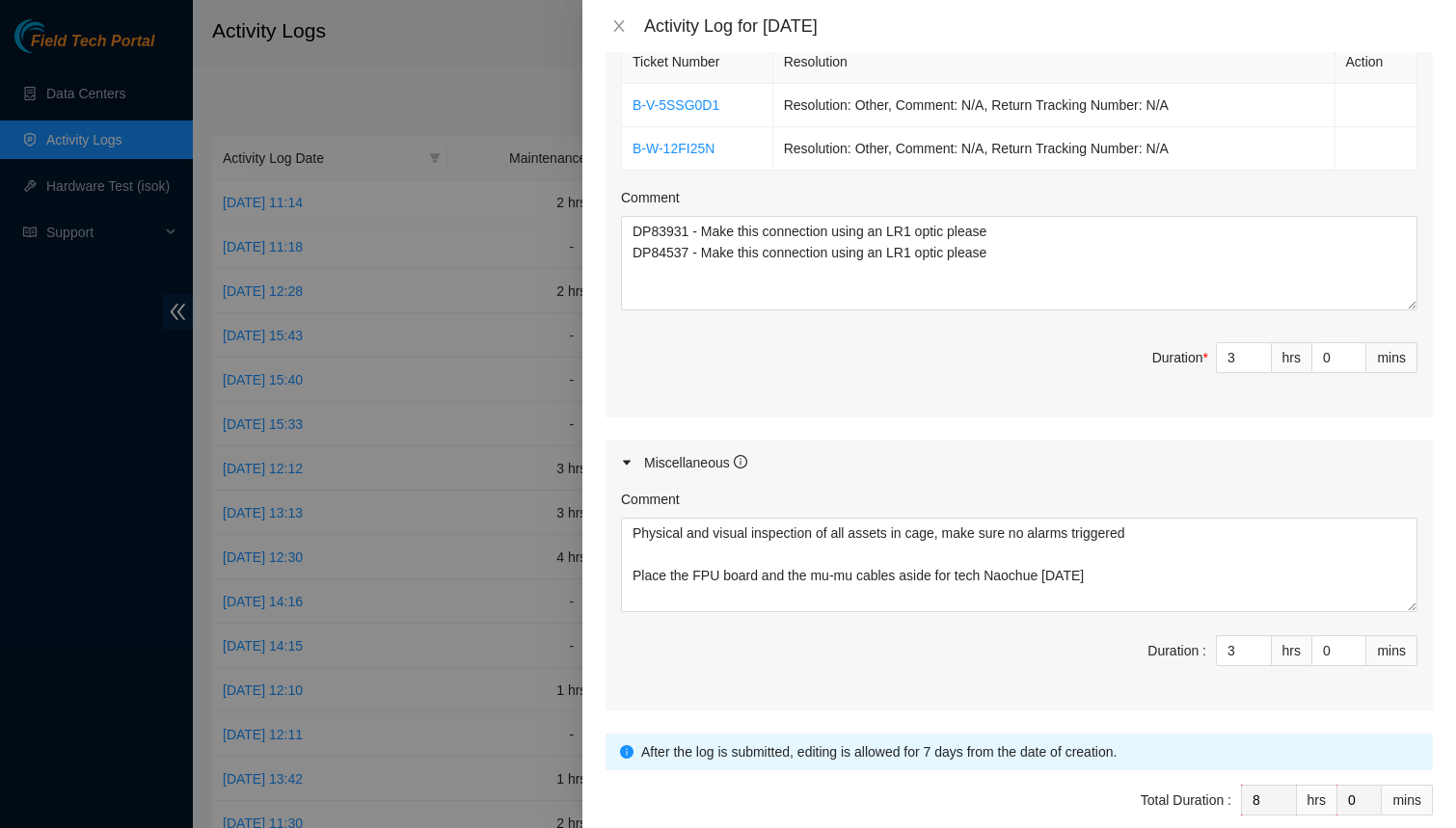
scroll to position [974, 0]
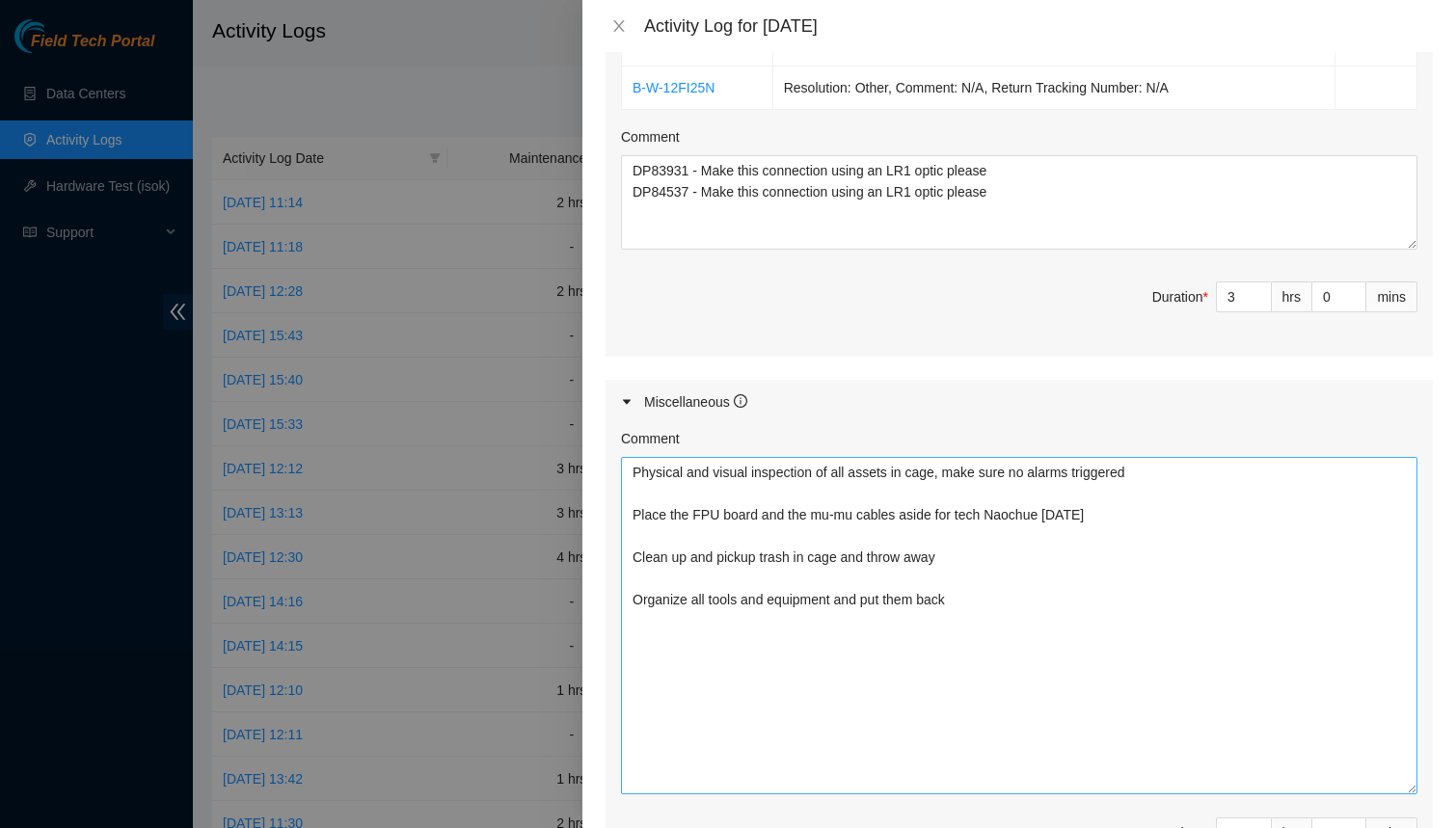
drag, startPoint x: 1404, startPoint y: 537, endPoint x: 1404, endPoint y: 783, distance: 246.0
click at [1404, 783] on textarea "Physical and visual inspection of all assets in cage, make sure no alarms trigg…" at bounding box center [1019, 625] width 796 height 338
click at [620, 27] on icon "close" at bounding box center [619, 26] width 16 height 16
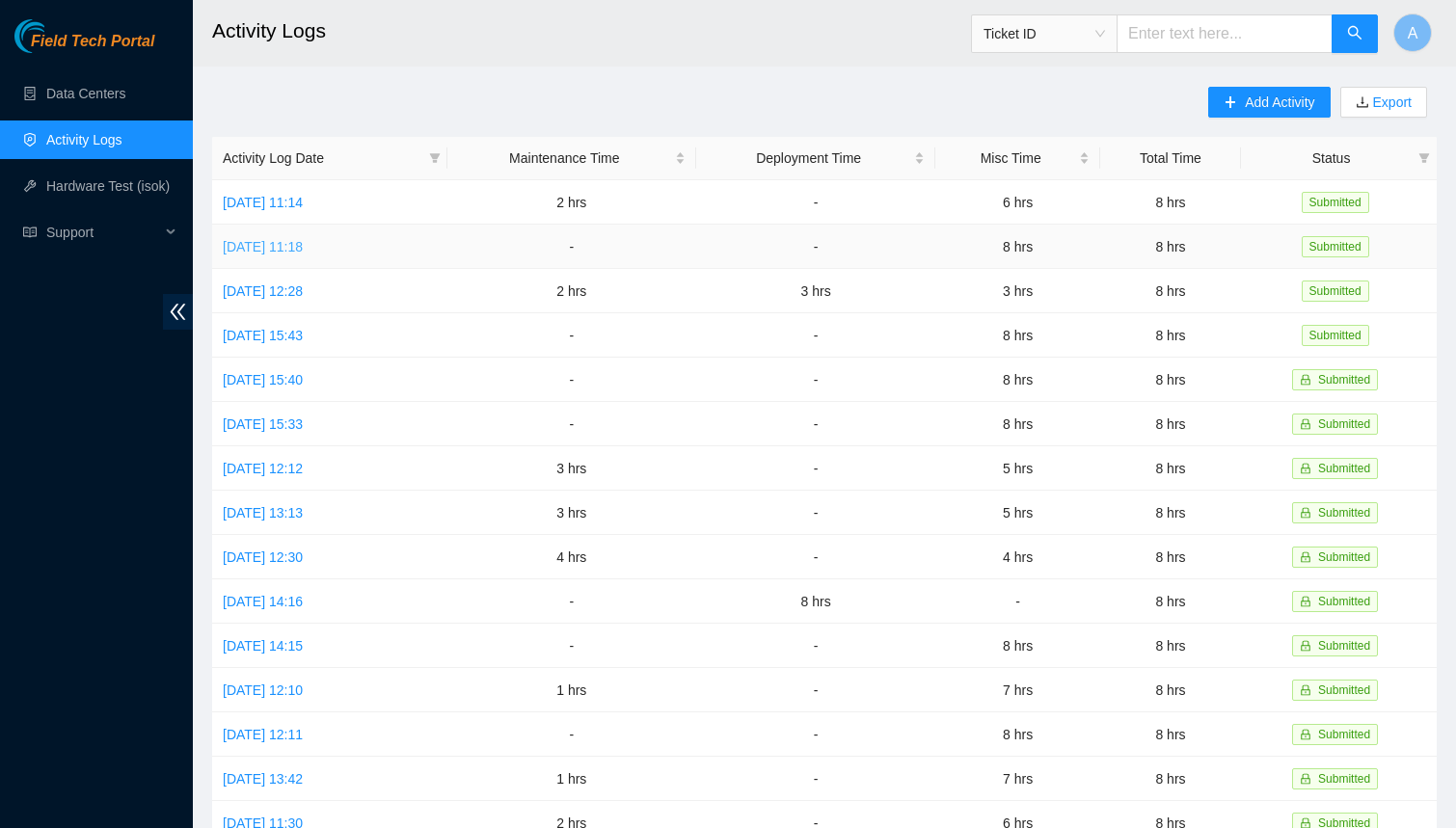
click at [303, 248] on link "[DATE] 11:18" at bounding box center [262, 247] width 80 height 16
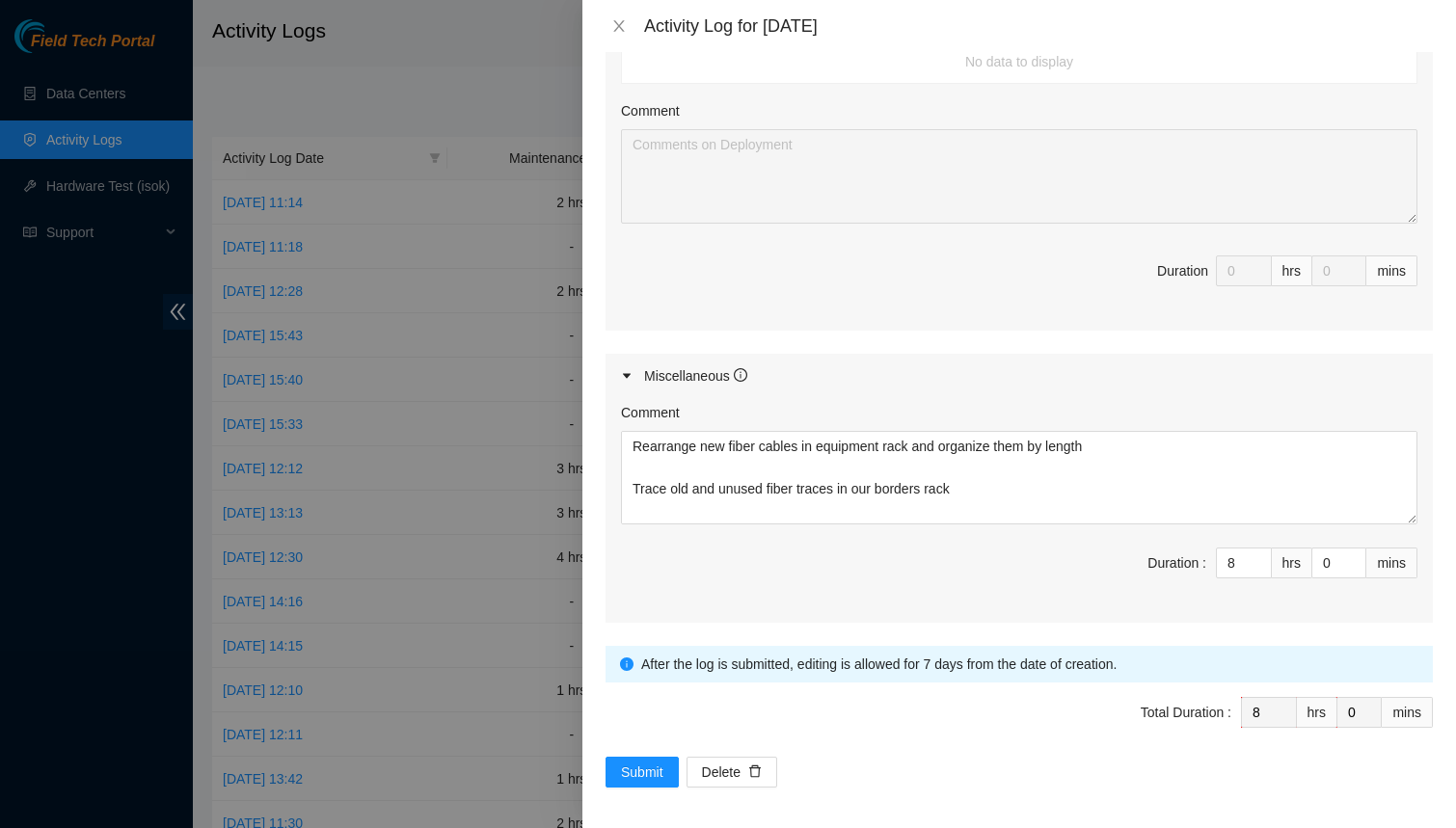
scroll to position [765, 0]
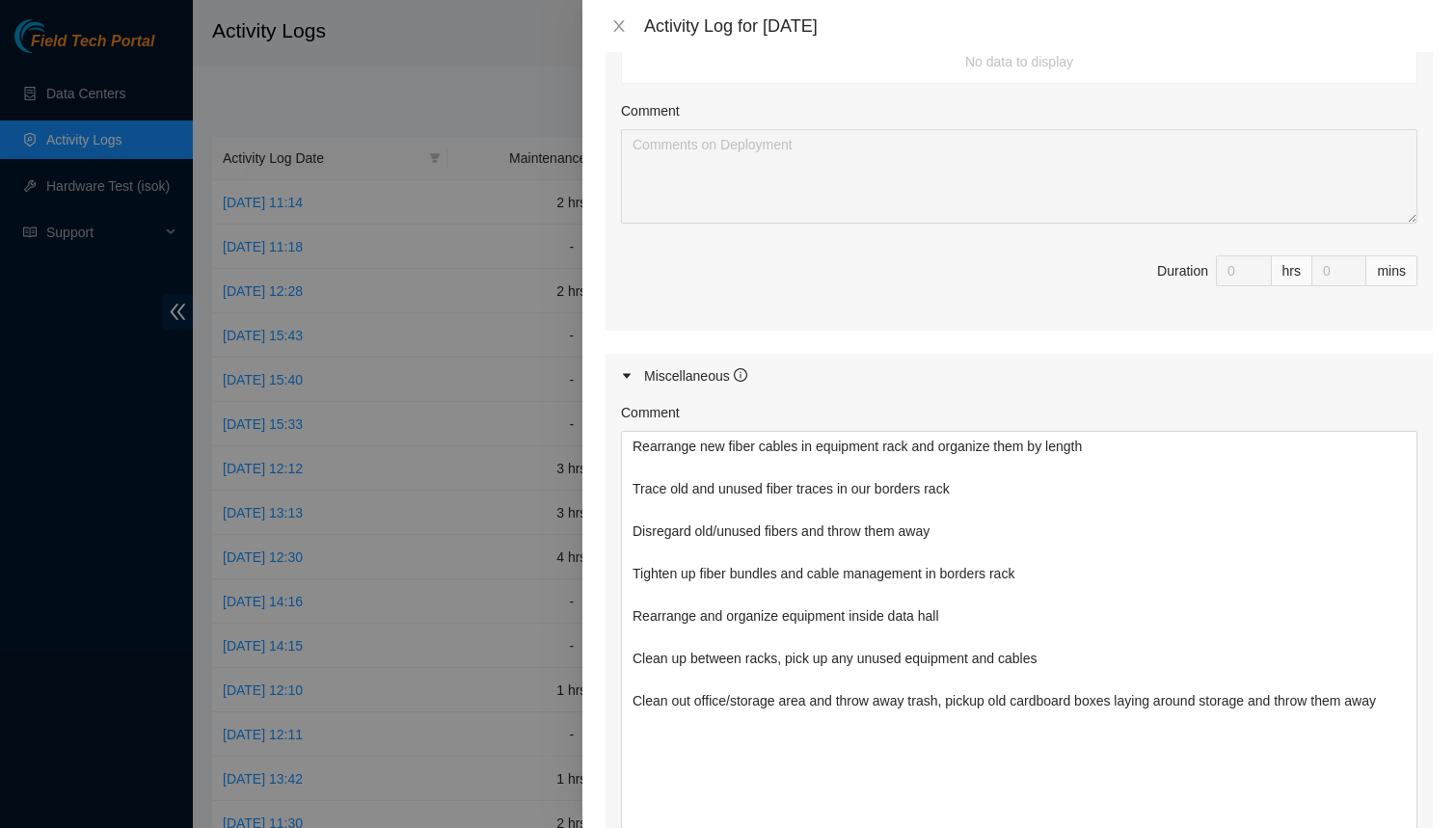
drag, startPoint x: 1408, startPoint y: 515, endPoint x: 1376, endPoint y: 903, distance: 389.3
click at [1376, 827] on html "Field Tech Portal Data Centers Activity Logs Hardware Test (isok) Support Activ…" at bounding box center [728, 414] width 1456 height 828
click at [612, 20] on icon "close" at bounding box center [619, 26] width 16 height 16
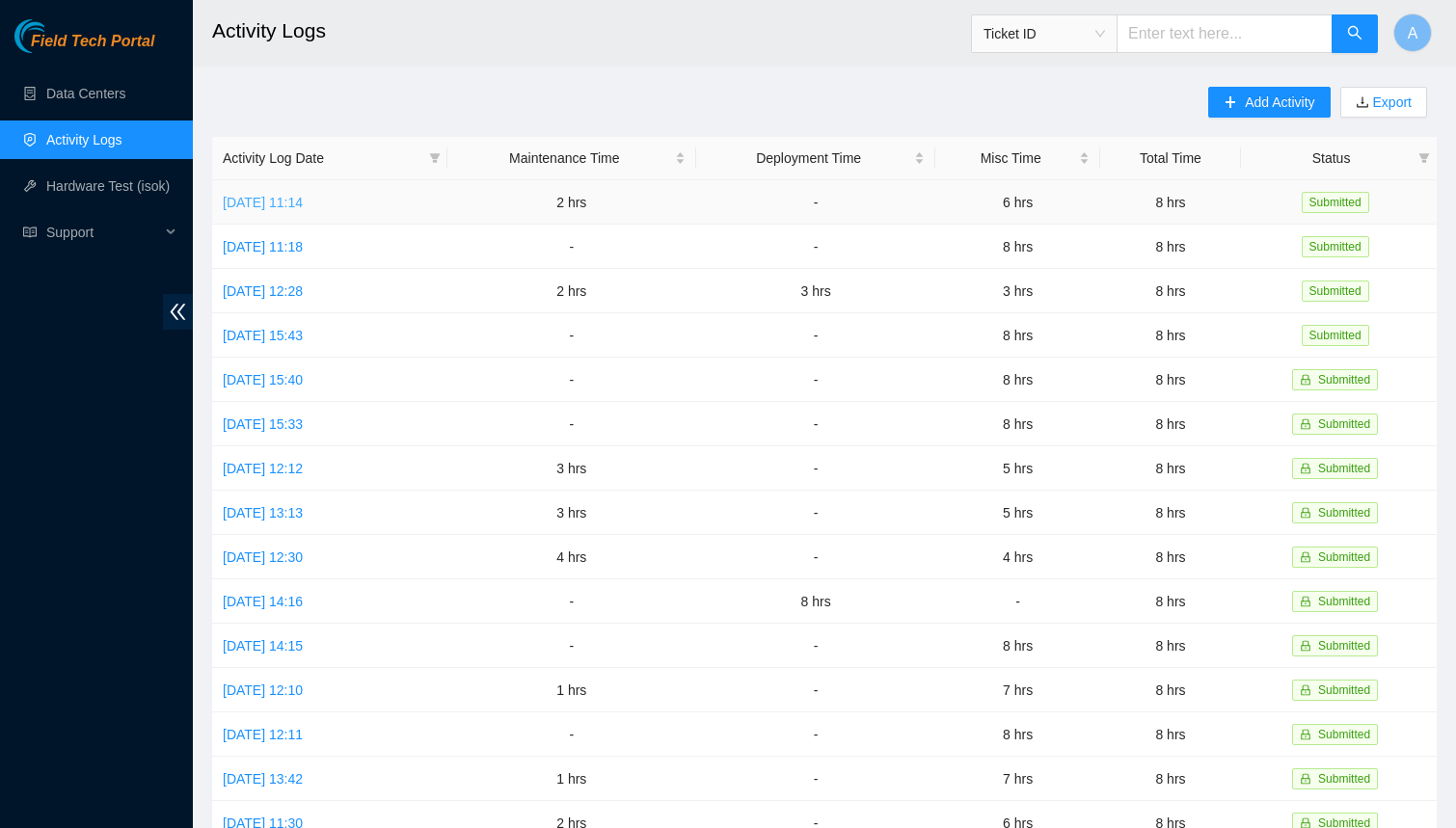
click at [277, 205] on link "[DATE] 11:14" at bounding box center [262, 203] width 80 height 16
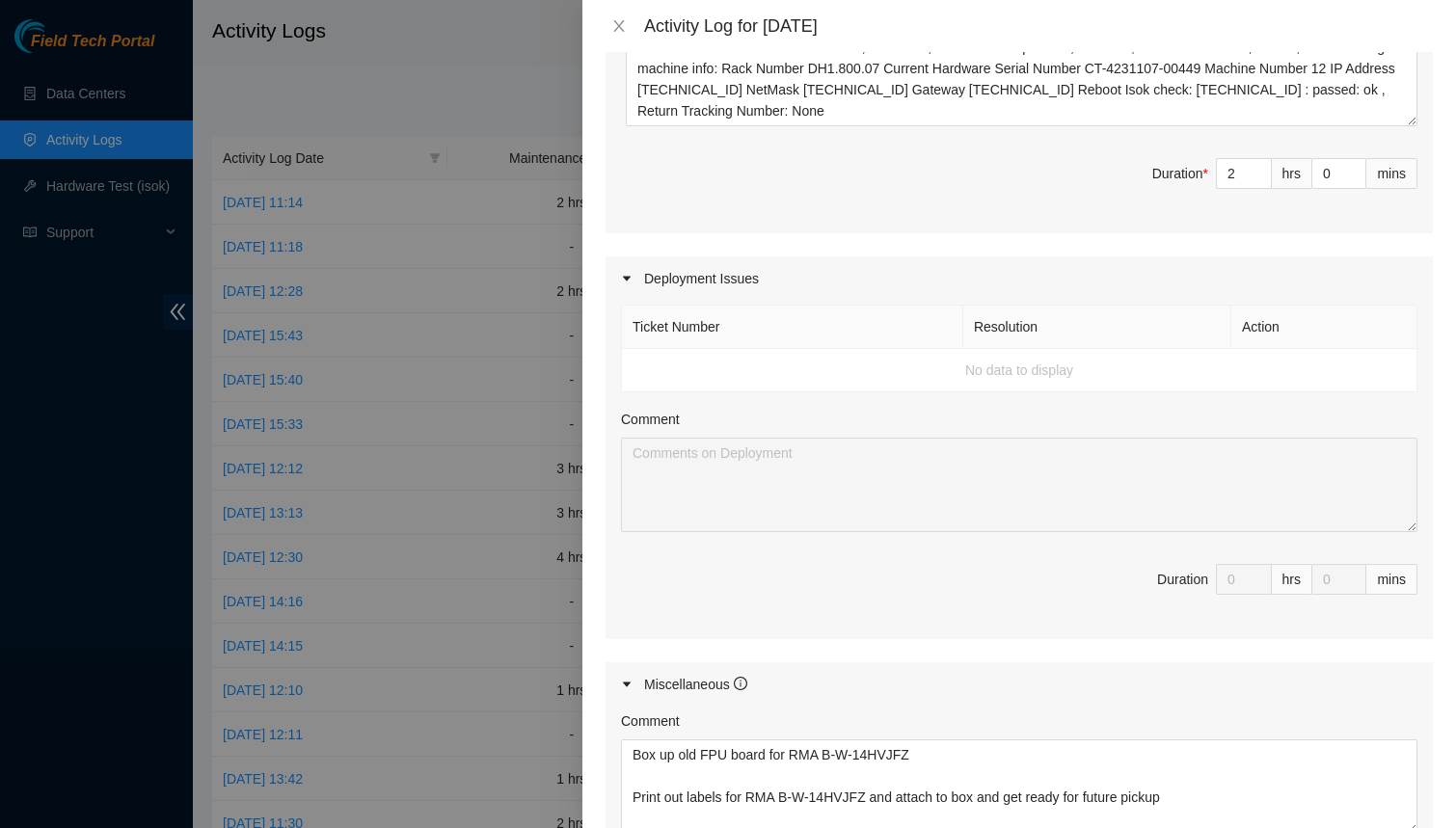
scroll to position [811, 0]
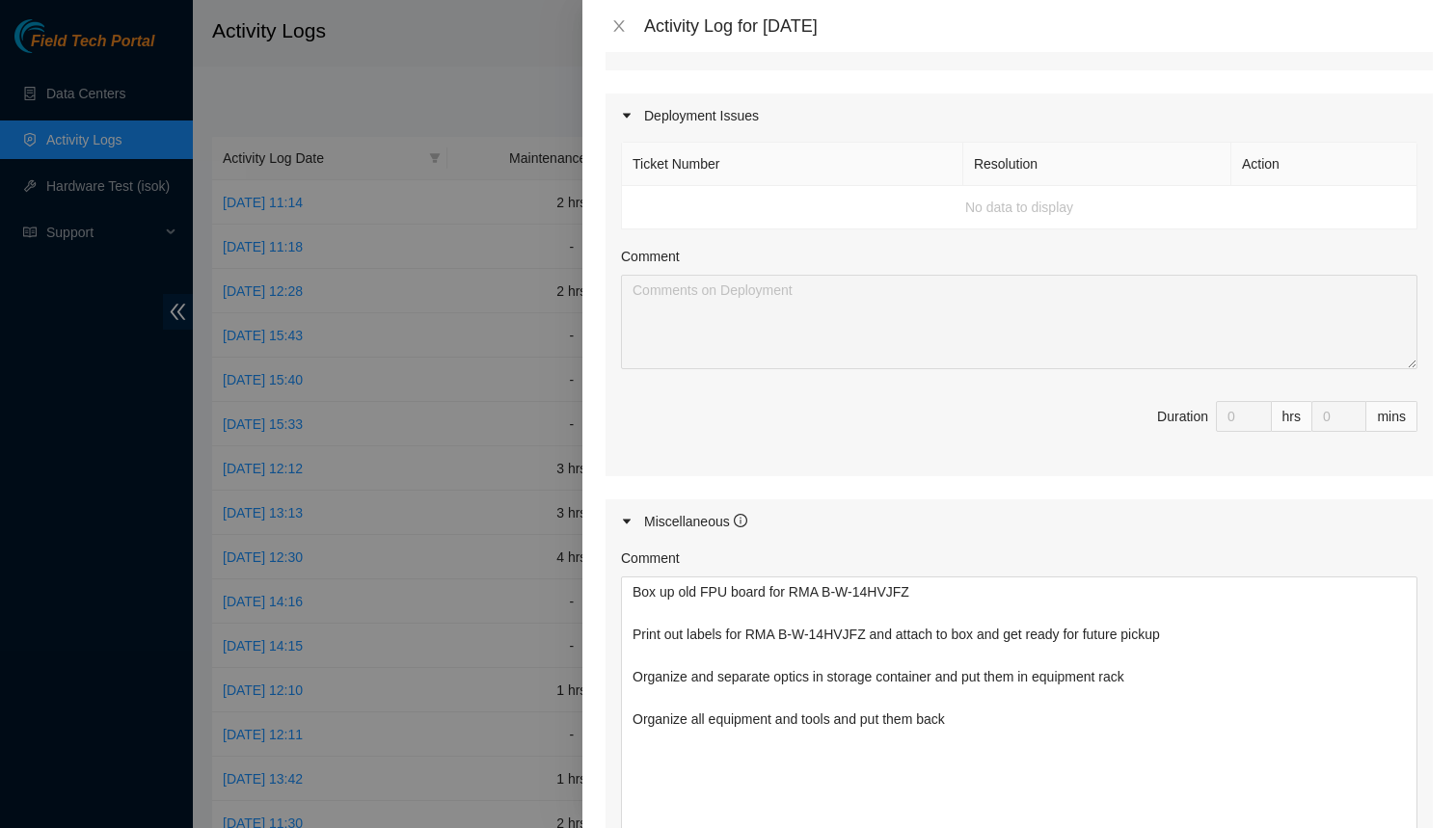
drag, startPoint x: 1410, startPoint y: 662, endPoint x: 1397, endPoint y: 850, distance: 188.4
click at [1397, 827] on html "Field Tech Portal Data Centers Activity Logs Hardware Test (isok) Support Activ…" at bounding box center [728, 414] width 1456 height 828
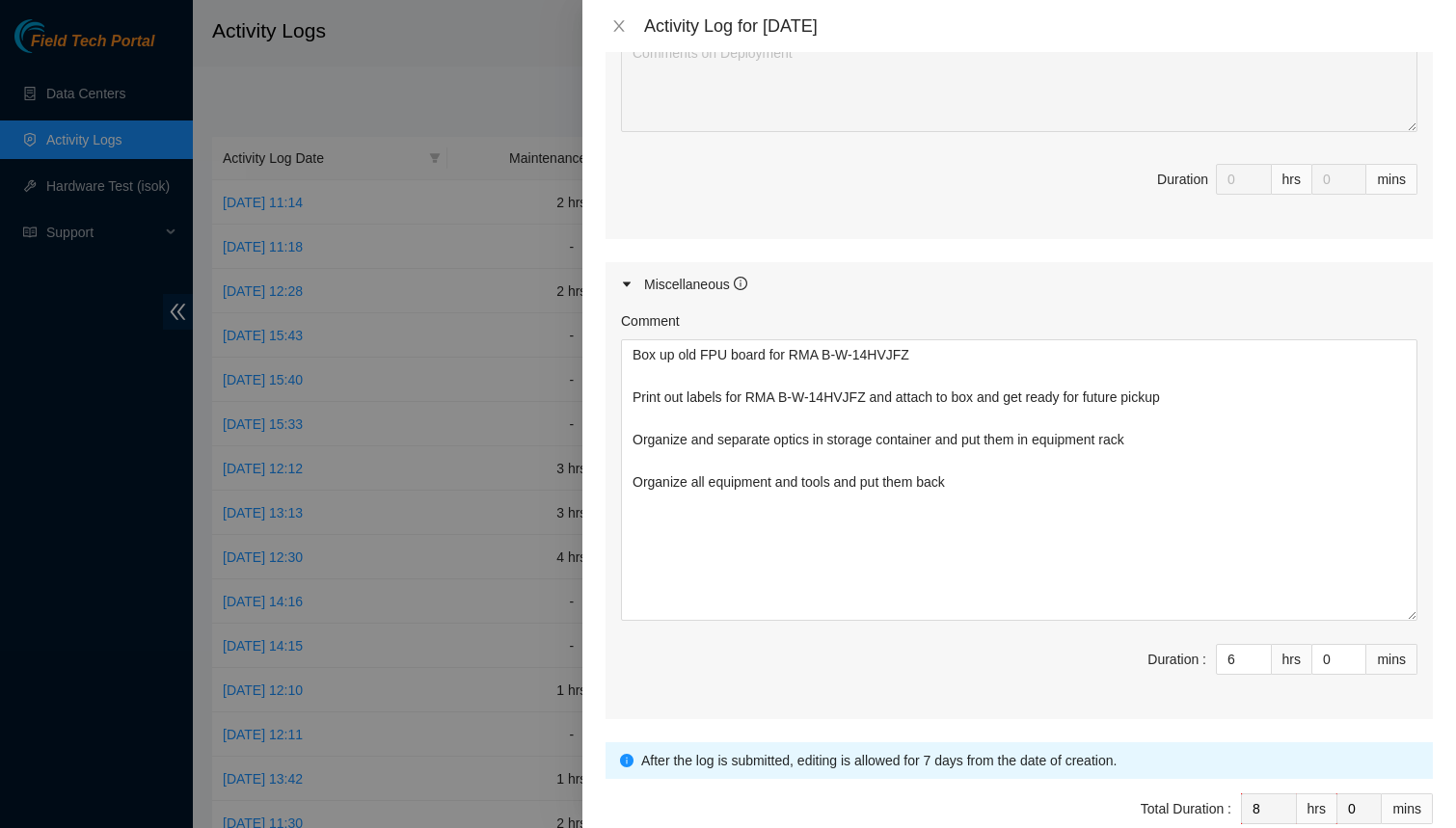
scroll to position [1074, 0]
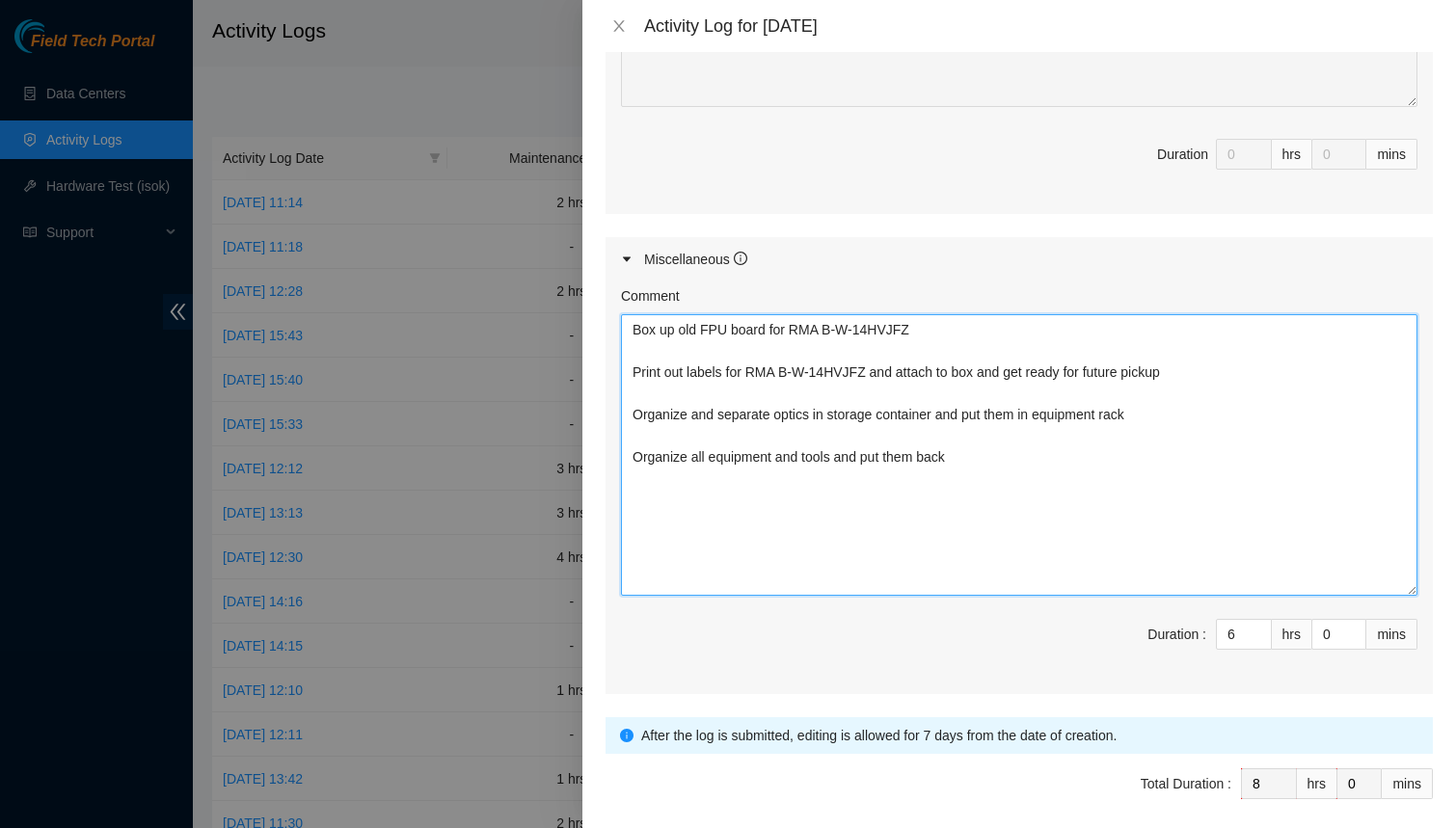
click at [1227, 384] on textarea "Box up old FPU board for RMA B-W-14HVJFZ Print out labels for RMA B-W-14HVJFZ a…" at bounding box center [1019, 455] width 796 height 281
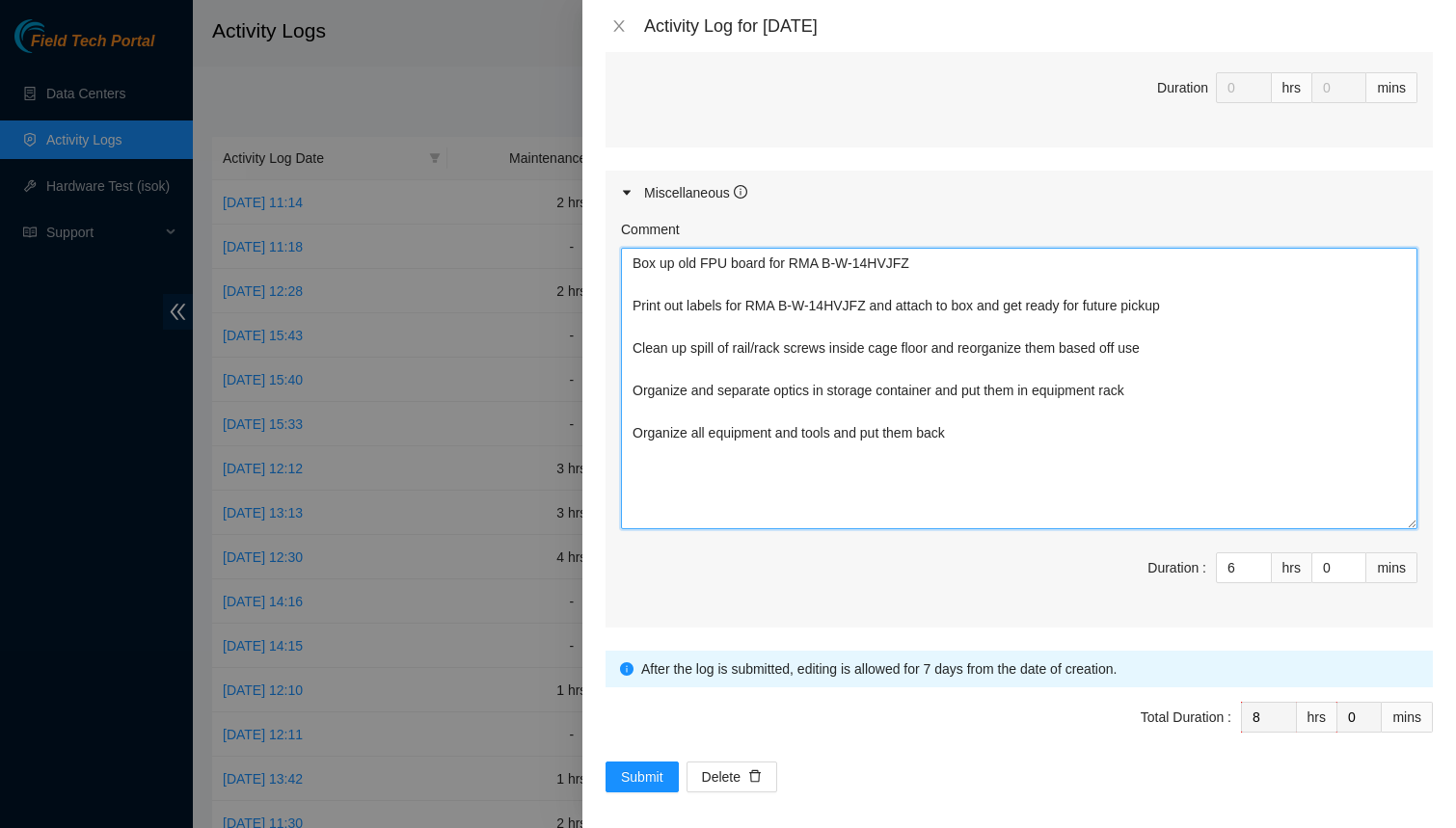
scroll to position [1144, 0]
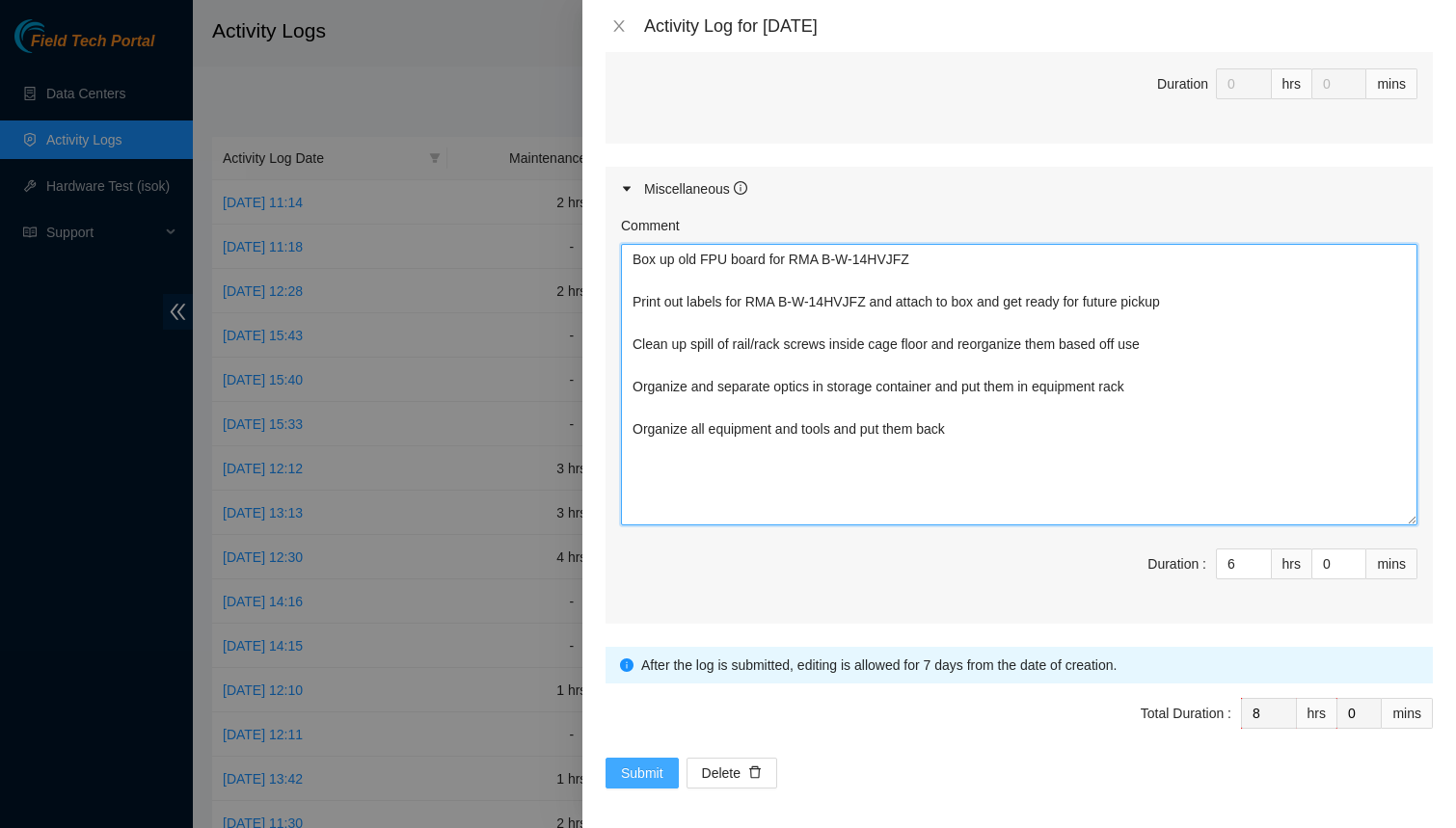
type textarea "Box up old FPU board for RMA B-W-14HVJFZ Print out labels for RMA B-W-14HVJFZ a…"
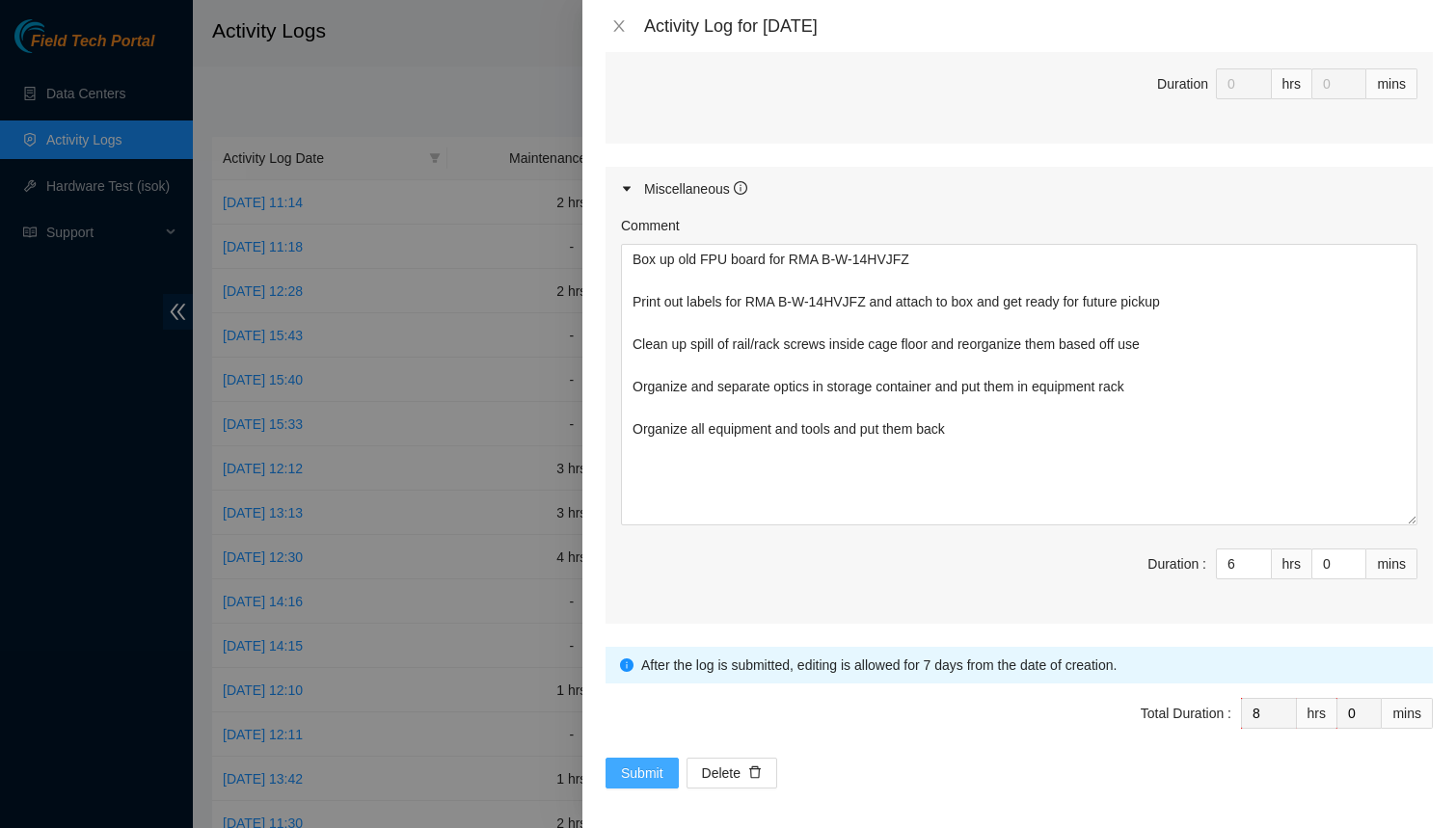
click at [644, 765] on span "Submit" at bounding box center [642, 773] width 43 height 21
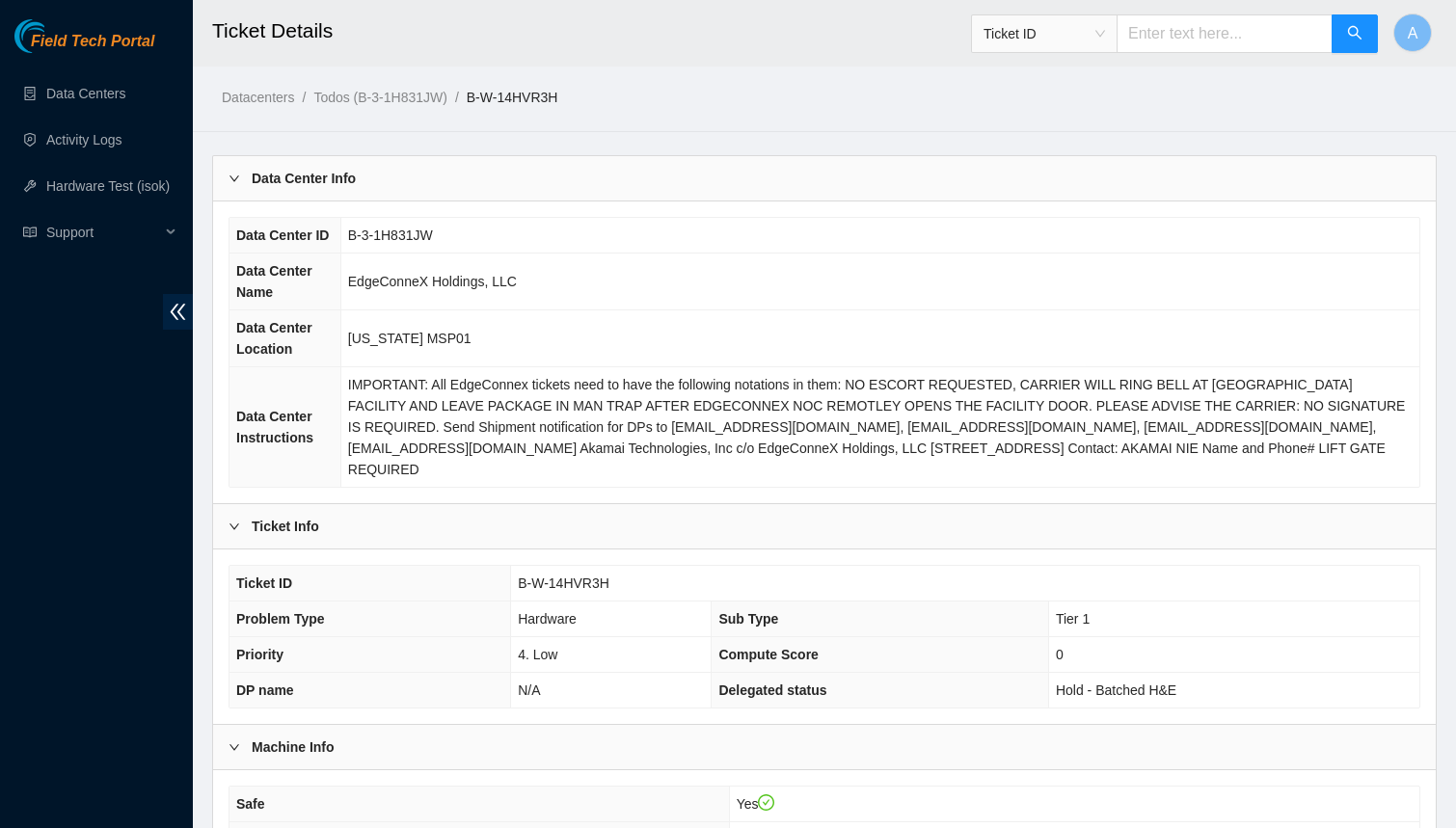
scroll to position [468, 0]
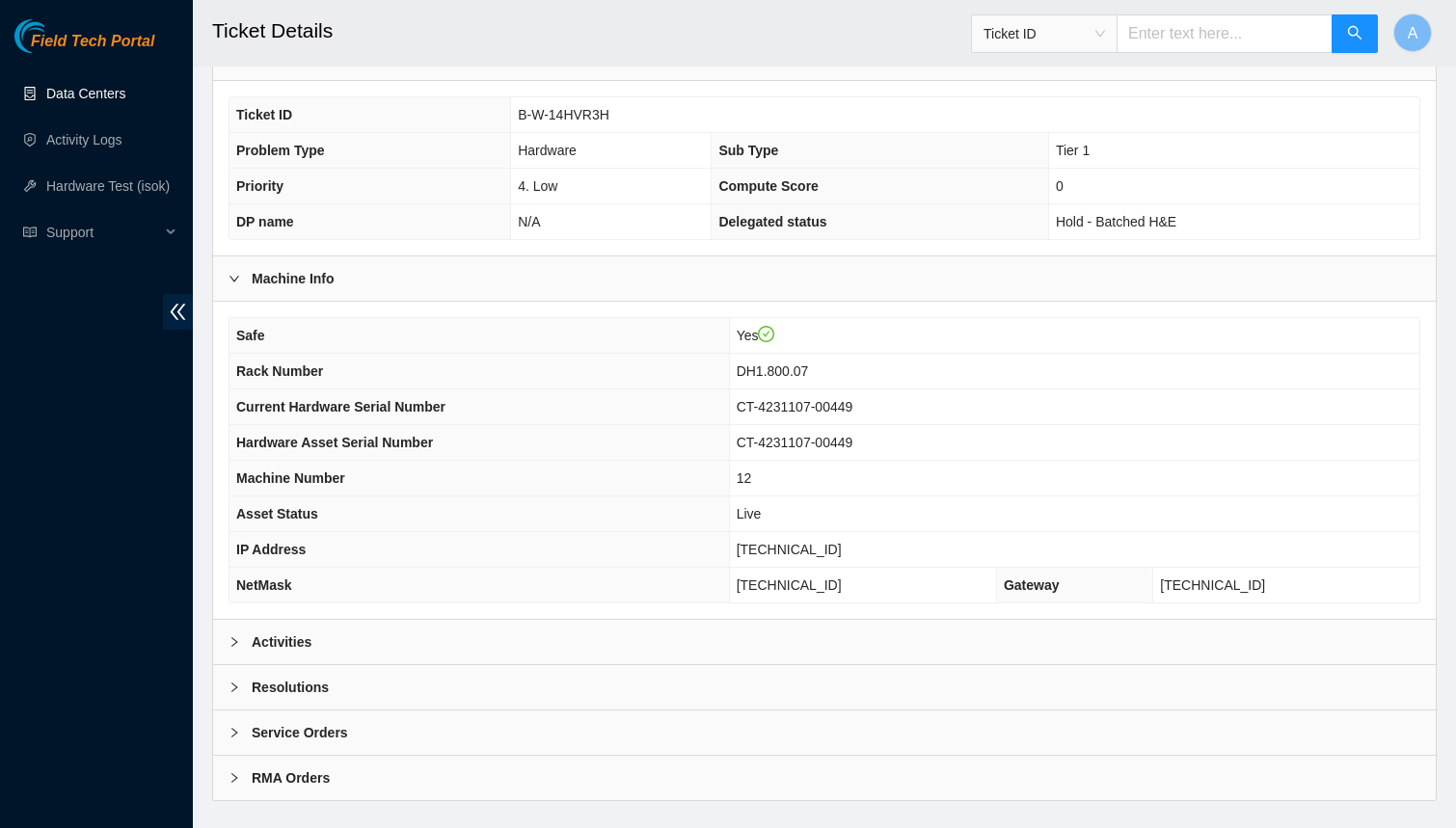
click at [102, 96] on link "Data Centers" at bounding box center [86, 94] width 79 height 16
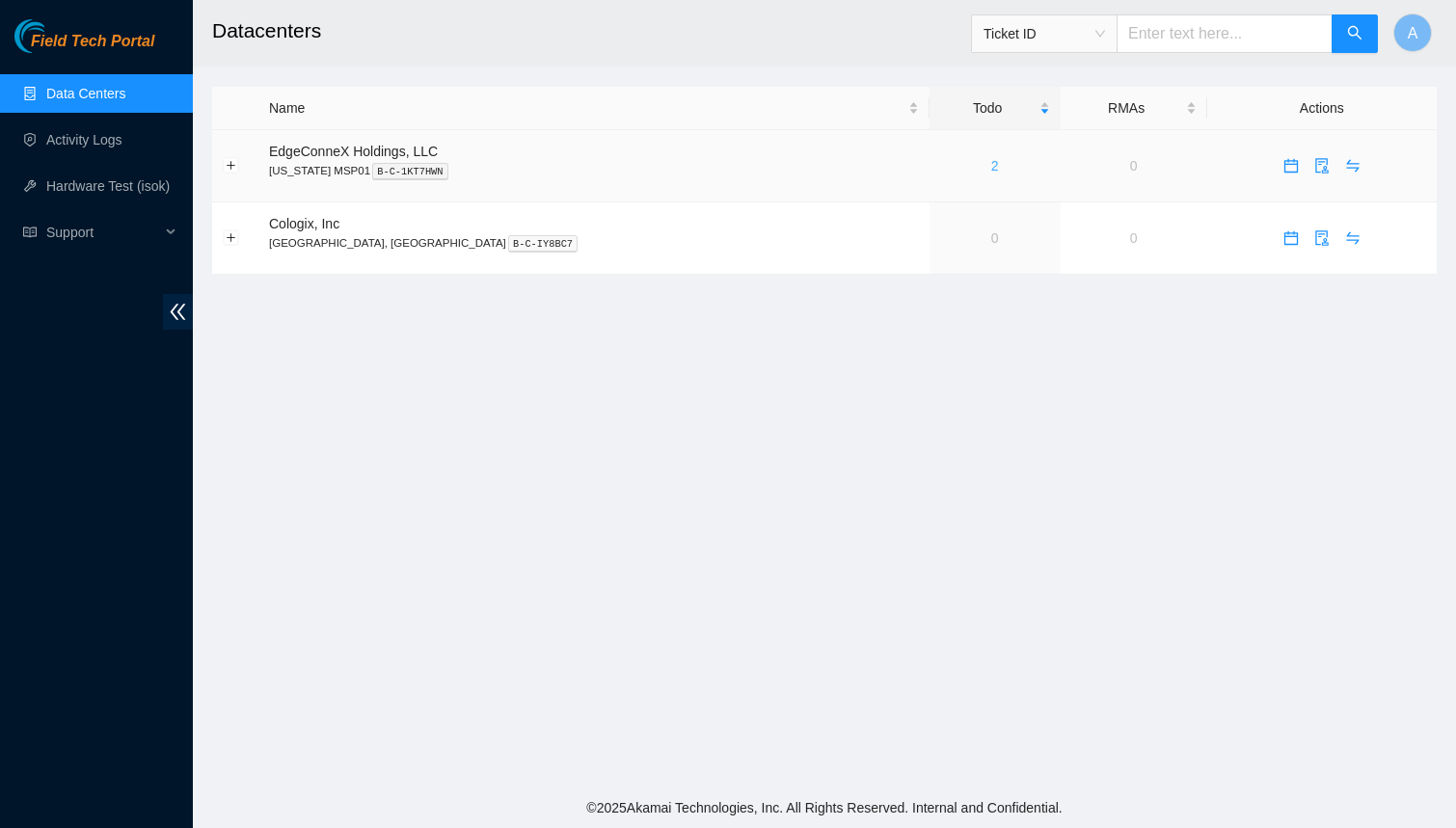
click at [991, 164] on link "2" at bounding box center [995, 166] width 8 height 16
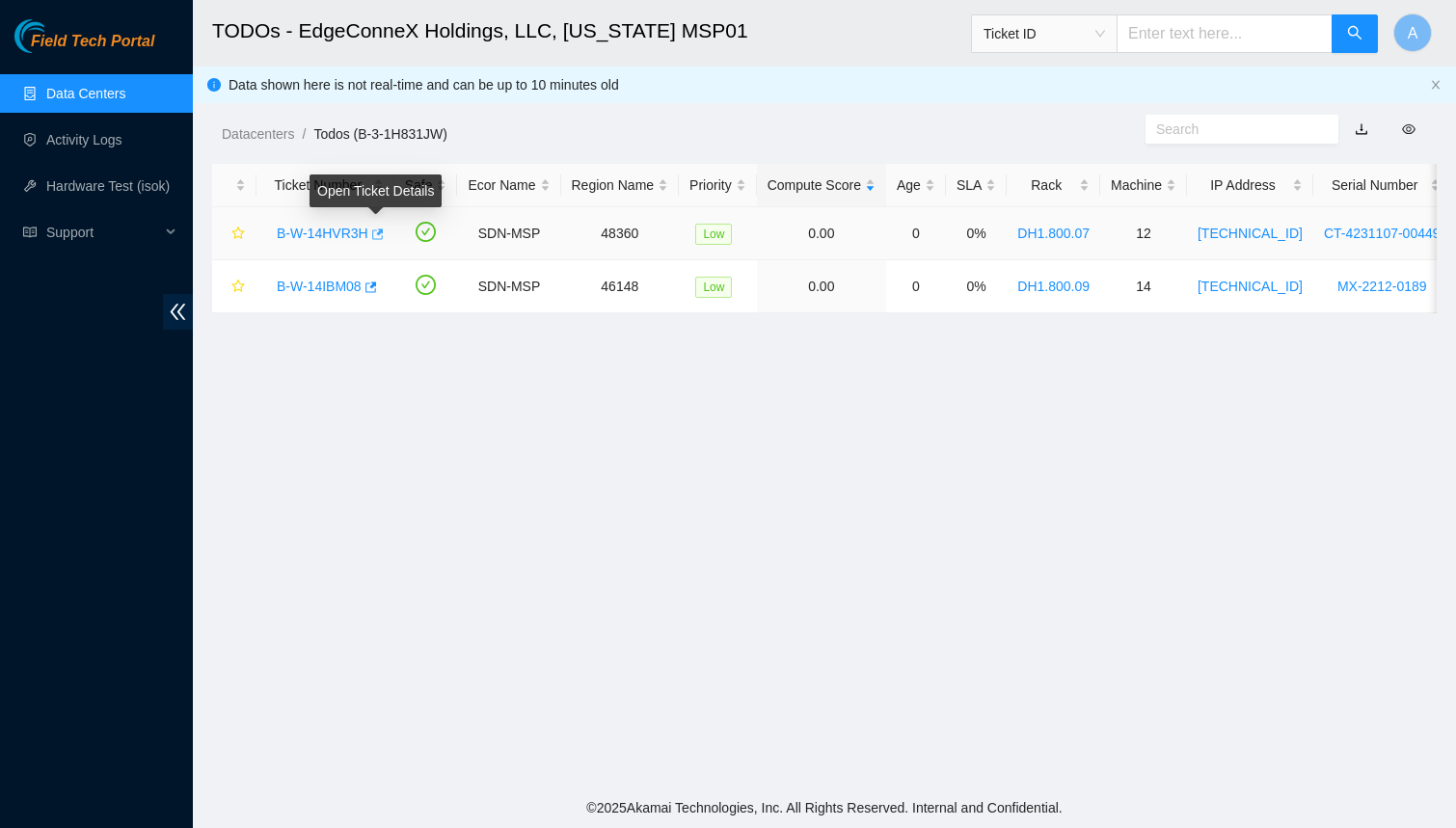
click at [383, 235] on icon "button" at bounding box center [376, 235] width 14 height 14
click at [376, 286] on icon "button" at bounding box center [369, 287] width 14 height 14
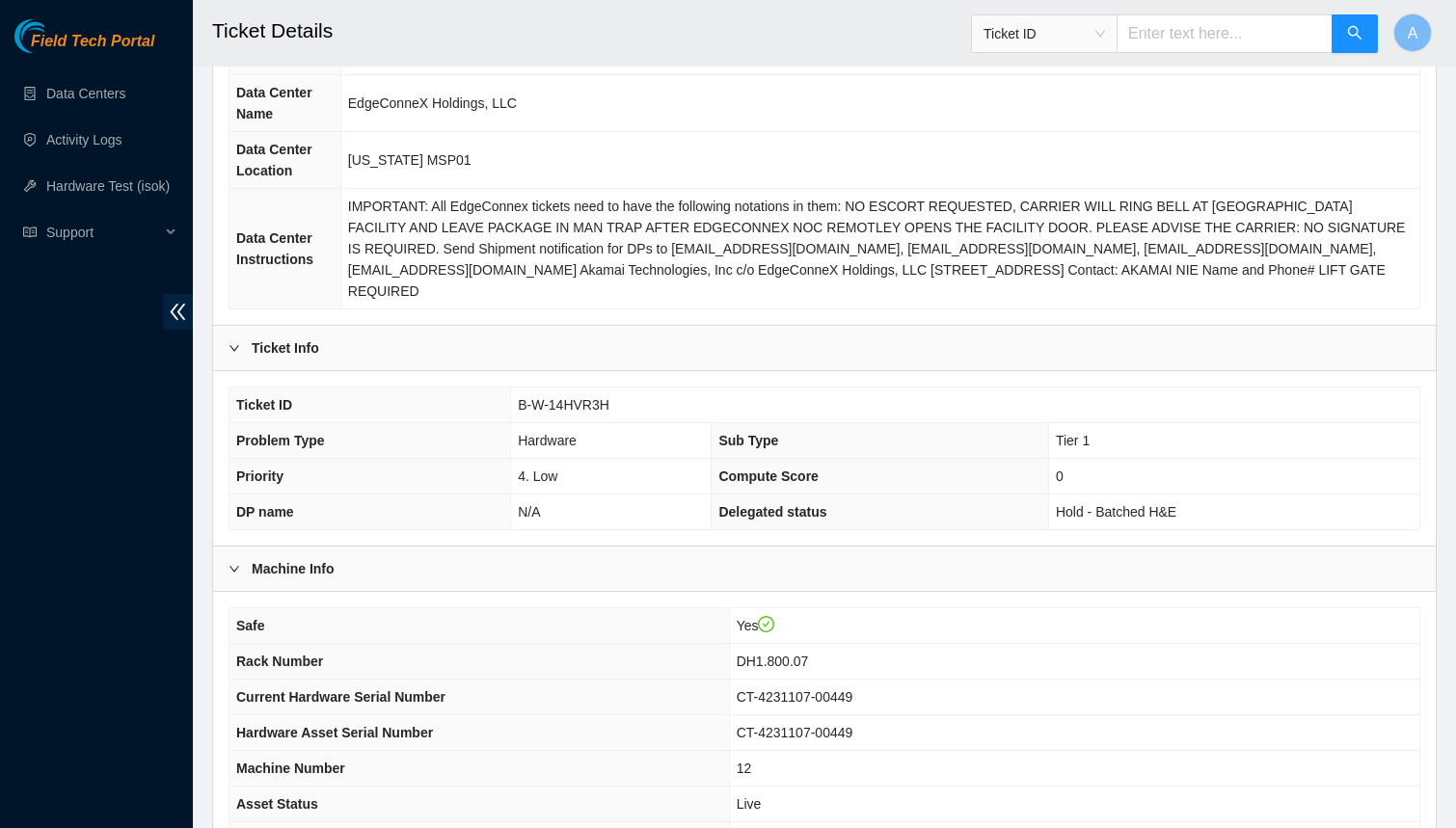
scroll to position [403, 0]
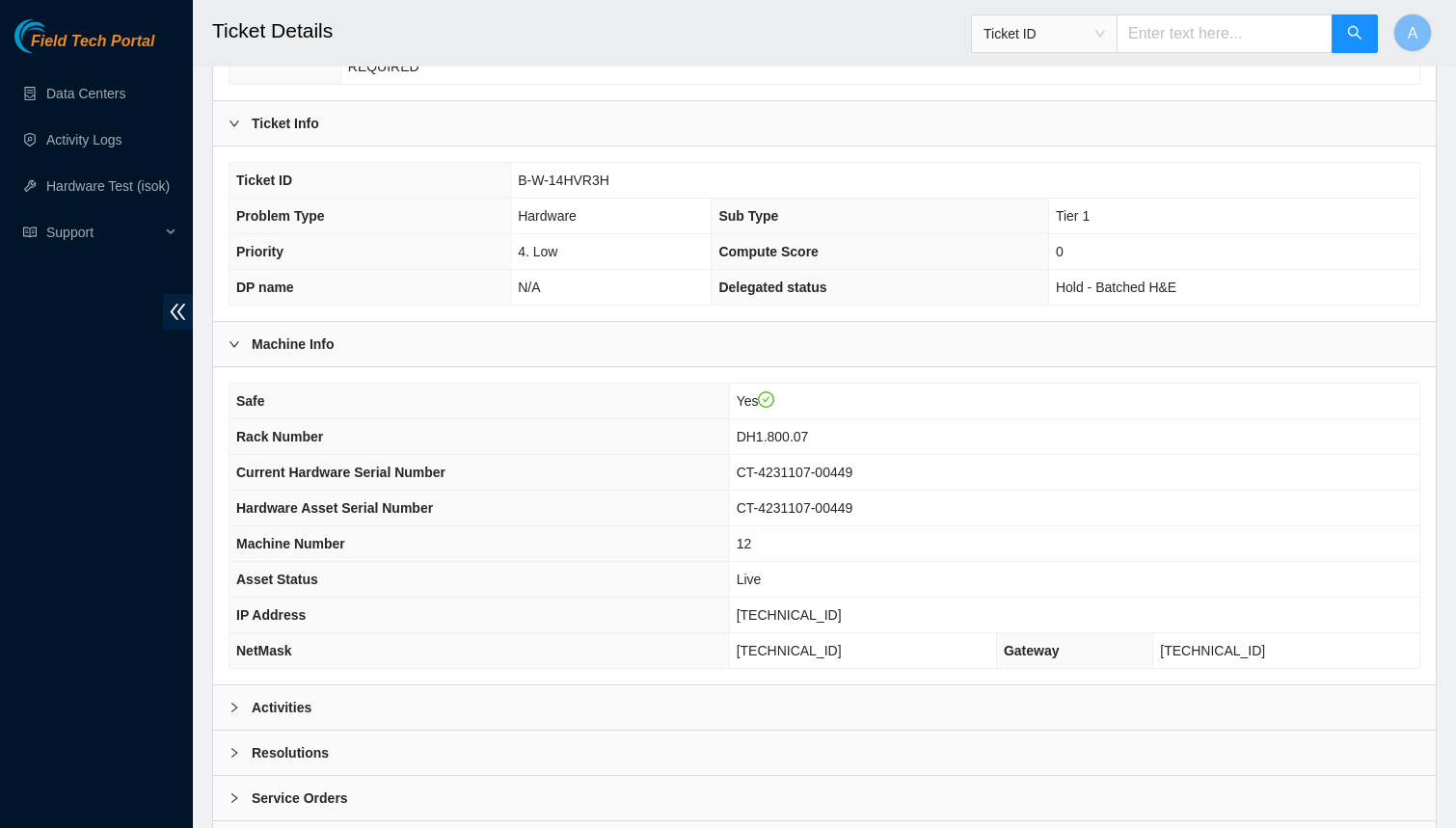
click at [785, 607] on span "23.32.237.77" at bounding box center [789, 615] width 105 height 16
copy span "23.32.237.77"
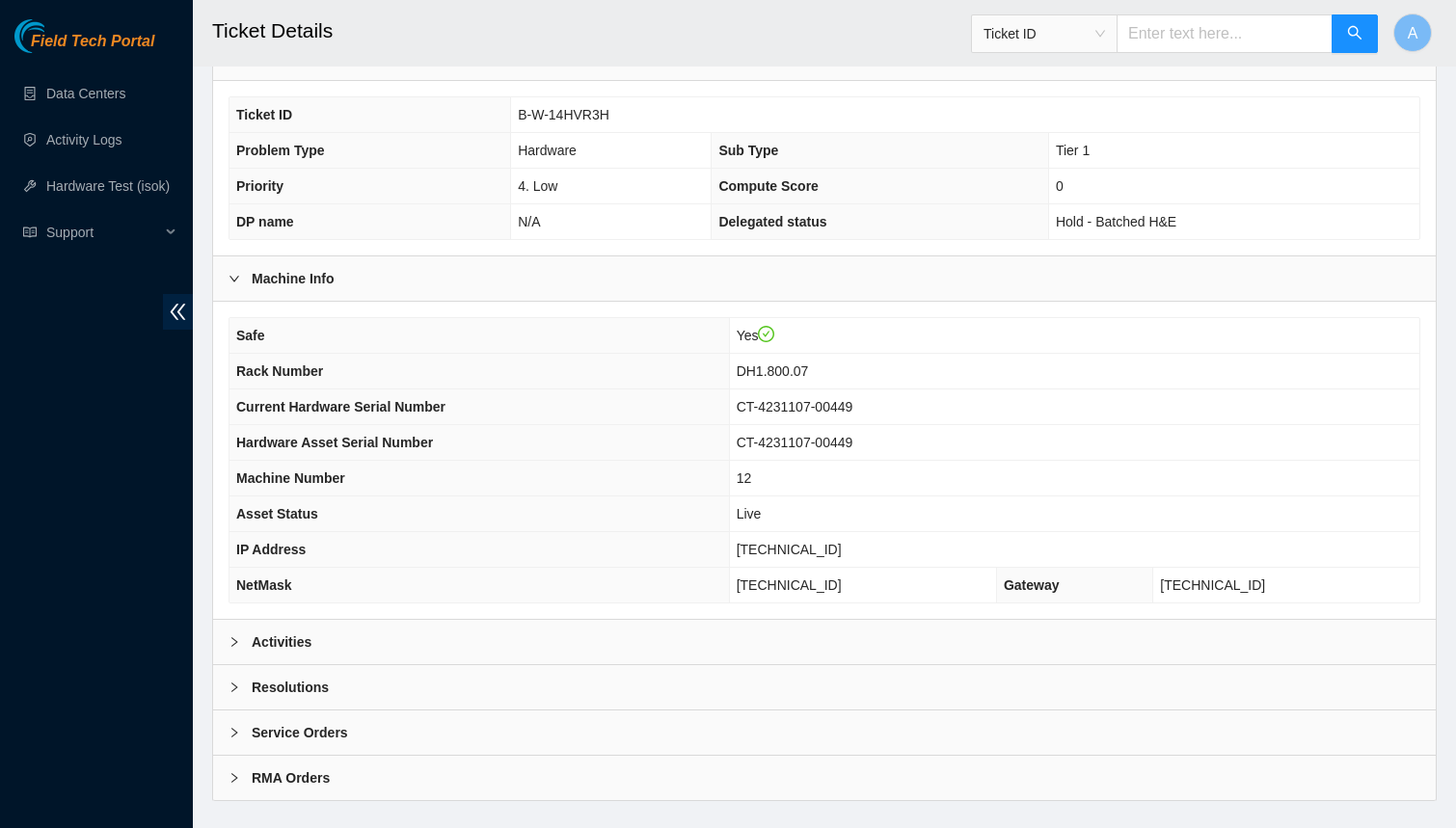
click at [320, 676] on b "Resolutions" at bounding box center [290, 686] width 77 height 21
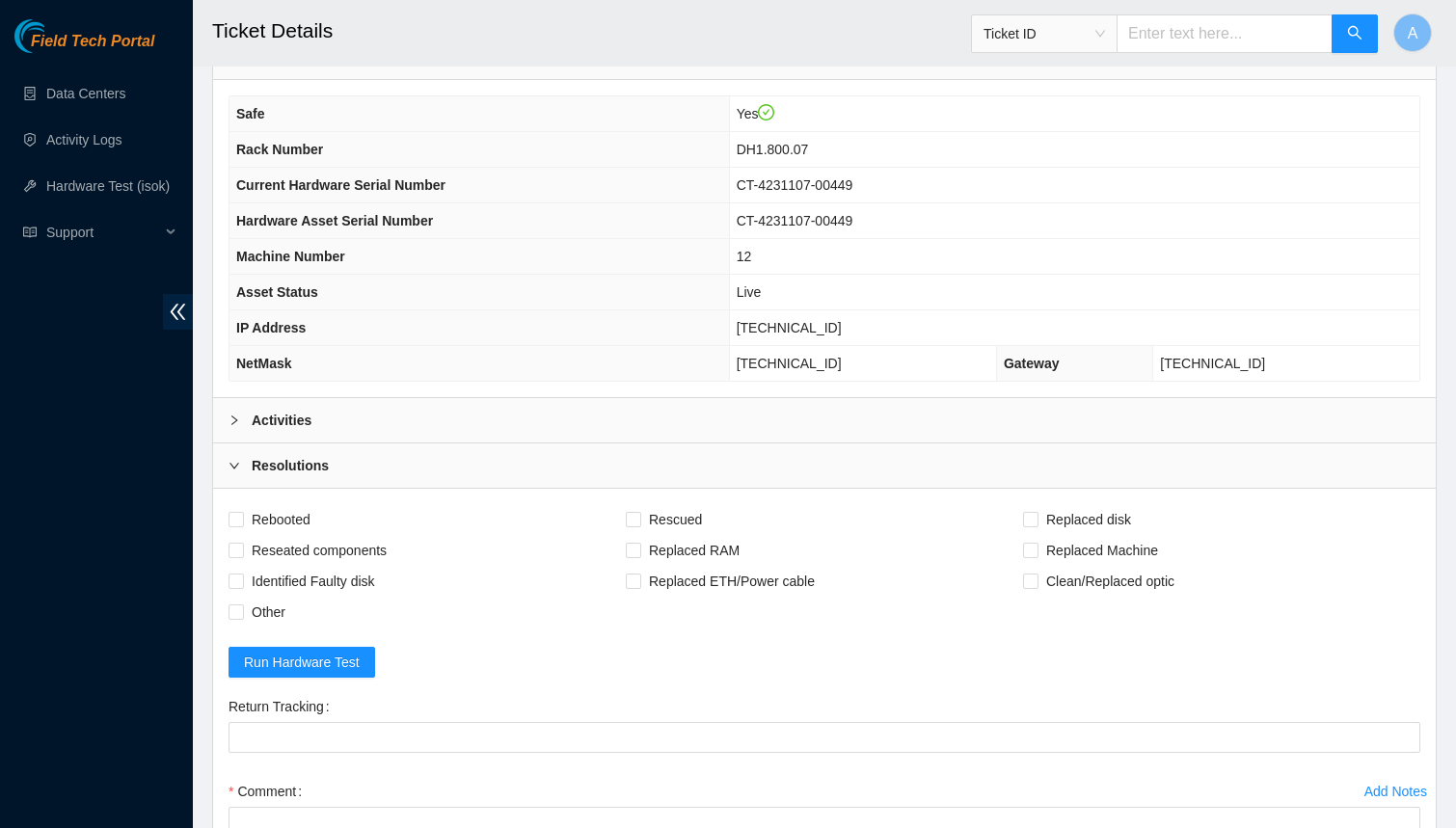
scroll to position [810, 0]
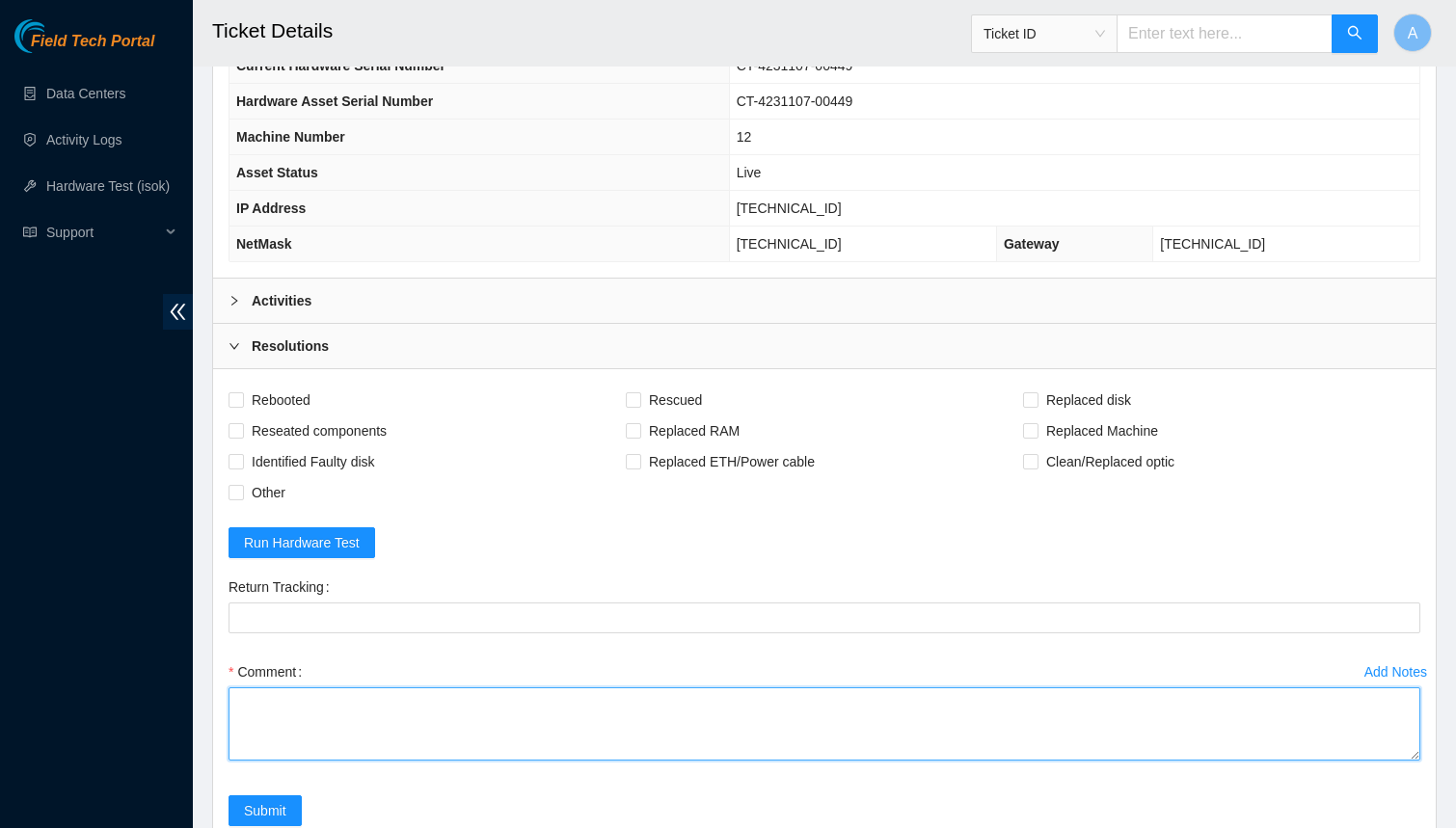
click at [484, 699] on textarea "Comment" at bounding box center [824, 724] width 1192 height 73
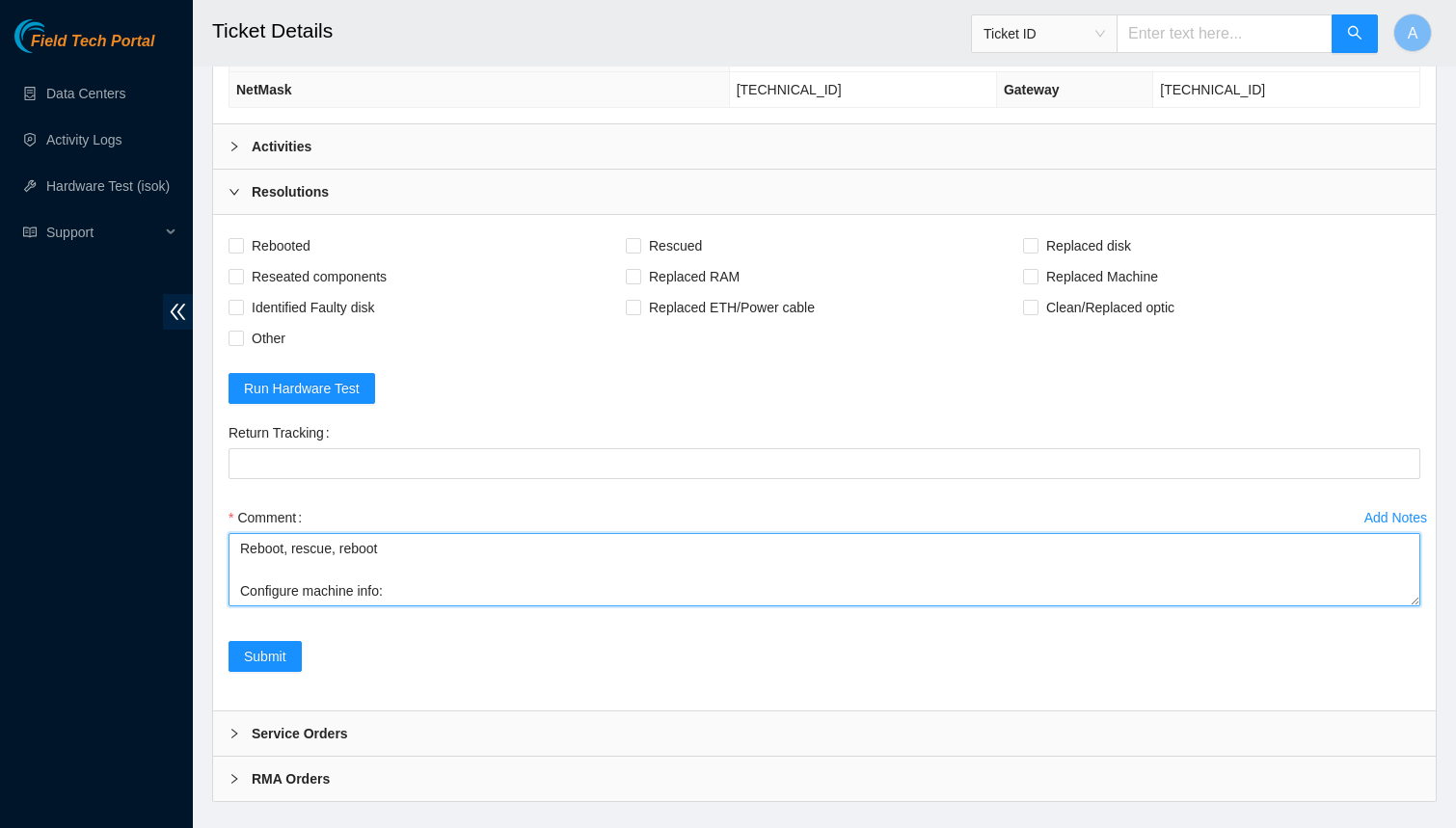
scroll to position [0, 0]
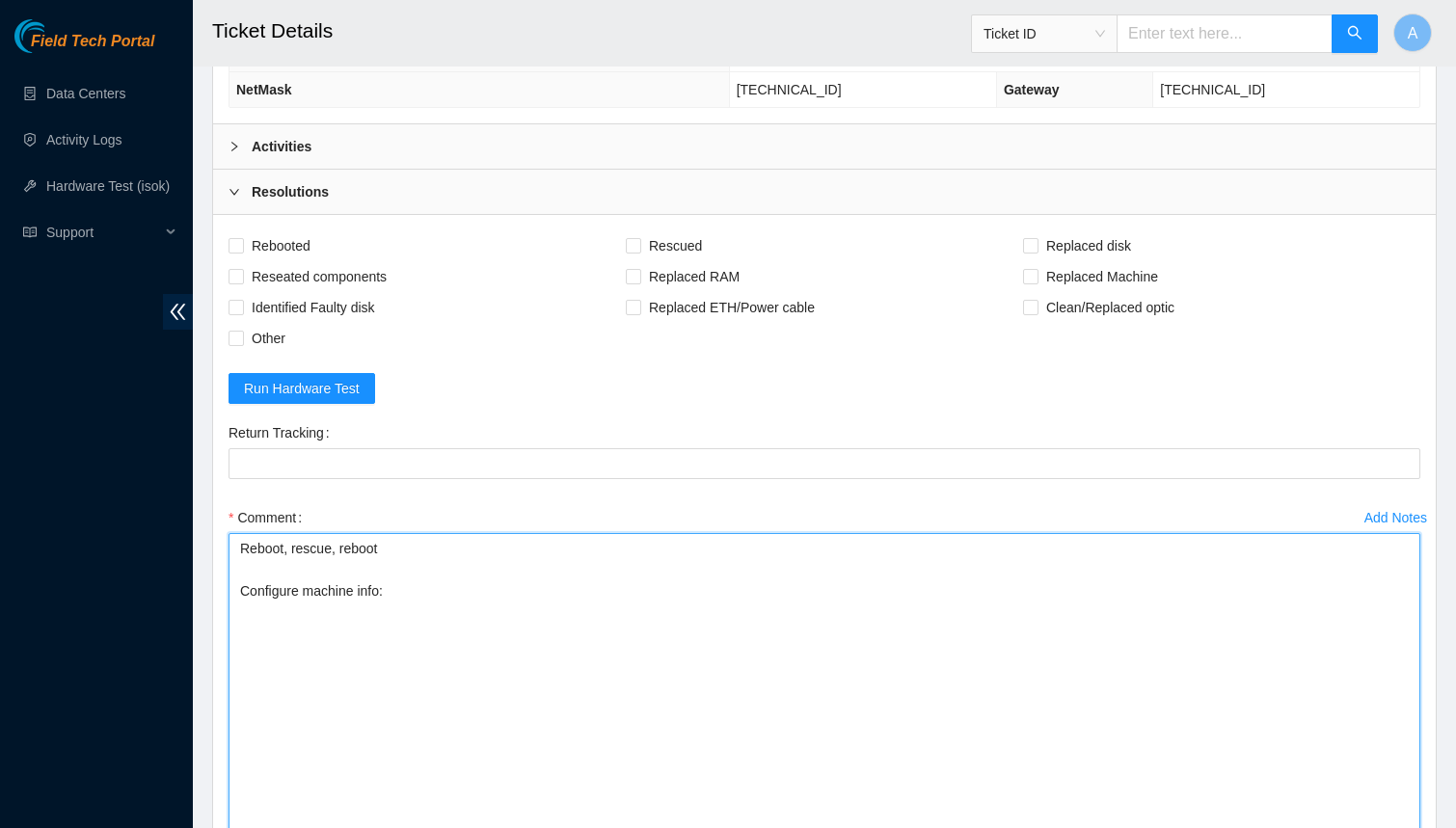
drag, startPoint x: 1417, startPoint y: 566, endPoint x: 1399, endPoint y: 859, distance: 293.6
paste textarea "23.32.237.77 : passed: ok"
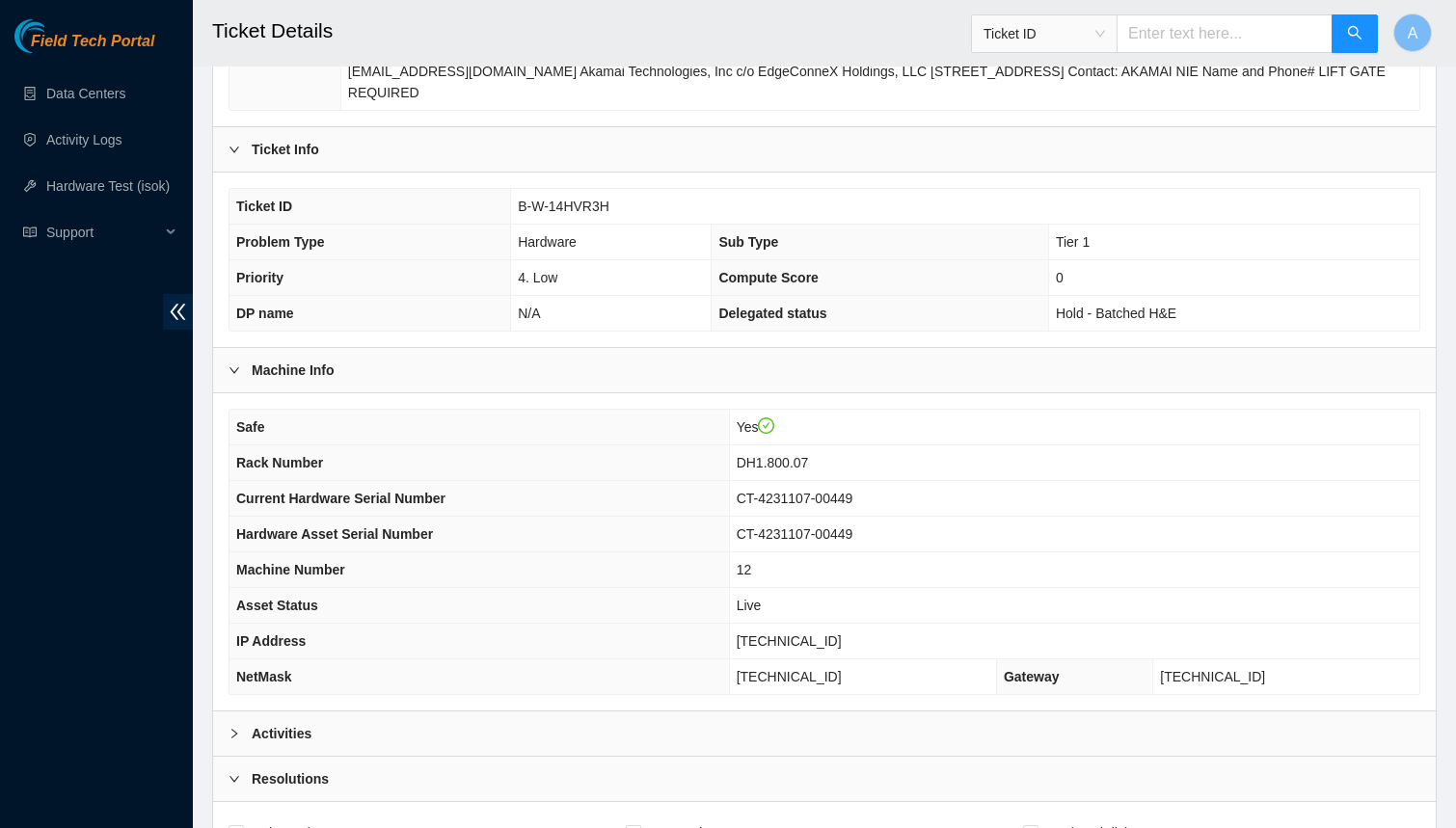
scroll to position [392, 0]
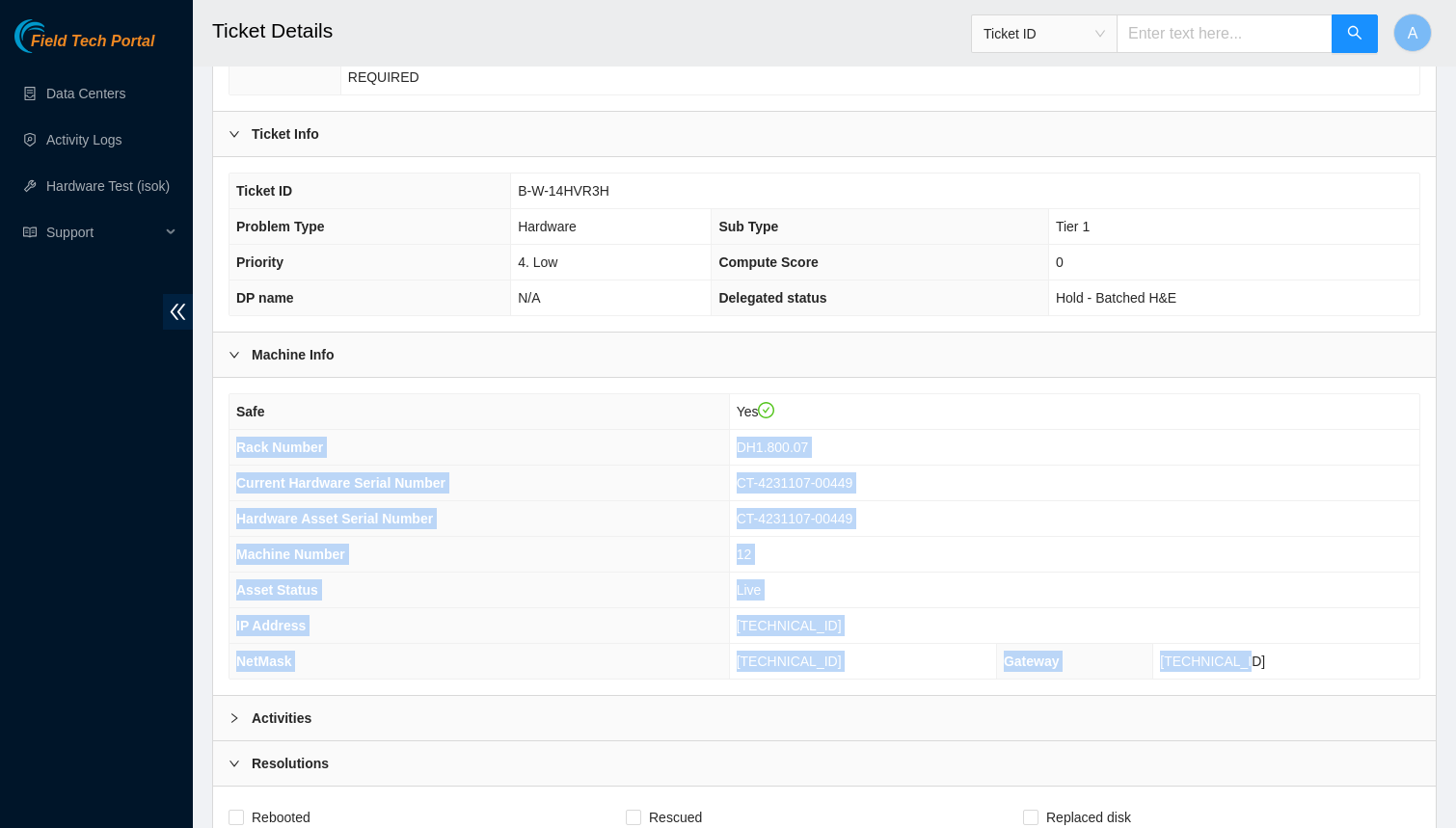
drag, startPoint x: 1295, startPoint y: 635, endPoint x: 238, endPoint y: 416, distance: 1079.4
click at [238, 416] on tbody "Safe Yes Rack Number DH1.800.07 Current Hardware Serial Number CT-4231107-00449…" at bounding box center [824, 536] width 1190 height 284
copy tbody "Rack Number DH1.800.07 Current Hardware Serial Number CT-4231107-00449 Hardware…"
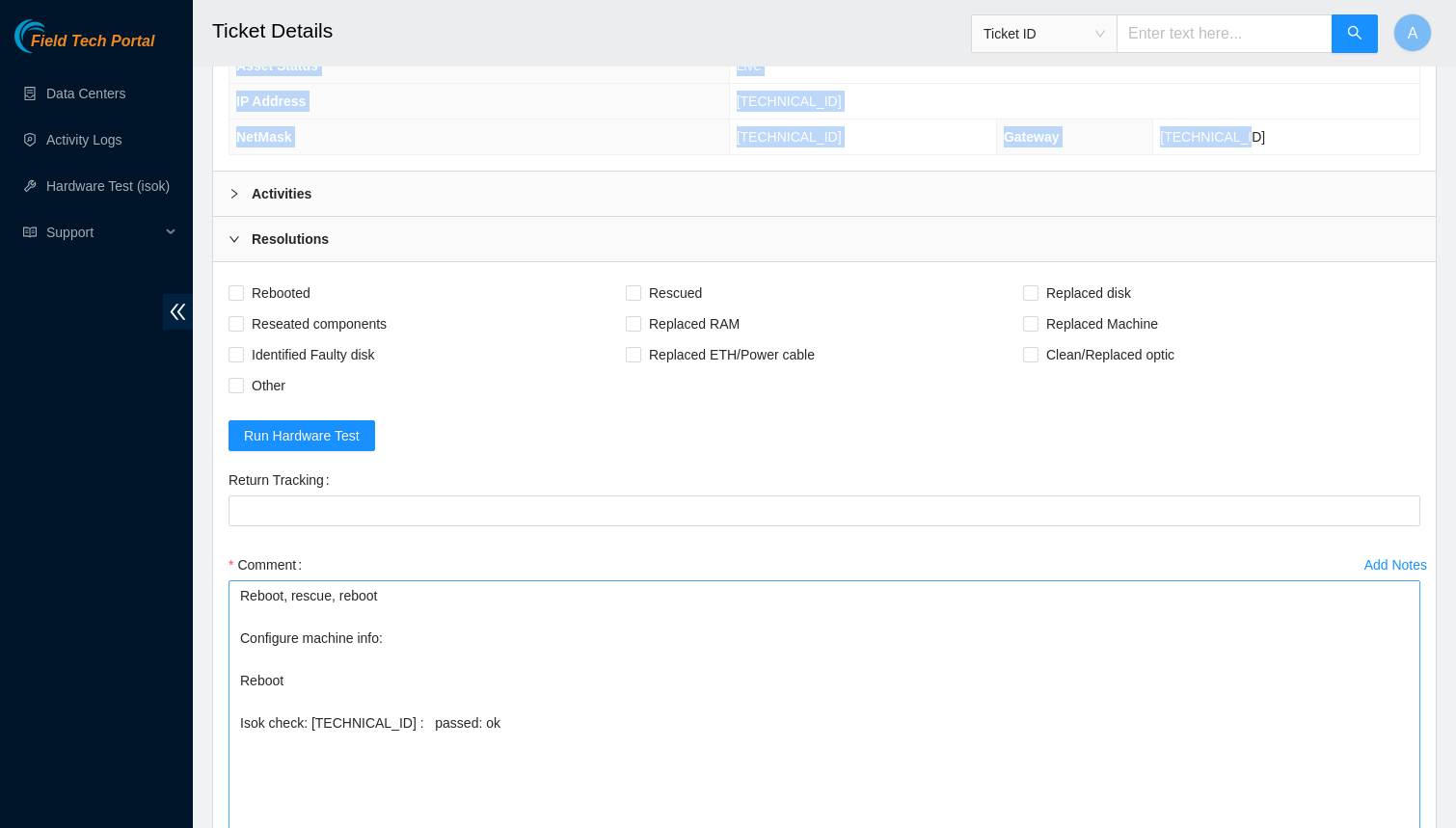
scroll to position [1110, 0]
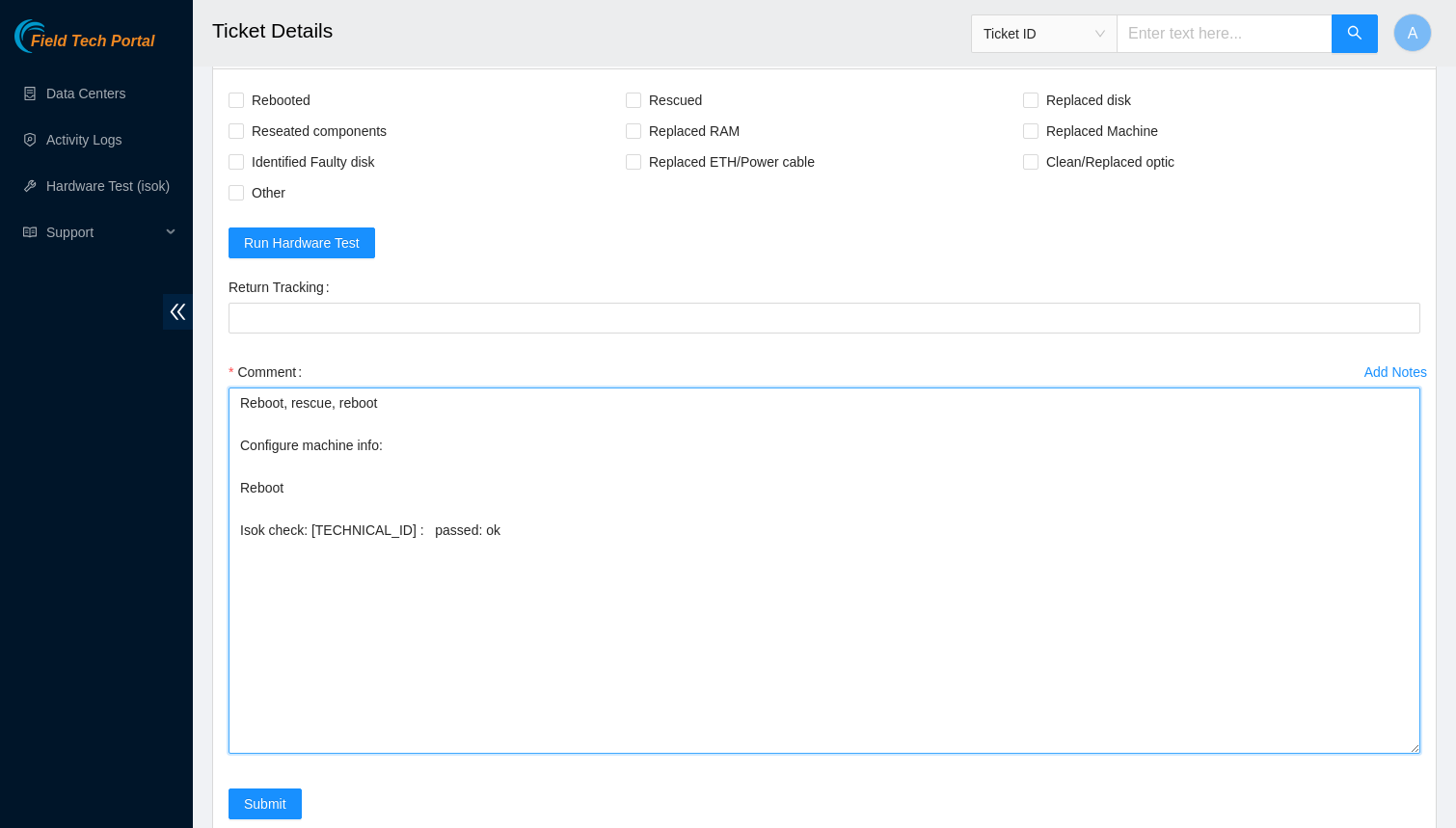
click at [420, 419] on textarea "Reboot, rescue, reboot Configure machine info: Reboot Isok check: 23.32.237.77 …" at bounding box center [824, 570] width 1192 height 366
paste textarea "Rack Number DH1.800.07 Current Hardware Serial Number CT-4231107-00449 Hardware…"
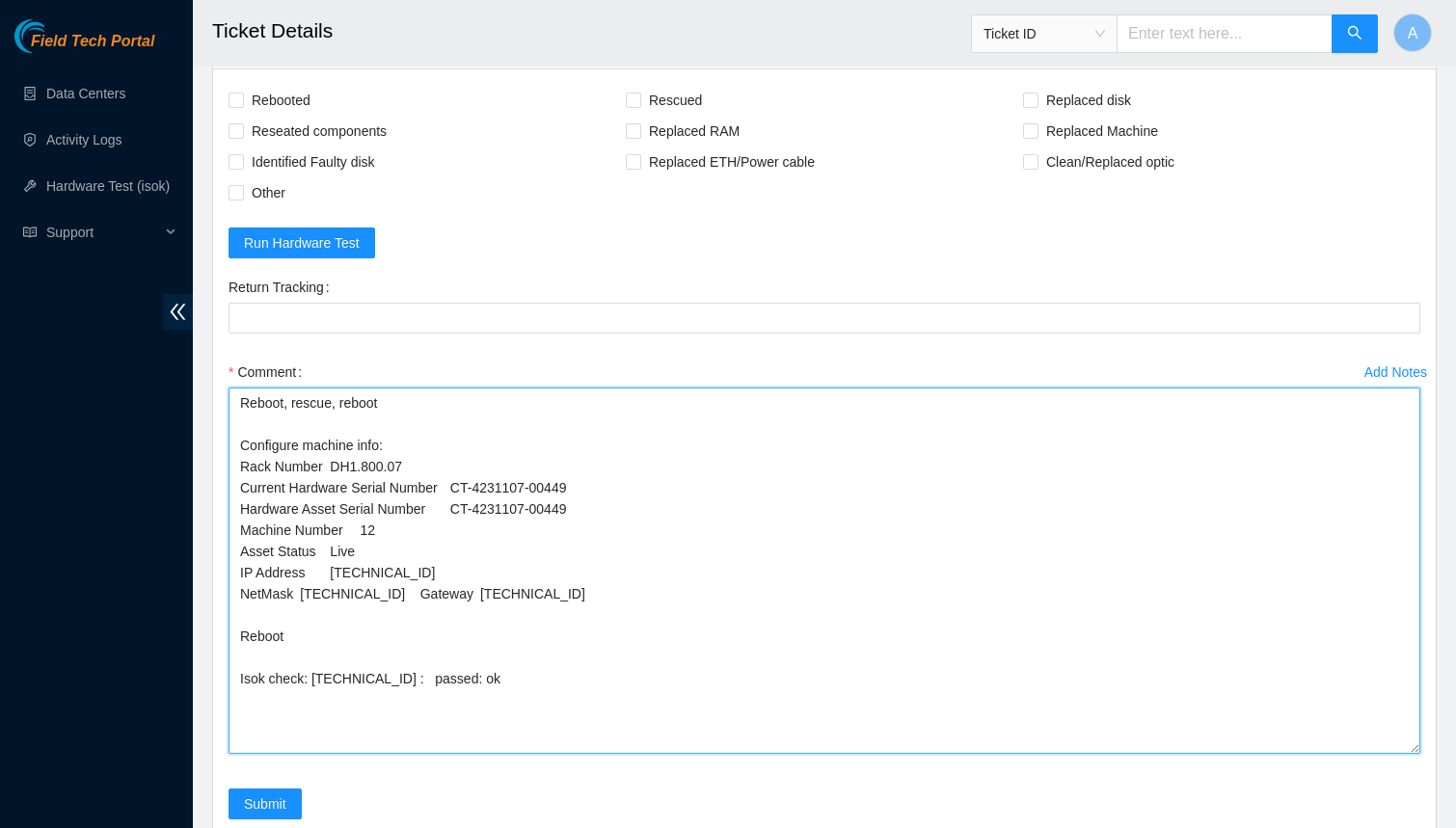
drag, startPoint x: 597, startPoint y: 475, endPoint x: 108, endPoint y: 472, distance: 489.0
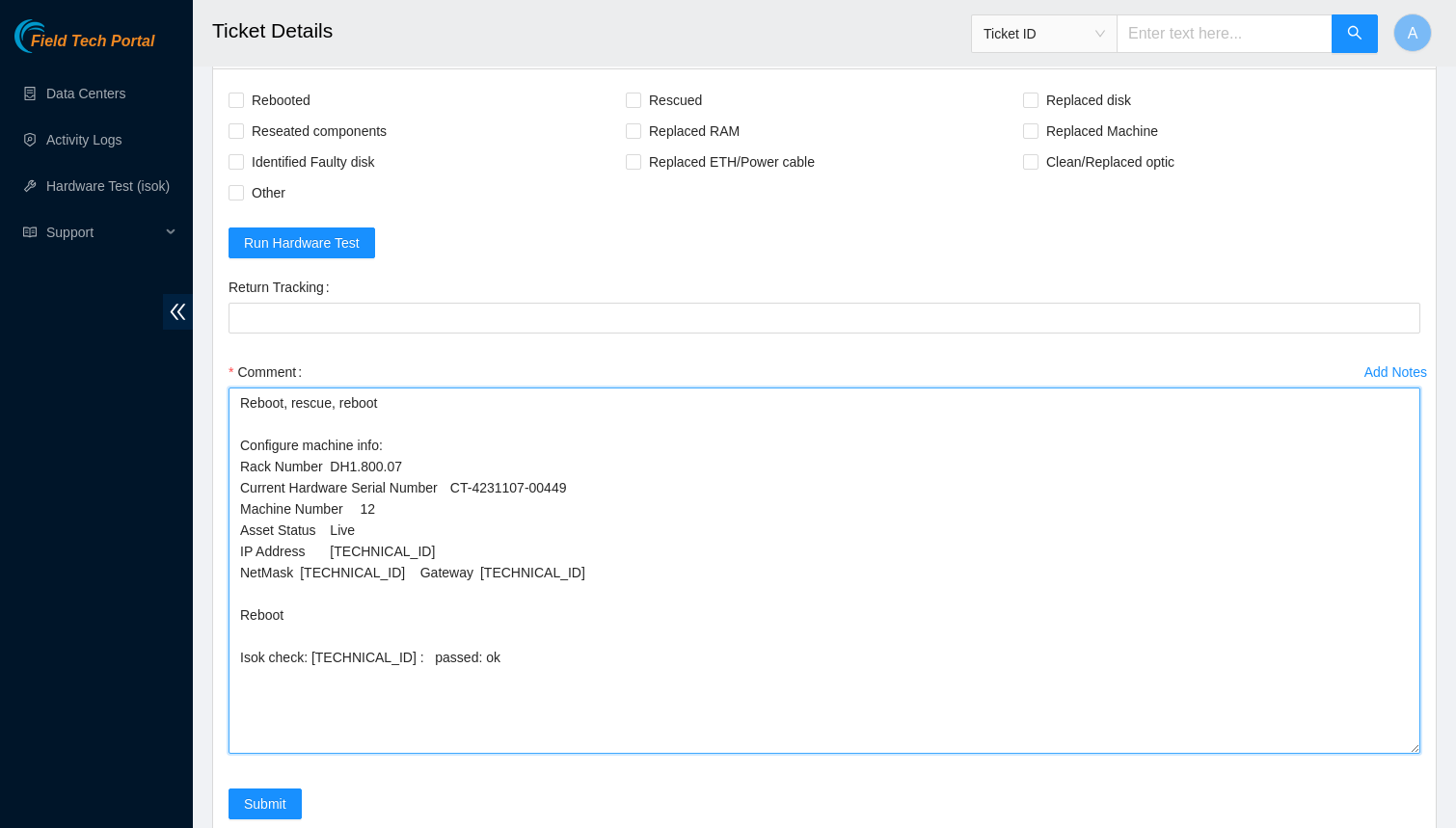
drag, startPoint x: 369, startPoint y: 501, endPoint x: 155, endPoint y: 501, distance: 214.0
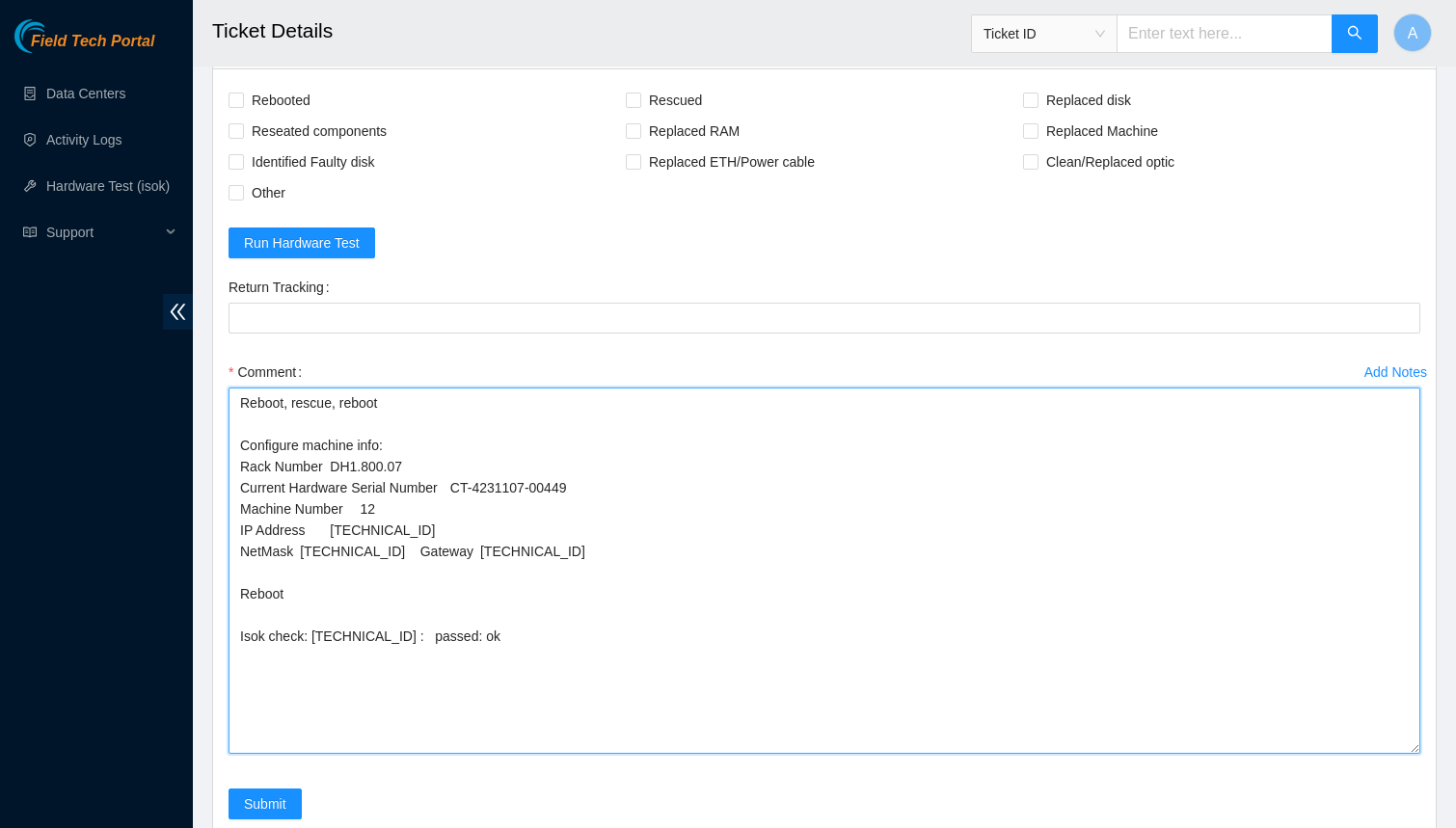
click at [422, 519] on textarea "Reboot, rescue, reboot Configure machine info: Rack Number DH1.800.07 Current H…" at bounding box center [824, 570] width 1192 height 366
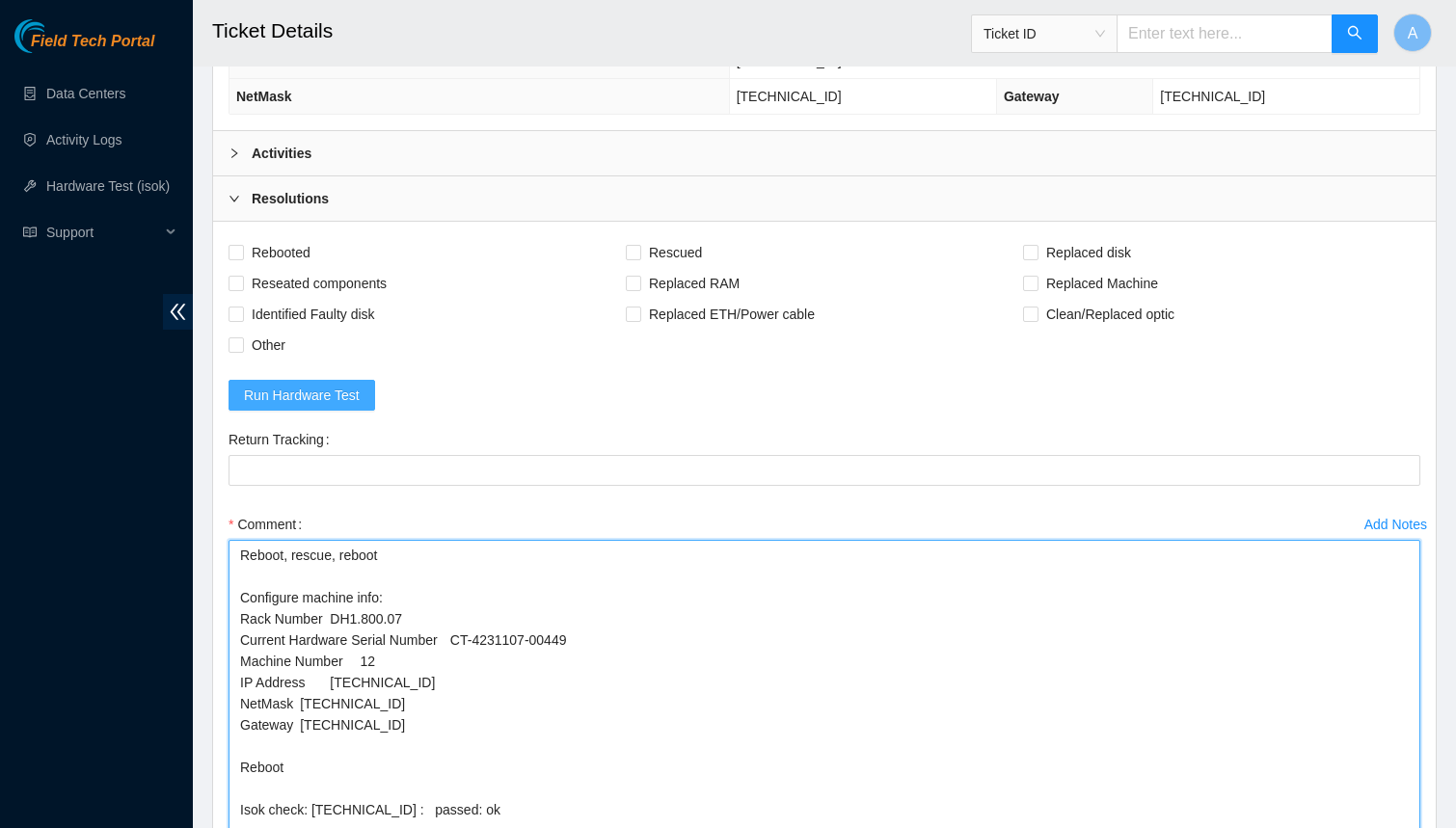
scroll to position [948, 0]
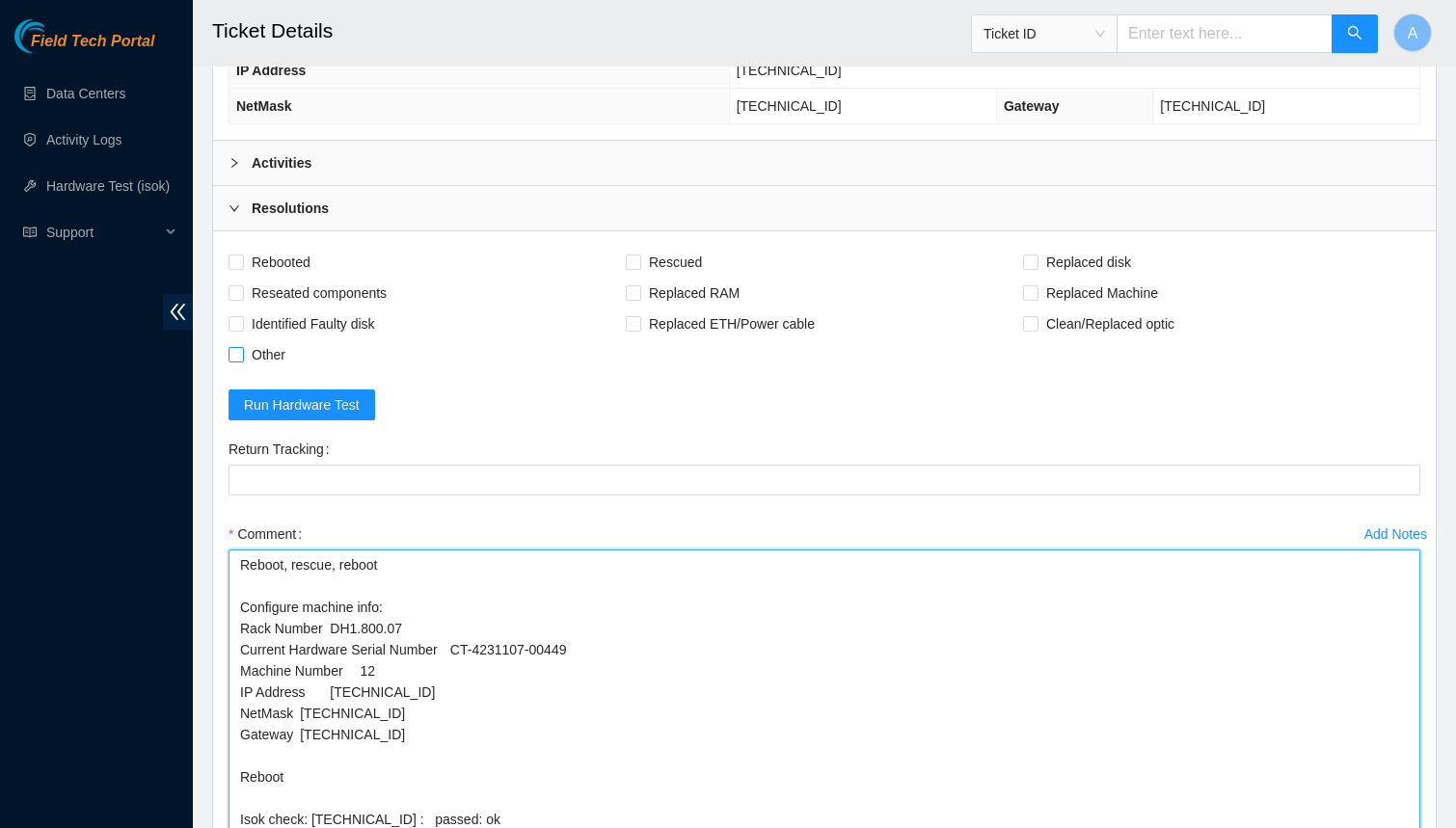
type textarea "Reboot, rescue, reboot Configure machine info: Rack Number DH1.800.07 Current H…"
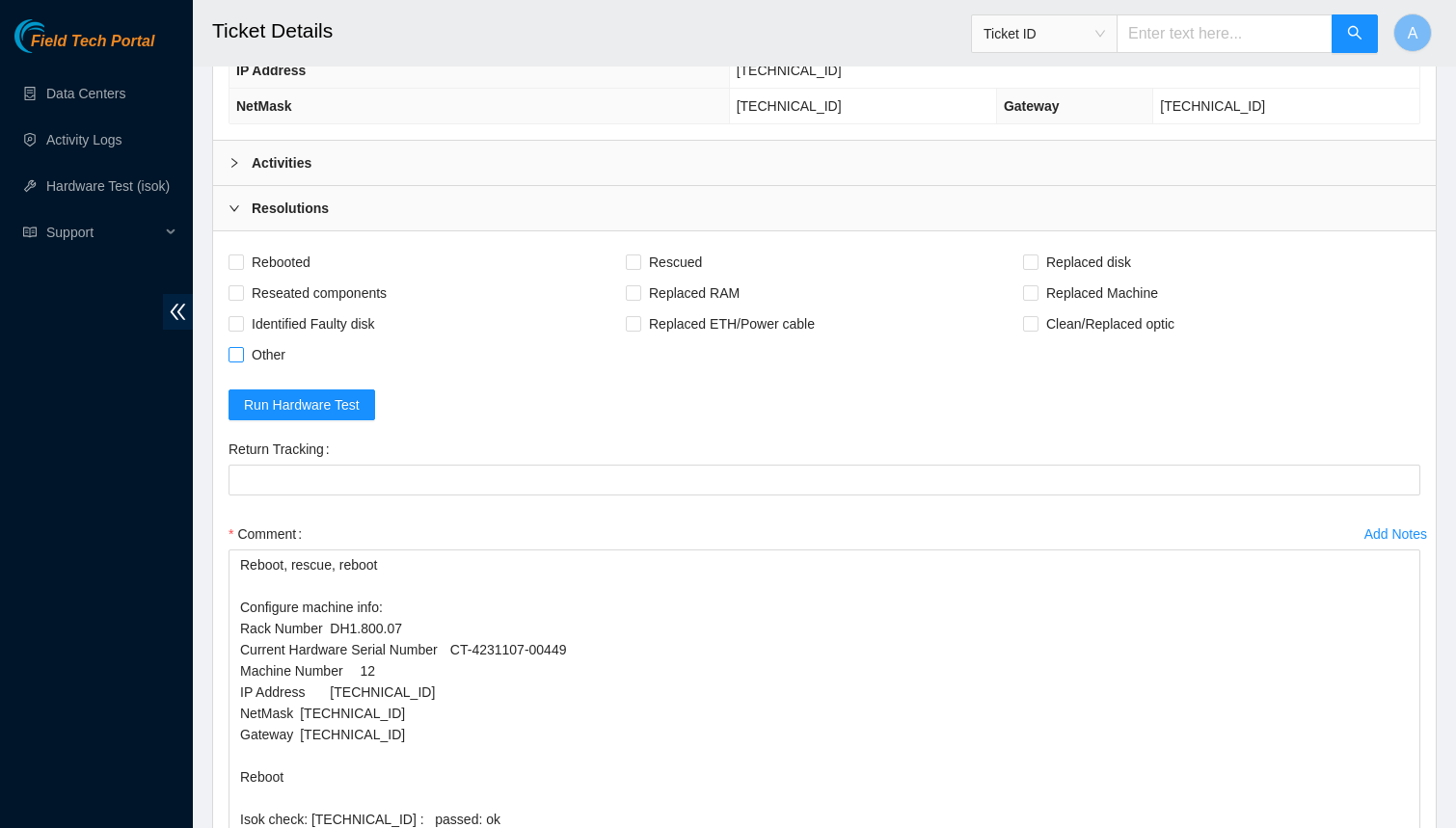
click at [241, 347] on span at bounding box center [237, 355] width 16 height 16
click at [241, 347] on input "Other" at bounding box center [236, 354] width 14 height 14
checkbox input "true"
click at [253, 247] on span "Rebooted" at bounding box center [280, 261] width 74 height 31
click at [242, 255] on input "Rebooted" at bounding box center [236, 261] width 14 height 14
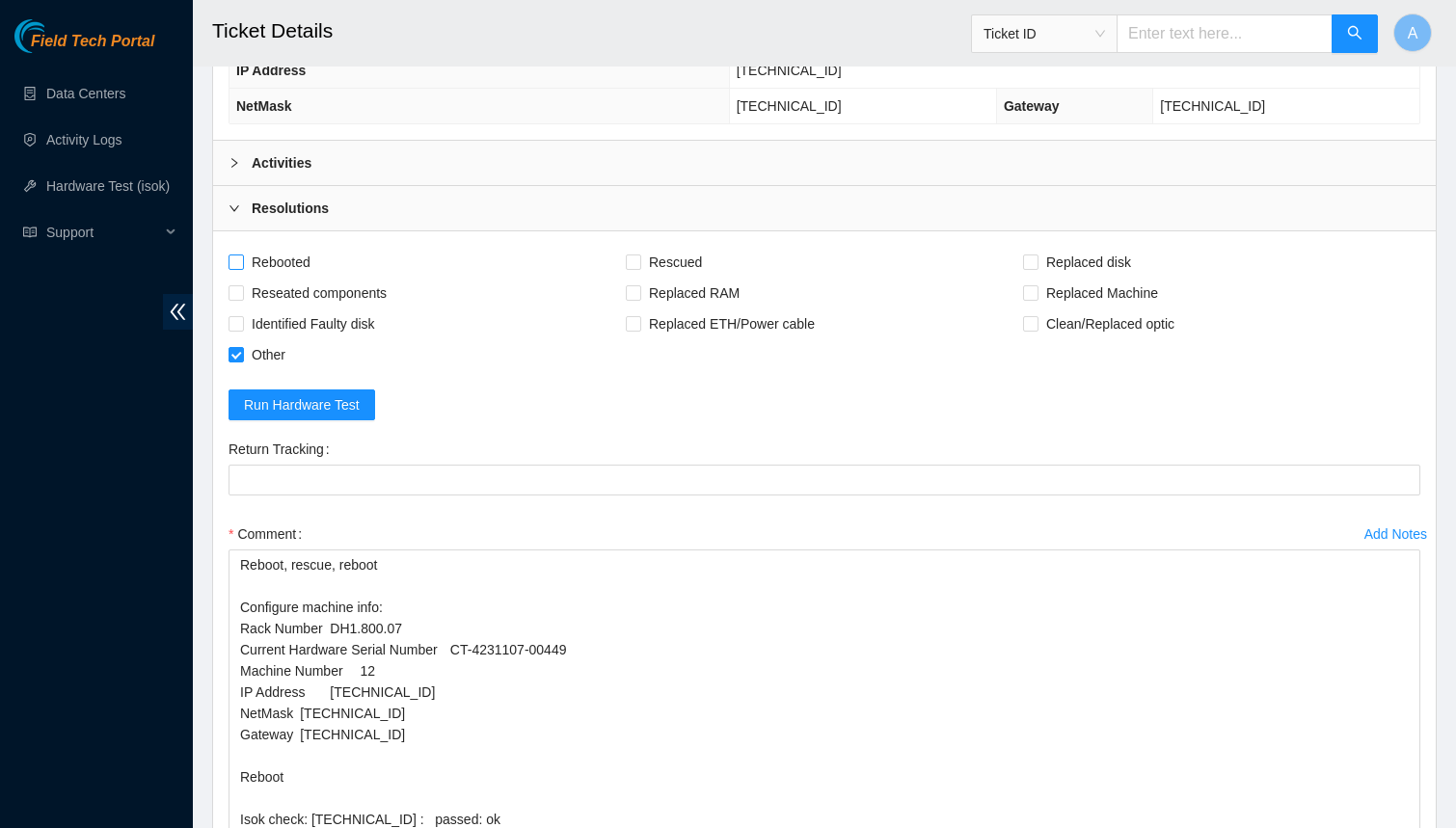
checkbox input "true"
click at [245, 277] on span "Reseated components" at bounding box center [319, 292] width 151 height 31
click at [242, 285] on input "Reseated components" at bounding box center [236, 292] width 14 height 14
checkbox input "true"
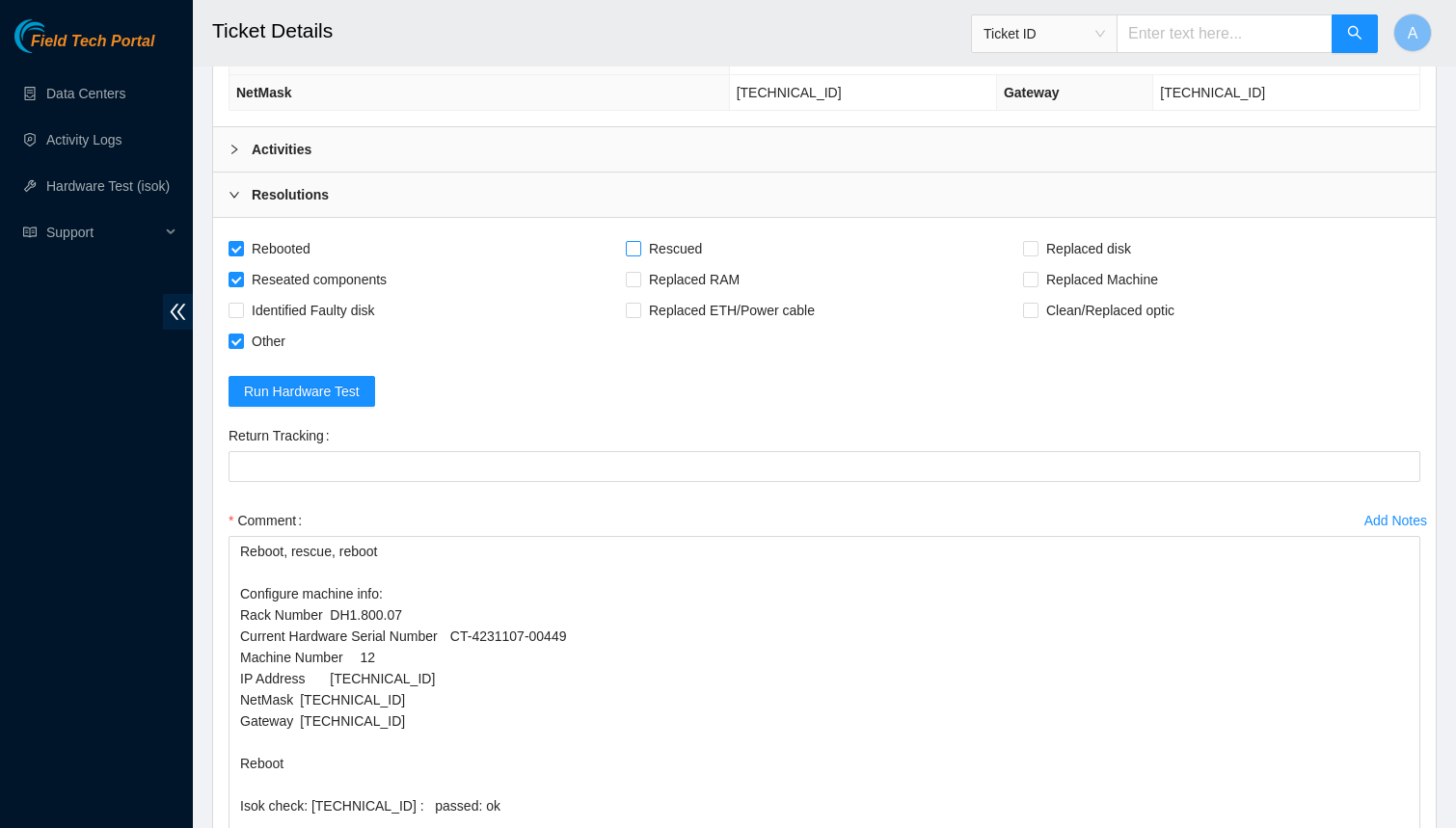
click at [630, 241] on input "Rescued" at bounding box center [633, 248] width 14 height 14
checkbox input "true"
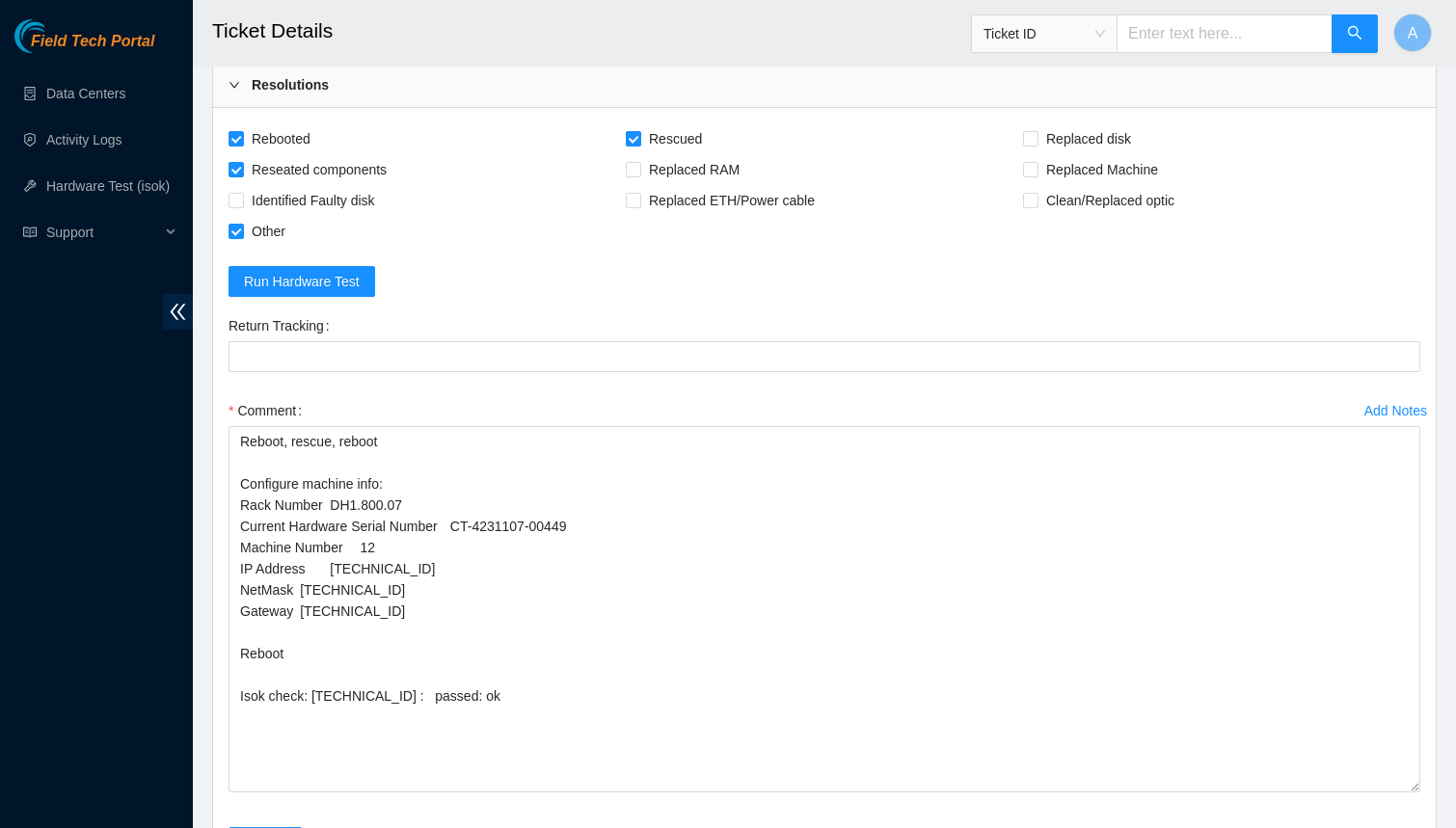
scroll to position [1178, 0]
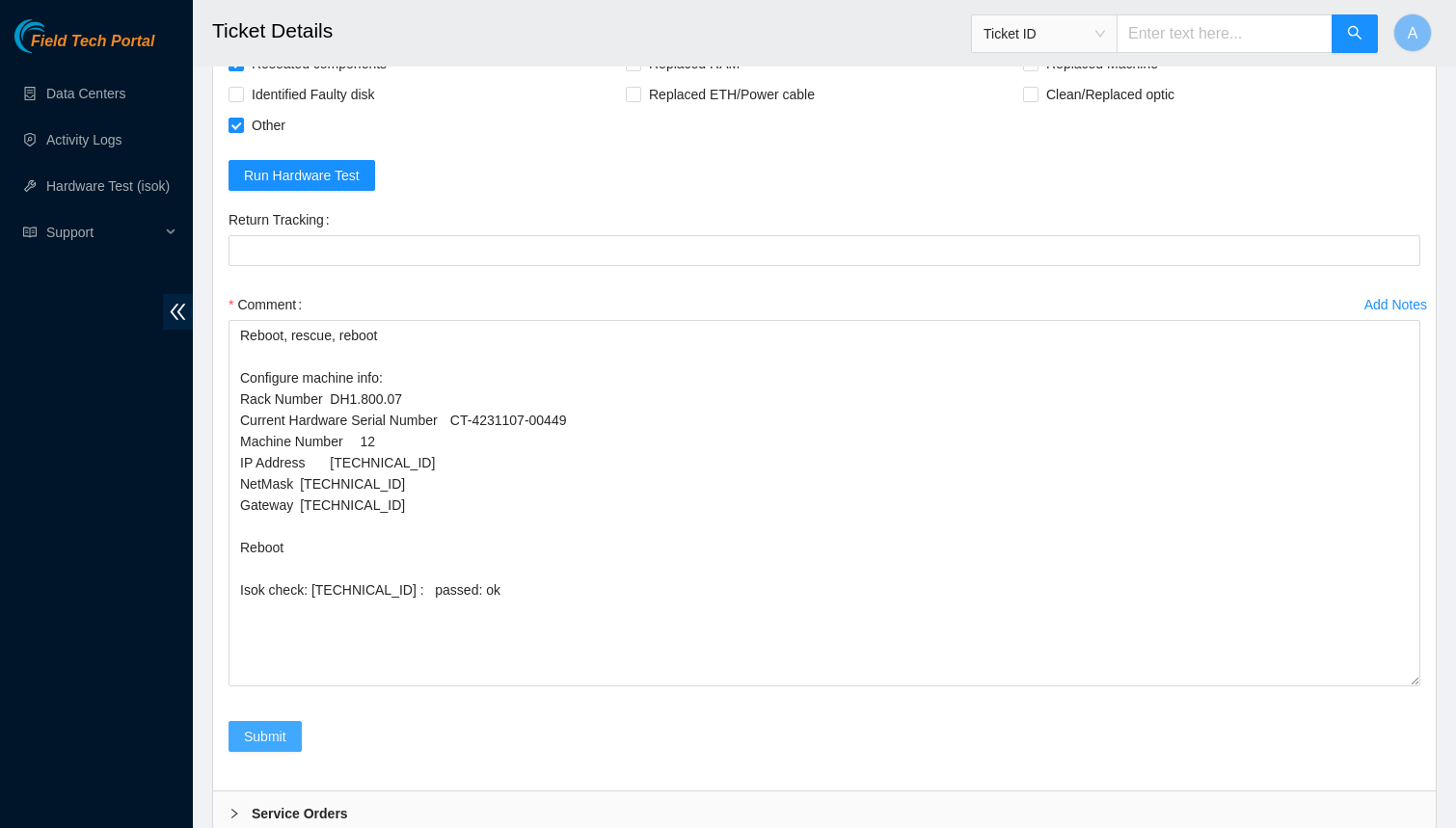
click at [285, 726] on span "Submit" at bounding box center [264, 736] width 43 height 21
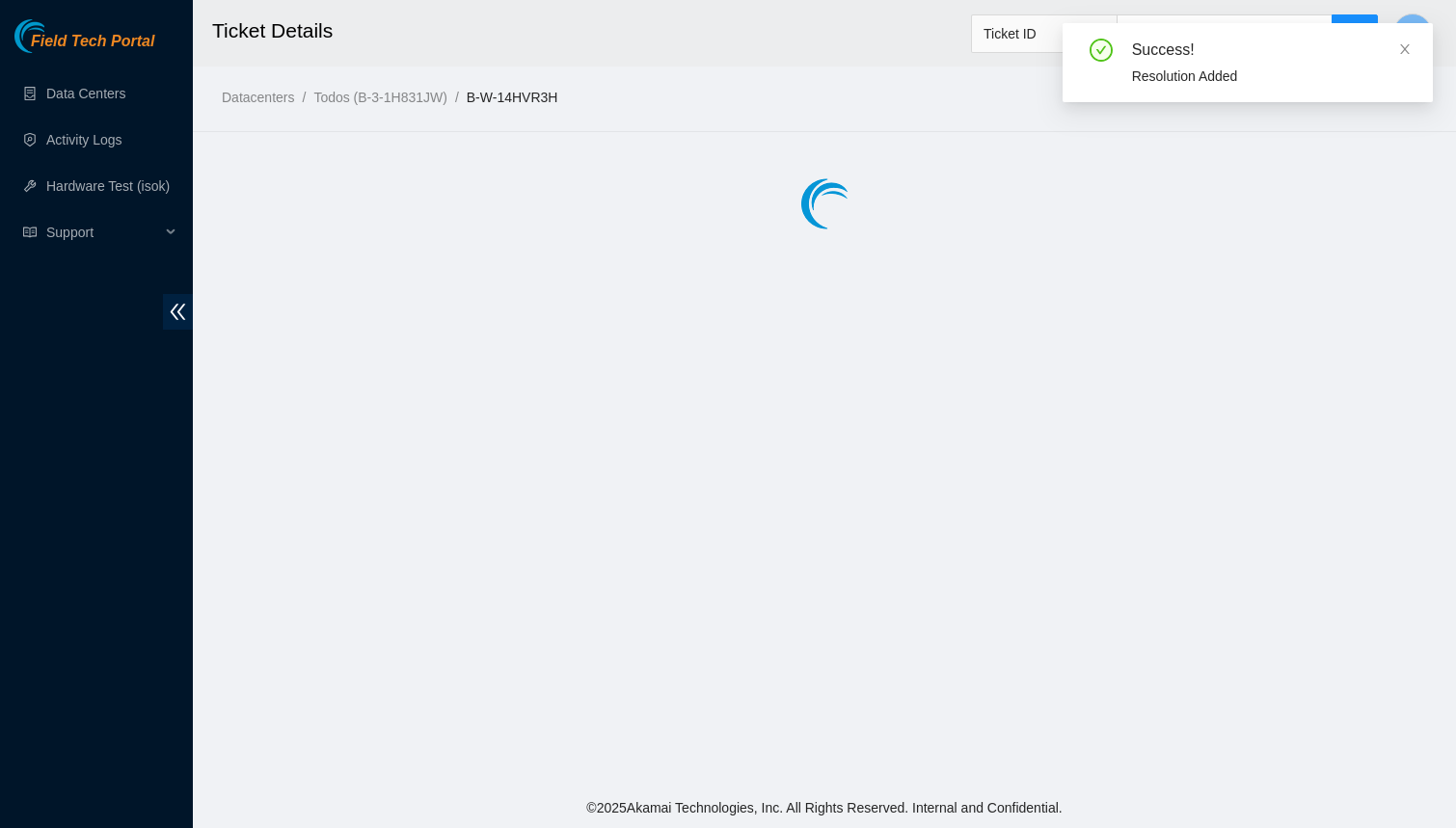
scroll to position [0, 0]
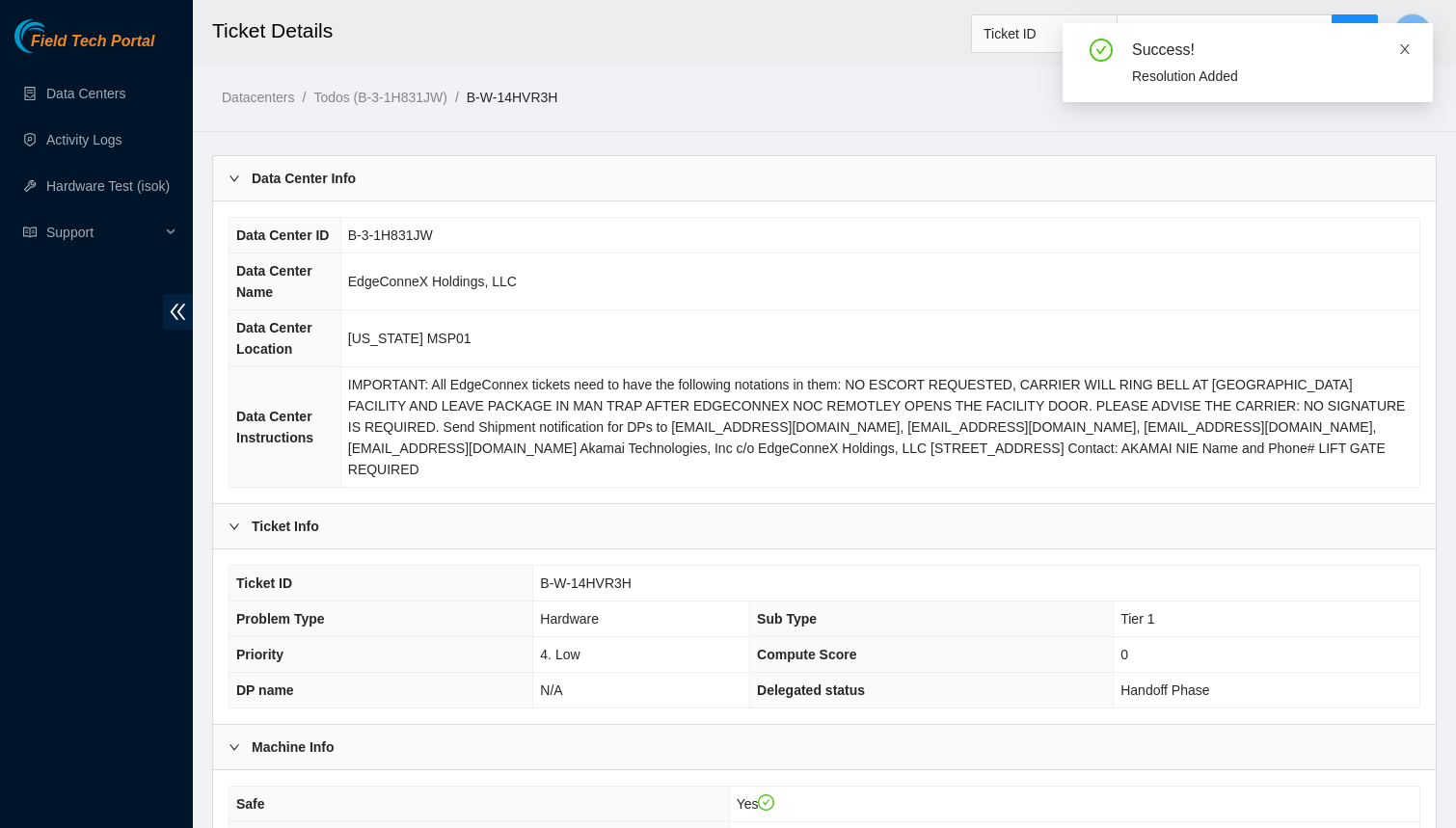
click at [1404, 52] on icon "close" at bounding box center [1405, 50] width 14 height 14
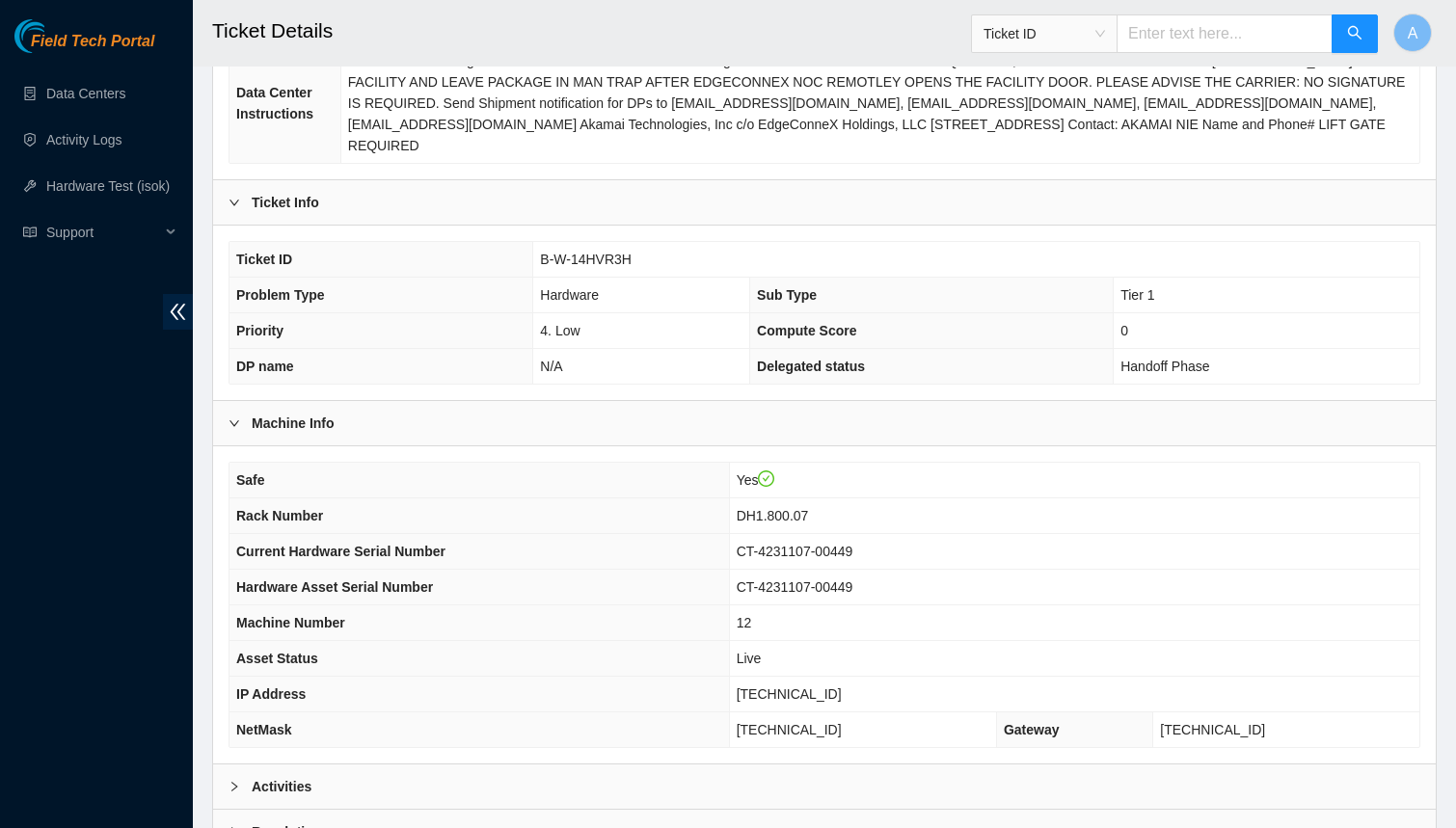
scroll to position [468, 0]
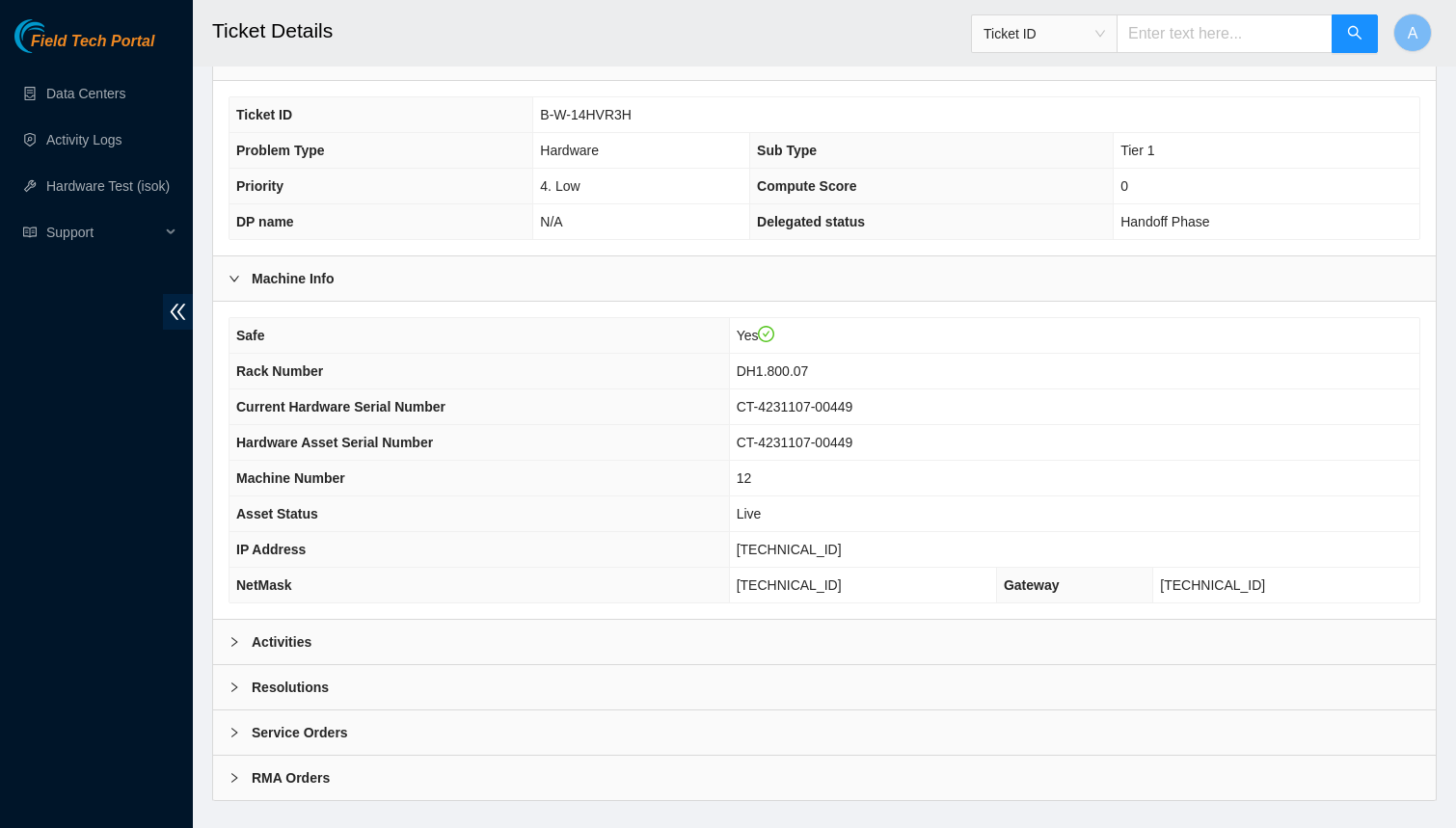
click at [372, 620] on div "Activities" at bounding box center [824, 642] width 1222 height 45
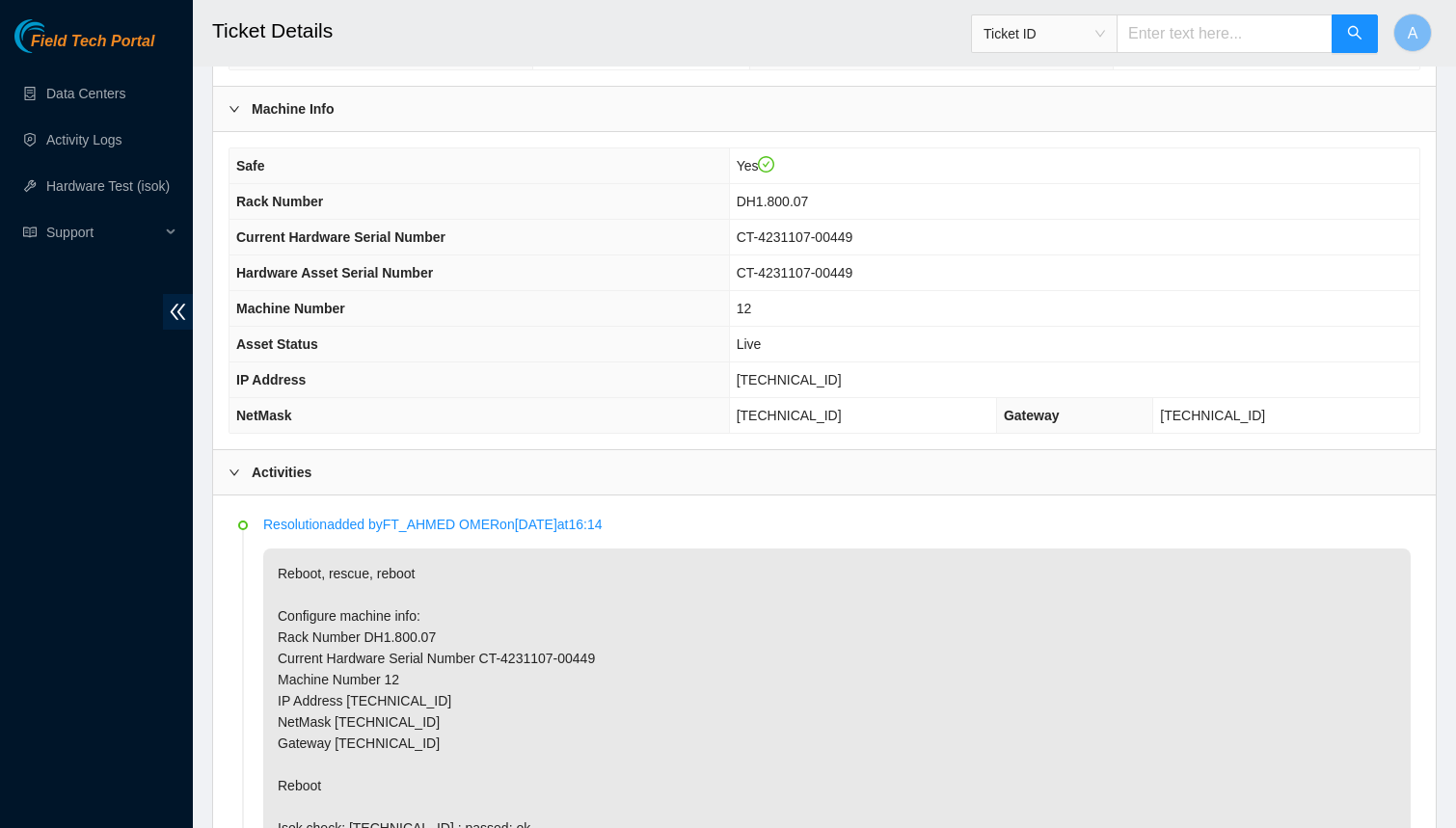
scroll to position [641, 0]
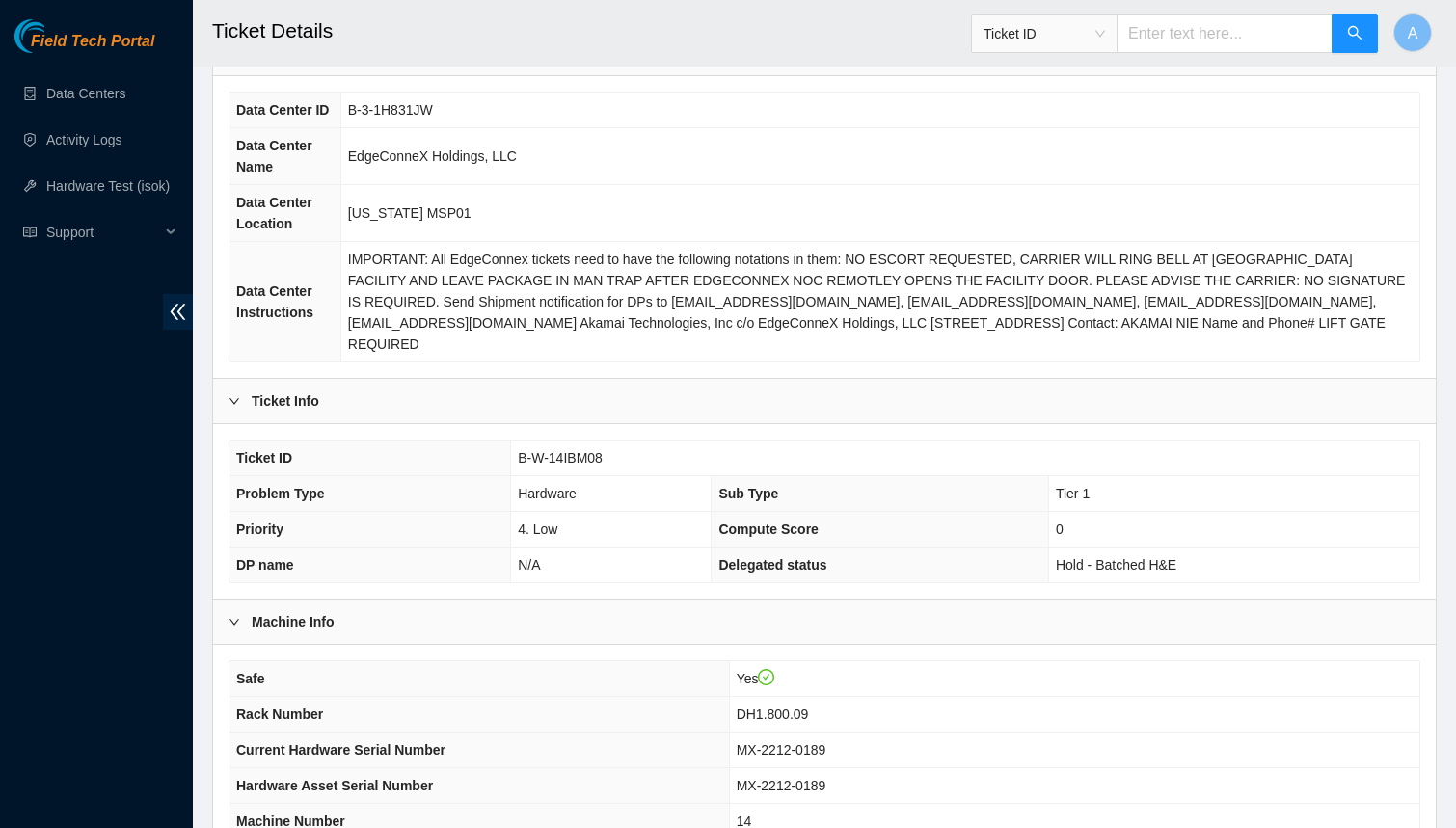
scroll to position [311, 0]
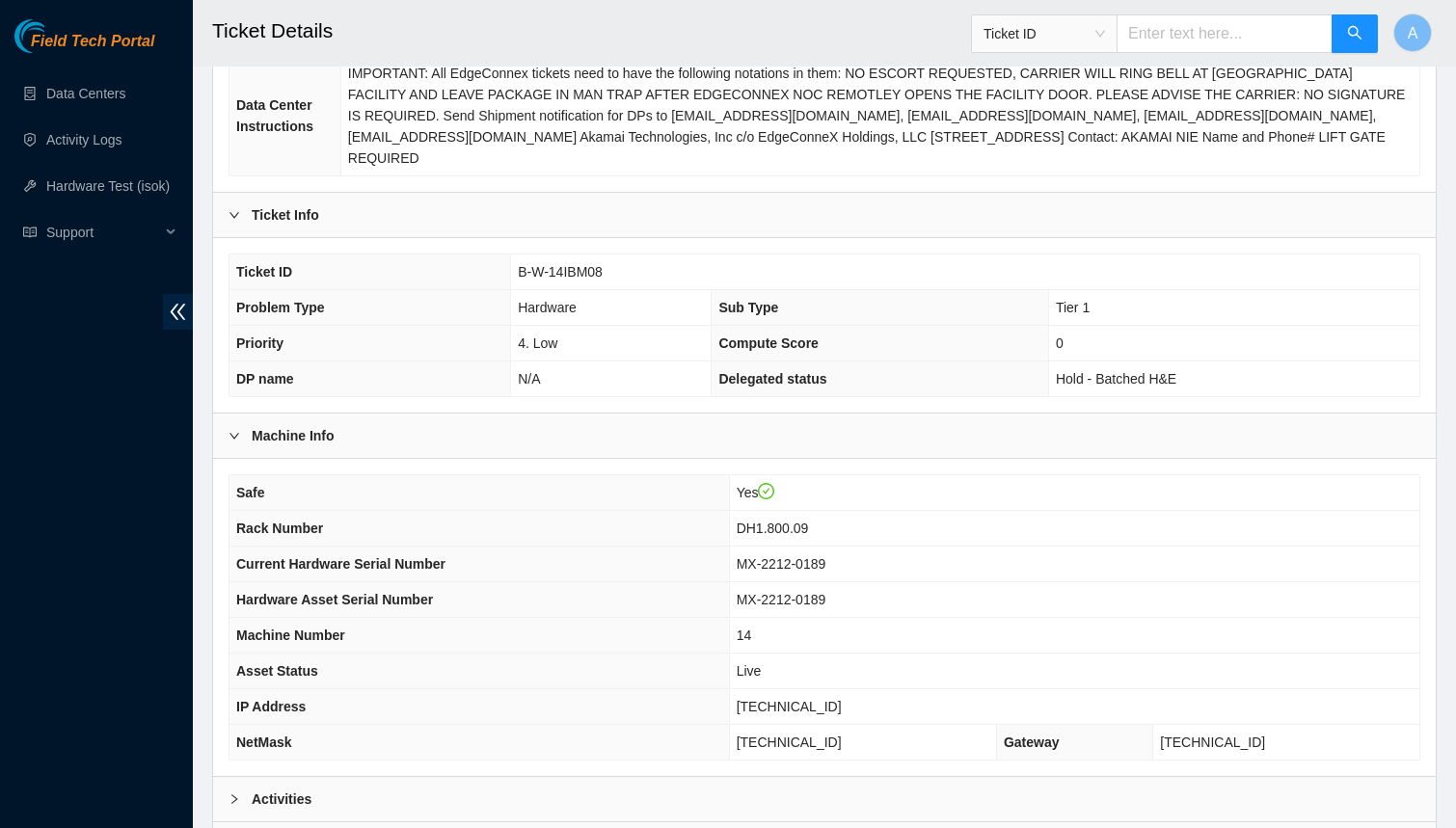
click at [802, 699] on span "[TECHNICAL_ID]" at bounding box center [789, 707] width 105 height 16
copy span "[TECHNICAL_ID]"
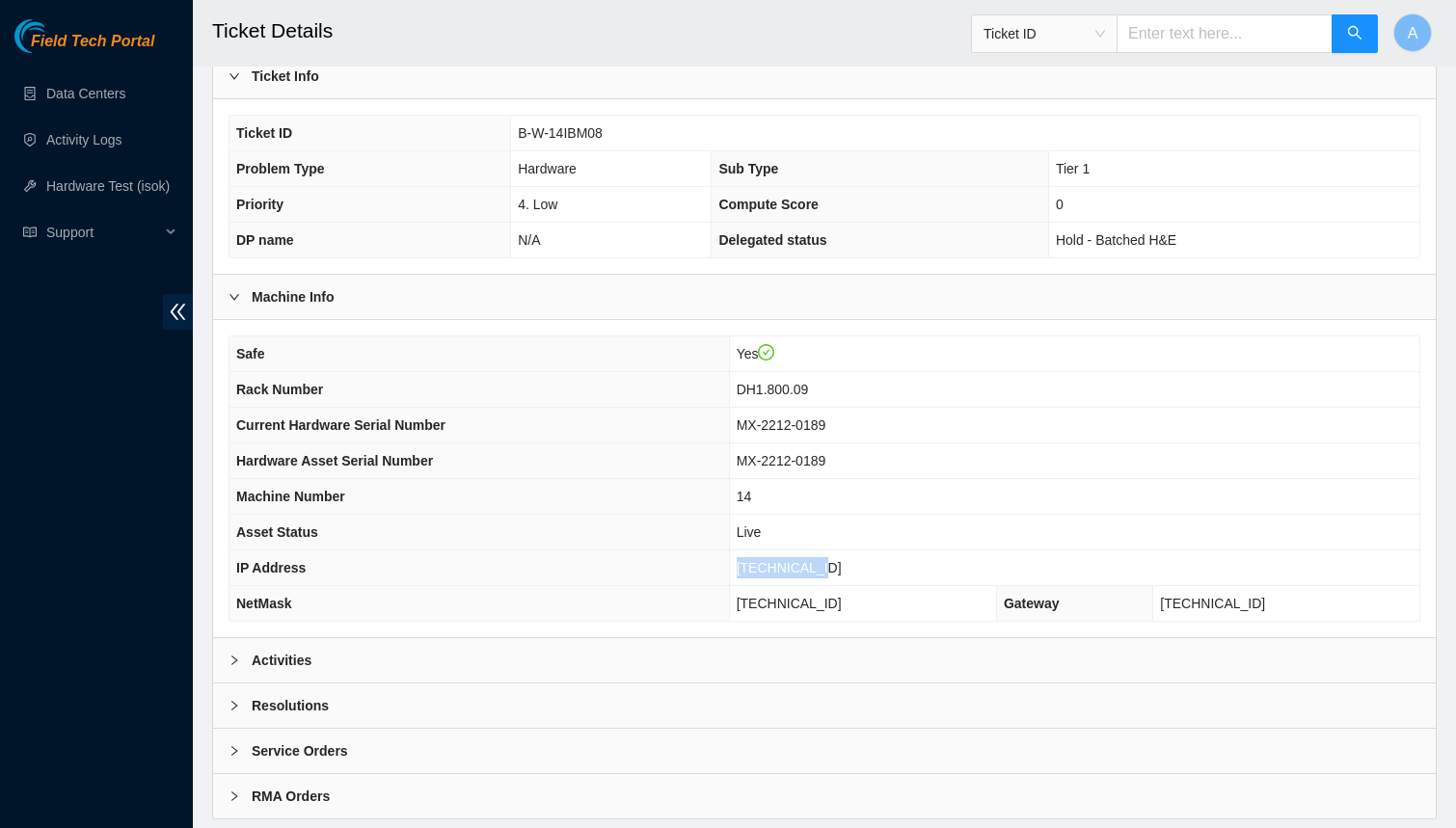
scroll to position [468, 0]
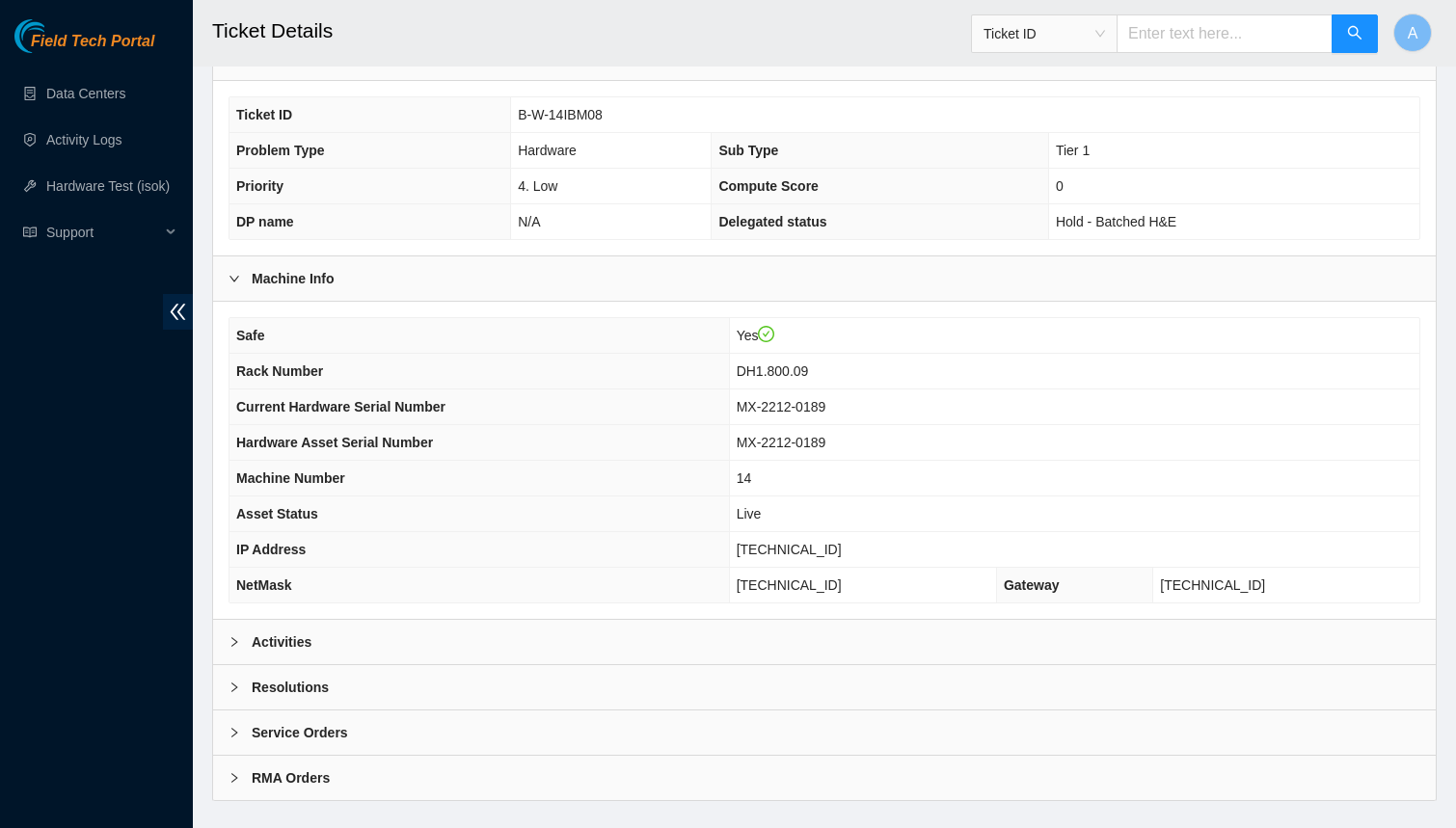
click at [300, 632] on b "Activities" at bounding box center [281, 642] width 59 height 21
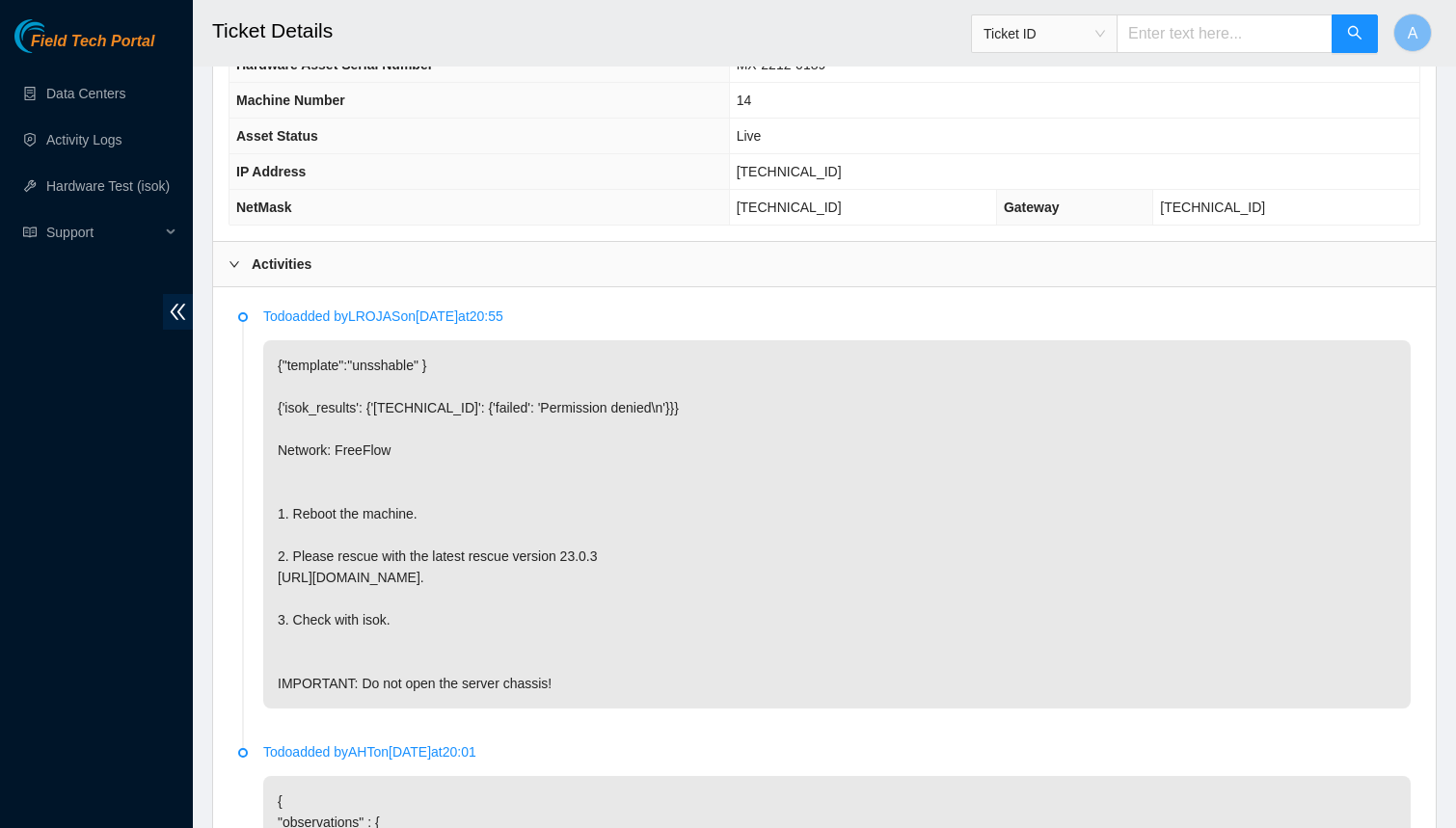
scroll to position [857, 0]
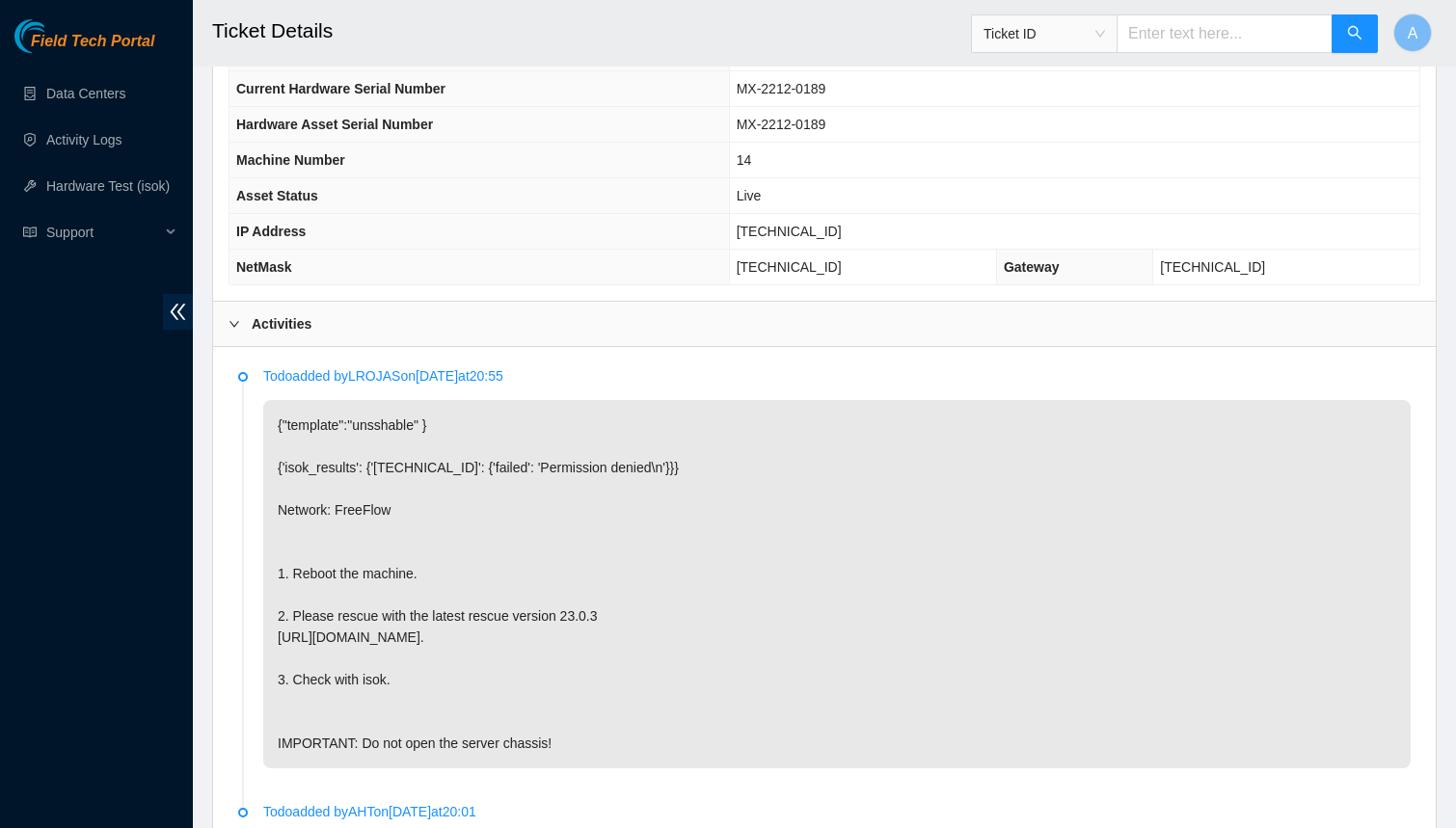
click at [324, 302] on div "Activities" at bounding box center [824, 324] width 1222 height 45
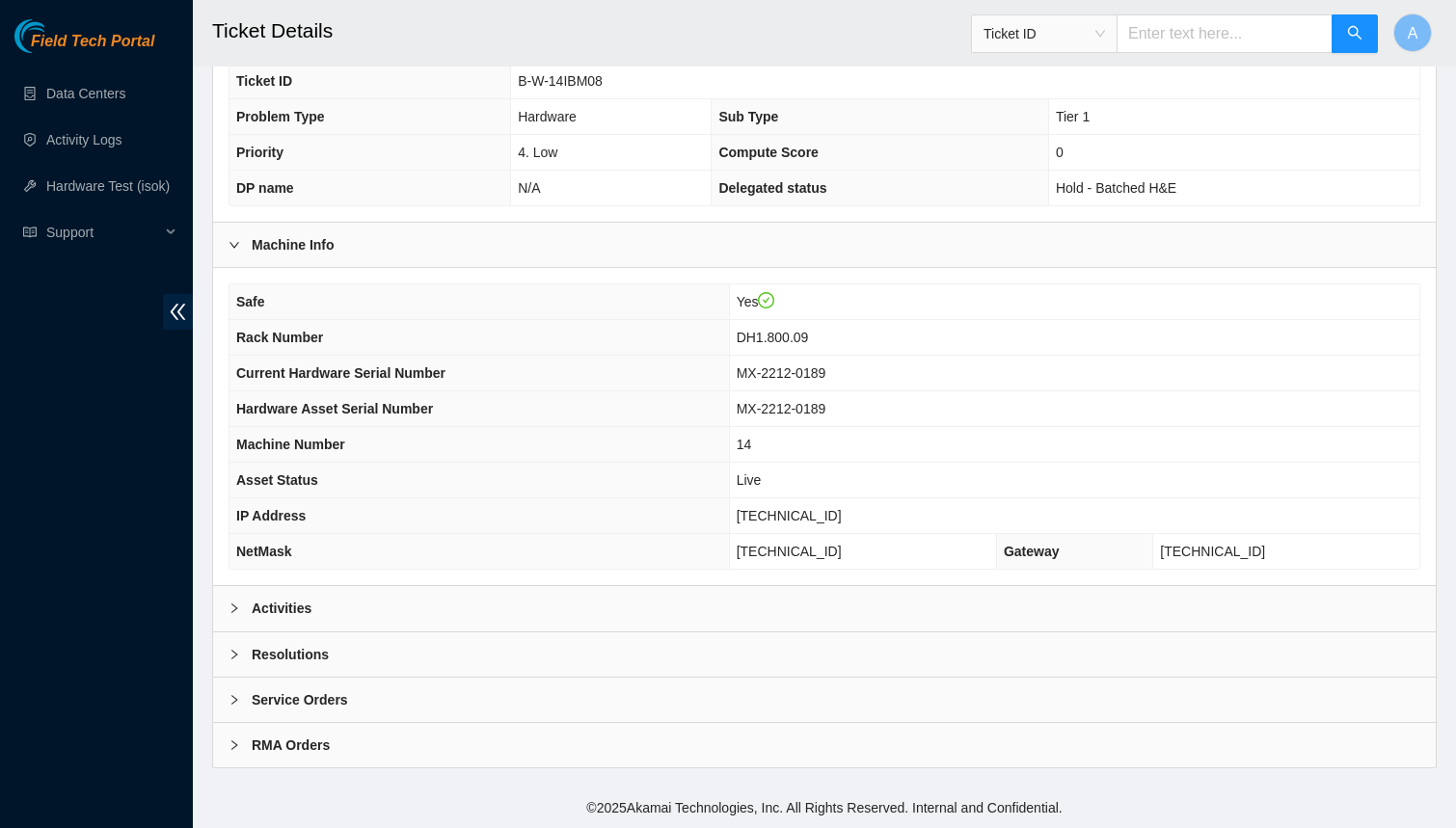
scroll to position [468, 0]
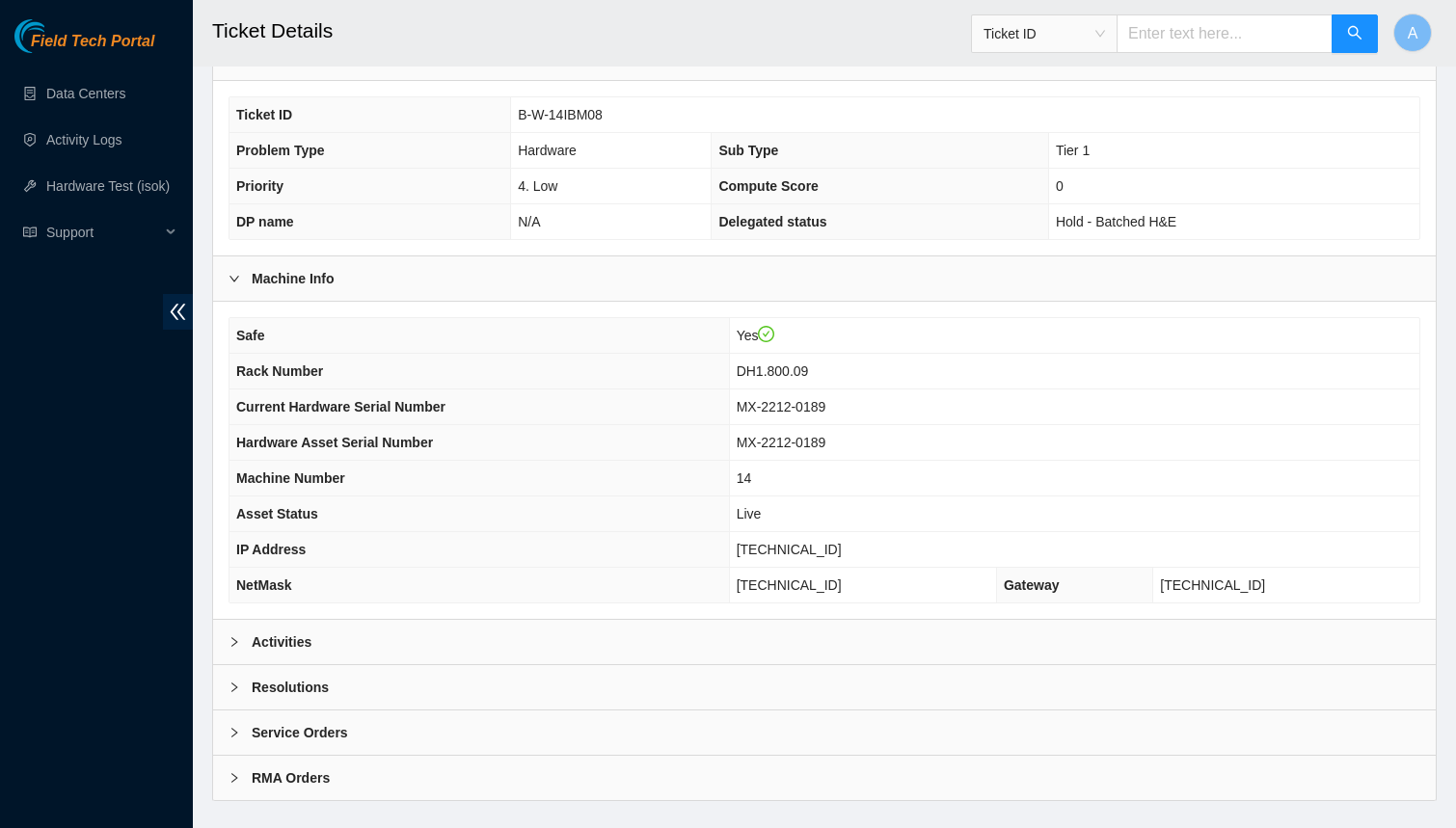
click at [313, 676] on b "Resolutions" at bounding box center [290, 686] width 77 height 21
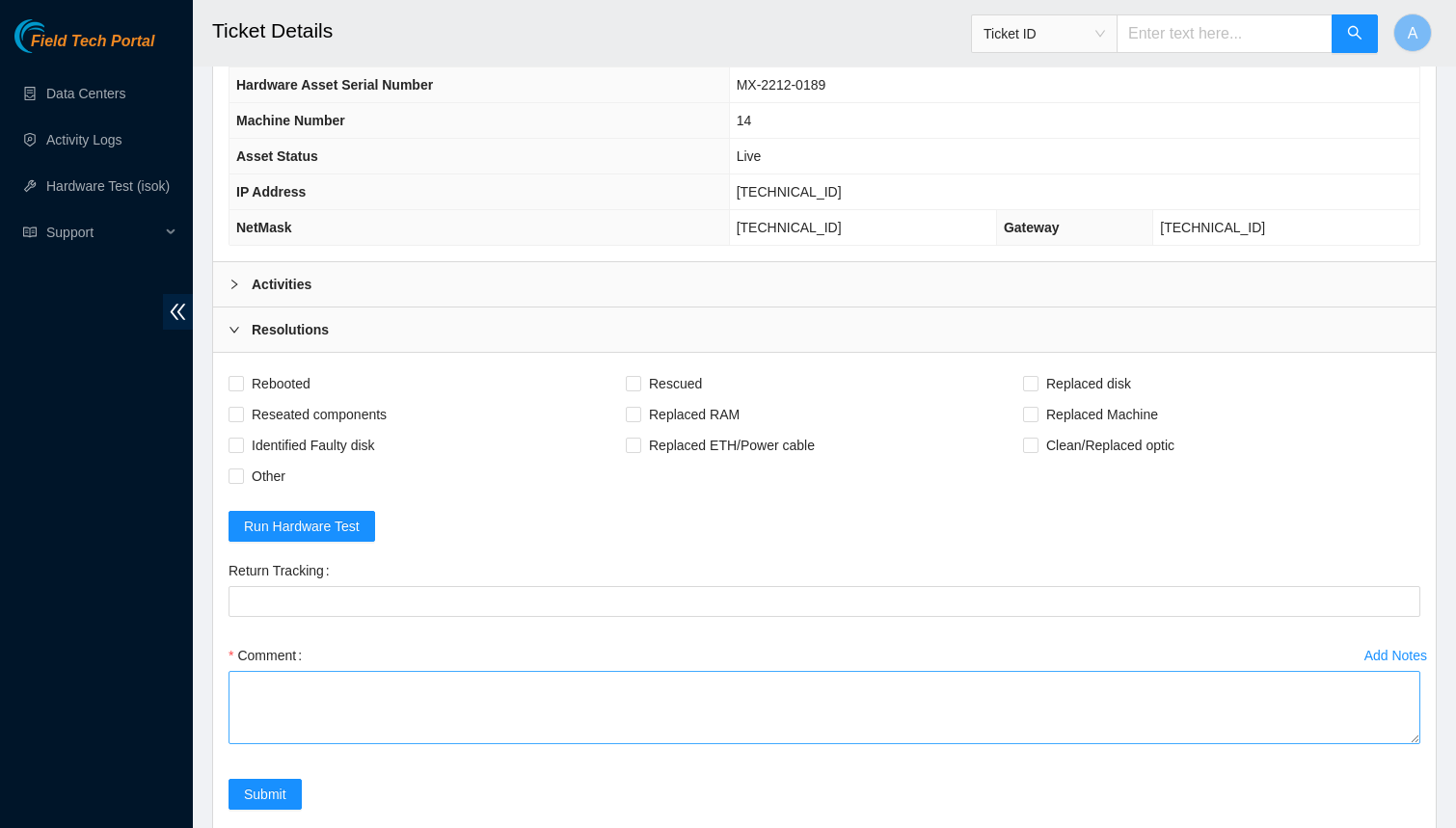
scroll to position [834, 0]
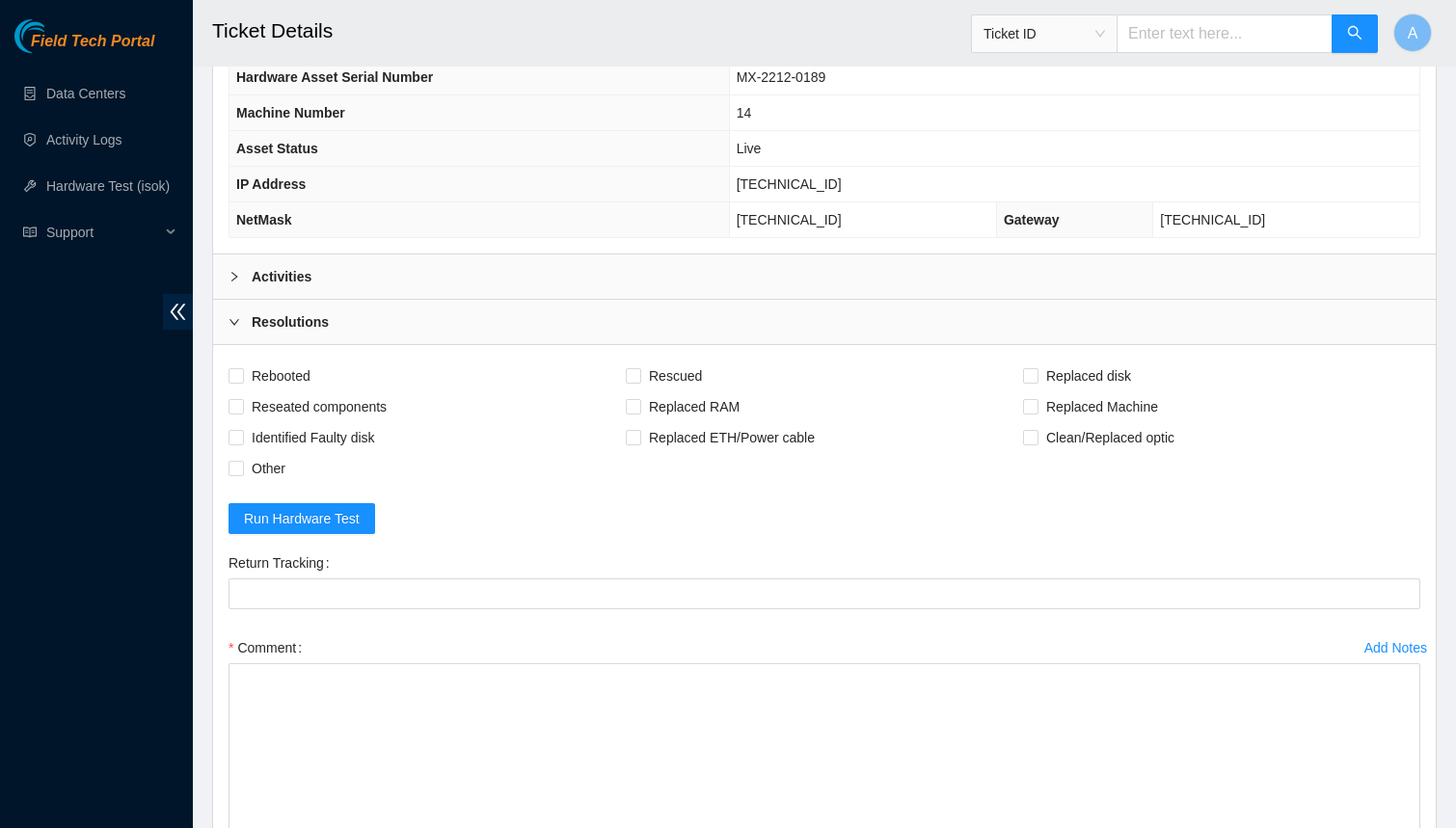
drag, startPoint x: 1409, startPoint y: 696, endPoint x: 1409, endPoint y: 878, distance: 182.0
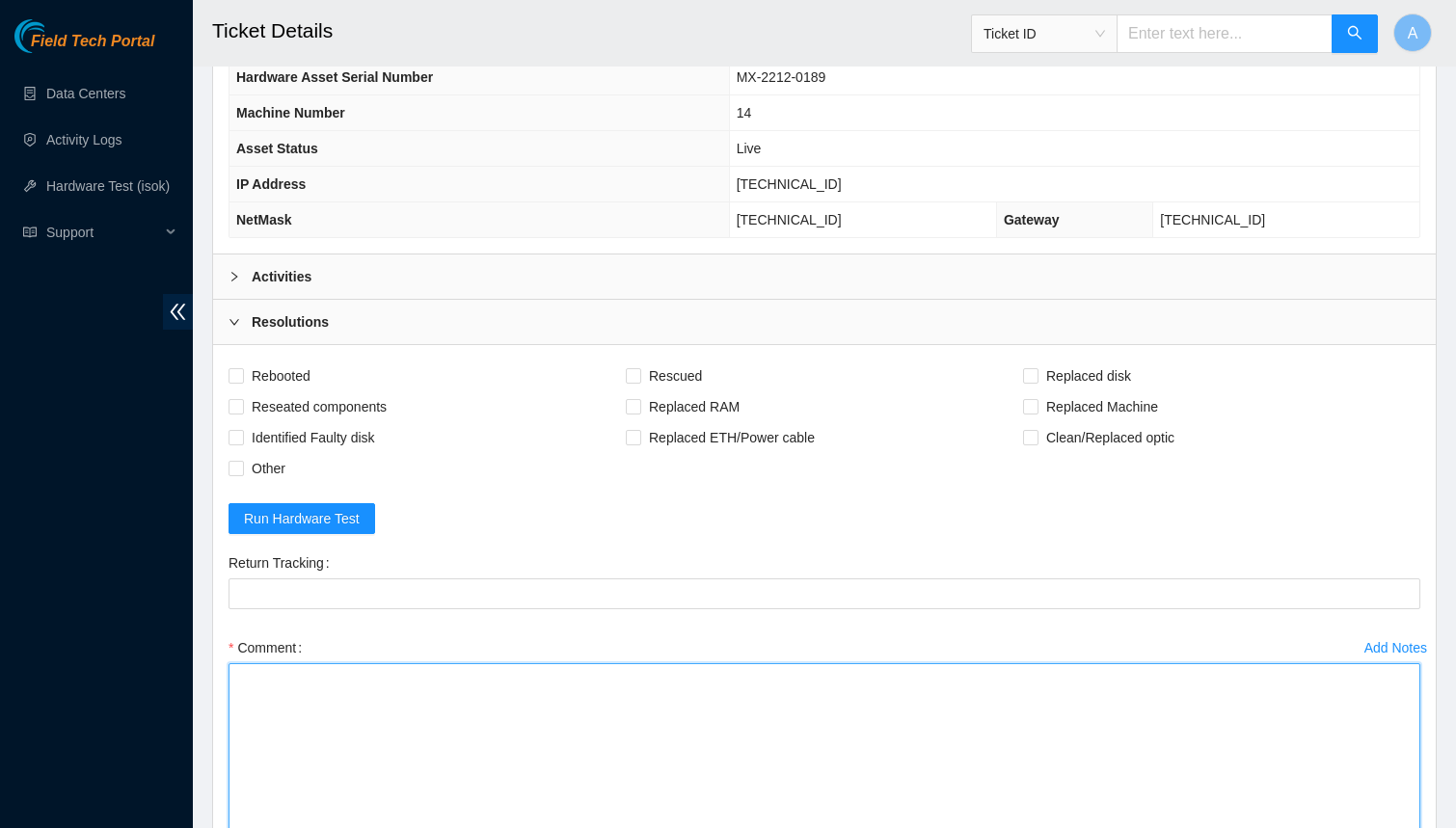
click at [795, 744] on textarea "Comment" at bounding box center [824, 790] width 1192 height 254
paste textarea "23.40.98.209 : passed: ok"
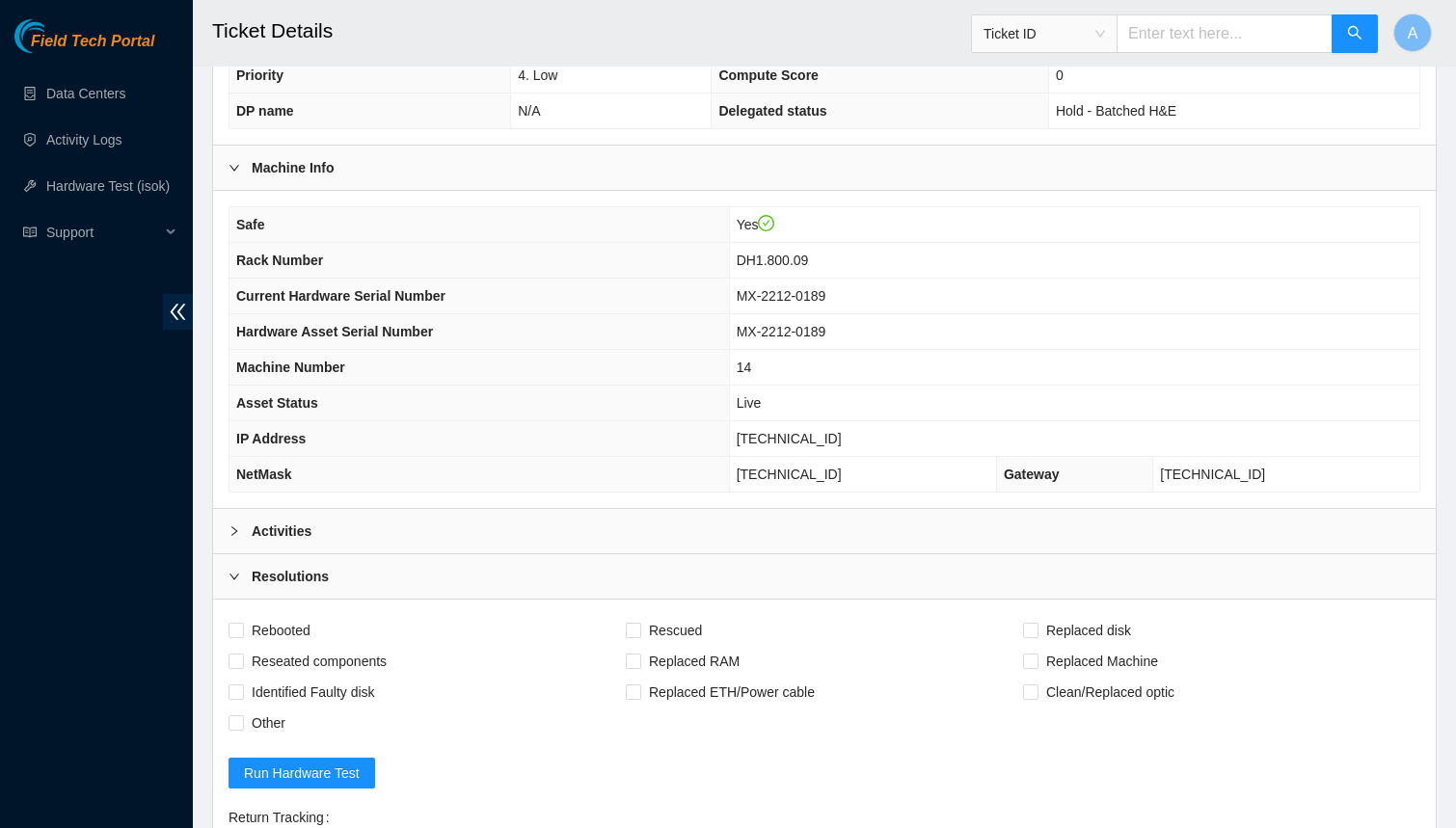
scroll to position [560, 0]
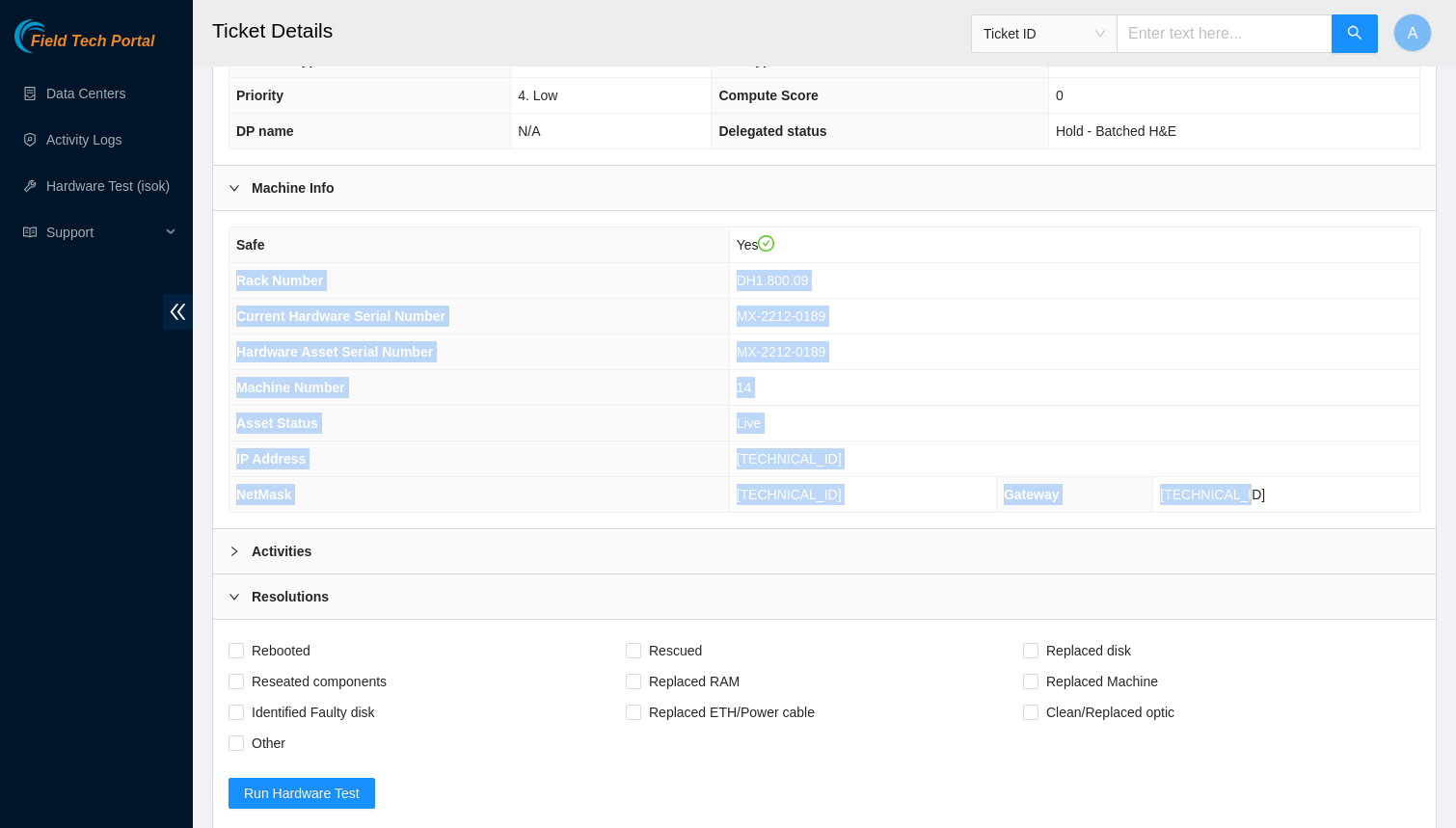
drag, startPoint x: 1295, startPoint y: 458, endPoint x: 237, endPoint y: 259, distance: 1076.6
click at [237, 259] on tbody "Safe Yes Rack Number DH1.800.09 Current Hardware Serial Number MX-2212-0189 Har…" at bounding box center [824, 369] width 1190 height 284
copy tbody "Rack Number DH1.800.09 Current Hardware Serial Number MX-2212-0189 Hardware Ass…"
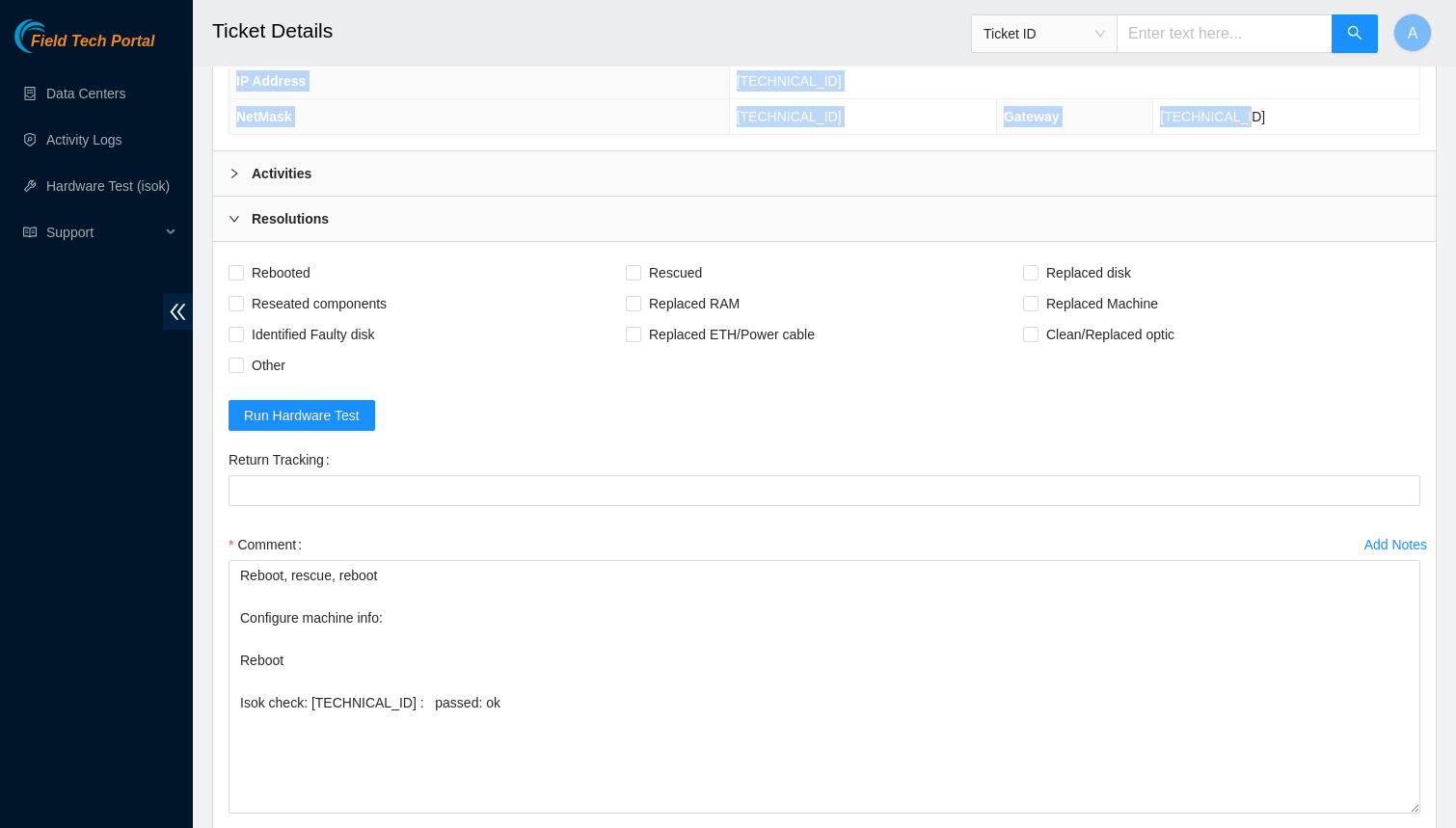
scroll to position [946, 0]
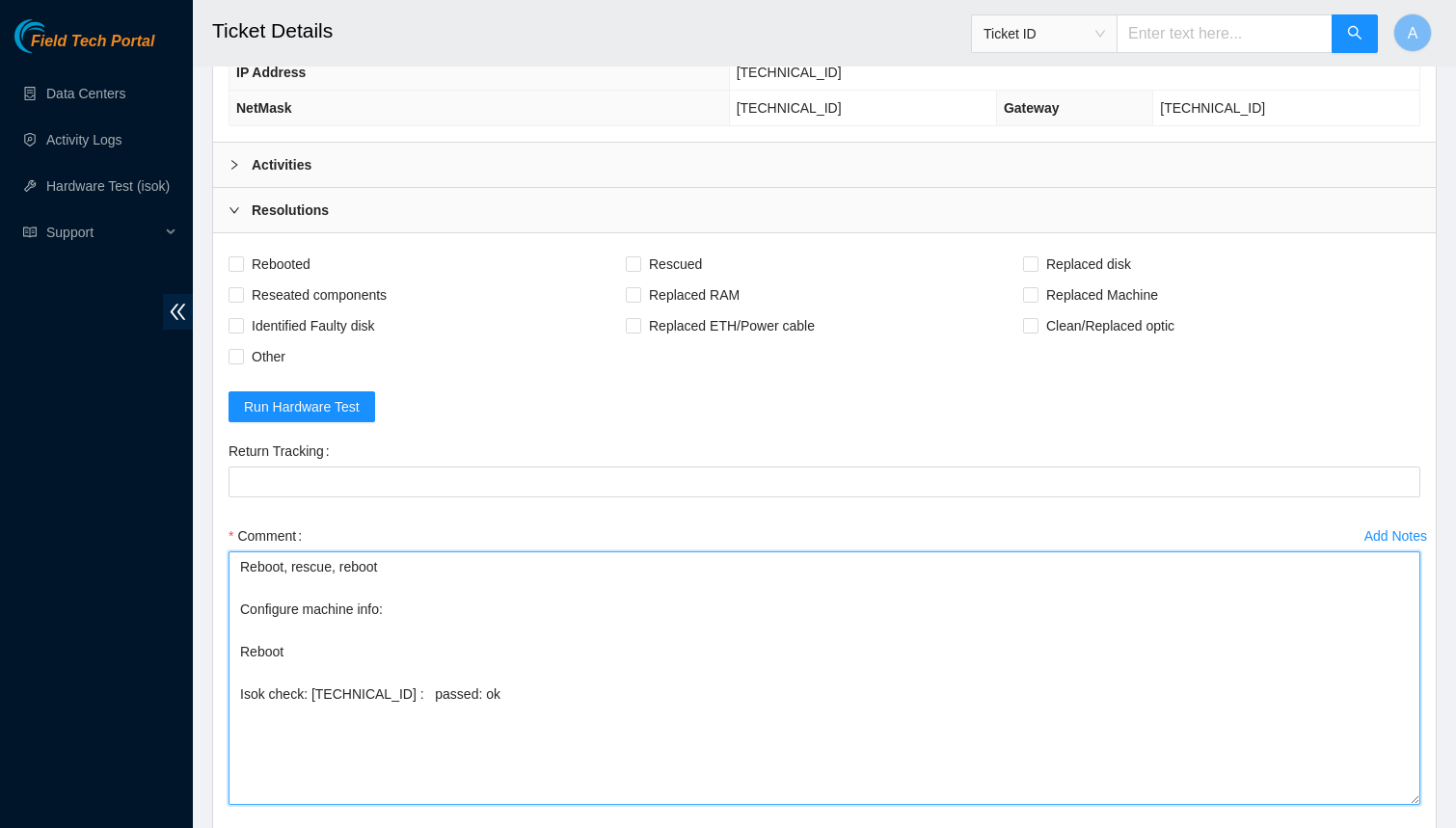
click at [416, 582] on textarea "Reboot, rescue, reboot Configure machine info: Reboot Isok check: 23.40.98.209 …" at bounding box center [824, 678] width 1192 height 254
paste textarea "Rack Number DH1.800.09 Current Hardware Serial Number MX-2212-0189 Hardware Ass…"
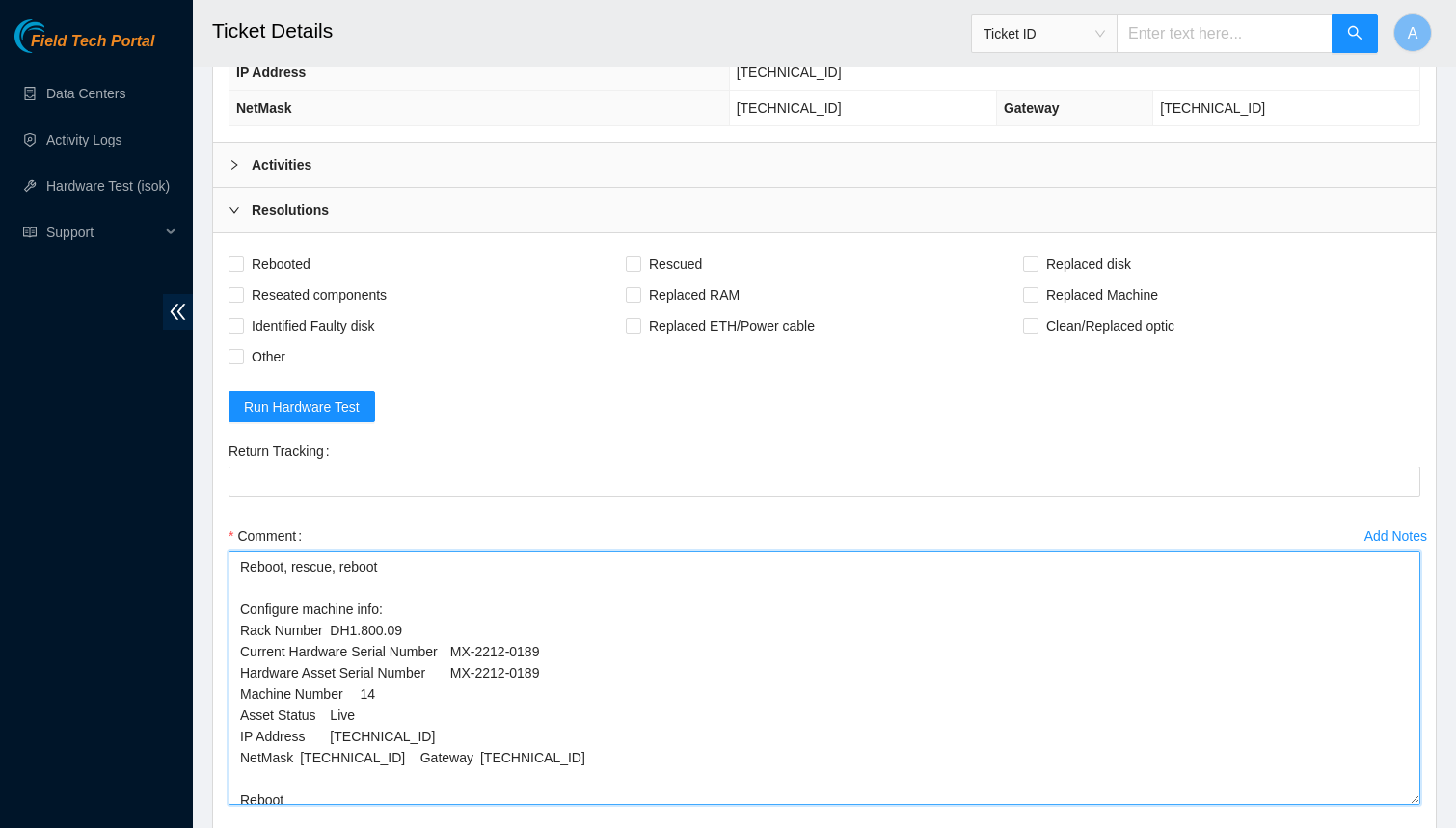
drag, startPoint x: 567, startPoint y: 640, endPoint x: 160, endPoint y: 640, distance: 407.0
click at [160, 640] on section "Field Tech Portal Data Centers Activity Logs Hardware Test (isok) Support Ticke…" at bounding box center [728, 57] width 1456 height 2007
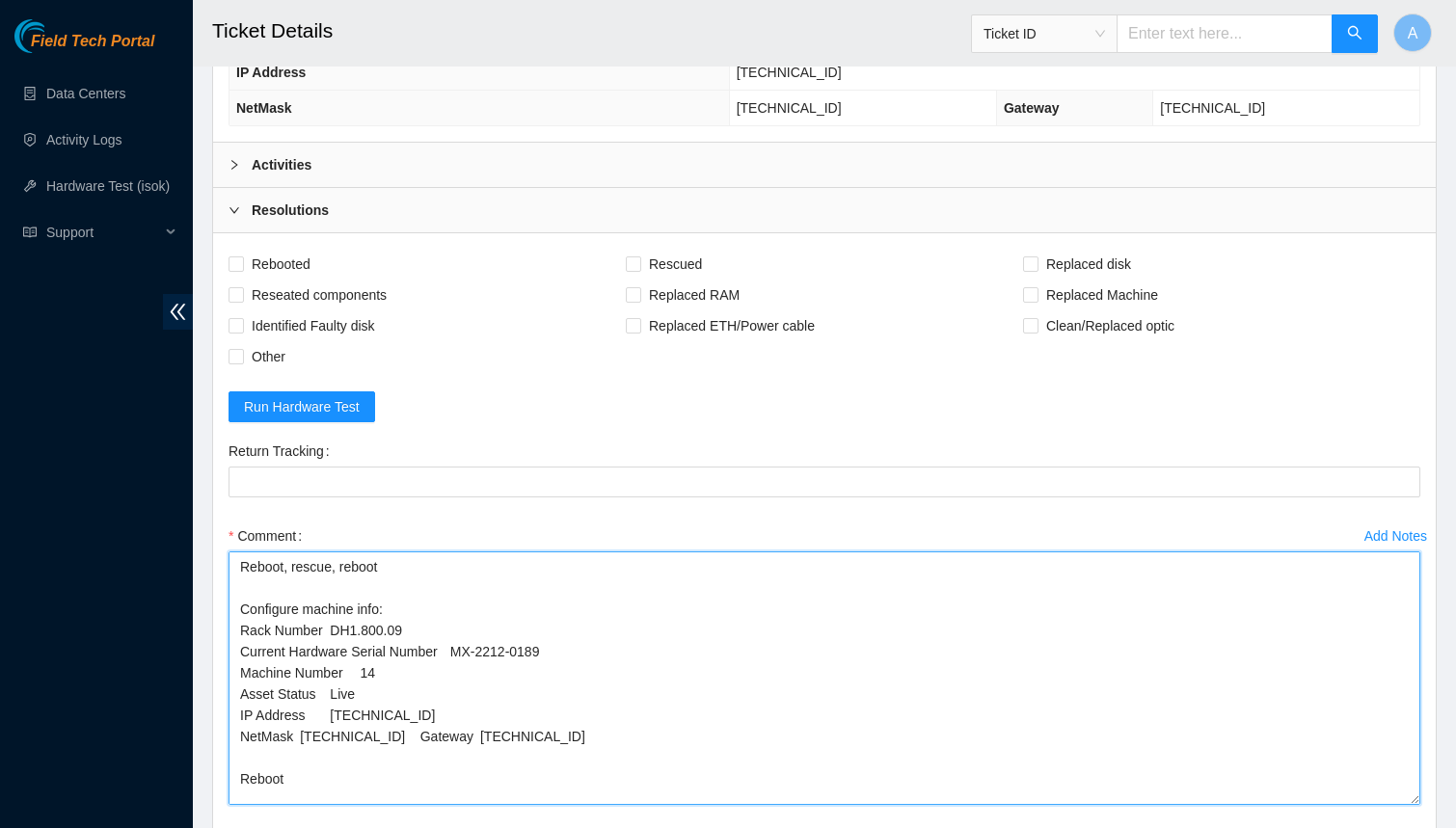
drag, startPoint x: 381, startPoint y: 657, endPoint x: 86, endPoint y: 657, distance: 295.0
click at [86, 657] on section "Field Tech Portal Data Centers Activity Logs Hardware Test (isok) Support Ticke…" at bounding box center [728, 57] width 1456 height 2007
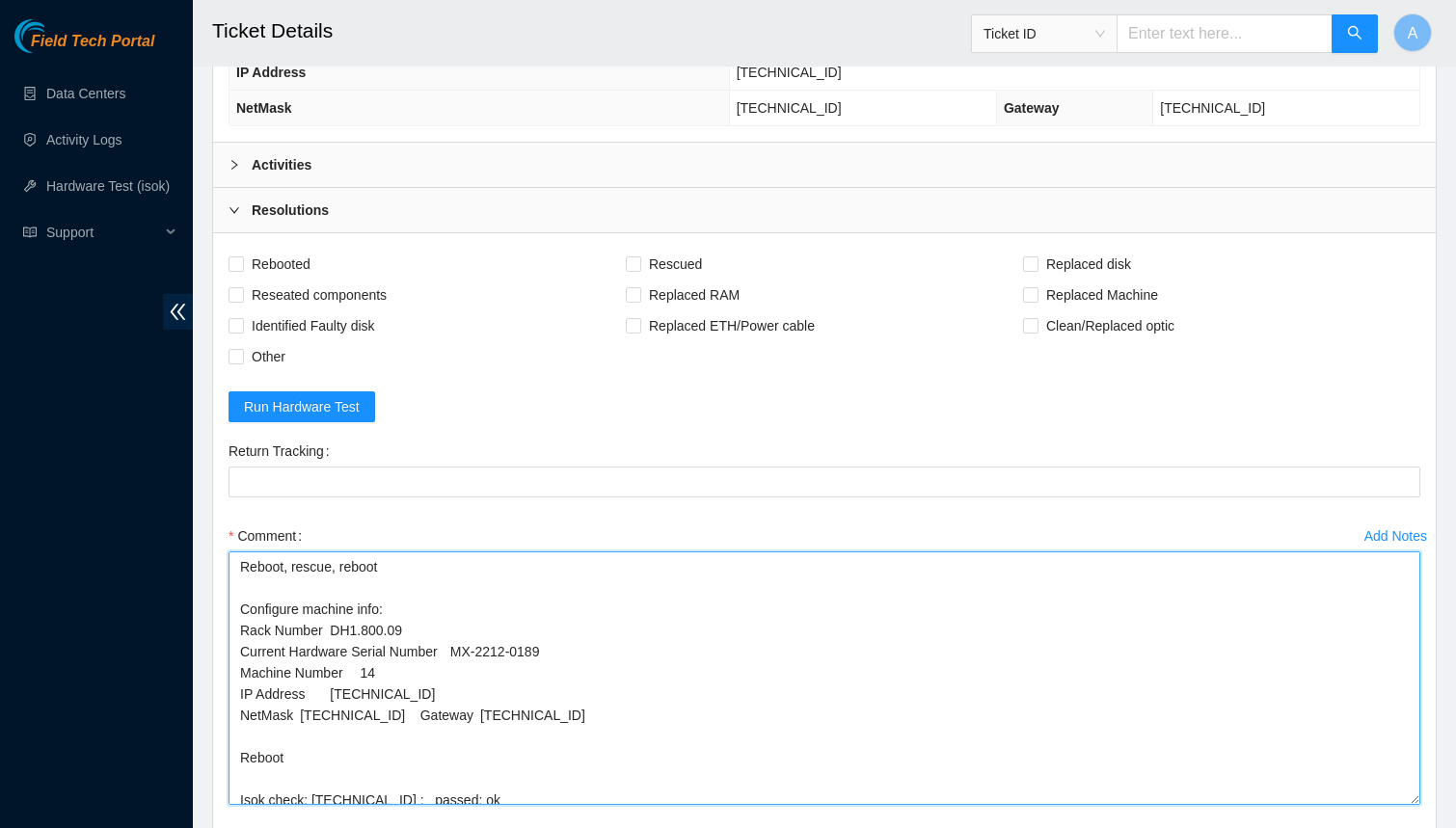
click at [421, 681] on textarea "Reboot, rescue, reboot Configure machine info: Rack Number DH1.800.09 Current H…" at bounding box center [824, 678] width 1192 height 254
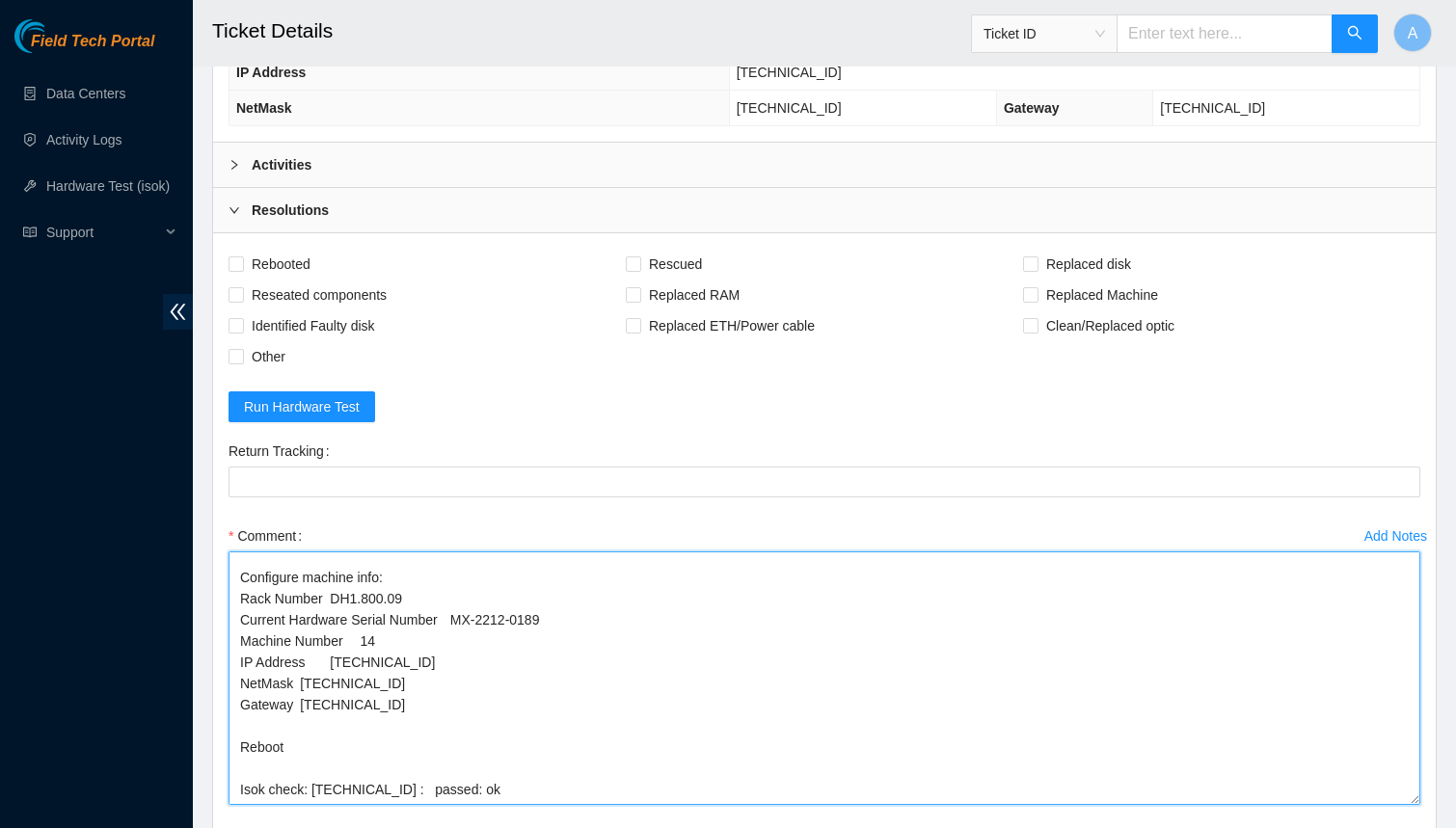
scroll to position [0, 0]
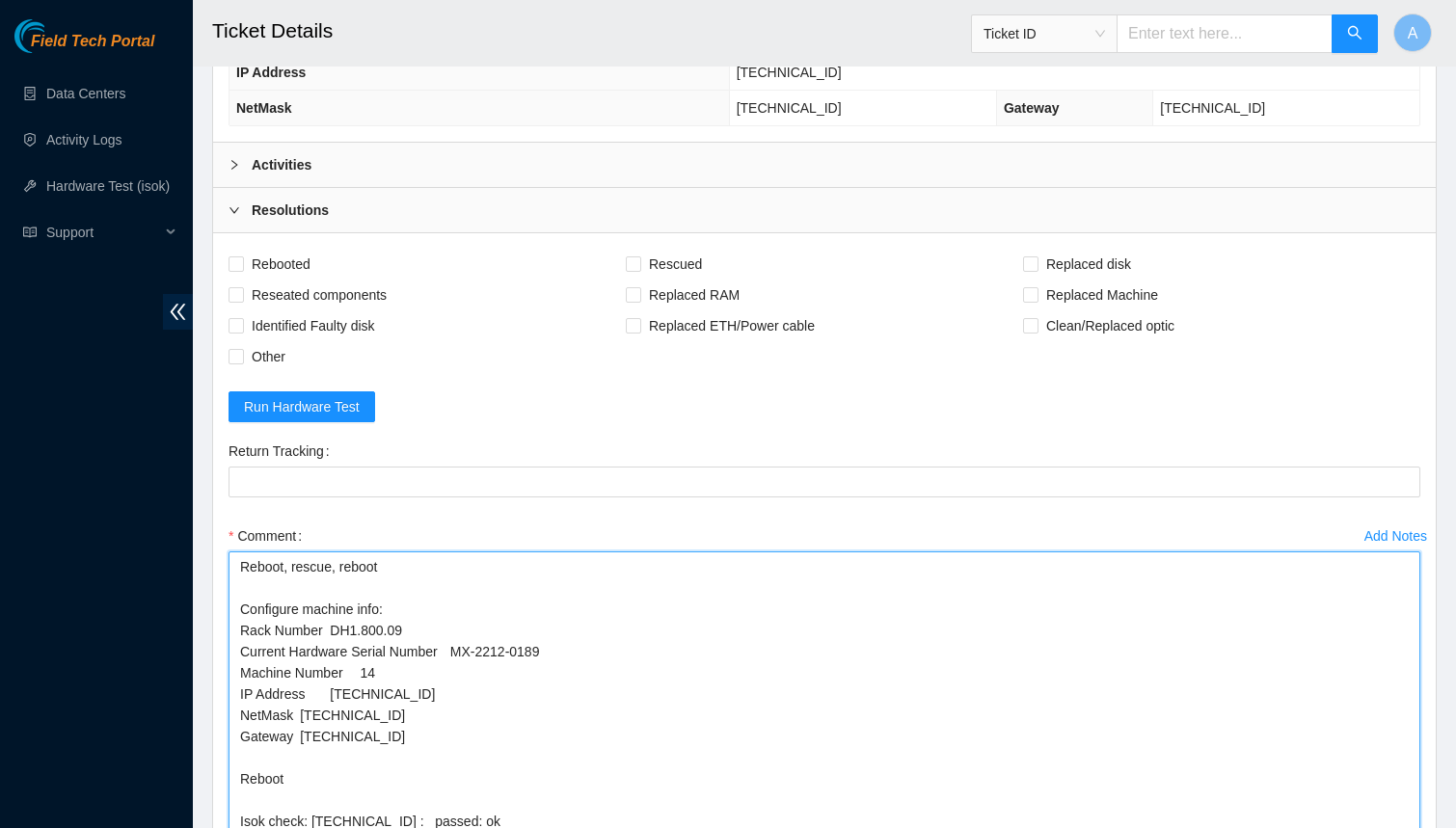
drag, startPoint x: 1417, startPoint y: 769, endPoint x: 1416, endPoint y: 903, distance: 134.0
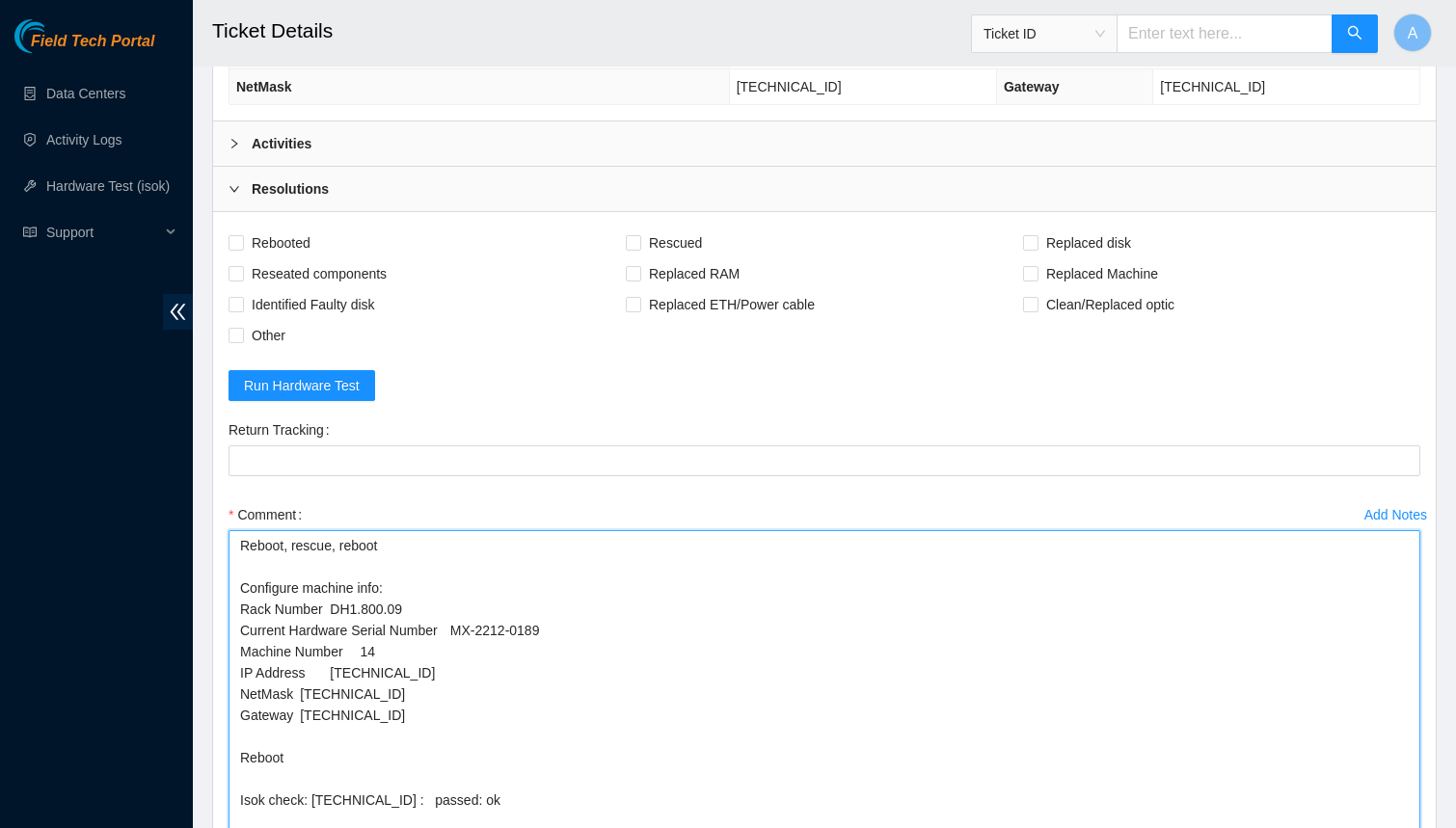
scroll to position [851, 0]
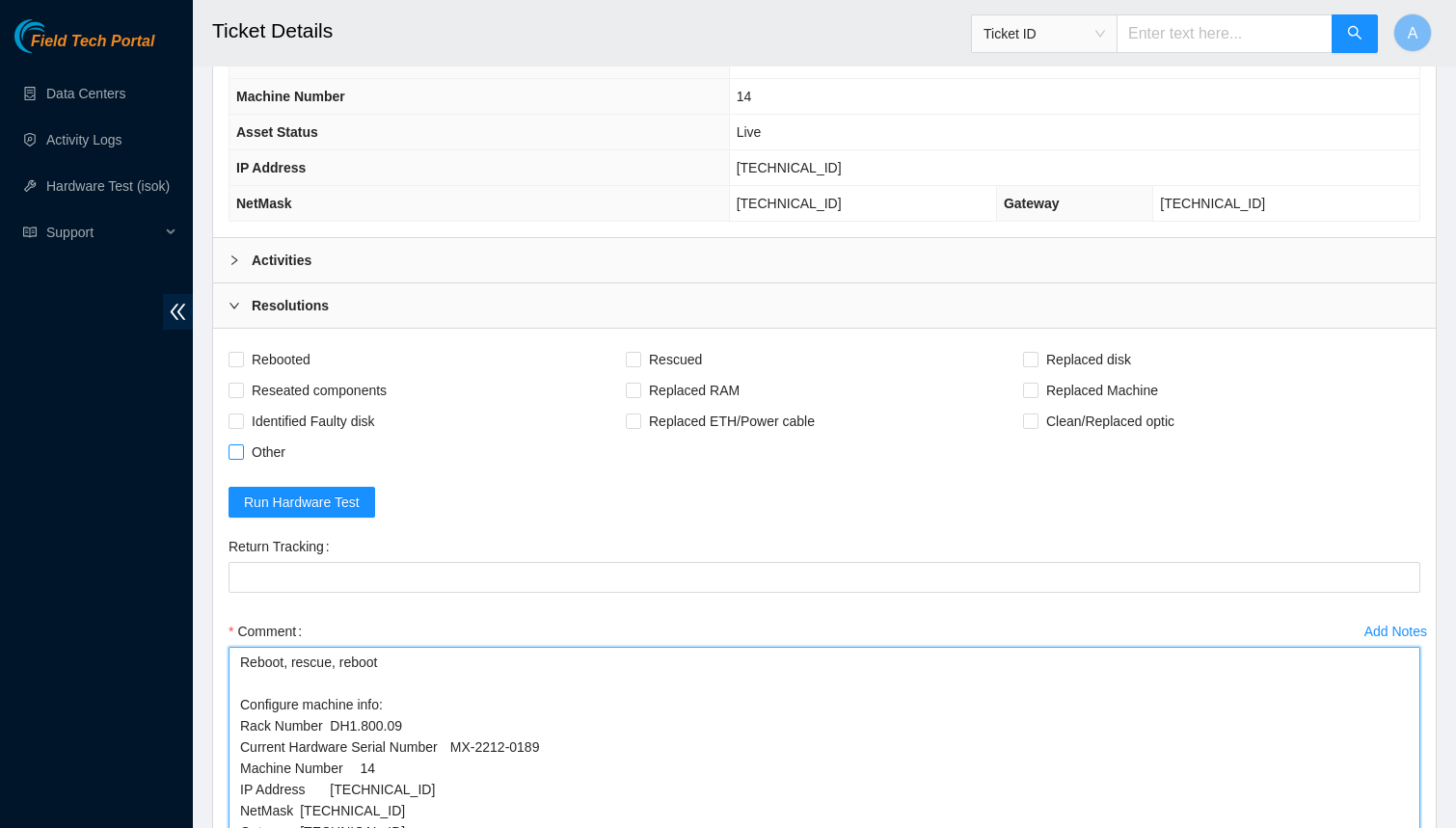
type textarea "Reboot, rescue, reboot Configure machine info: Rack Number DH1.800.09 Current H…"
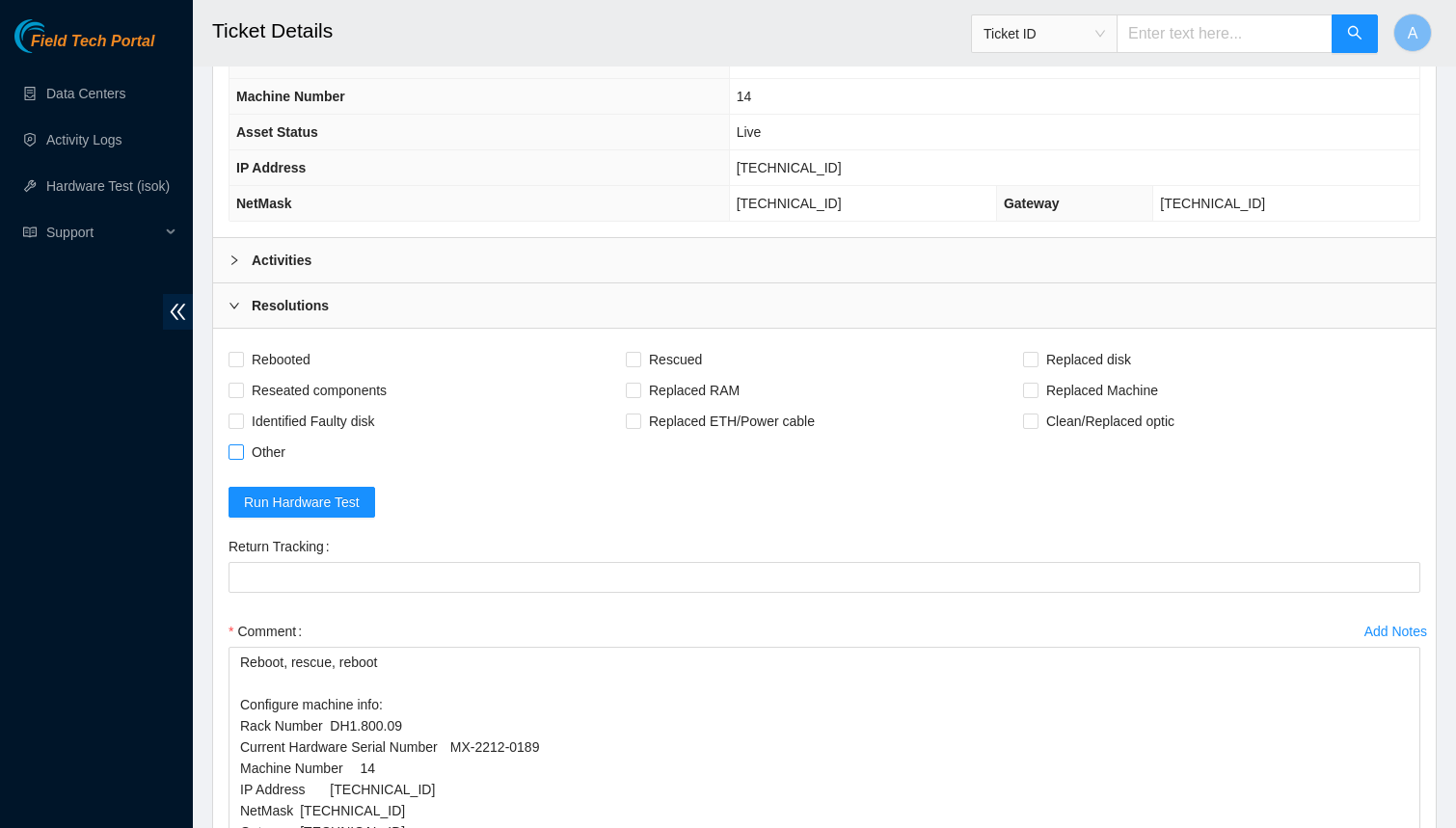
click at [246, 437] on span "Other" at bounding box center [268, 452] width 50 height 31
click at [242, 445] on input "Other" at bounding box center [236, 452] width 14 height 14
checkbox input "true"
click at [286, 345] on span "Rebooted" at bounding box center [280, 360] width 74 height 31
click at [242, 352] on input "Rebooted" at bounding box center [236, 359] width 14 height 14
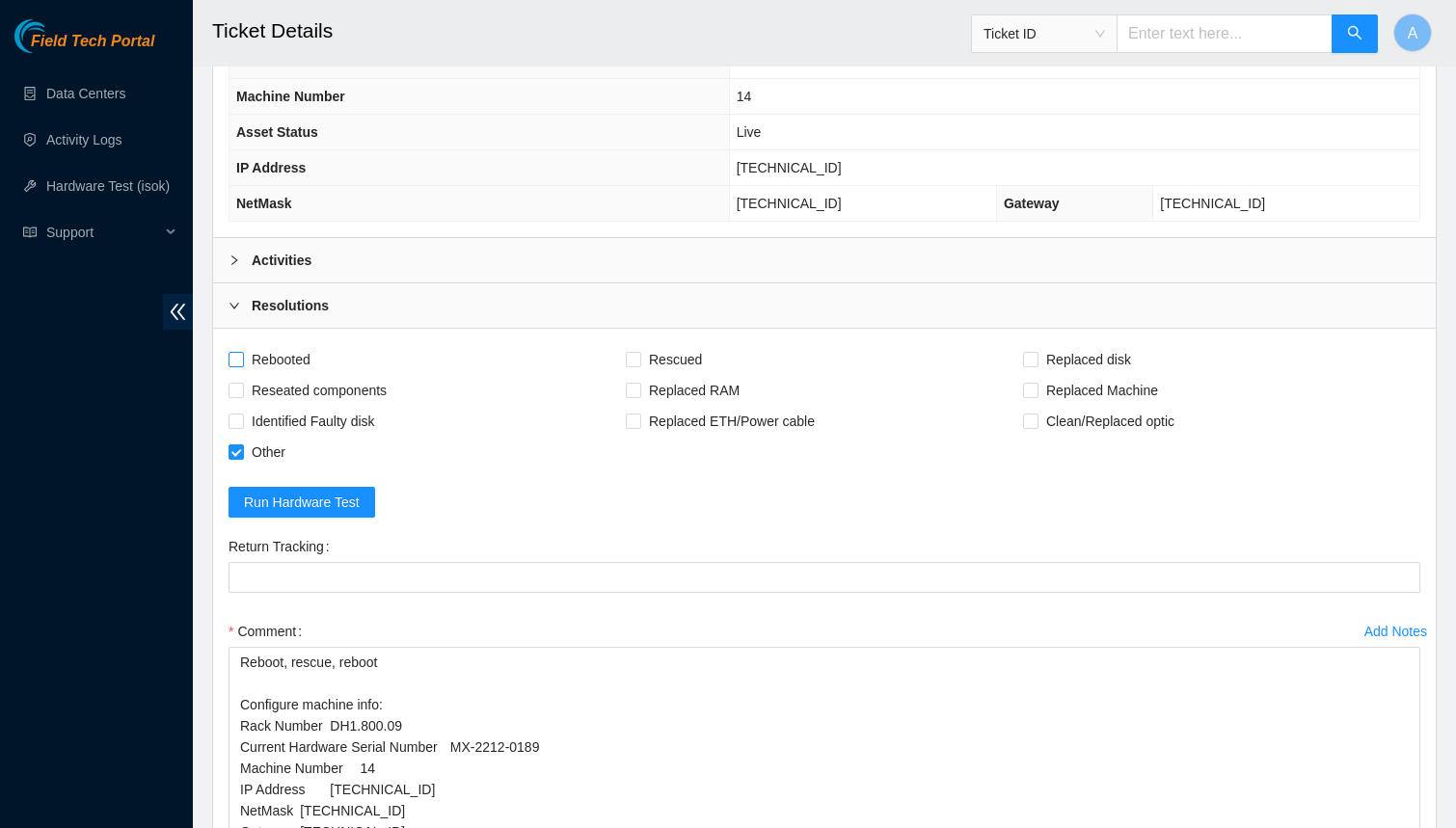
checkbox input "true"
click at [660, 345] on span "Rescued" at bounding box center [675, 360] width 68 height 31
click at [639, 352] on input "Rescued" at bounding box center [633, 359] width 14 height 14
checkbox input "true"
click at [631, 238] on div "Activities" at bounding box center [824, 259] width 1222 height 45
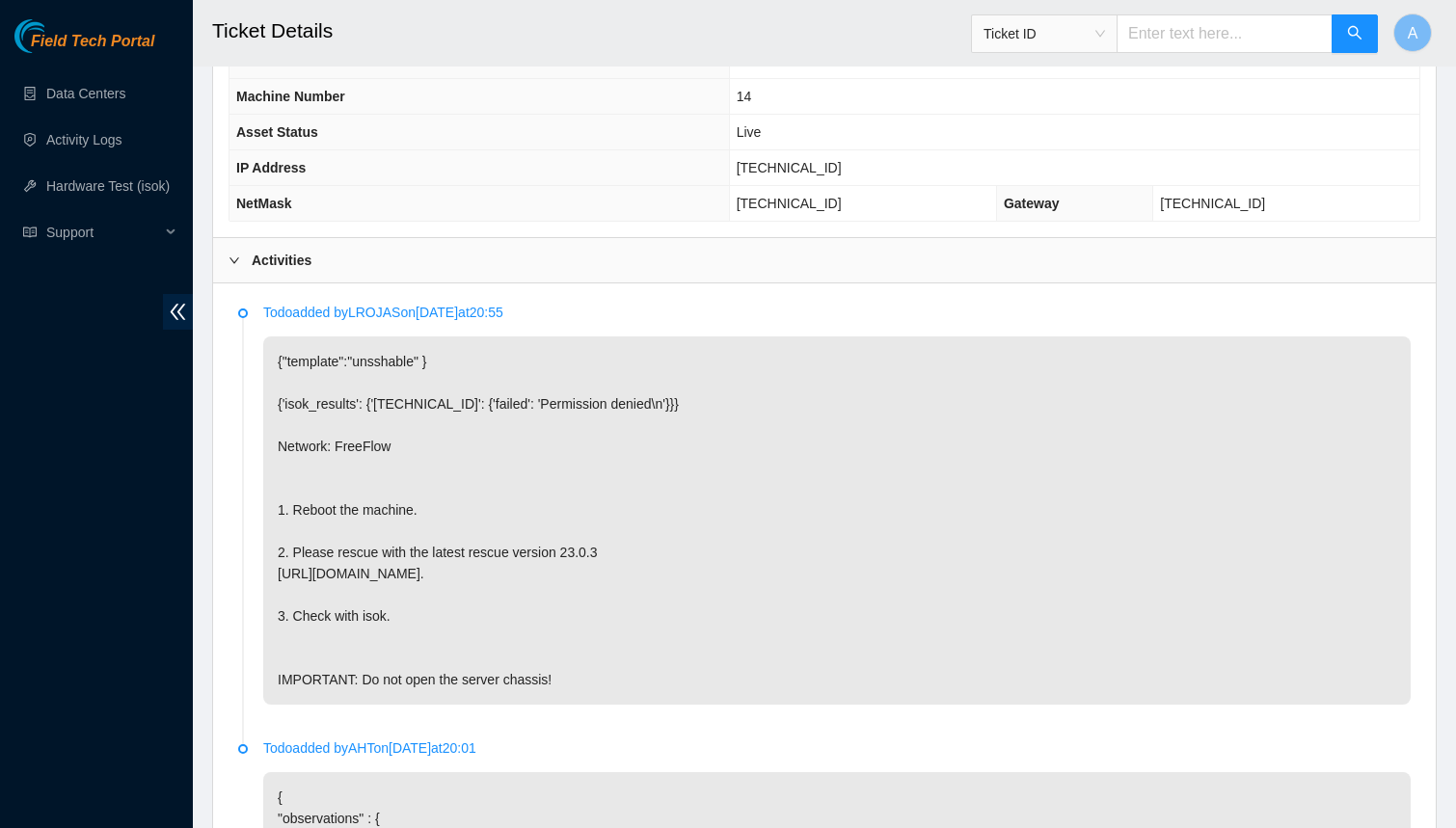
click at [631, 238] on div "Activities" at bounding box center [824, 259] width 1222 height 45
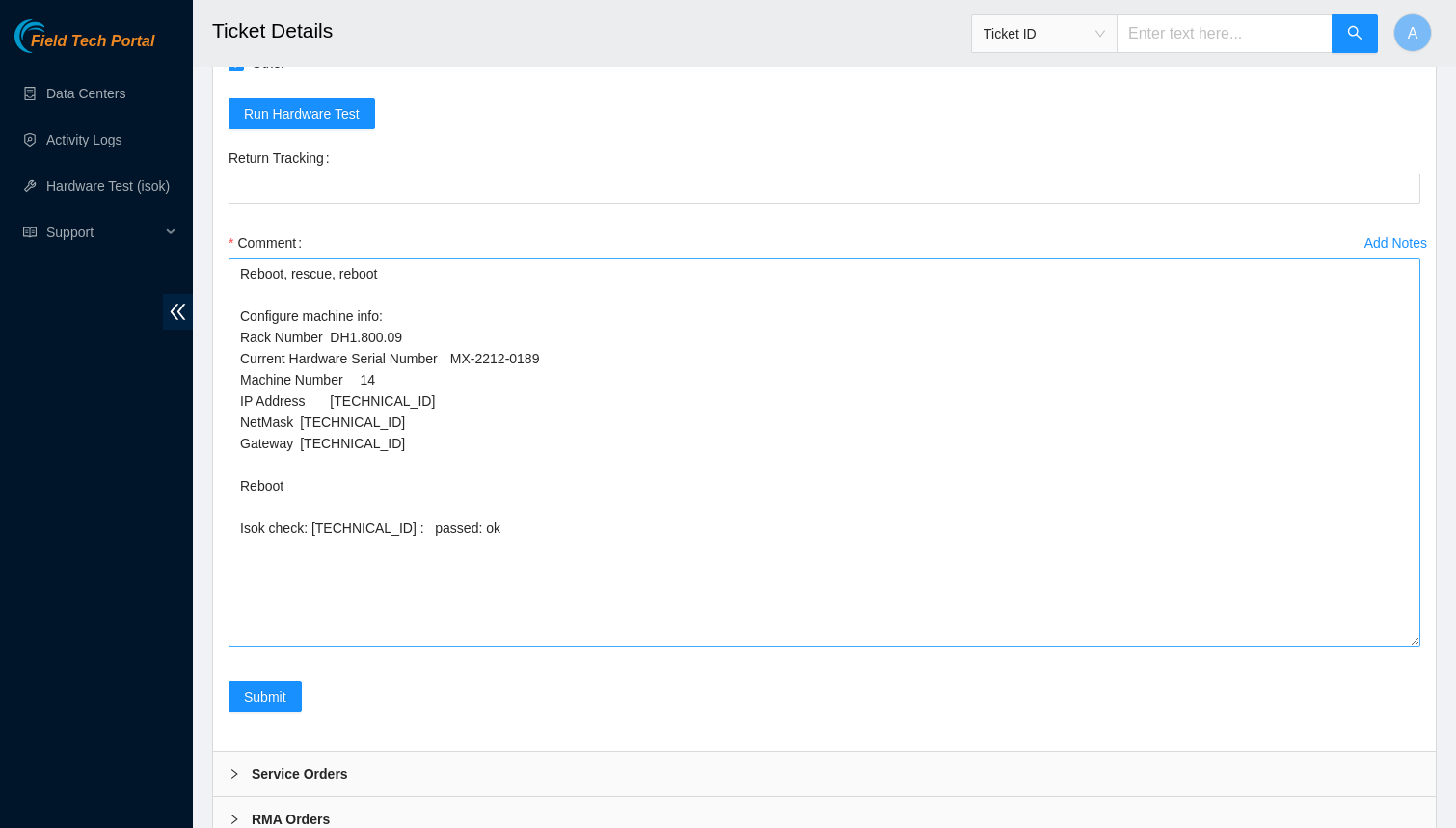
scroll to position [1281, 0]
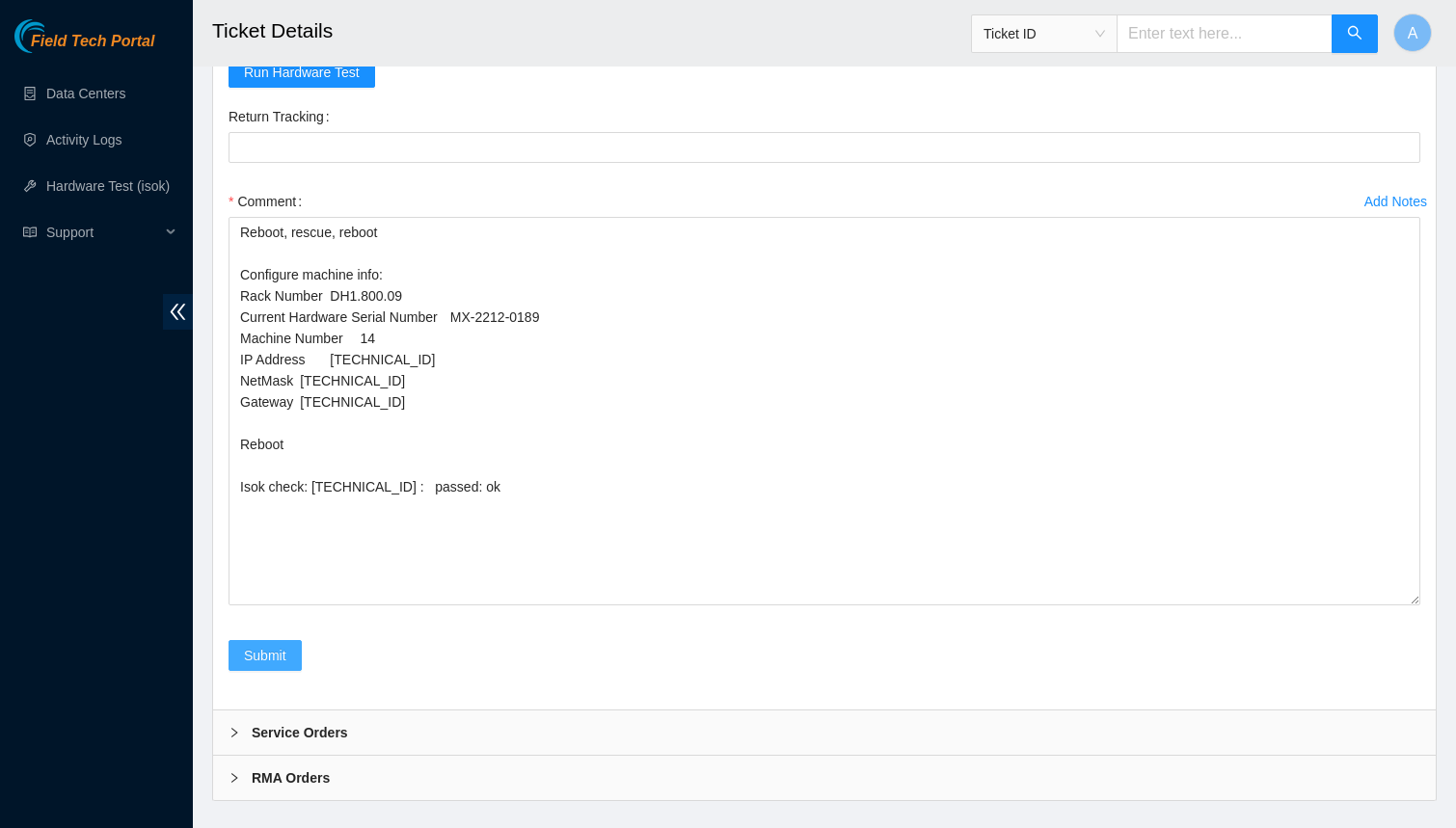
click at [266, 645] on span "Submit" at bounding box center [264, 655] width 43 height 21
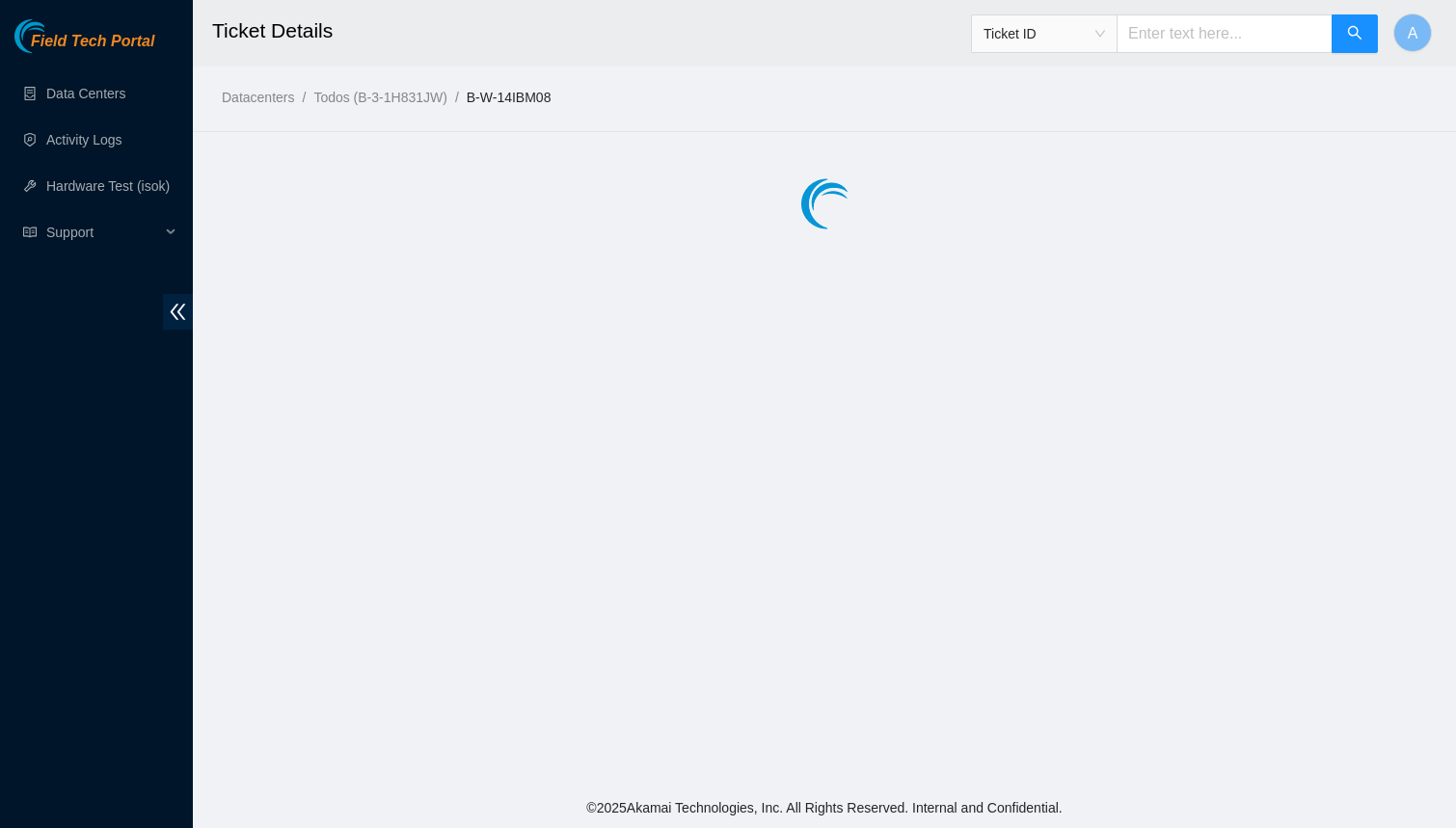
scroll to position [0, 0]
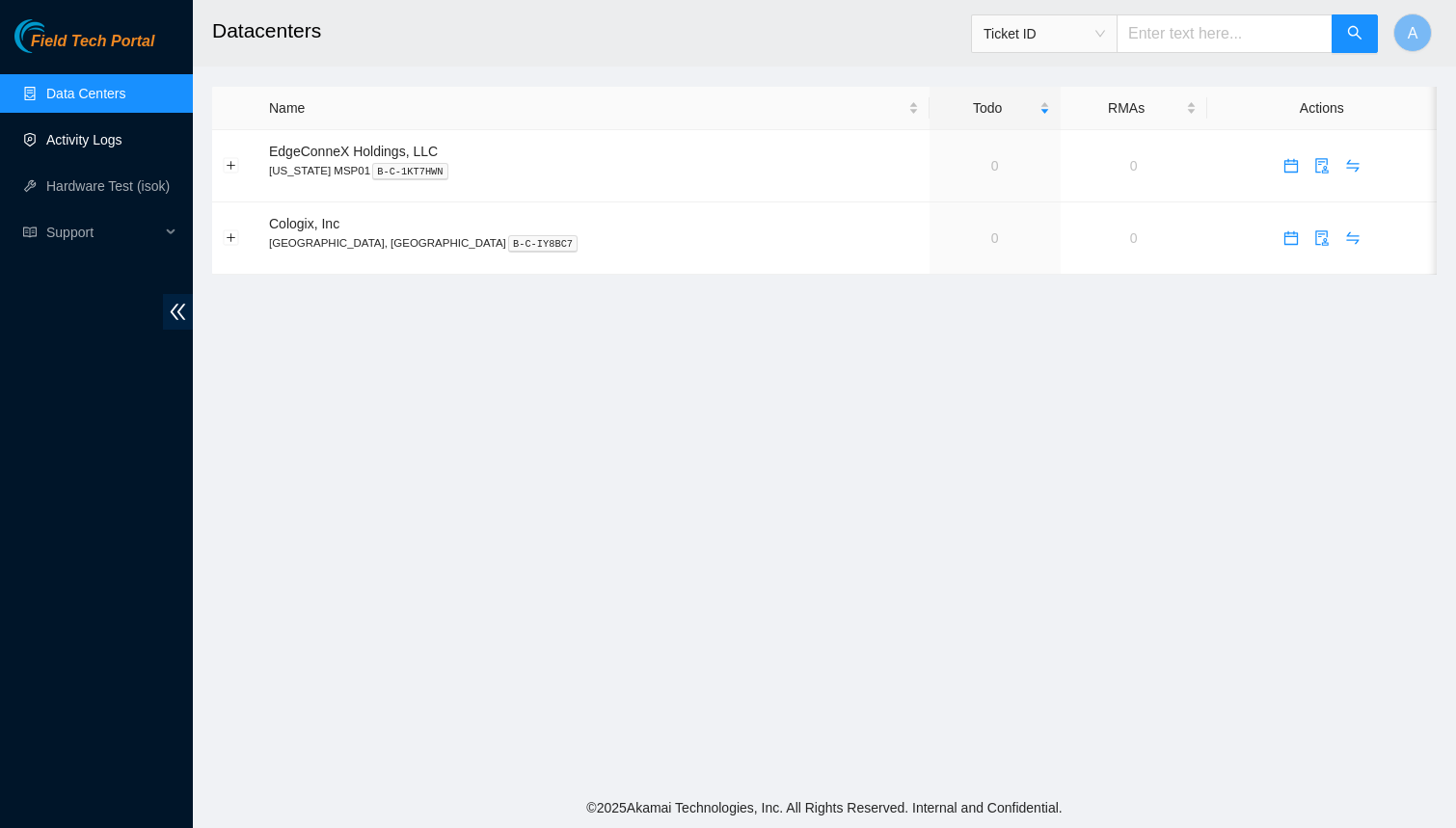
click at [49, 132] on link "Activity Logs" at bounding box center [84, 140] width 76 height 16
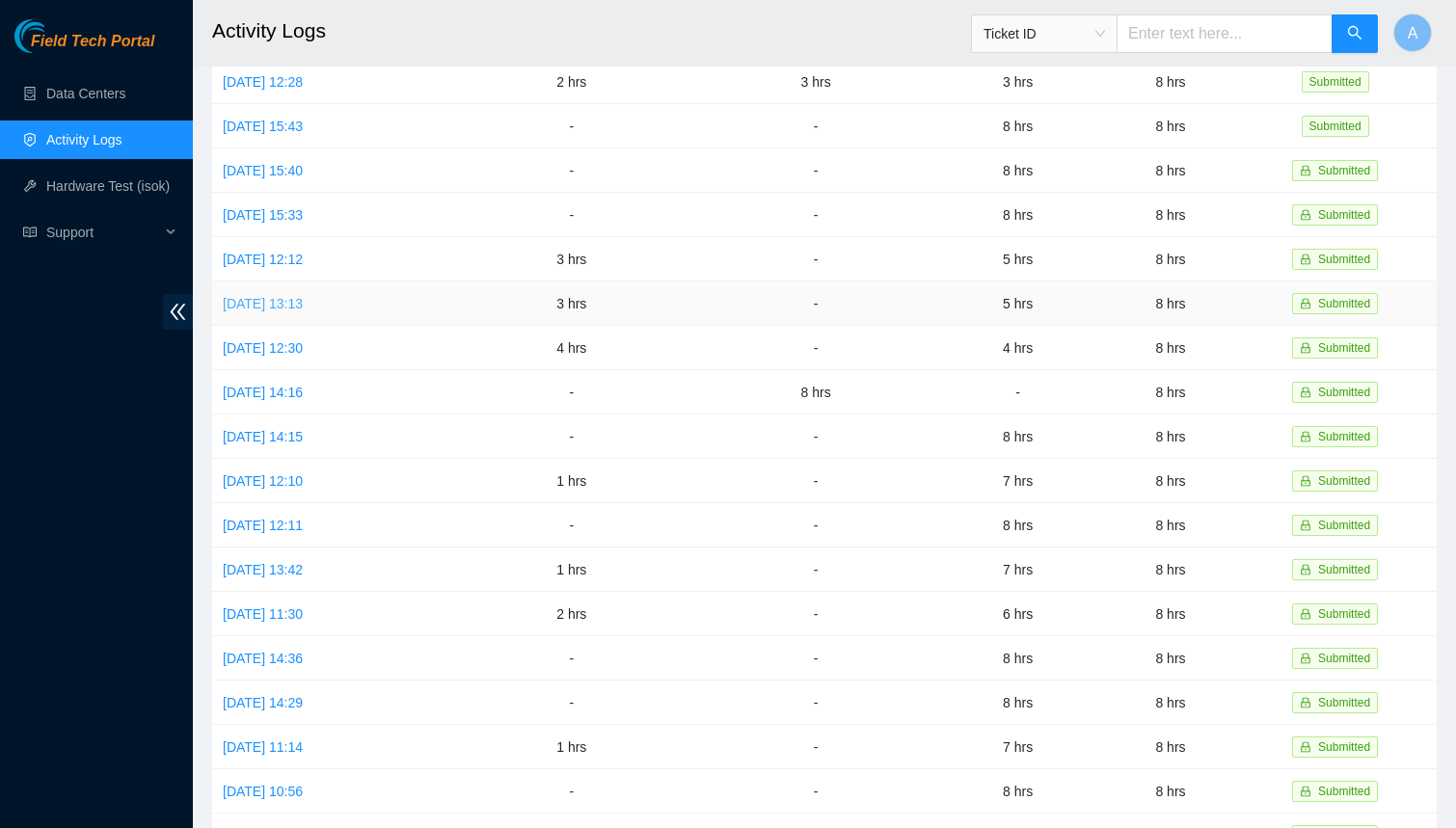
scroll to position [344, 0]
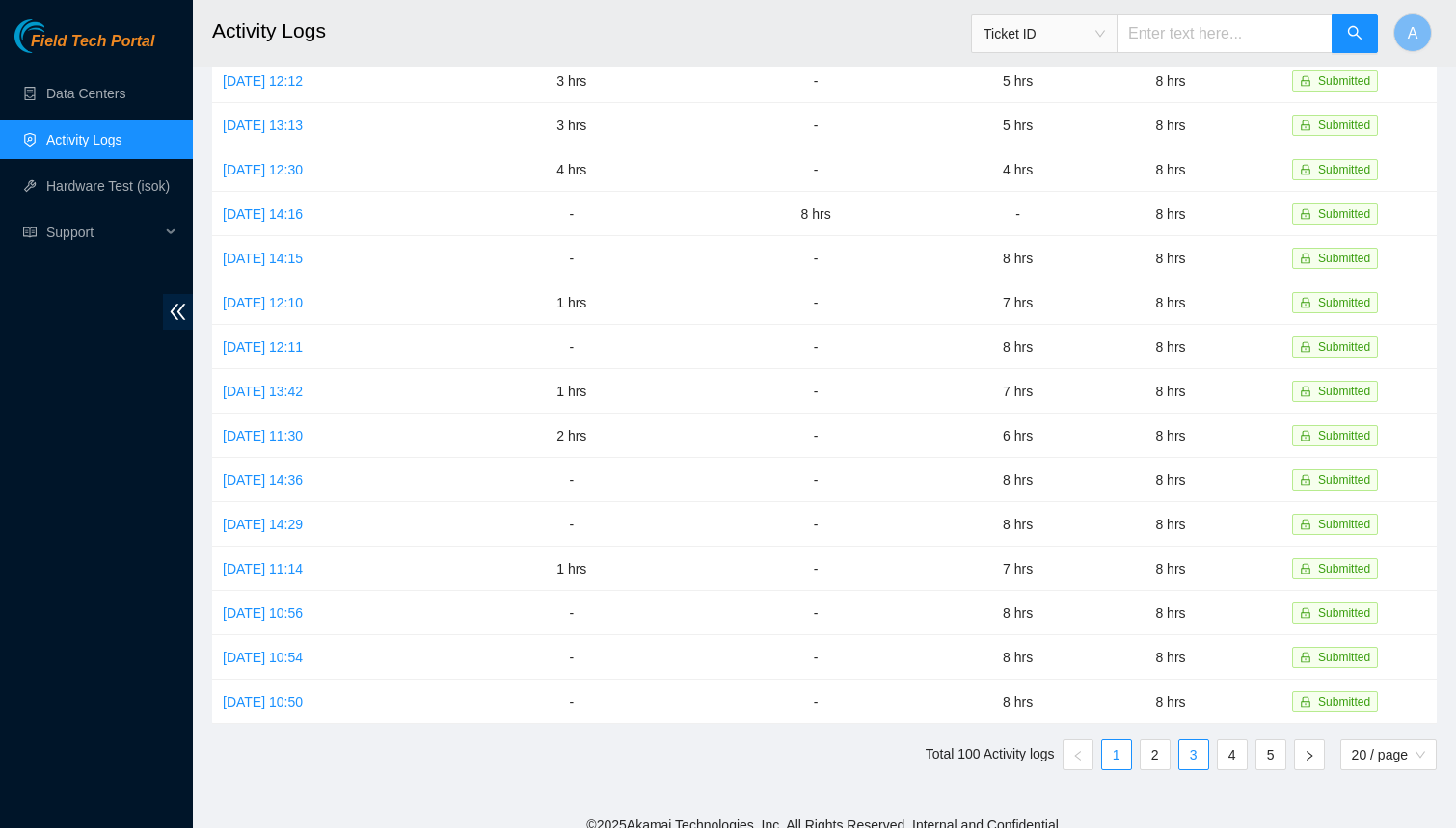
click at [1188, 746] on link "3" at bounding box center [1194, 755] width 29 height 29
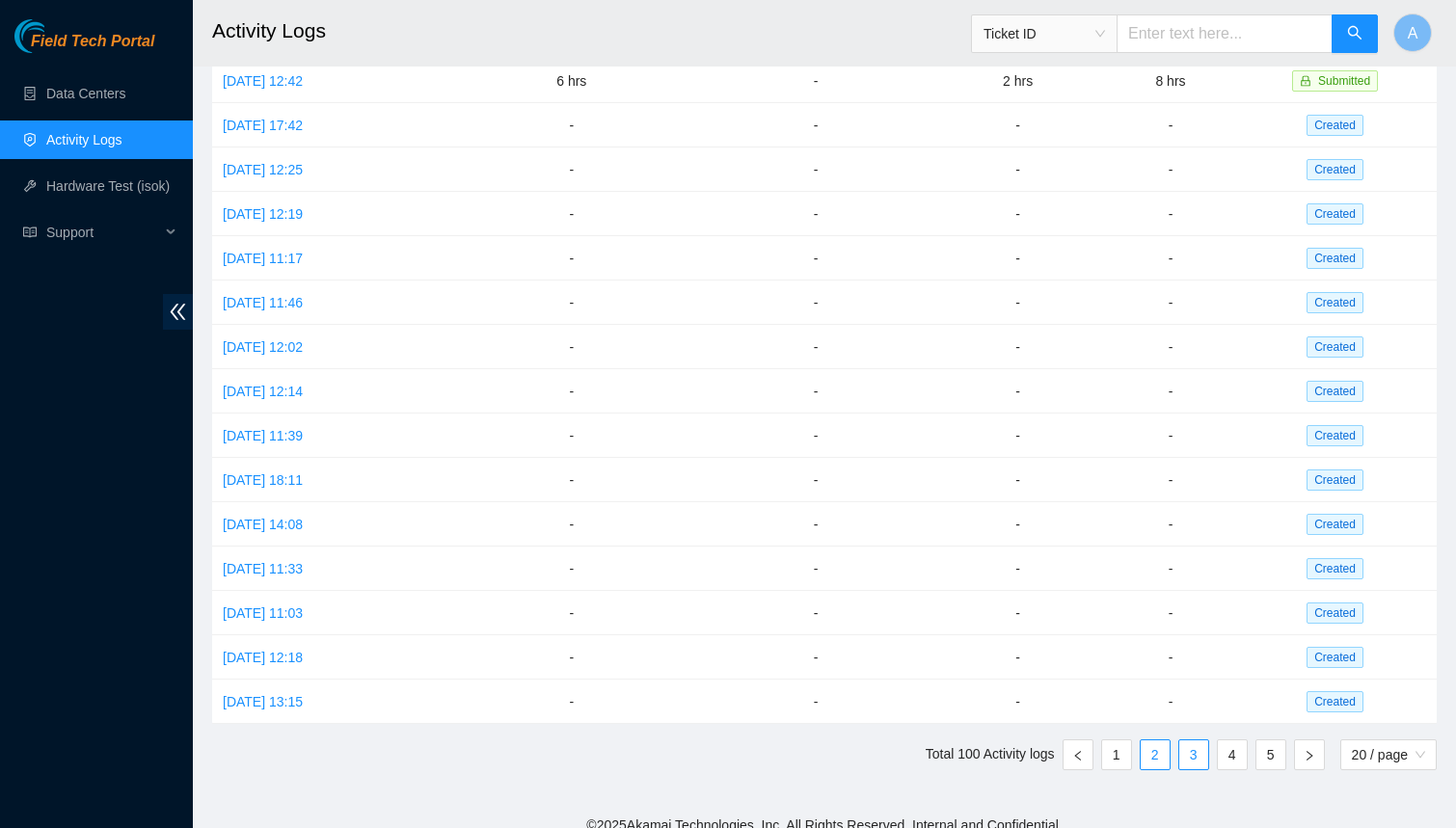
click at [1144, 741] on link "2" at bounding box center [1155, 755] width 29 height 29
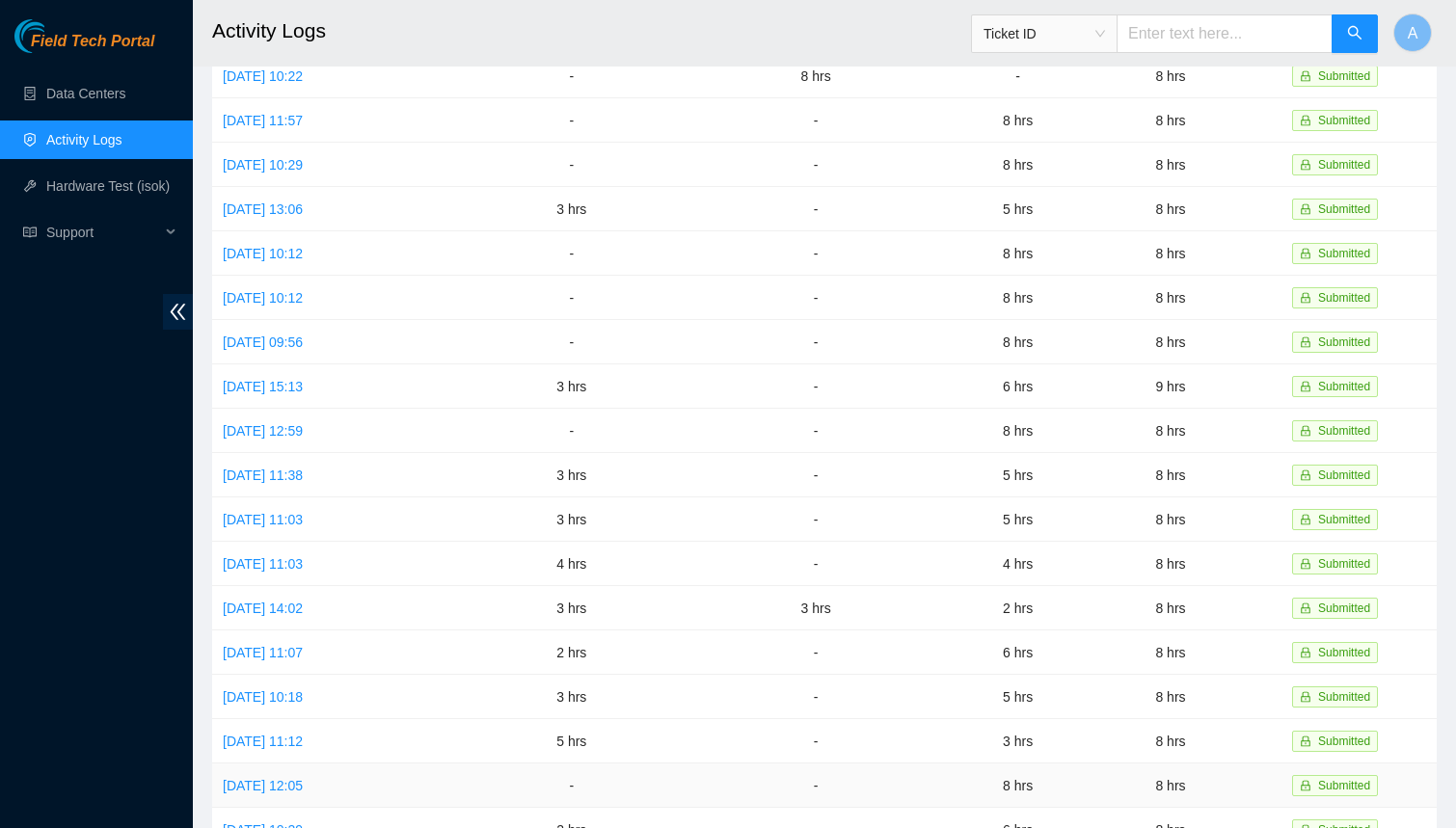
scroll to position [200, 0]
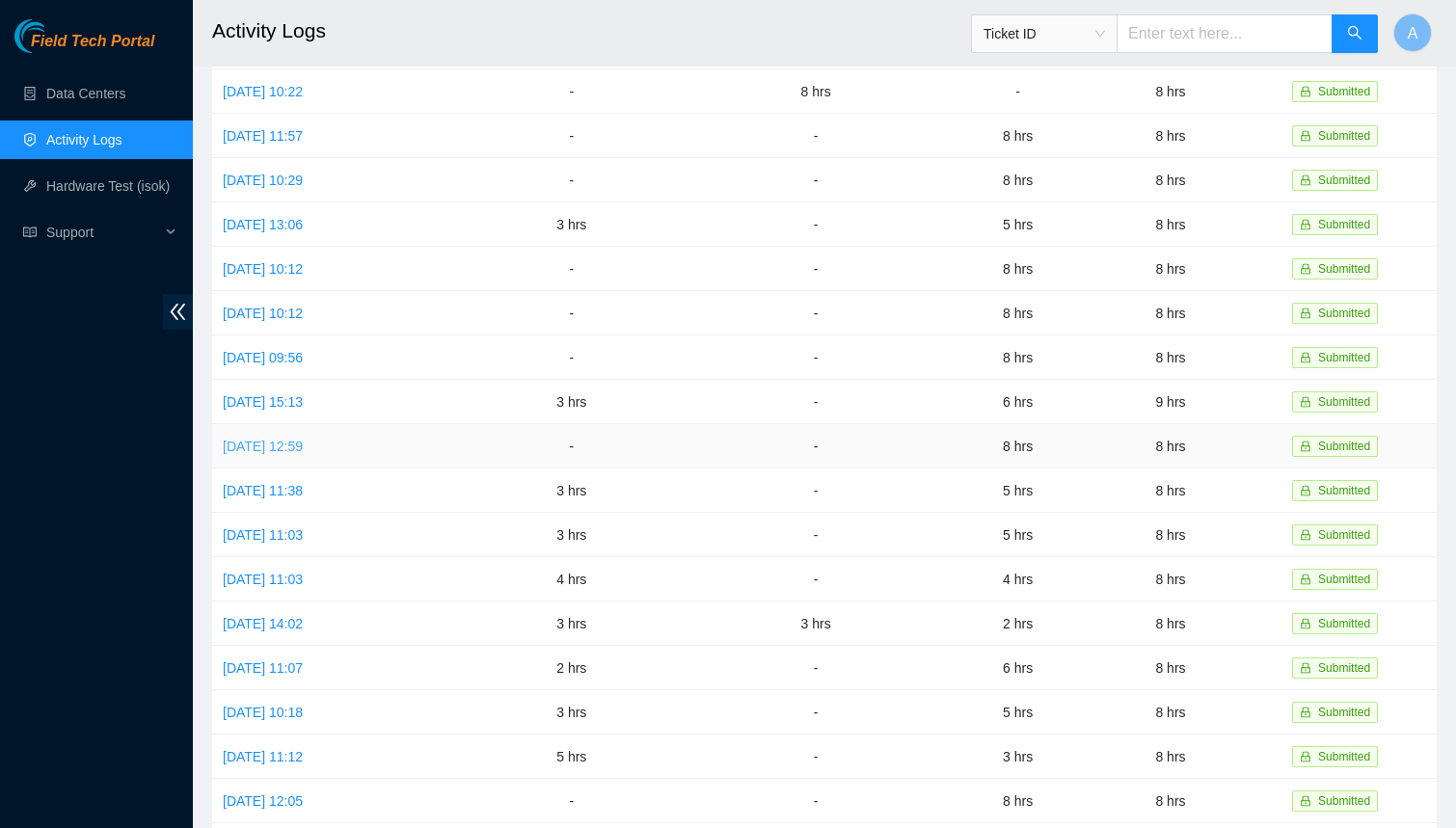
click at [303, 439] on link "[DATE] 12:59" at bounding box center [262, 447] width 80 height 16
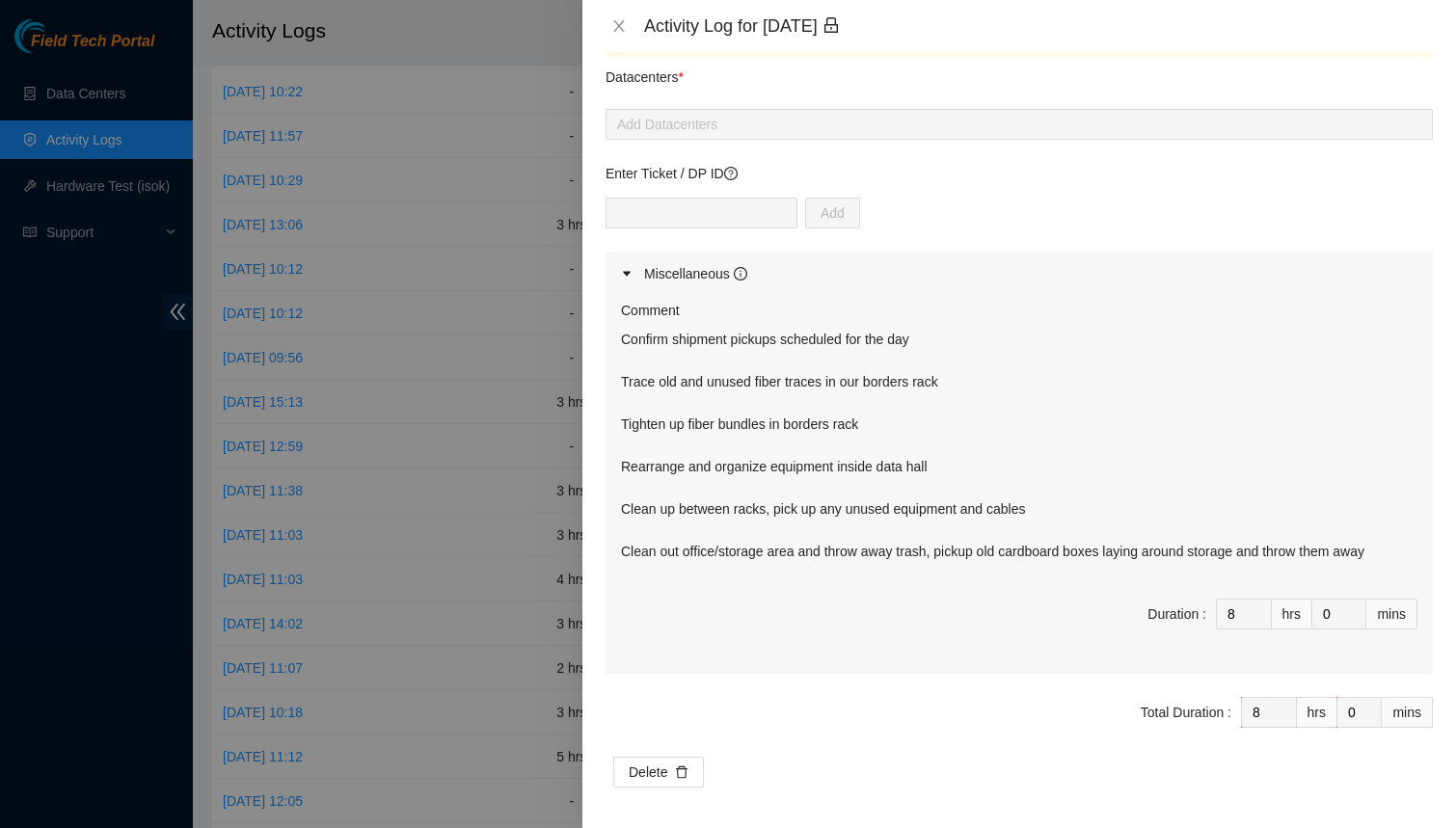
scroll to position [59, 0]
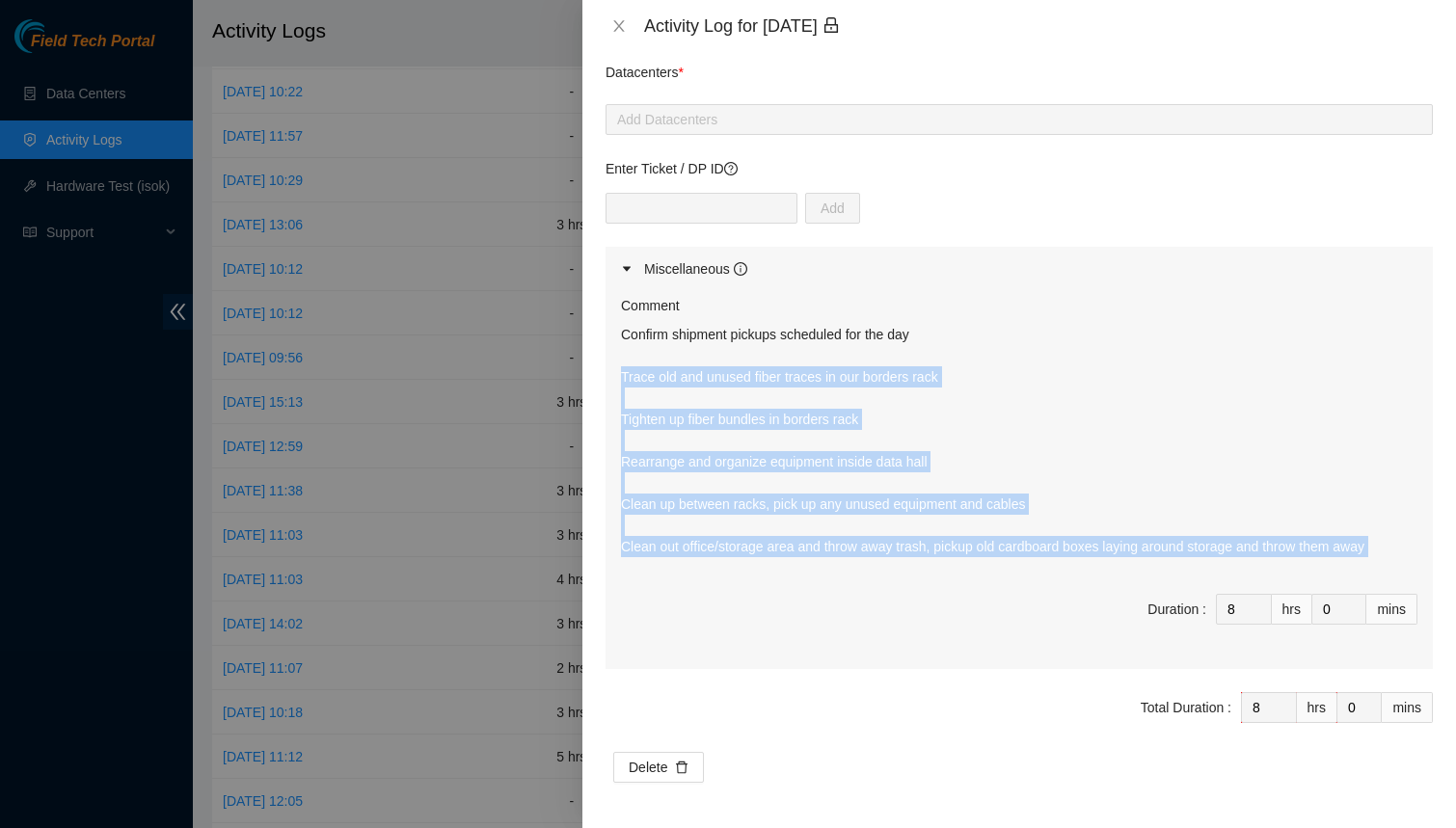
drag, startPoint x: 624, startPoint y: 375, endPoint x: 1329, endPoint y: 581, distance: 734.5
click at [1329, 581] on div "Comment Confirm shipment pickups scheduled for the day Trace old and unused fib…" at bounding box center [1018, 480] width 827 height 378
copy p "Trace old and unused fiber traces in our borders rack Tighten up fiber bundles …"
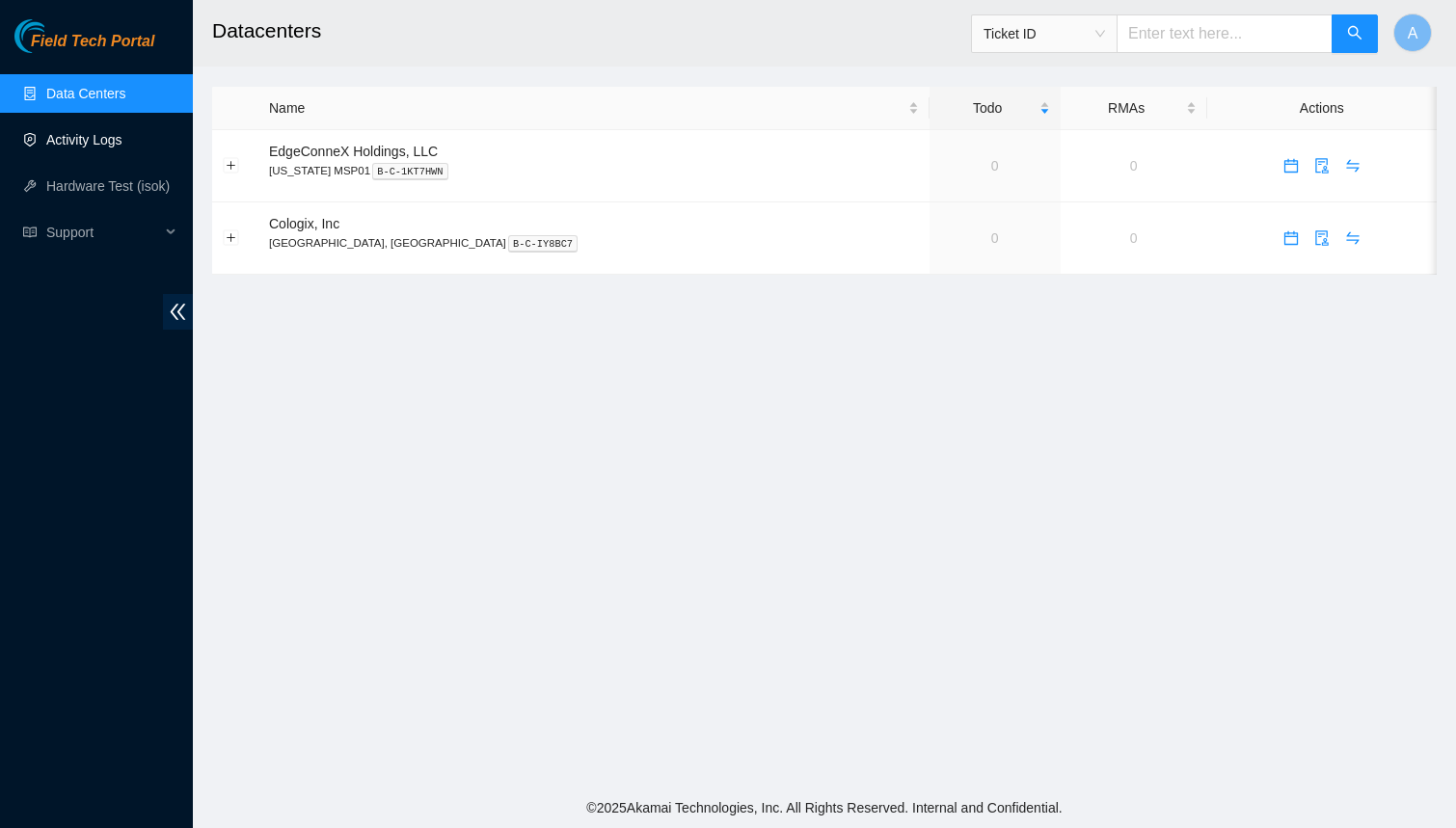
click at [72, 141] on link "Activity Logs" at bounding box center [84, 140] width 76 height 16
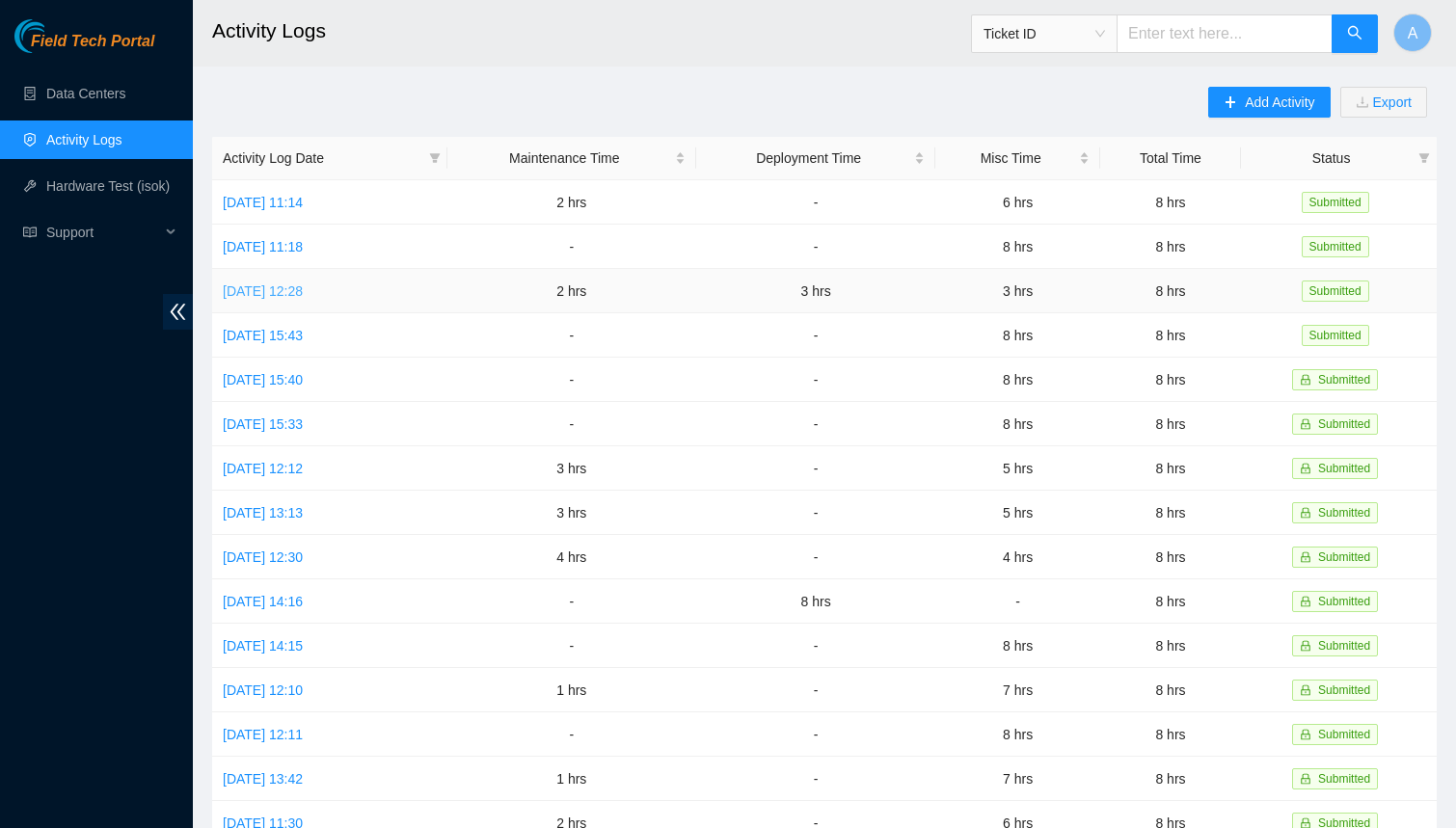
click at [303, 285] on link "[DATE] 12:28" at bounding box center [262, 291] width 80 height 16
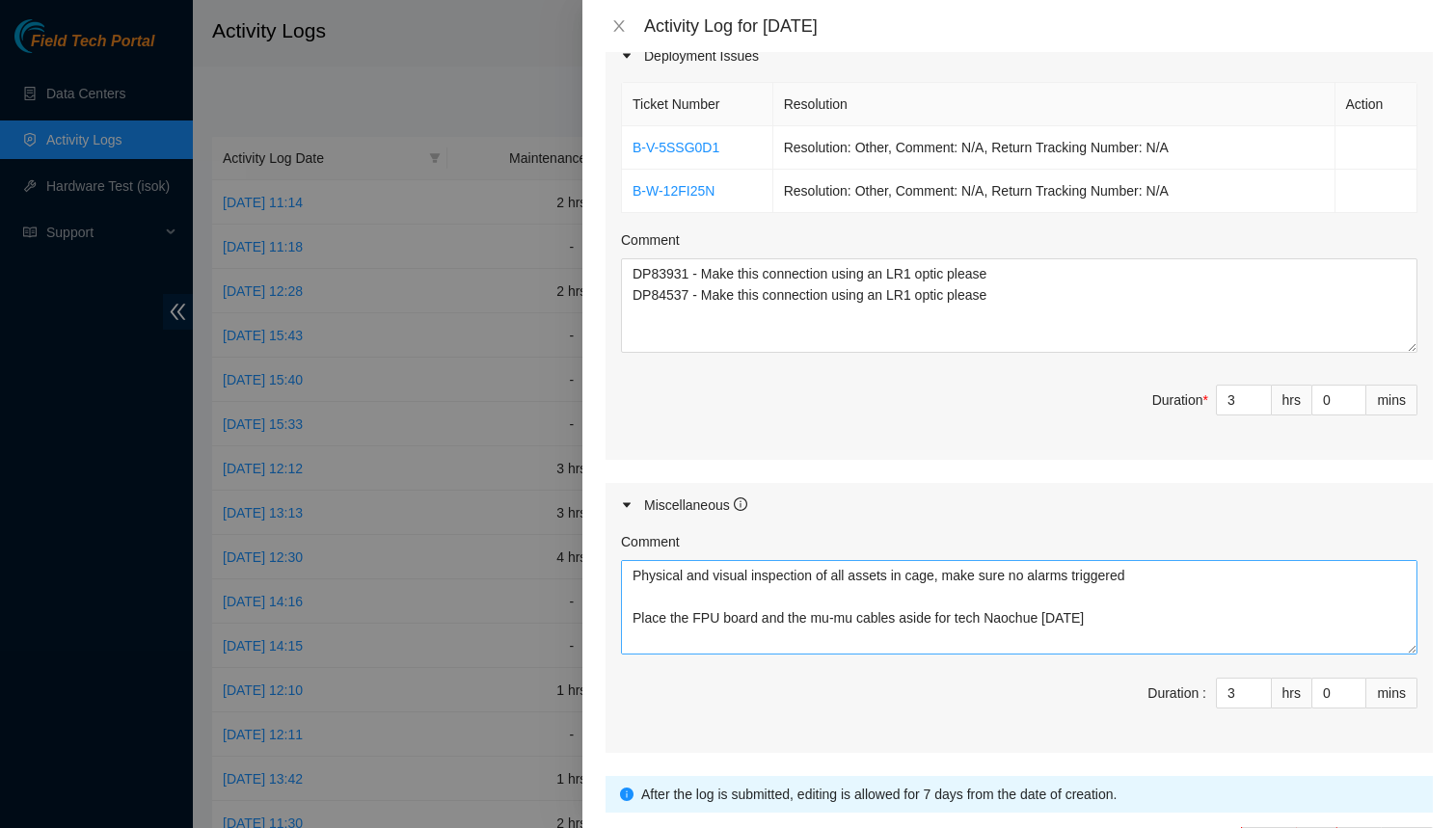
scroll to position [62, 0]
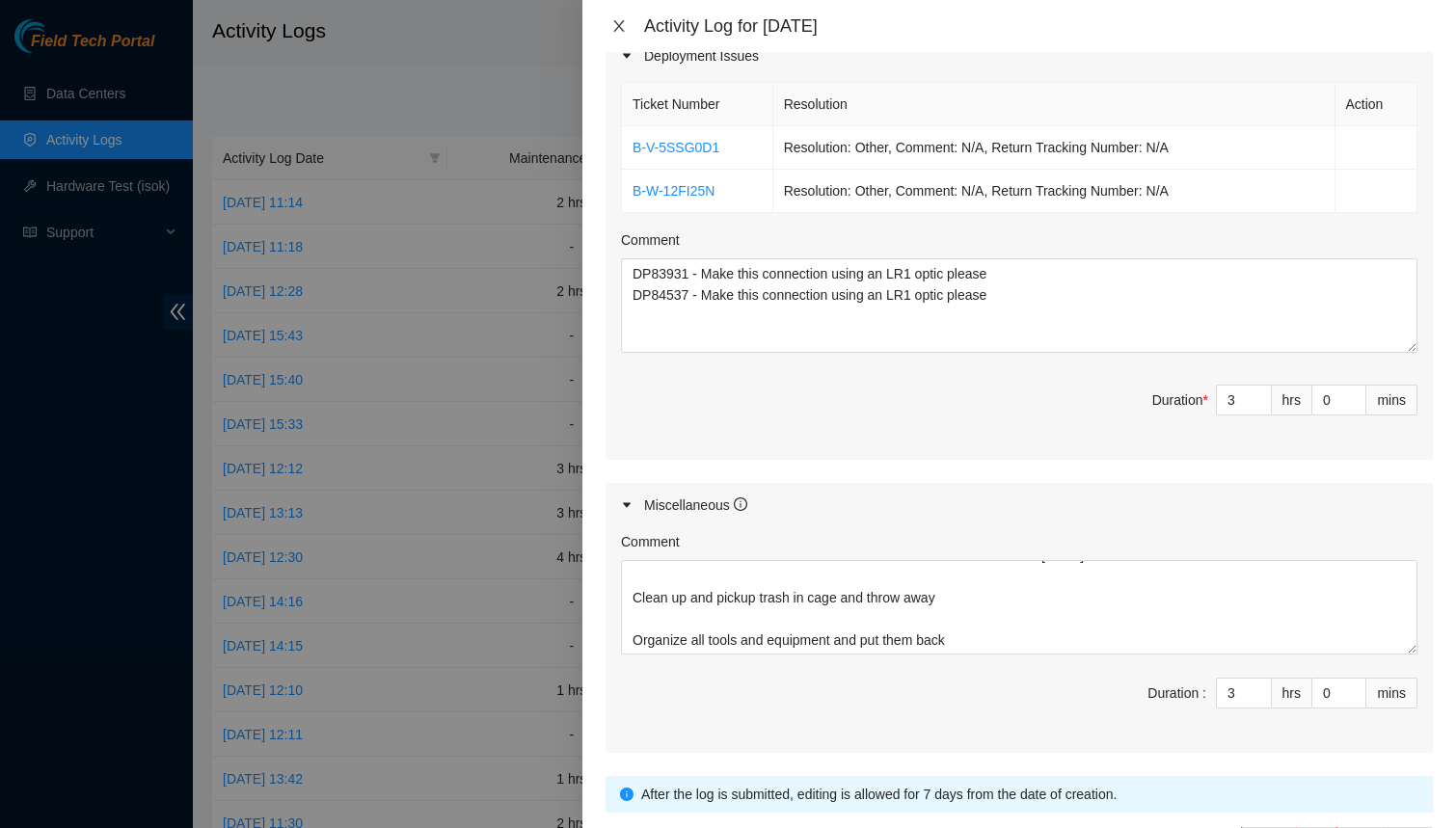
click at [622, 19] on icon "close" at bounding box center [619, 26] width 16 height 16
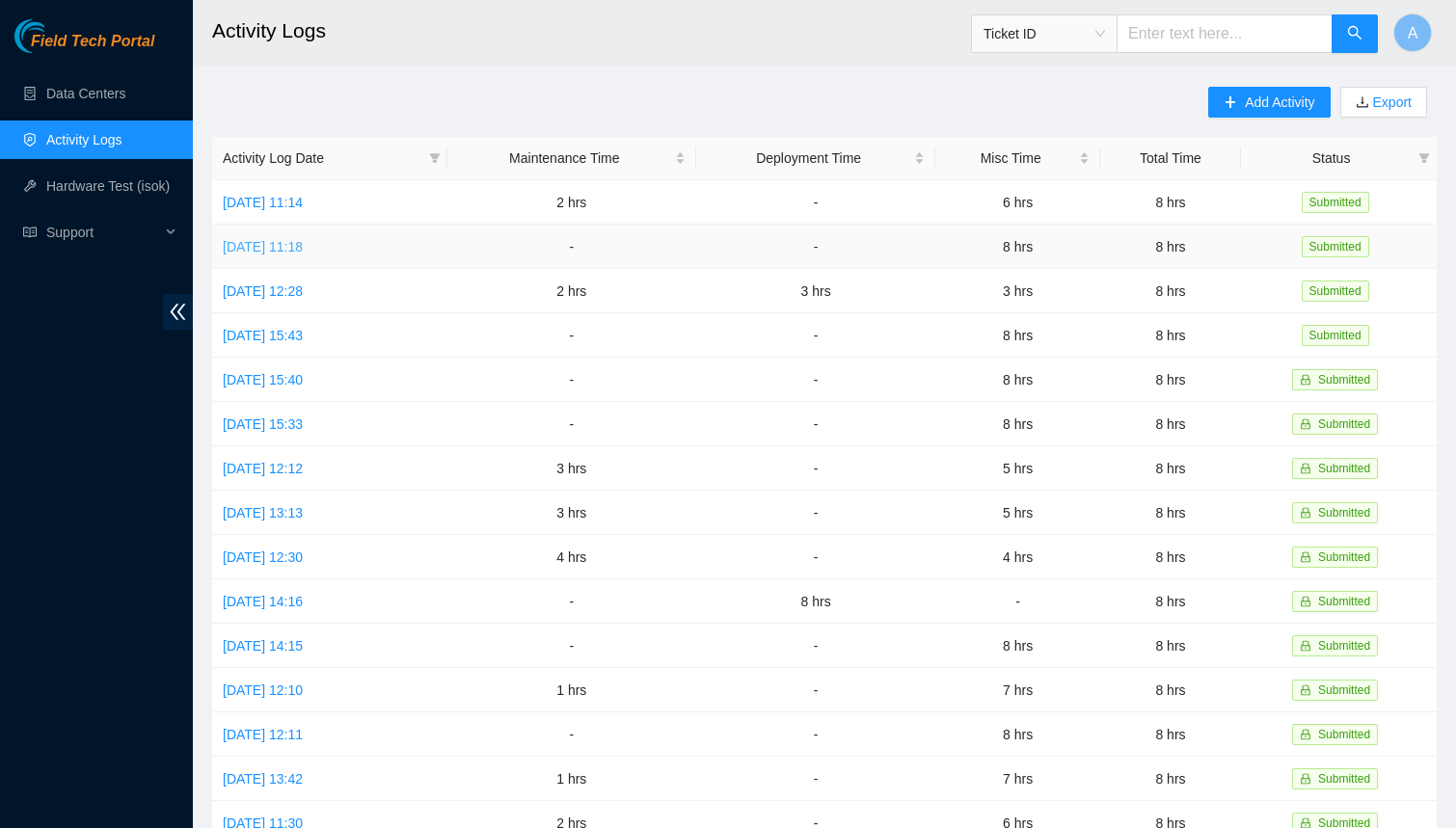
click at [303, 242] on link "[DATE] 11:18" at bounding box center [262, 247] width 80 height 16
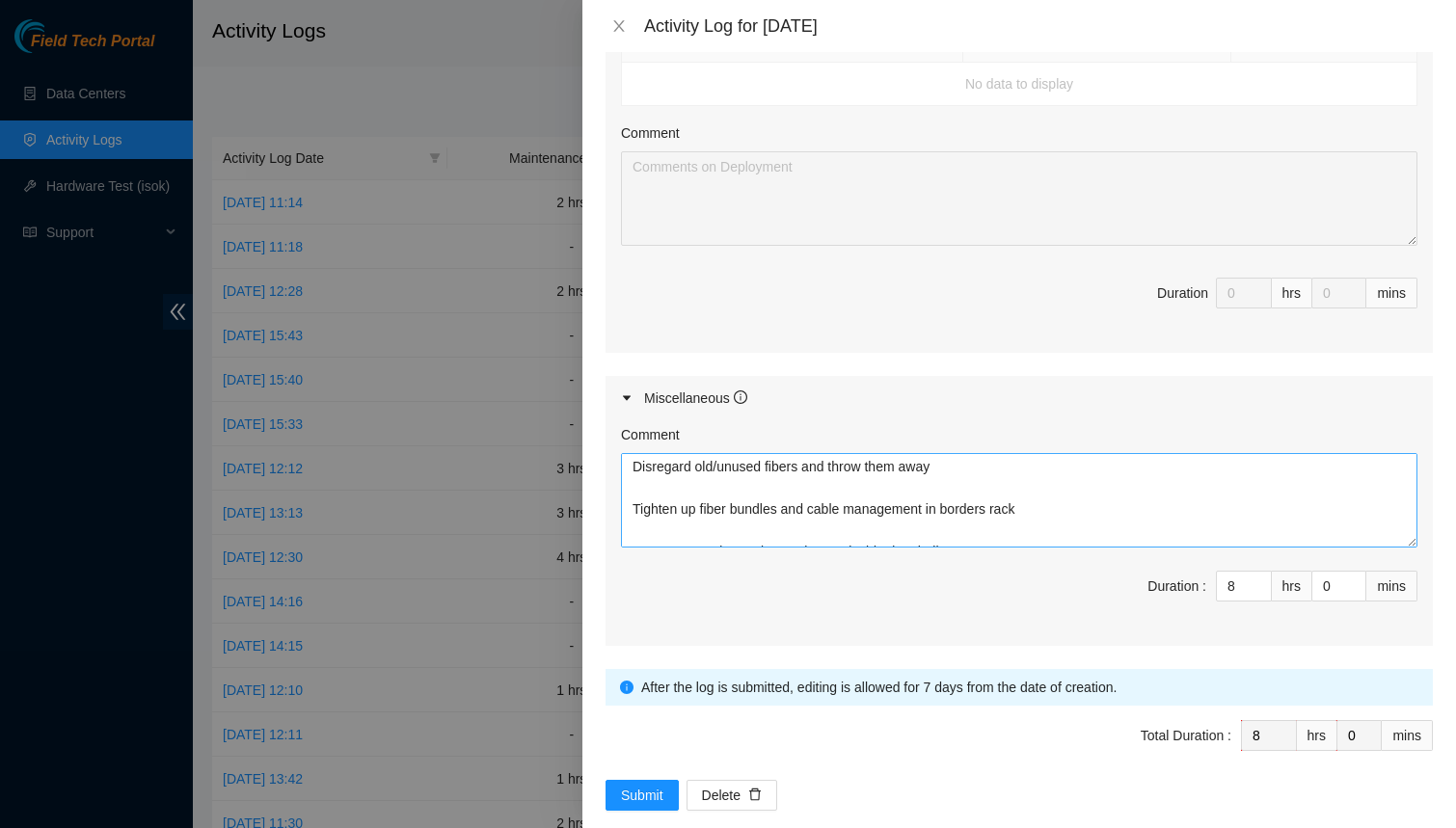
scroll to position [0, 0]
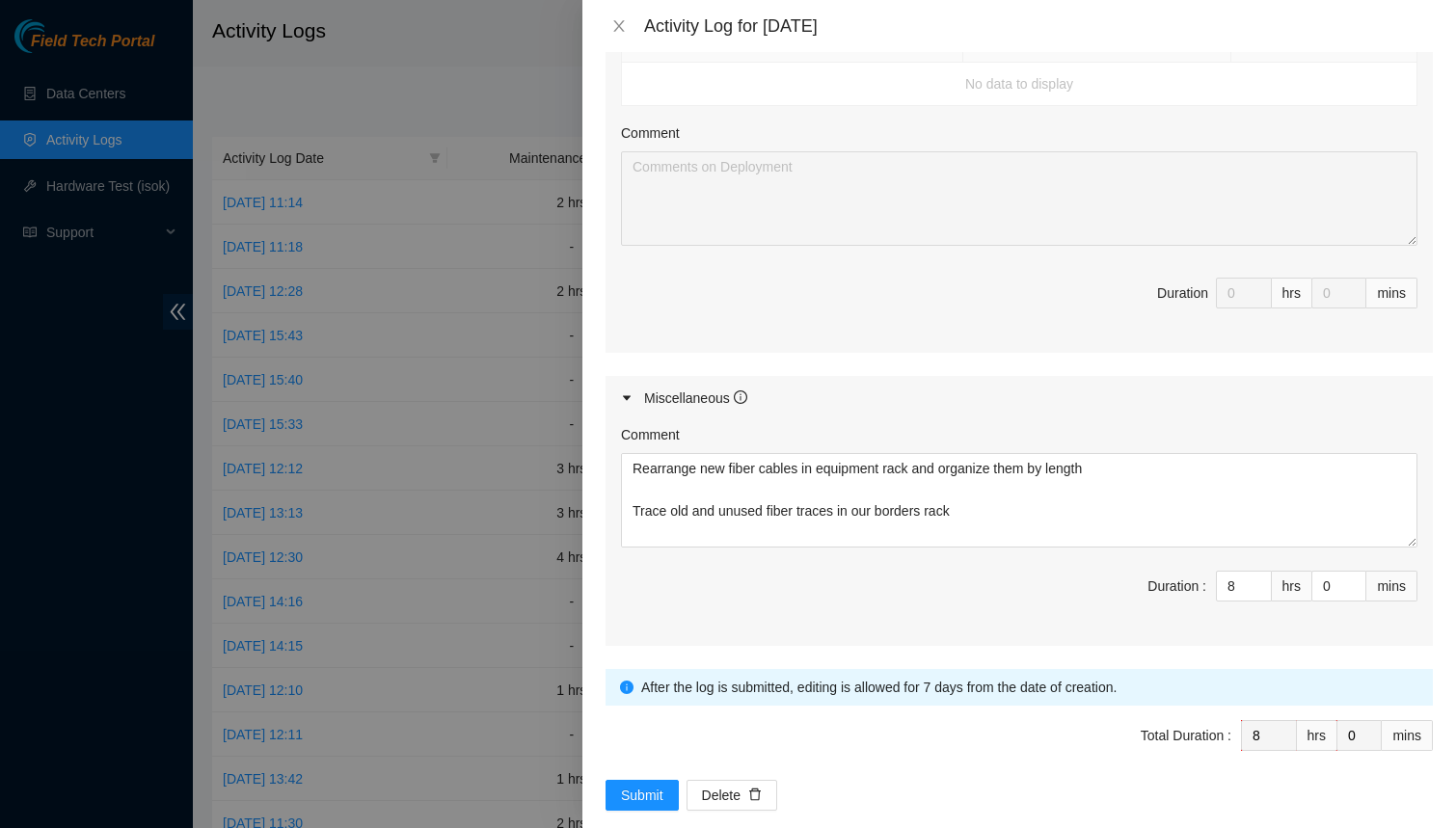
click at [613, 12] on div "Activity Log for [DATE]" at bounding box center [1019, 26] width 874 height 52
click at [613, 18] on icon "close" at bounding box center [619, 26] width 16 height 16
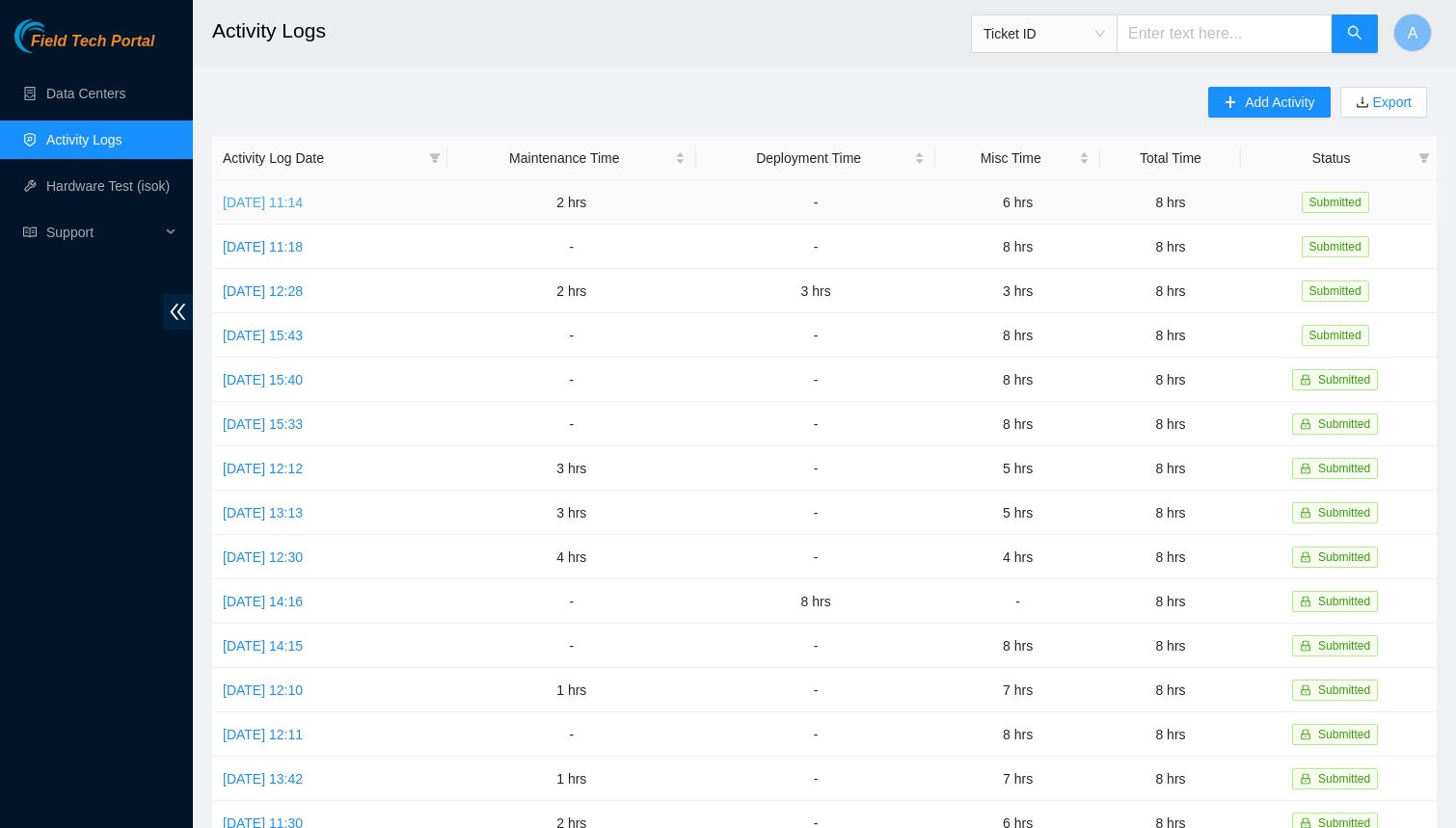
click at [296, 208] on link "[DATE] 11:14" at bounding box center [262, 203] width 80 height 16
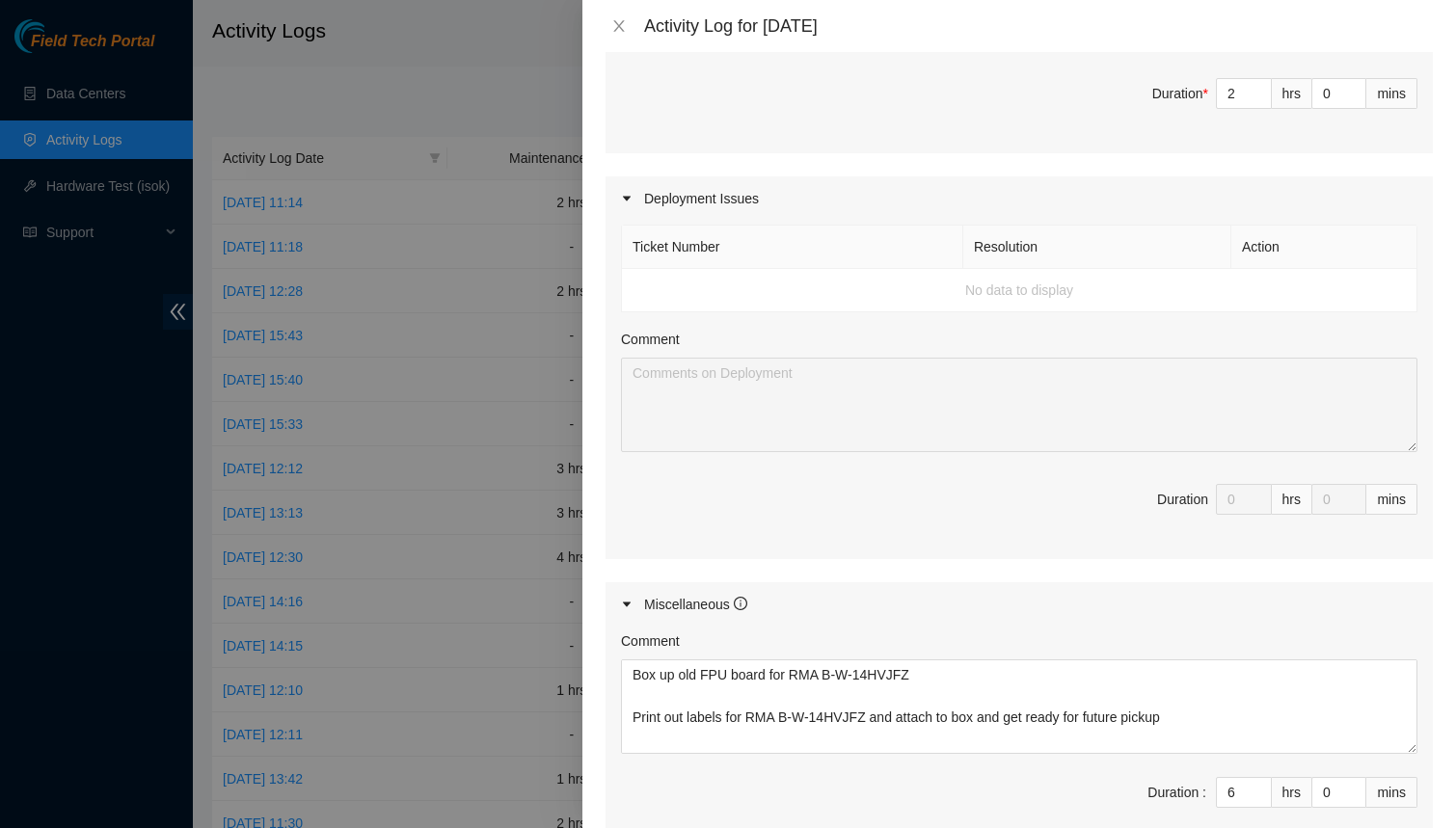
scroll to position [849, 0]
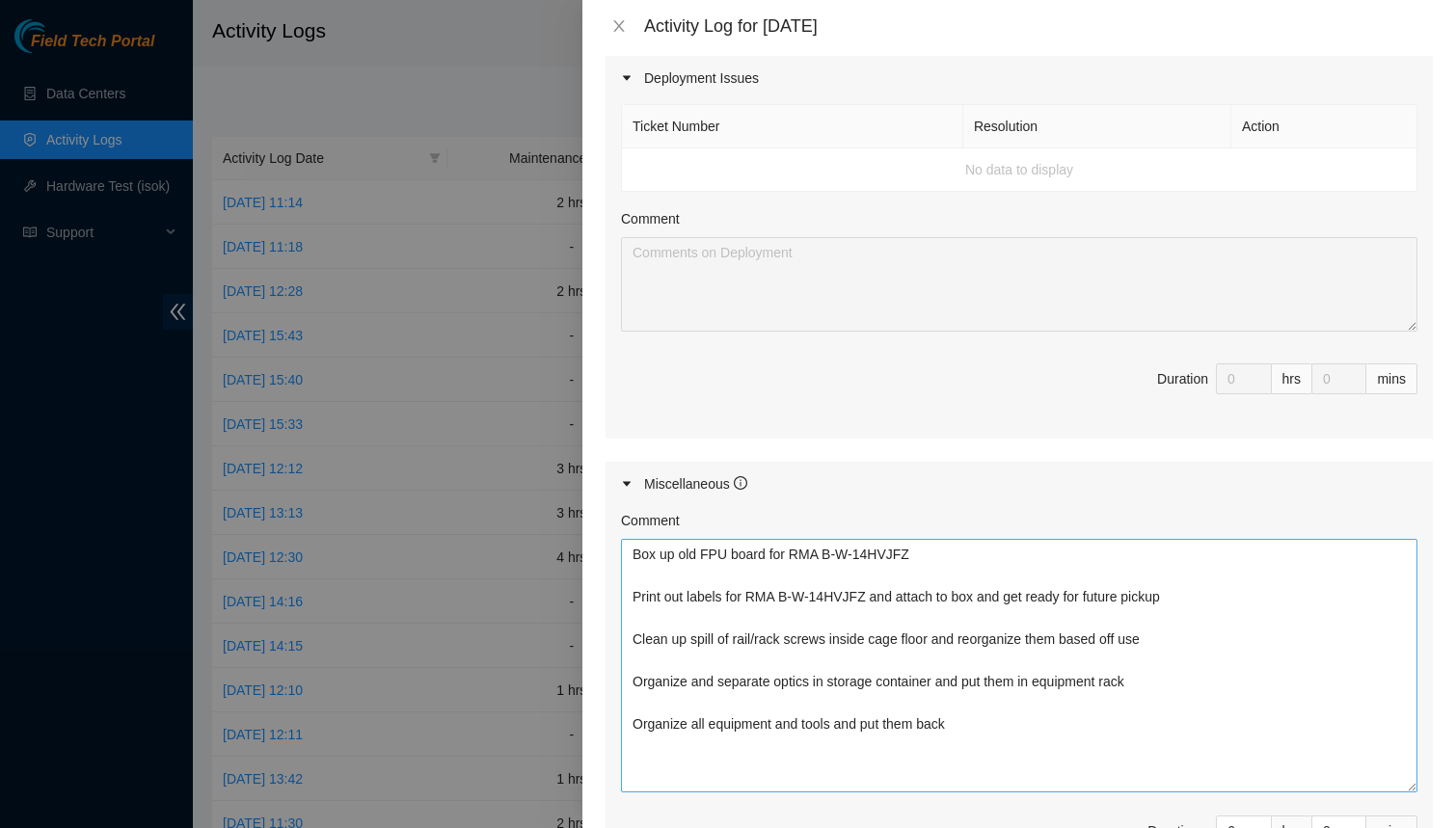
drag, startPoint x: 1409, startPoint y: 626, endPoint x: 1404, endPoint y: 786, distance: 160.1
click at [1404, 786] on textarea "Box up old FPU board for RMA B-W-14HVJFZ Print out labels for RMA B-W-14HVJFZ a…" at bounding box center [1019, 666] width 796 height 254
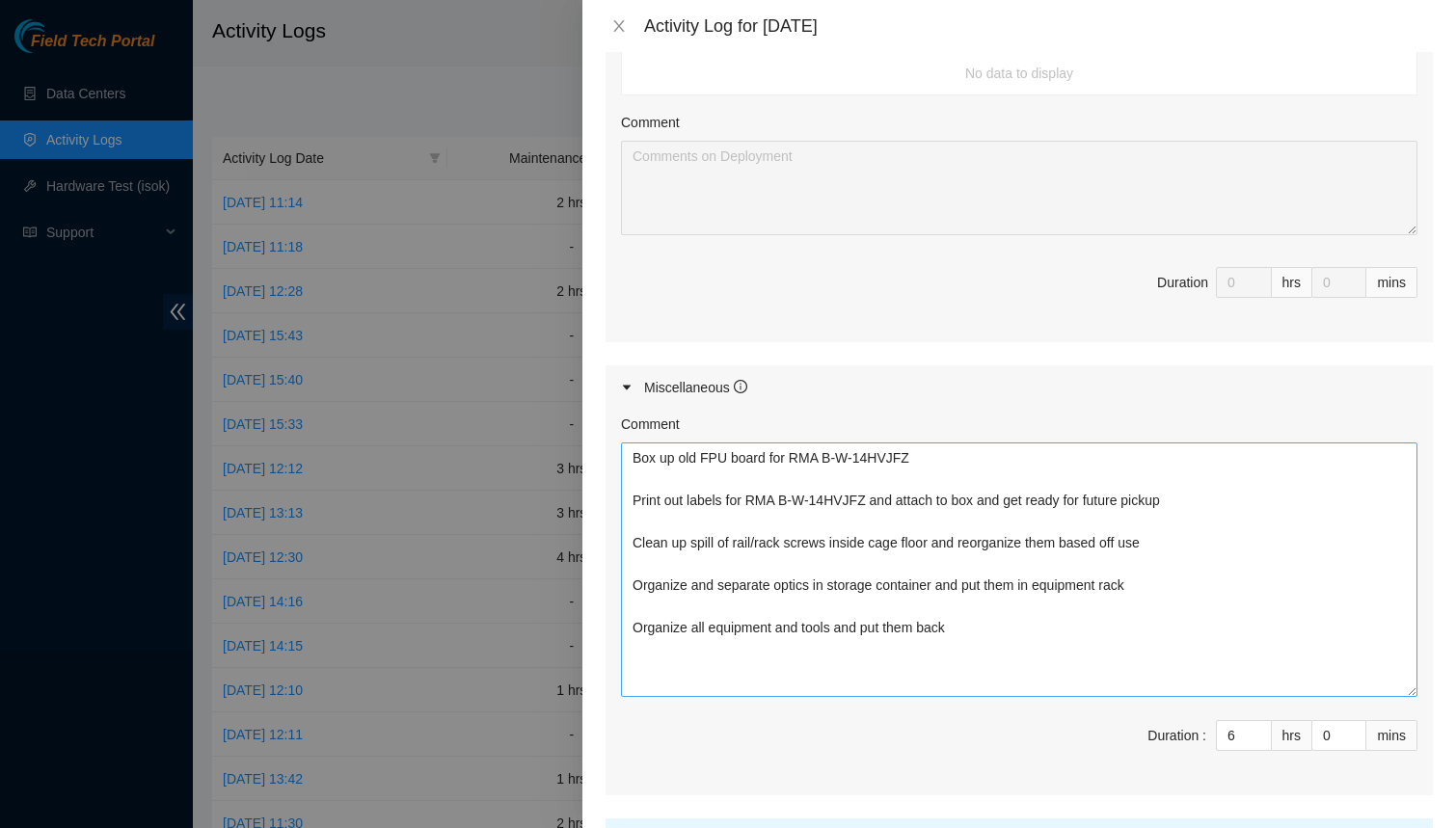
scroll to position [893, 0]
